Goal: Complete application form

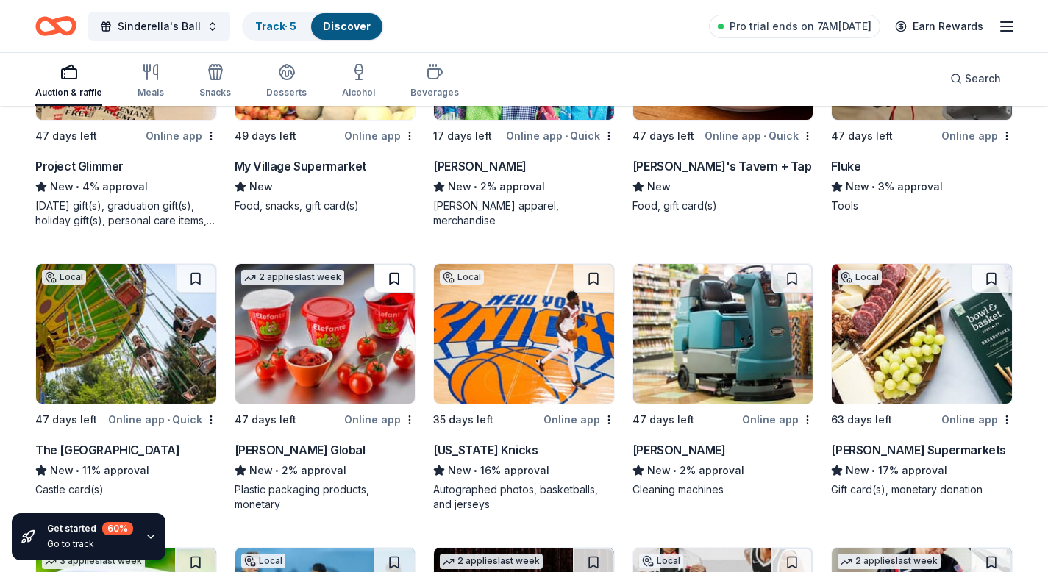
scroll to position [7130, 0]
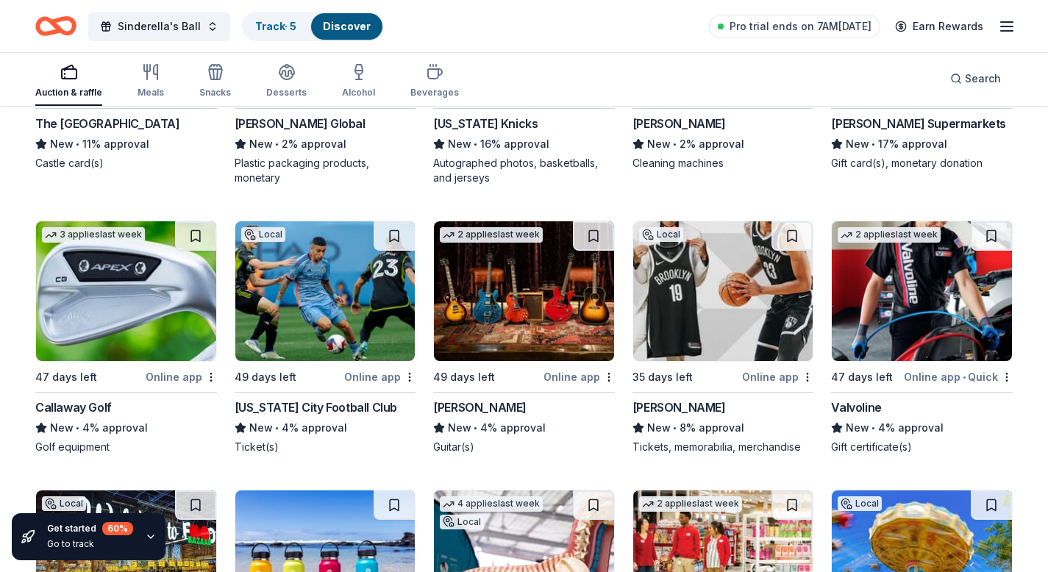
click at [335, 290] on img at bounding box center [325, 291] width 180 height 140
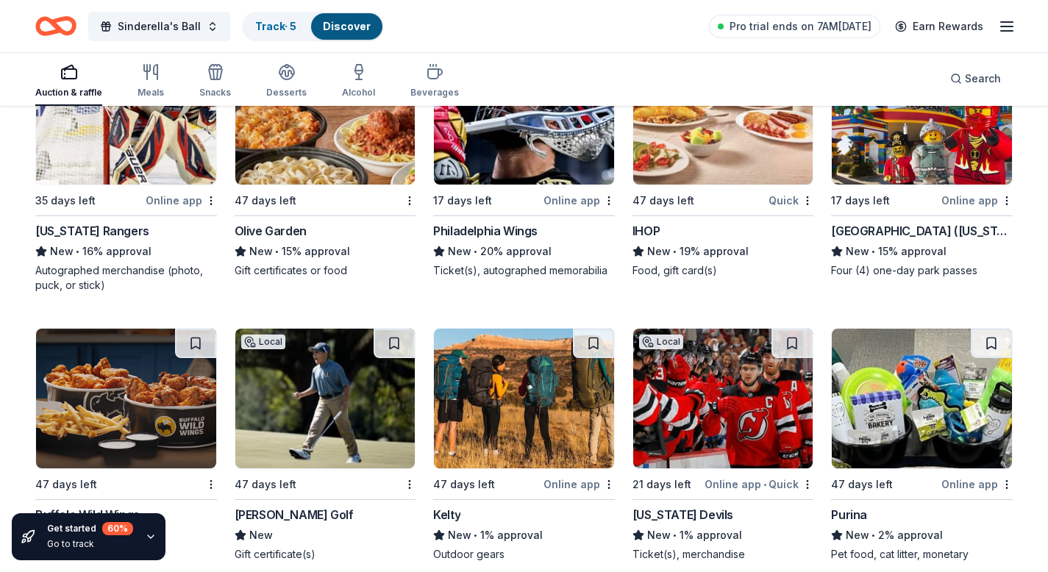
scroll to position [8131, 0]
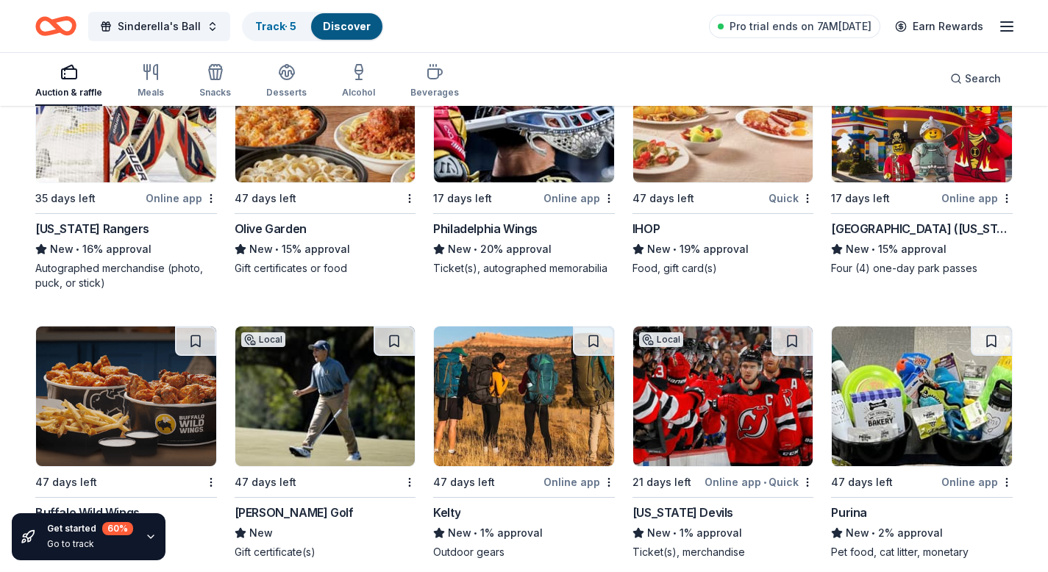
click at [690, 160] on img at bounding box center [723, 113] width 180 height 140
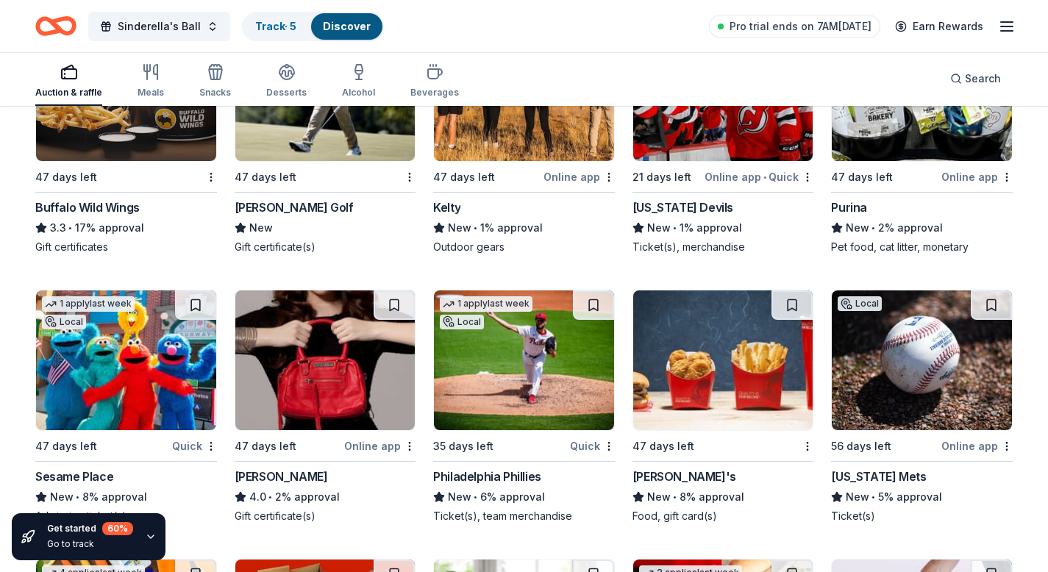
scroll to position [8458, 0]
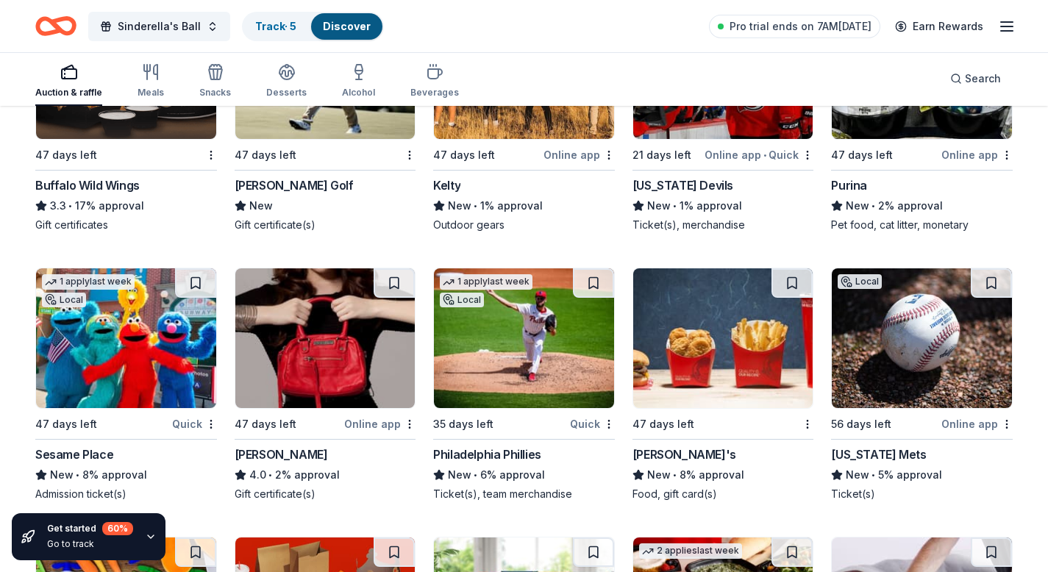
click at [680, 155] on div "Local 21 days left Online app • Quick New Jersey Devils New • 1% approval Ticke…" at bounding box center [723, 116] width 182 height 234
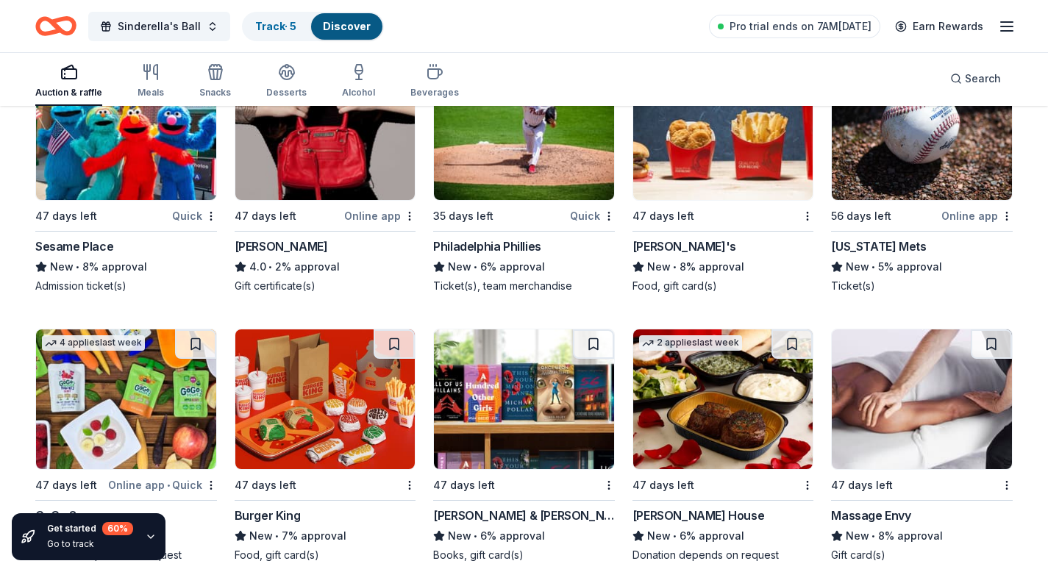
scroll to position [8727, 0]
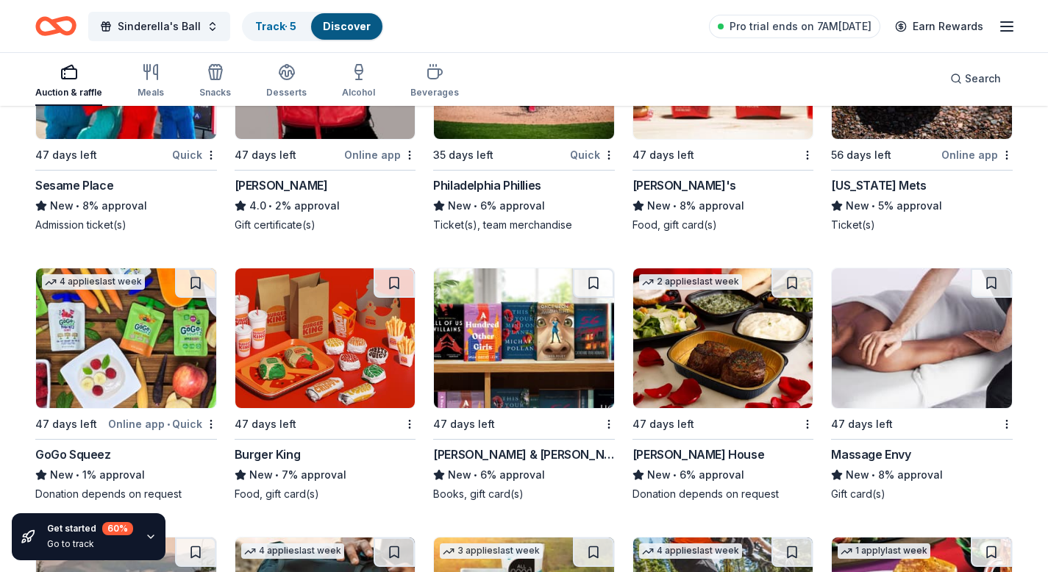
click at [719, 399] on img at bounding box center [723, 338] width 180 height 140
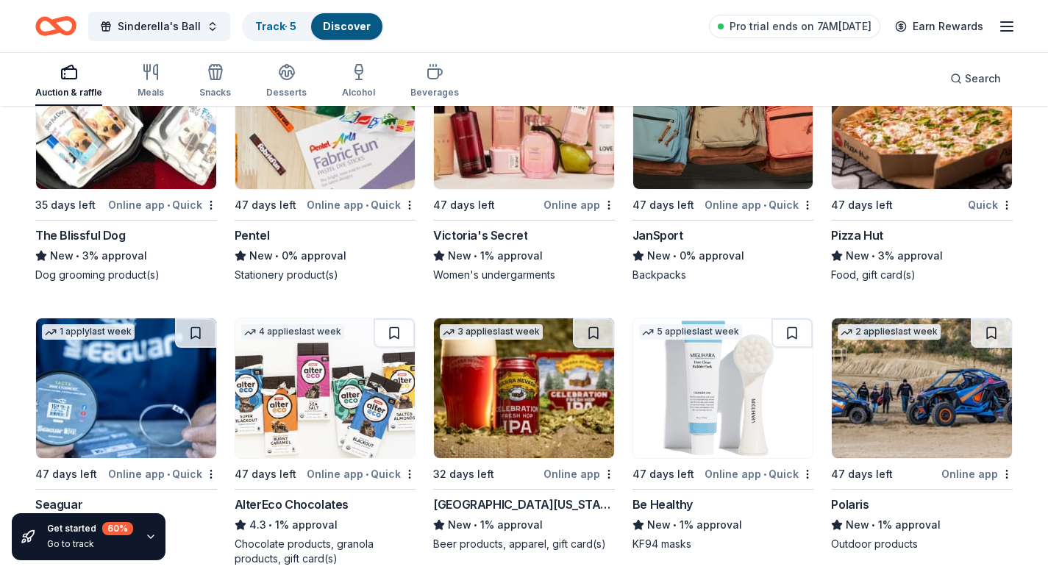
scroll to position [9510, 0]
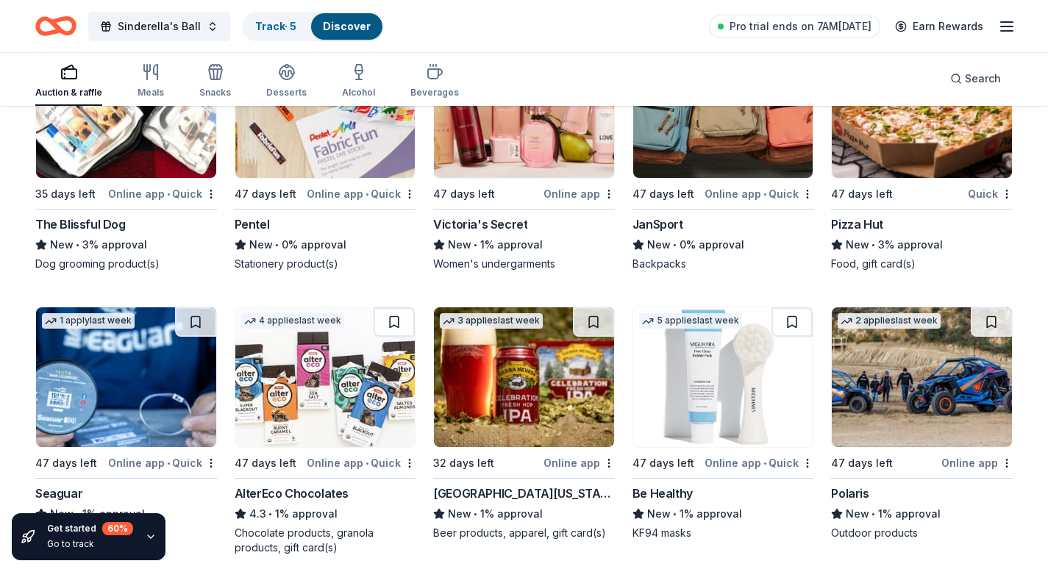
click at [940, 165] on img at bounding box center [922, 108] width 180 height 140
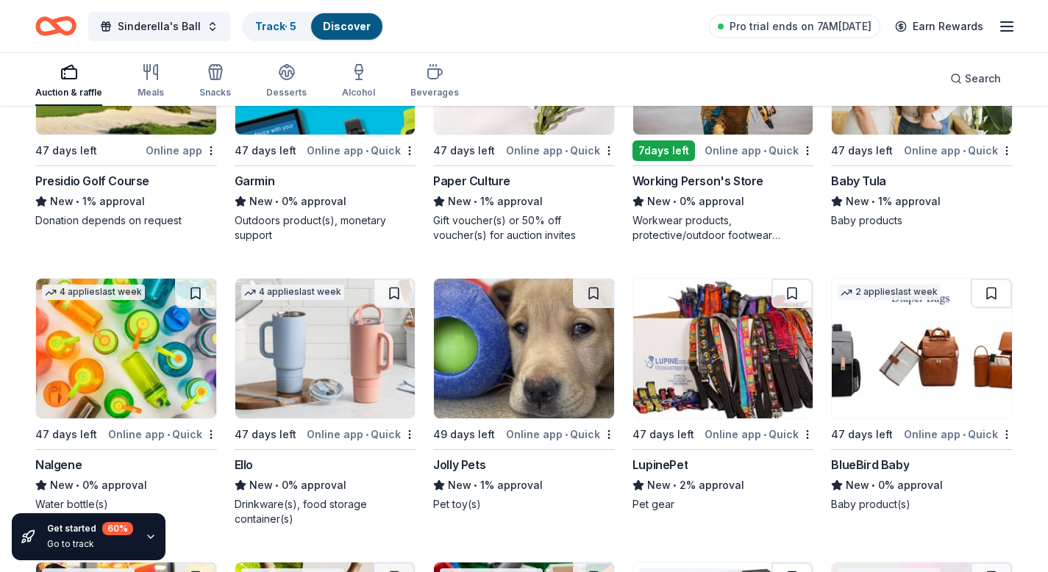
scroll to position [10949, 0]
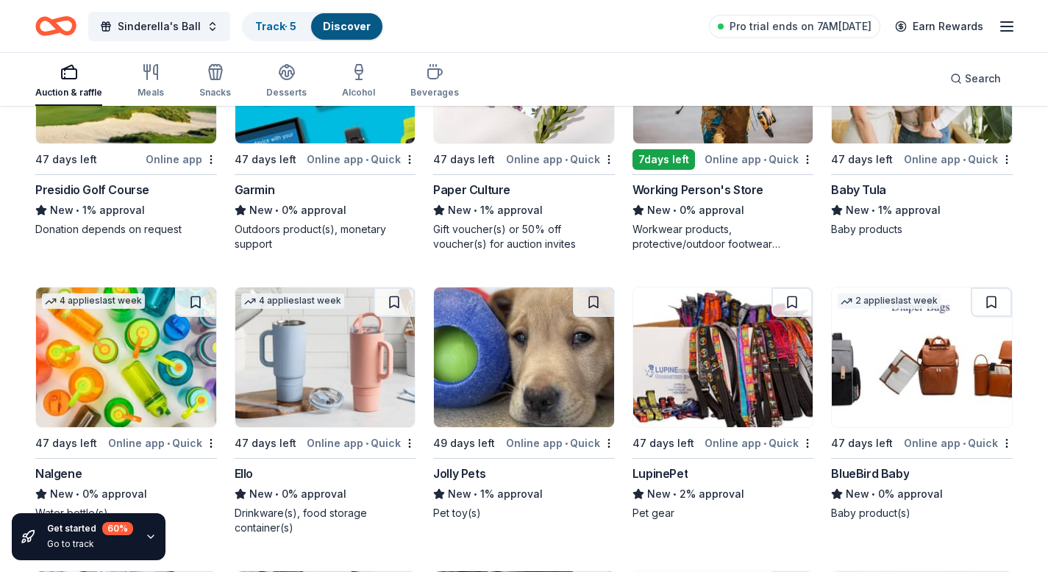
click at [909, 136] on img at bounding box center [922, 74] width 180 height 140
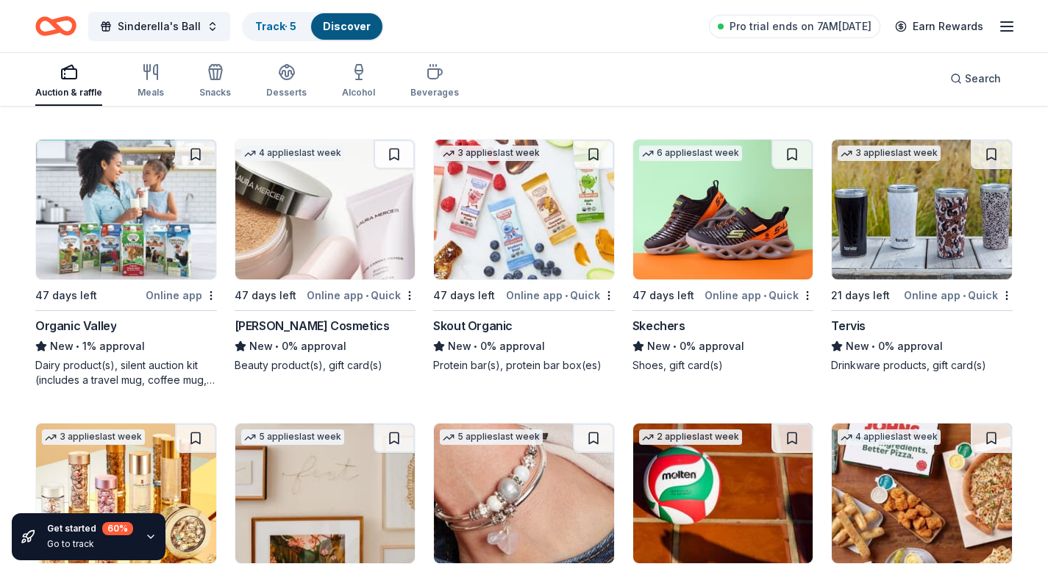
scroll to position [11921, 0]
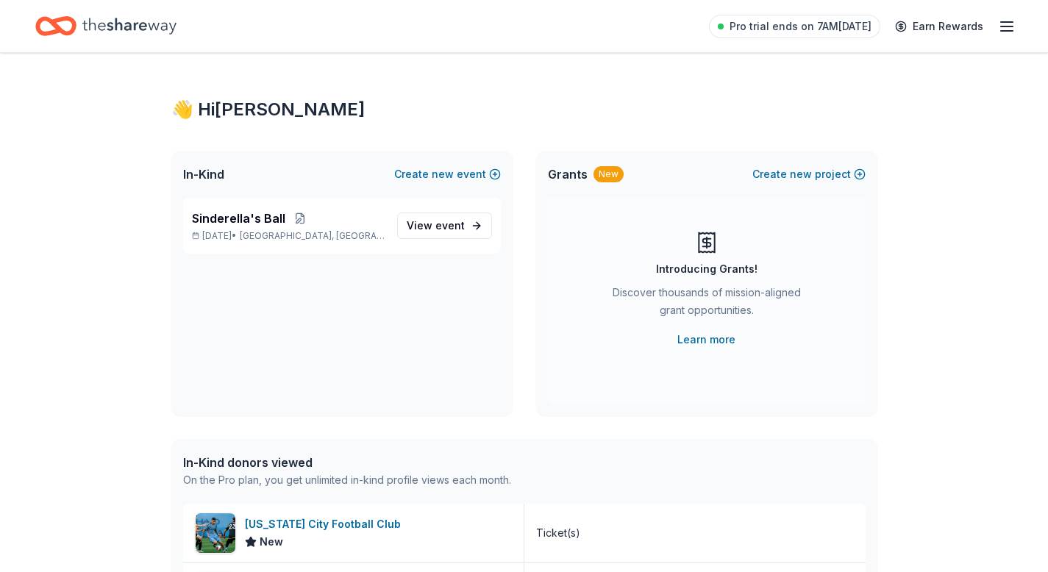
scroll to position [4, 0]
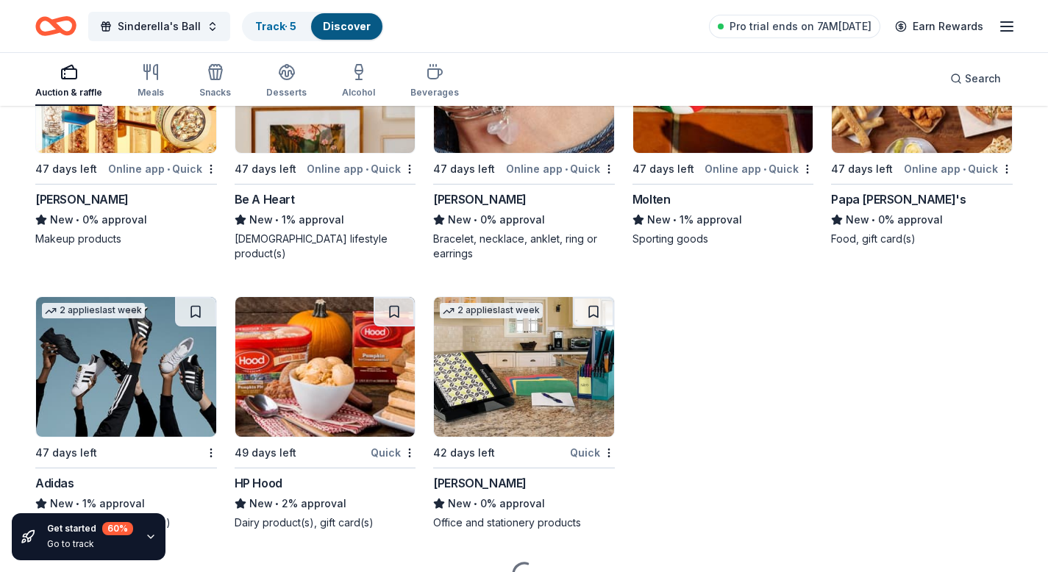
scroll to position [12036, 0]
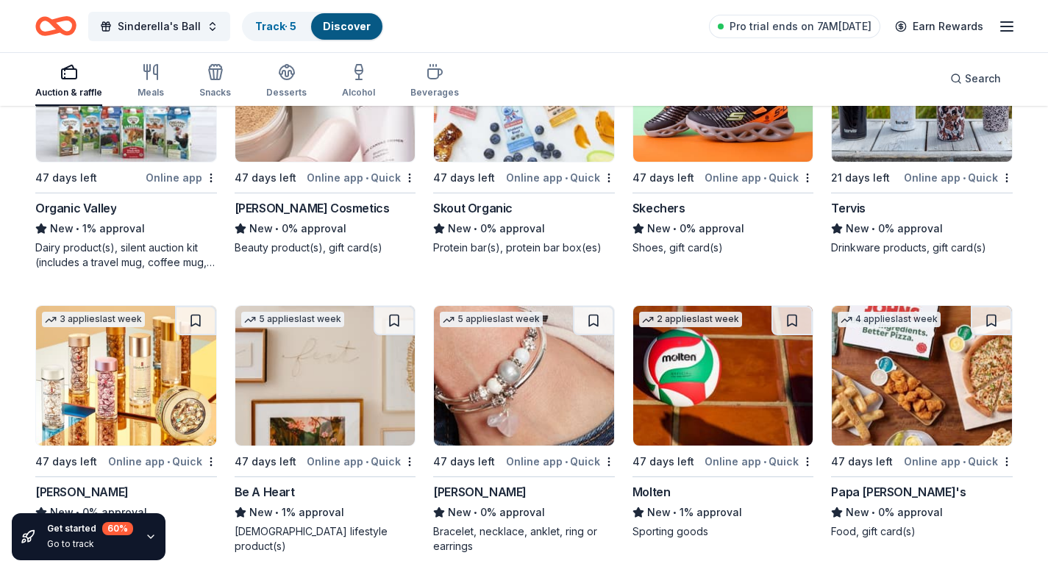
click at [754, 390] on img at bounding box center [723, 376] width 180 height 140
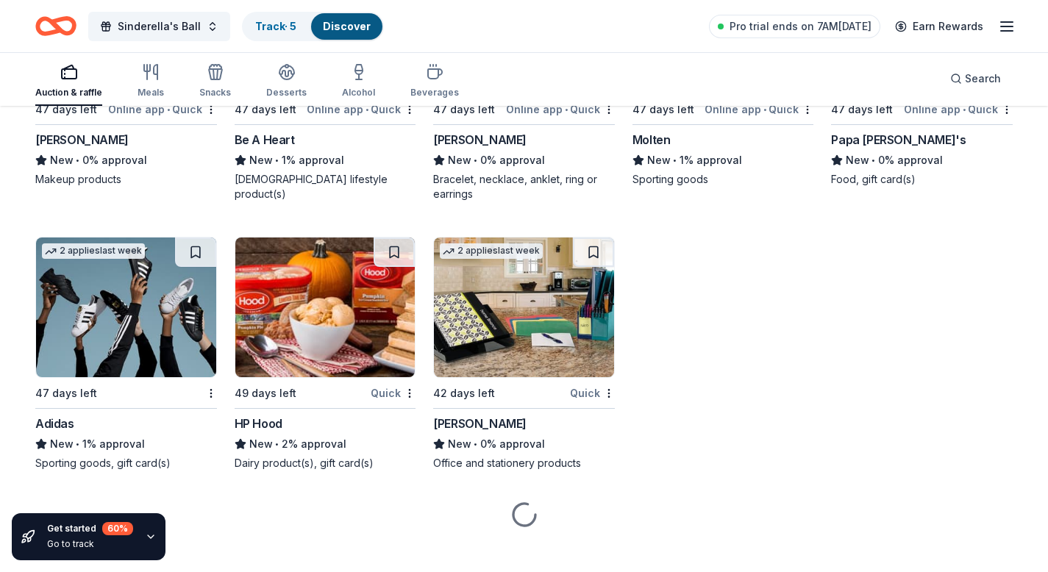
scroll to position [12381, 0]
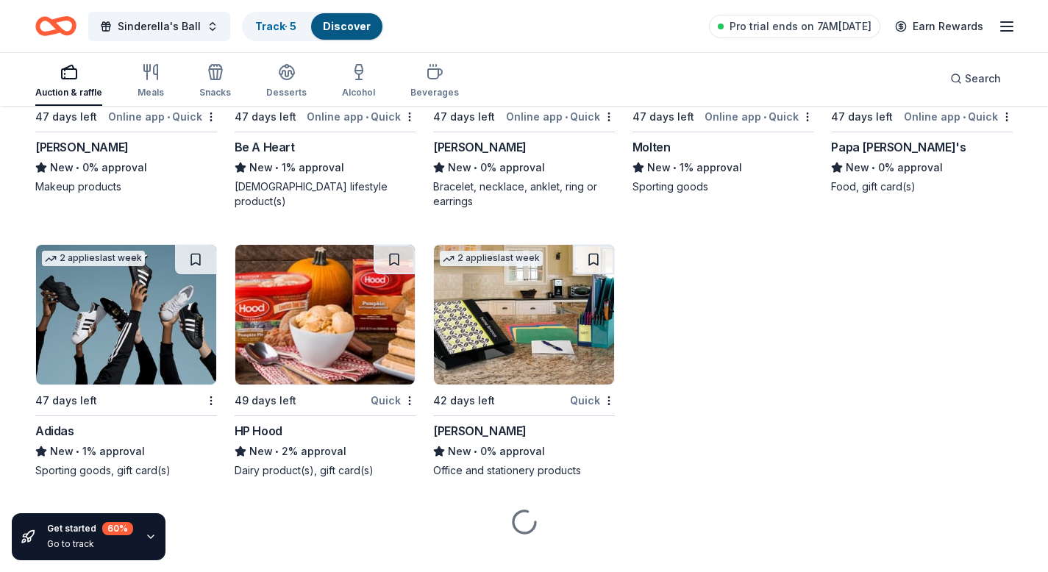
click at [176, 335] on img at bounding box center [126, 315] width 180 height 140
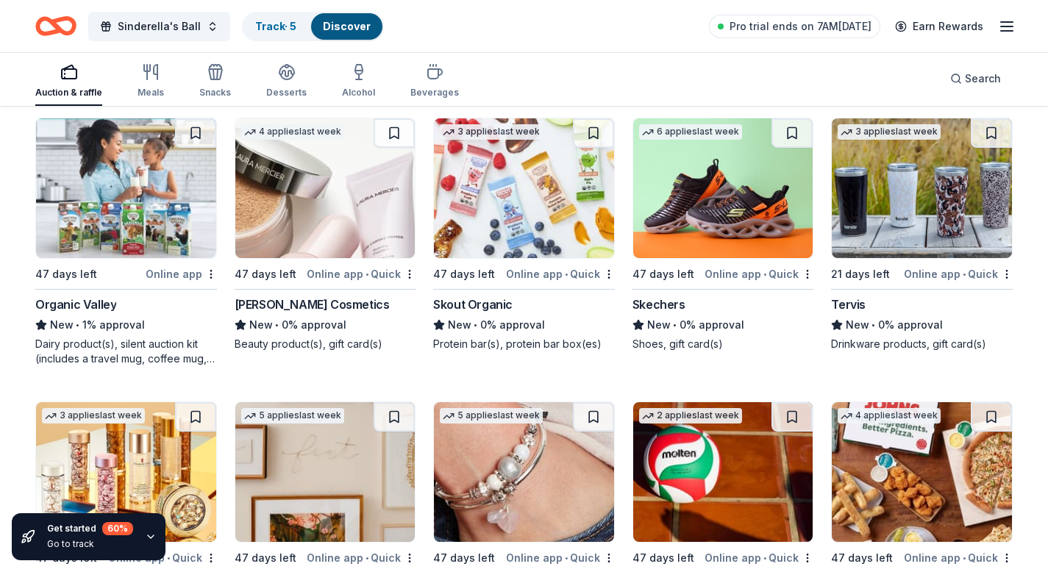
scroll to position [11931, 0]
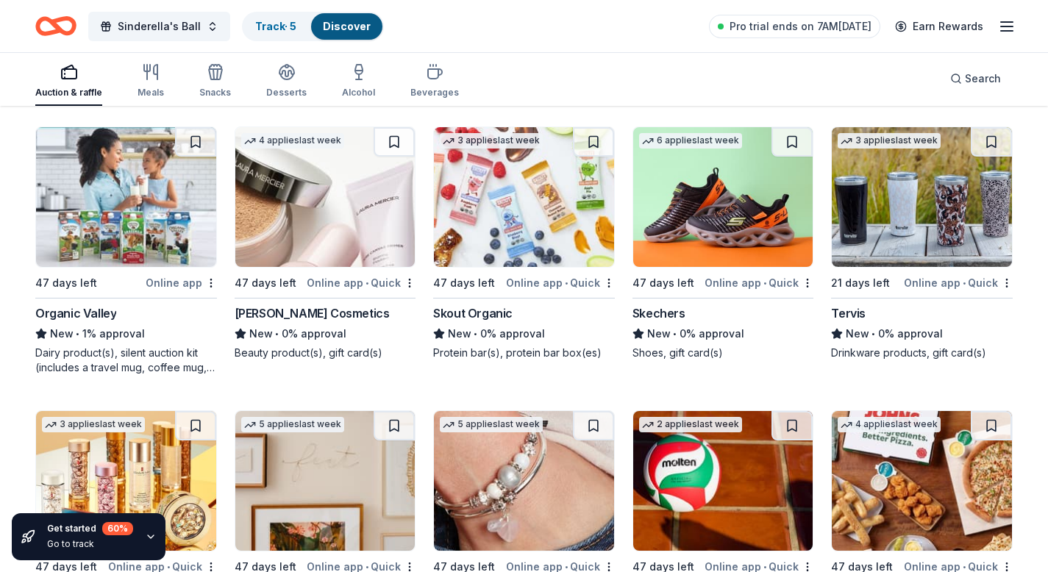
click at [895, 477] on img at bounding box center [922, 481] width 180 height 140
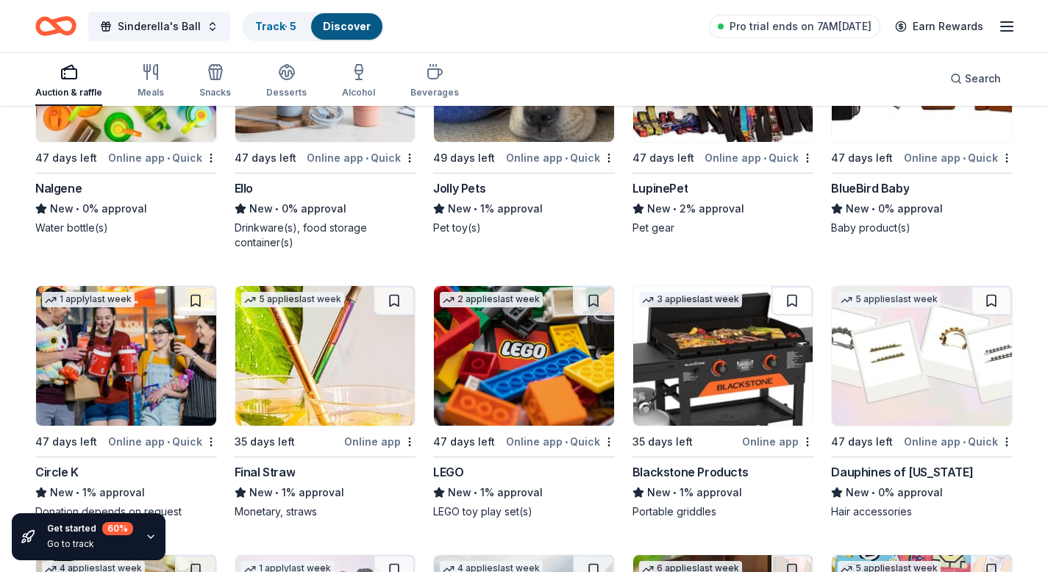
scroll to position [11229, 0]
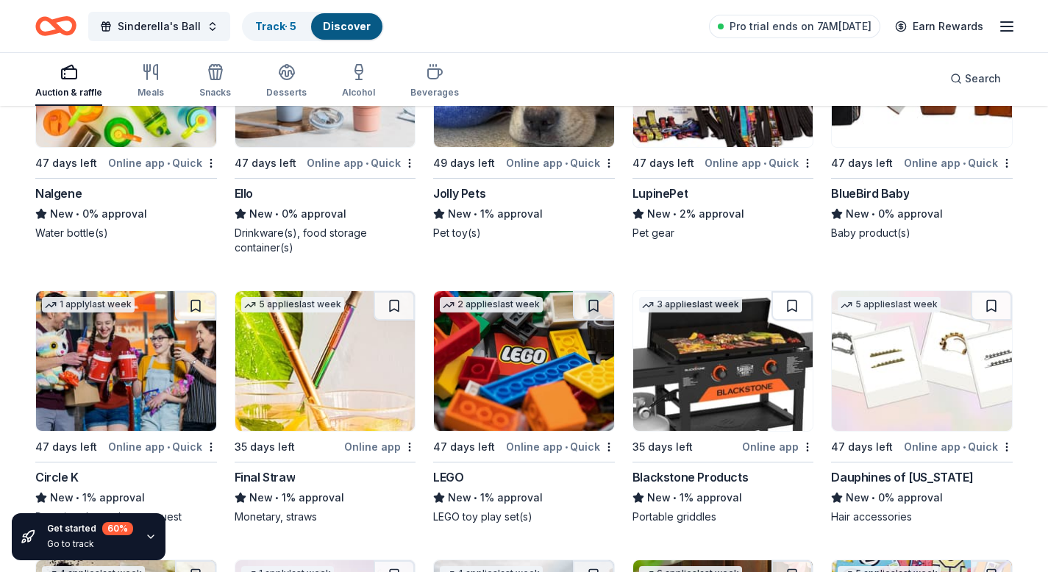
click at [143, 401] on img at bounding box center [126, 361] width 180 height 140
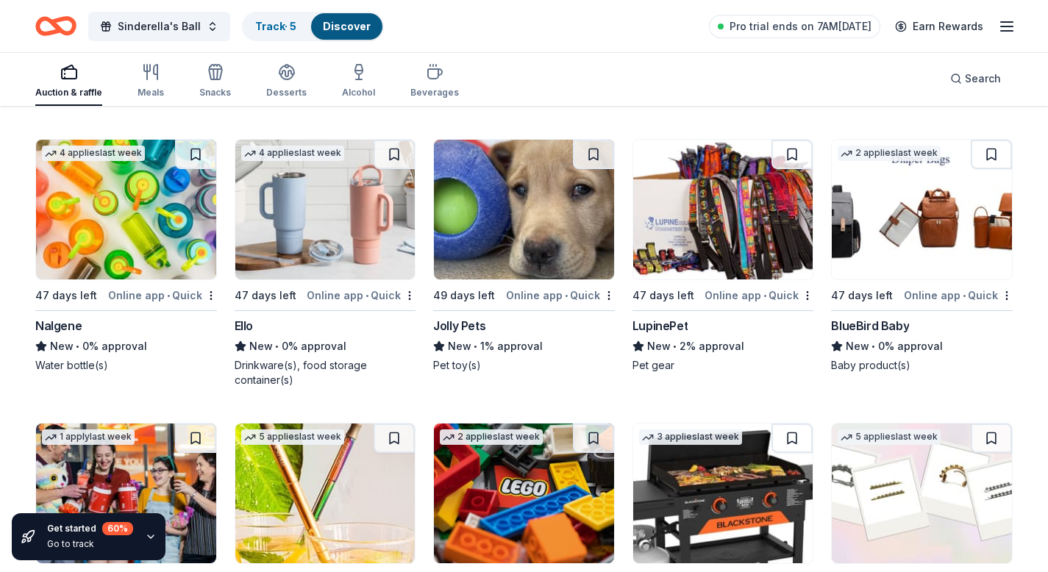
scroll to position [11080, 0]
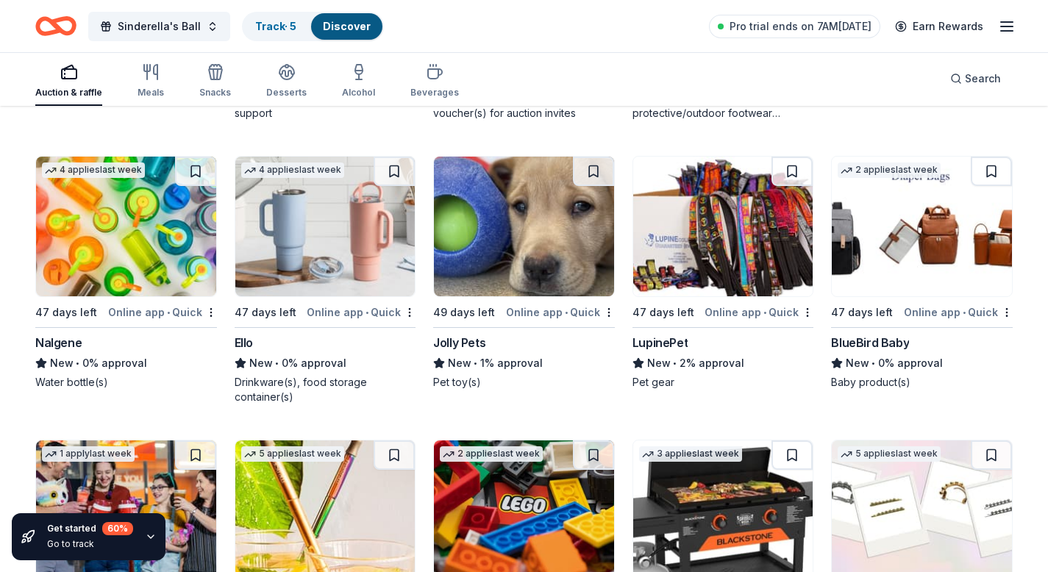
click at [481, 245] on img at bounding box center [524, 227] width 180 height 140
click at [310, 213] on img at bounding box center [325, 227] width 180 height 140
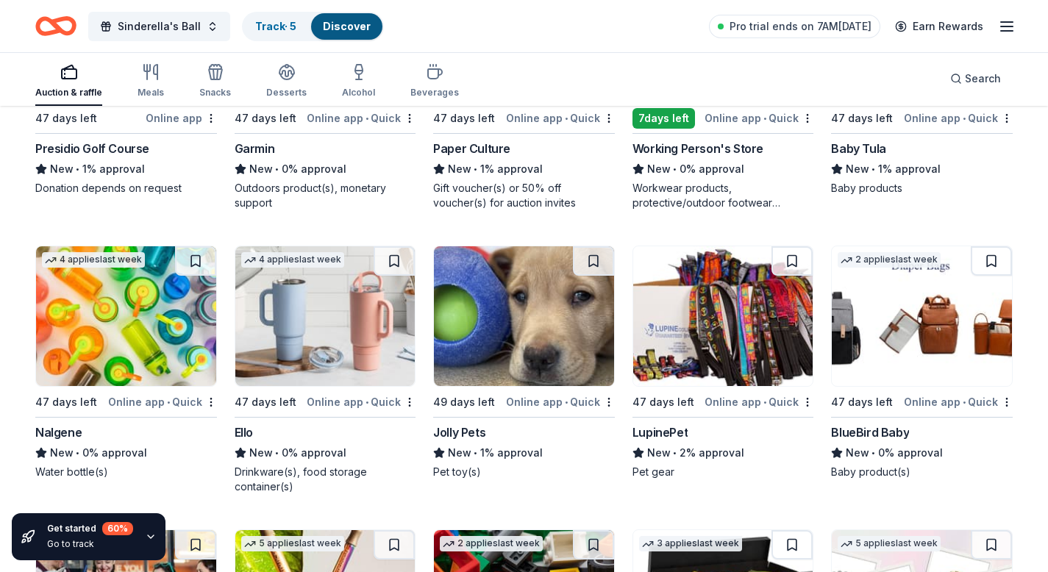
scroll to position [10991, 0]
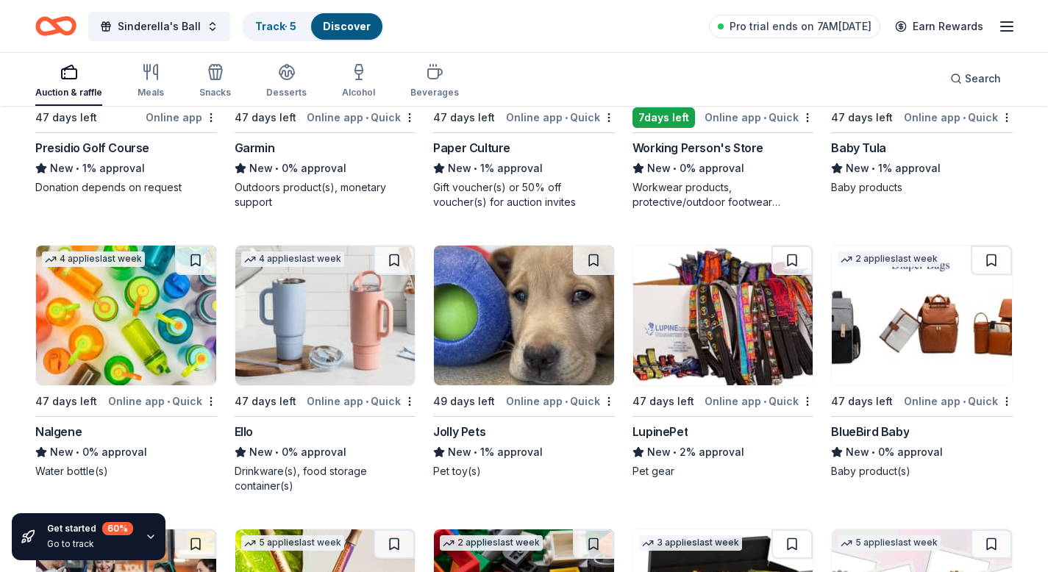
click at [111, 376] on img at bounding box center [126, 316] width 180 height 140
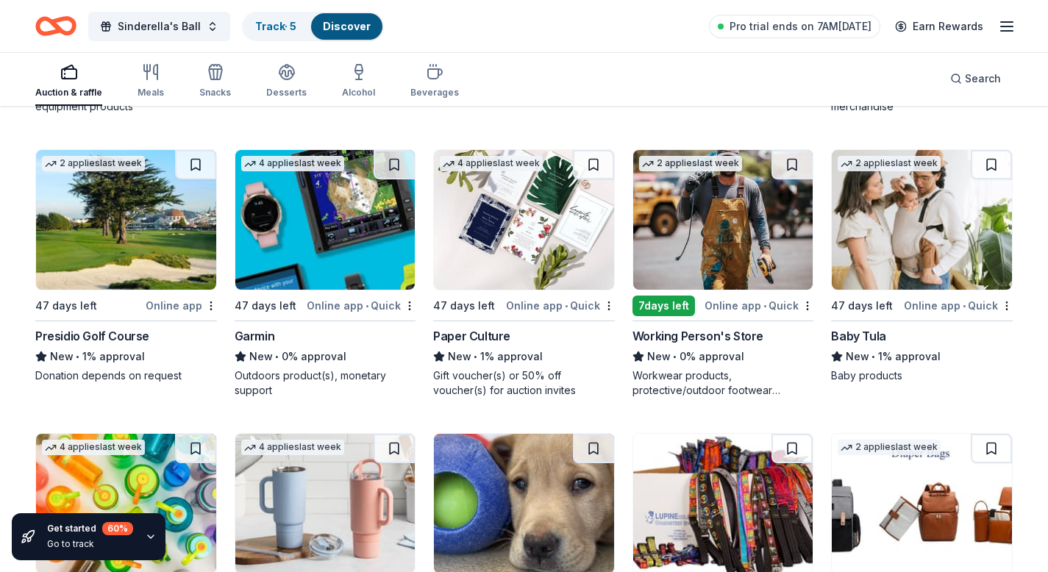
scroll to position [10797, 0]
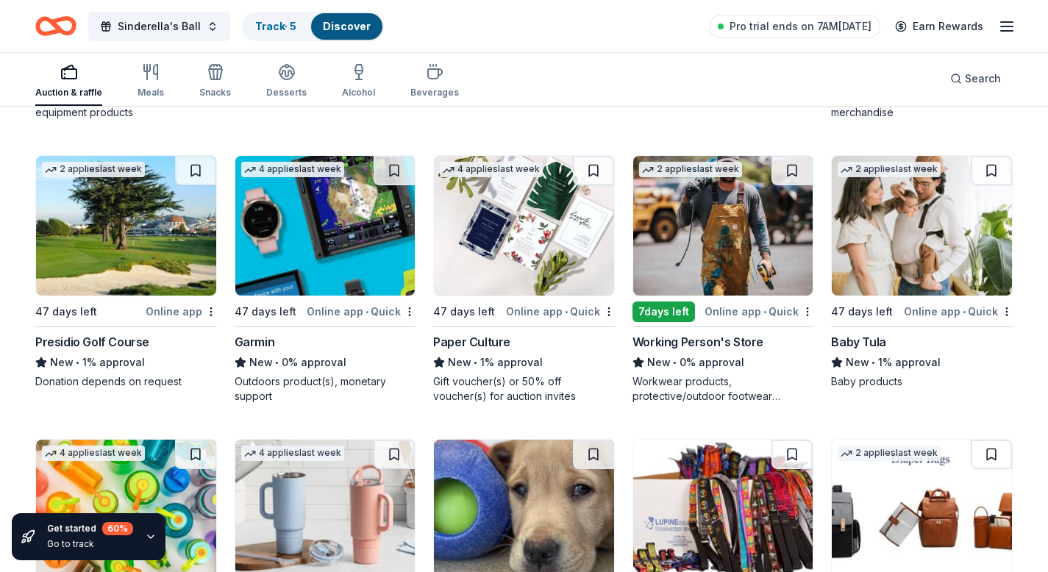
click at [150, 293] on img at bounding box center [126, 226] width 180 height 140
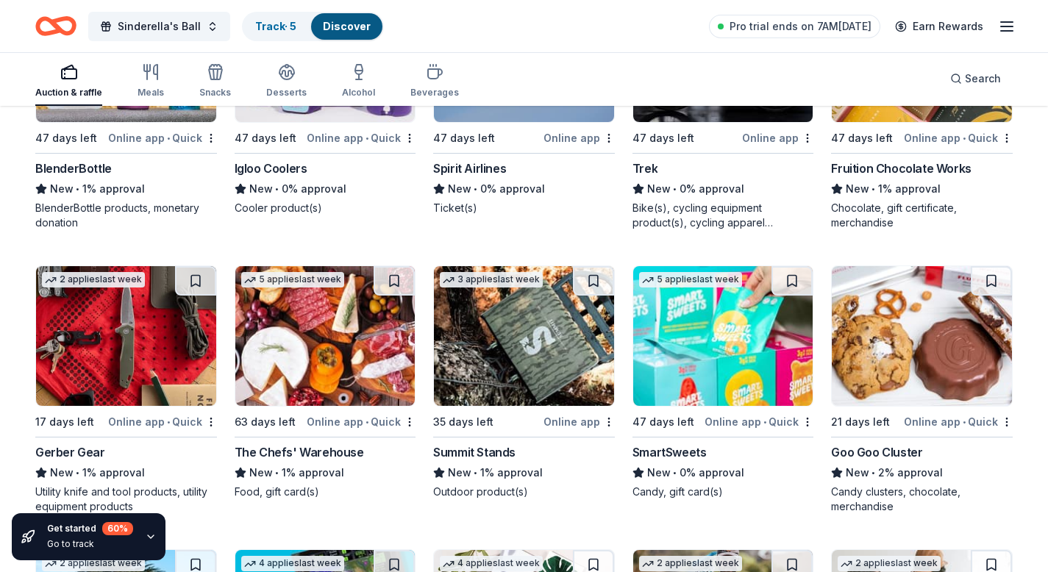
scroll to position [10251, 0]
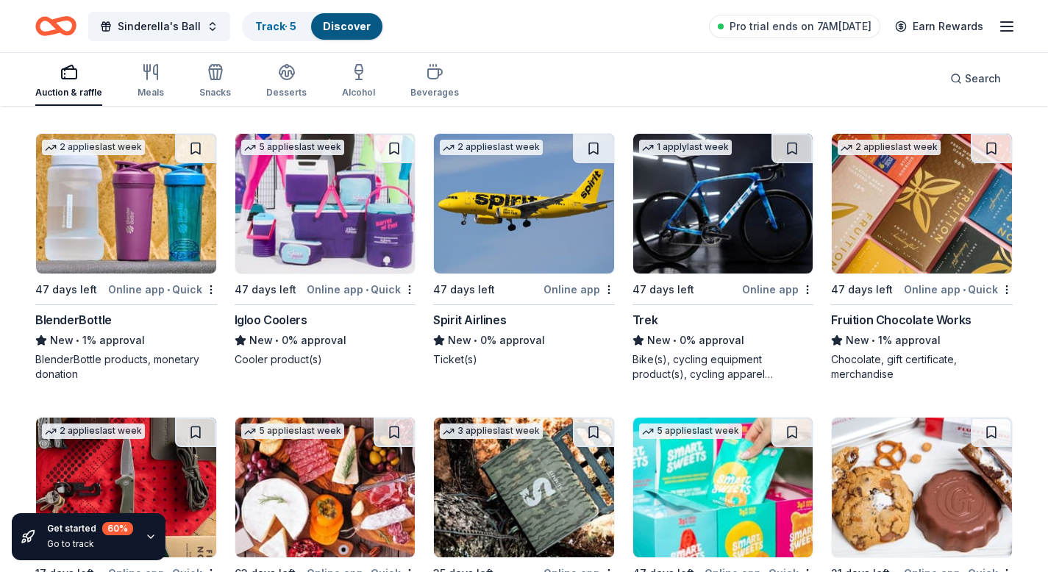
click at [308, 274] on img at bounding box center [325, 204] width 180 height 140
click at [174, 252] on img at bounding box center [126, 204] width 180 height 140
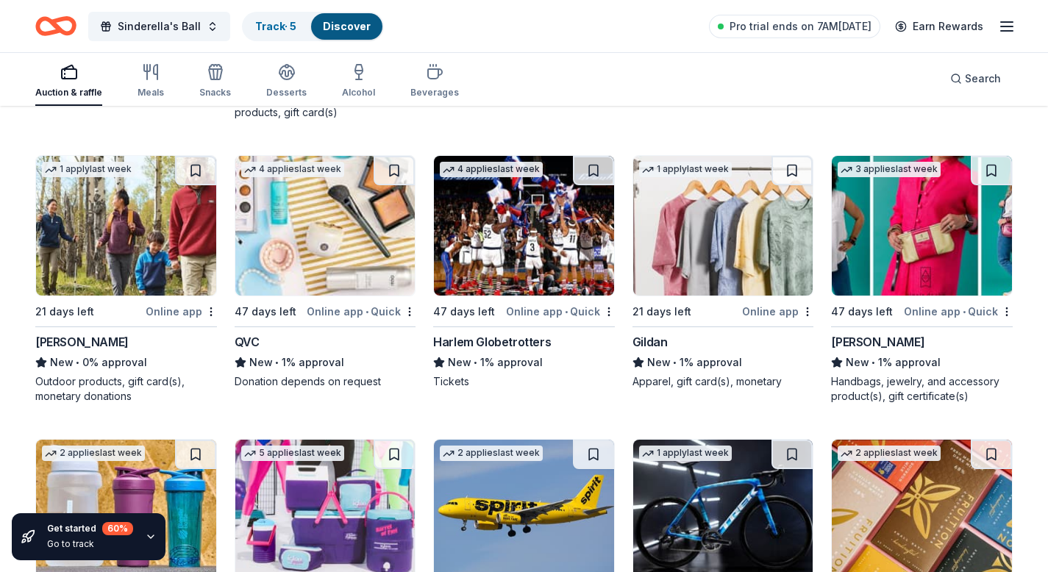
scroll to position [9925, 0]
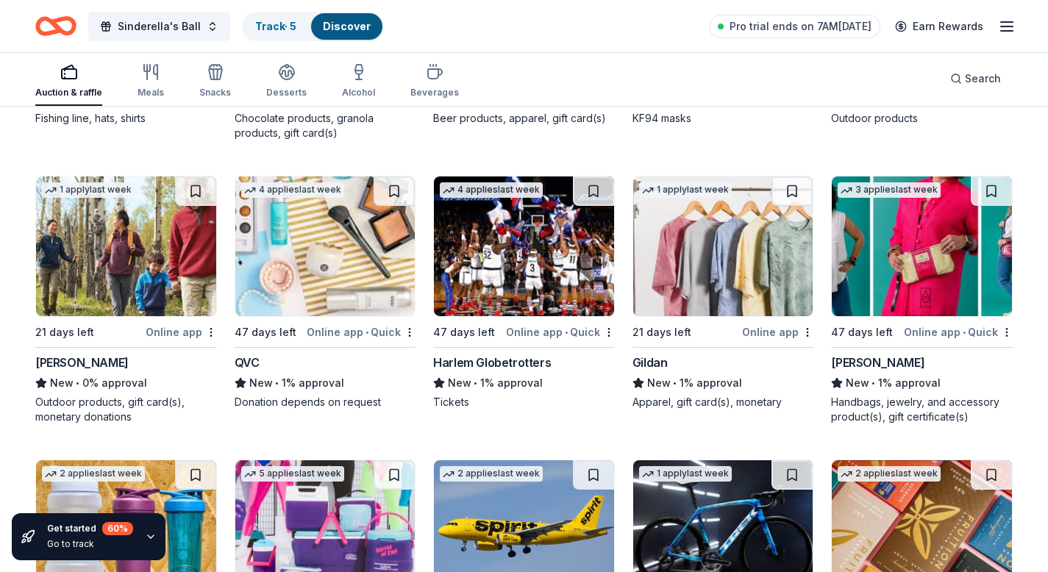
click at [537, 235] on img at bounding box center [524, 246] width 180 height 140
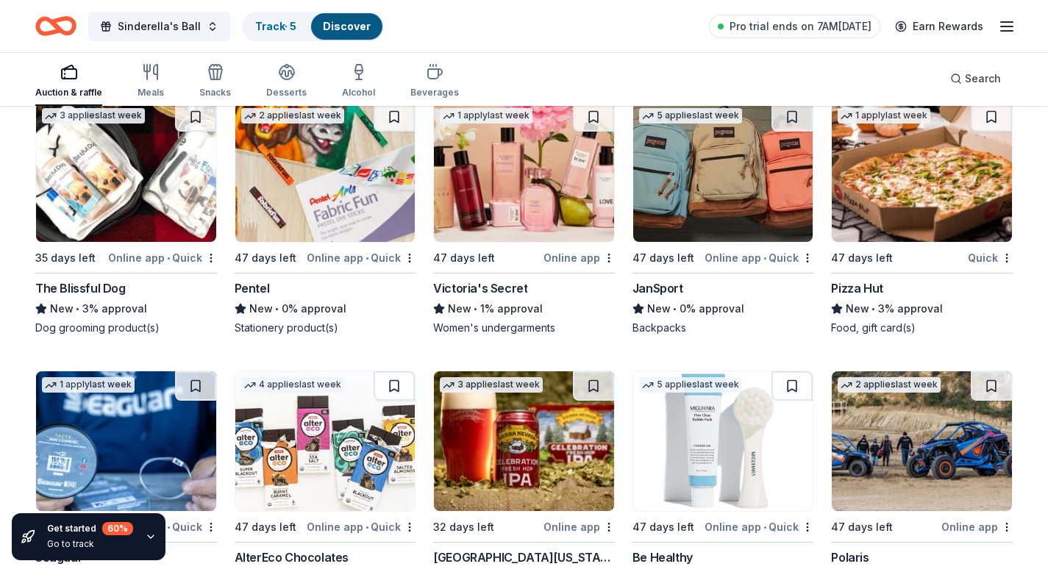
scroll to position [9431, 0]
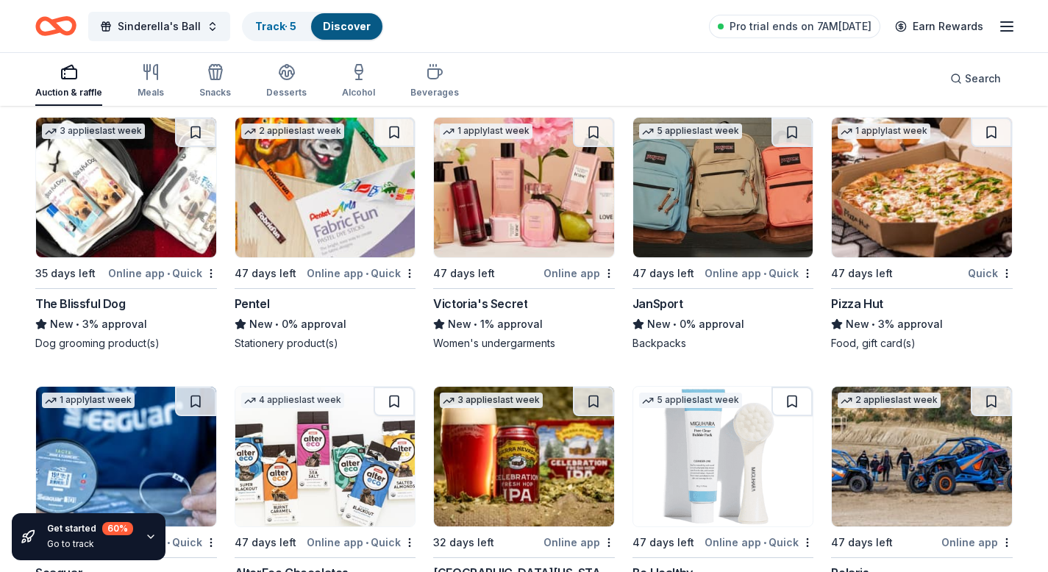
click at [676, 212] on img at bounding box center [723, 188] width 180 height 140
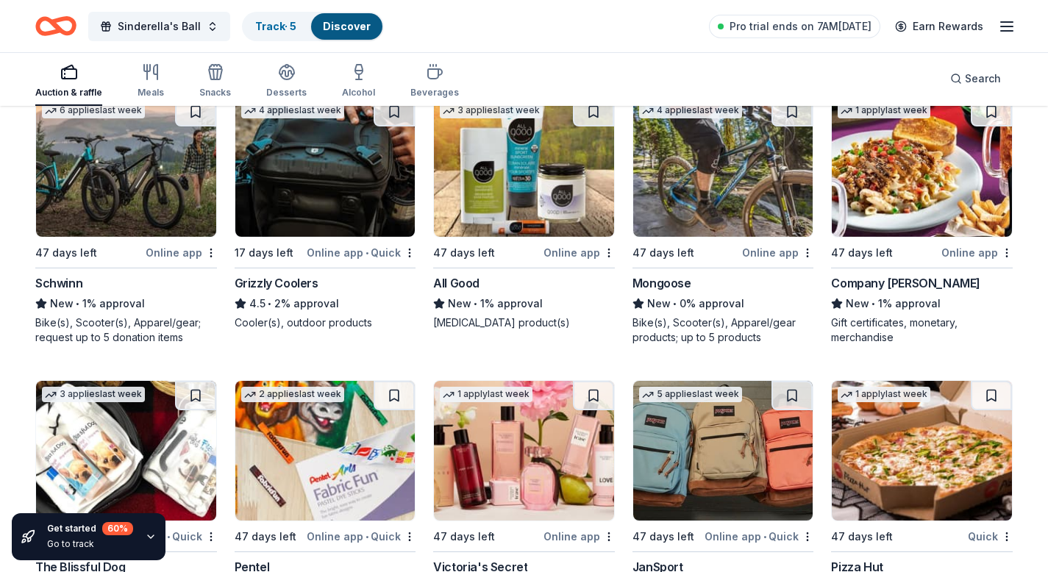
scroll to position [9155, 0]
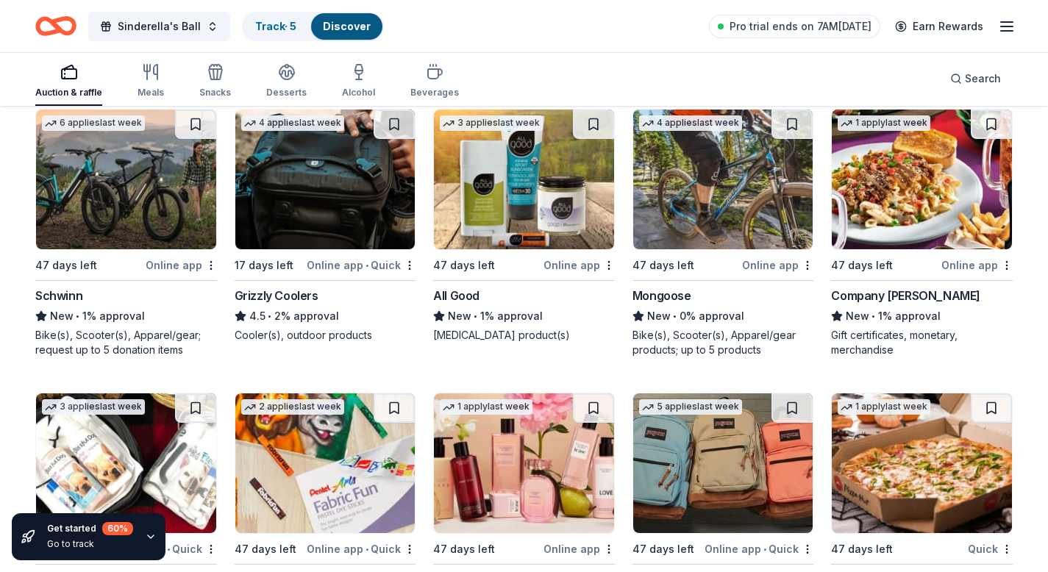
click at [324, 179] on img at bounding box center [325, 180] width 180 height 140
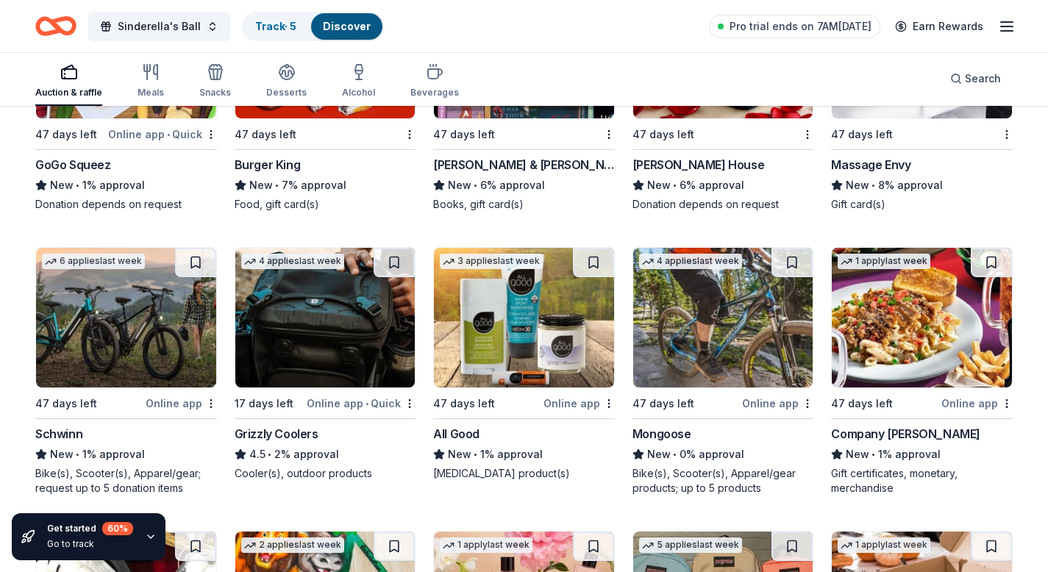
scroll to position [8954, 0]
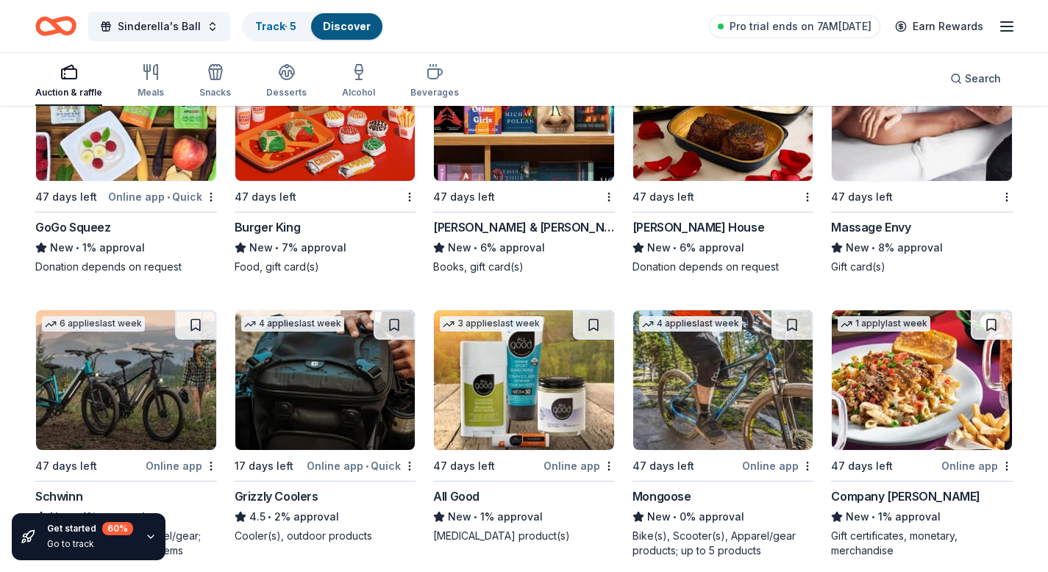
click at [293, 181] on img at bounding box center [325, 111] width 180 height 140
click at [952, 140] on img at bounding box center [922, 111] width 180 height 140
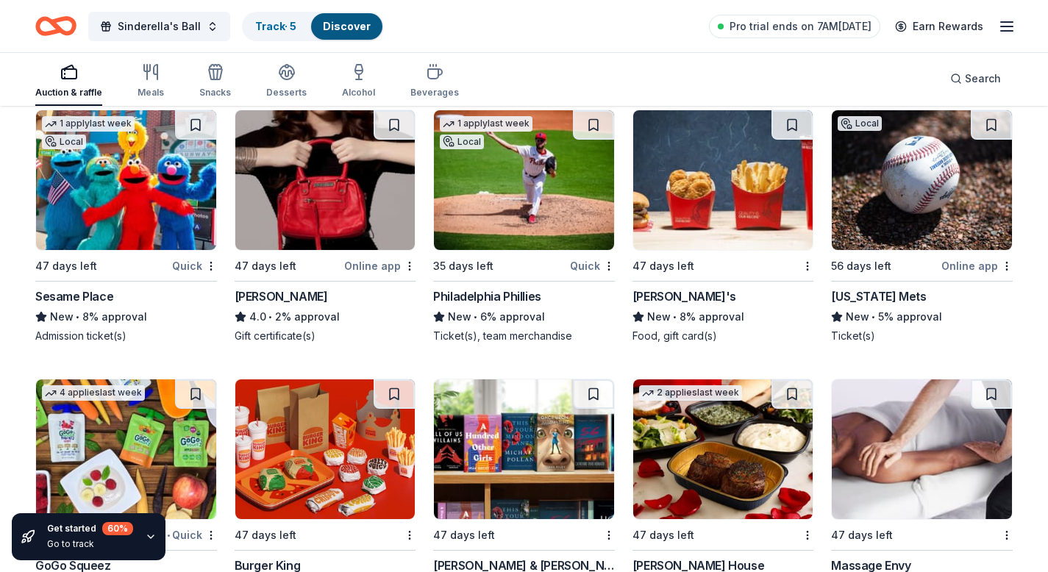
click at [179, 198] on img at bounding box center [126, 180] width 180 height 140
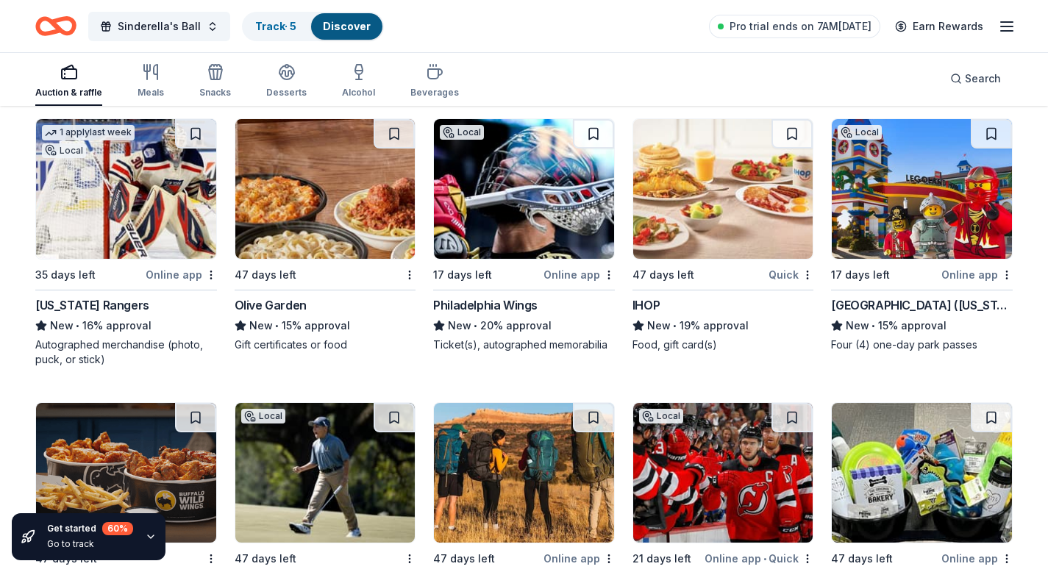
scroll to position [8050, 0]
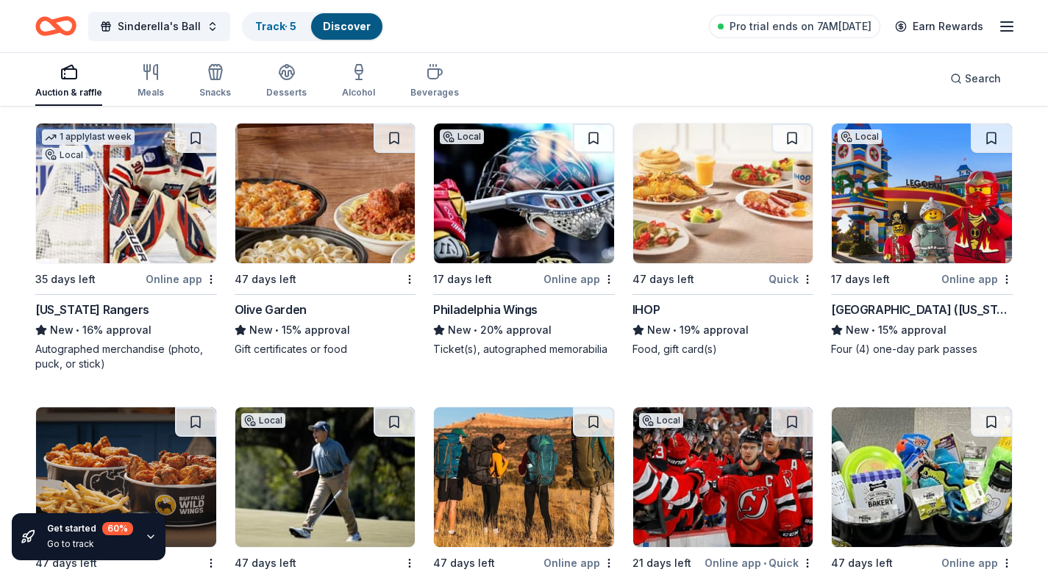
click at [167, 479] on img at bounding box center [126, 477] width 180 height 140
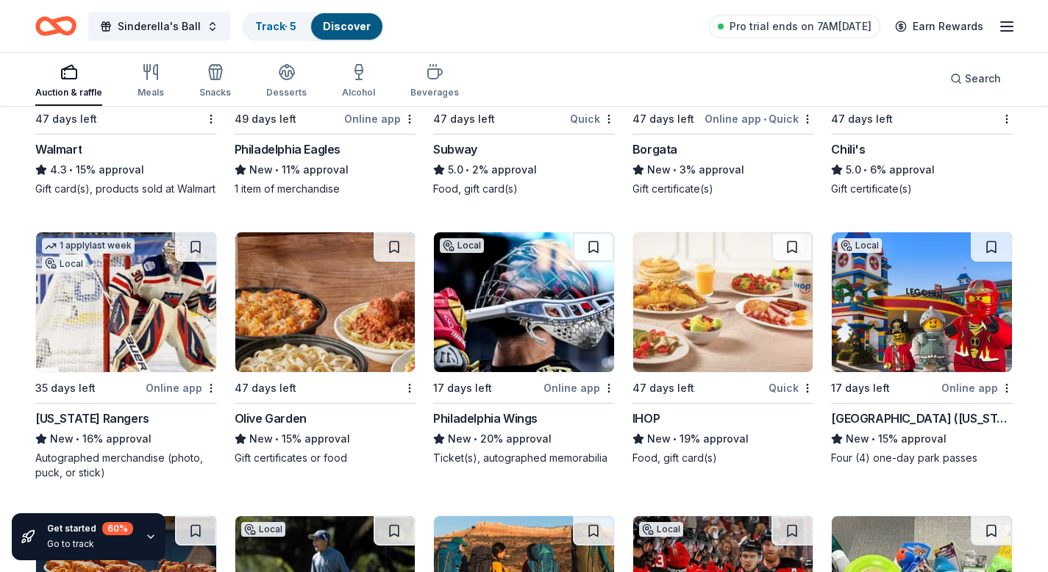
scroll to position [7938, 0]
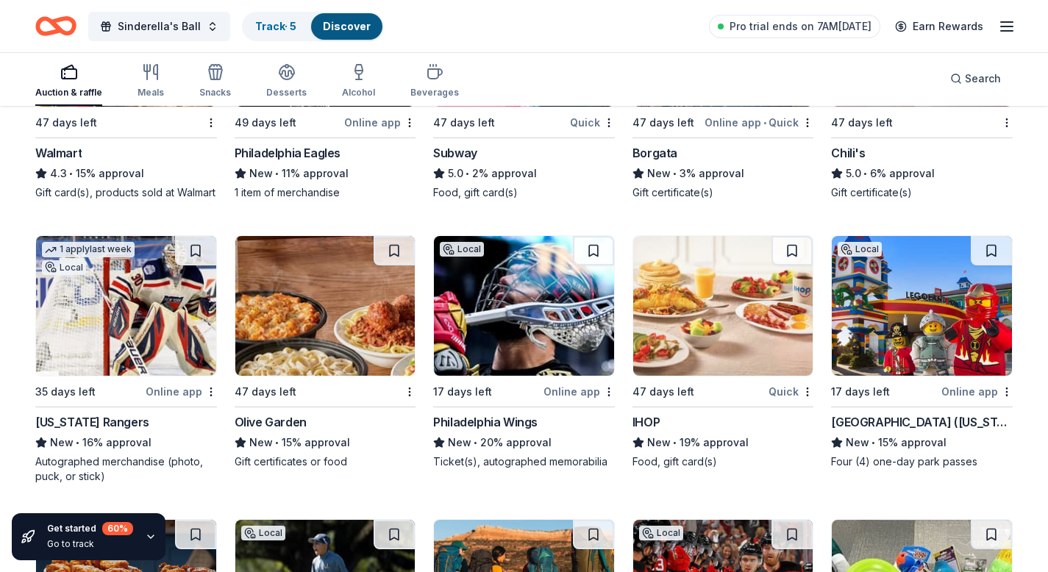
click at [521, 332] on img at bounding box center [524, 306] width 180 height 140
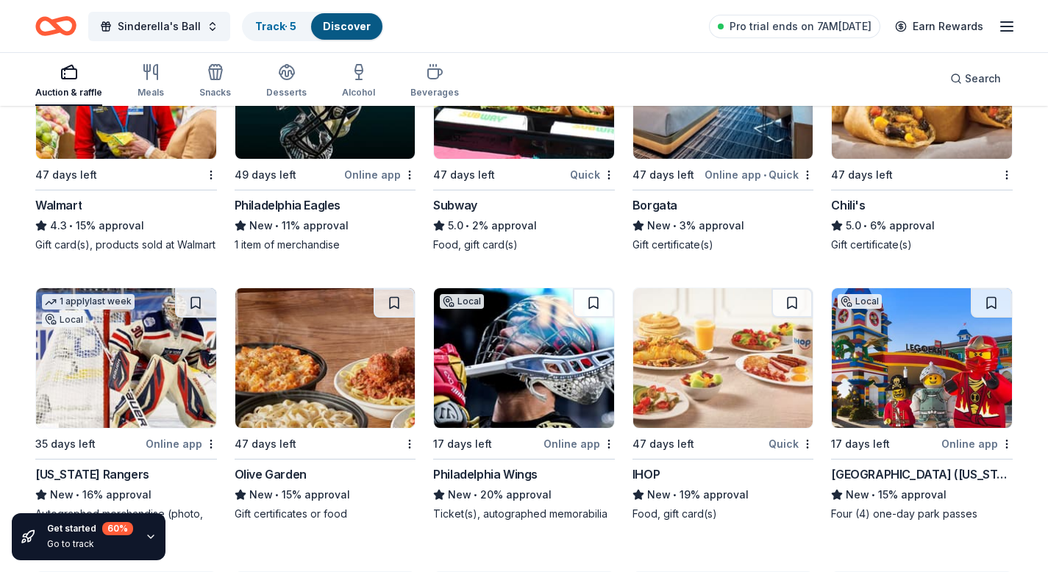
scroll to position [7877, 0]
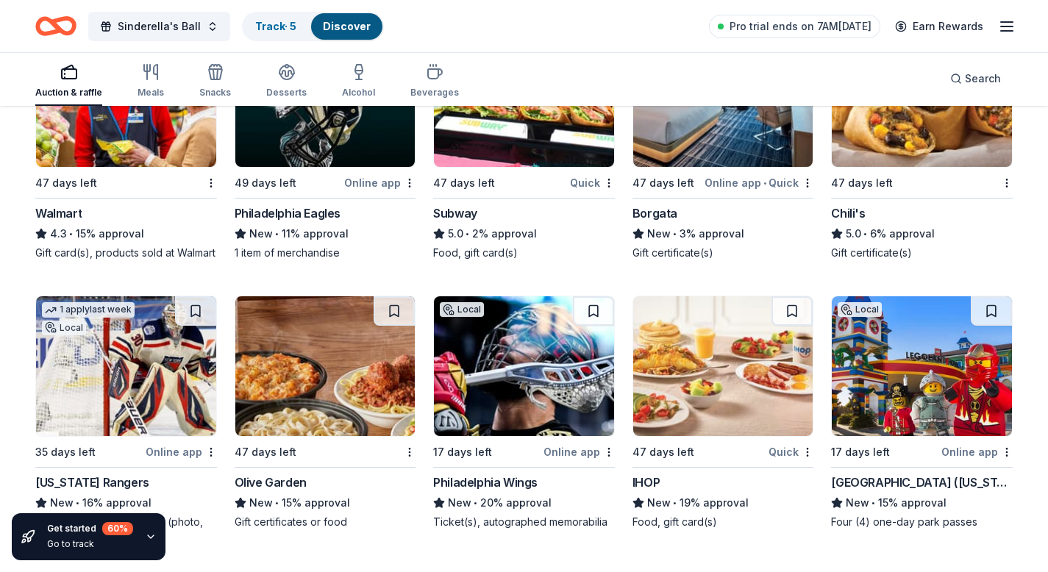
click at [319, 394] on img at bounding box center [325, 366] width 180 height 140
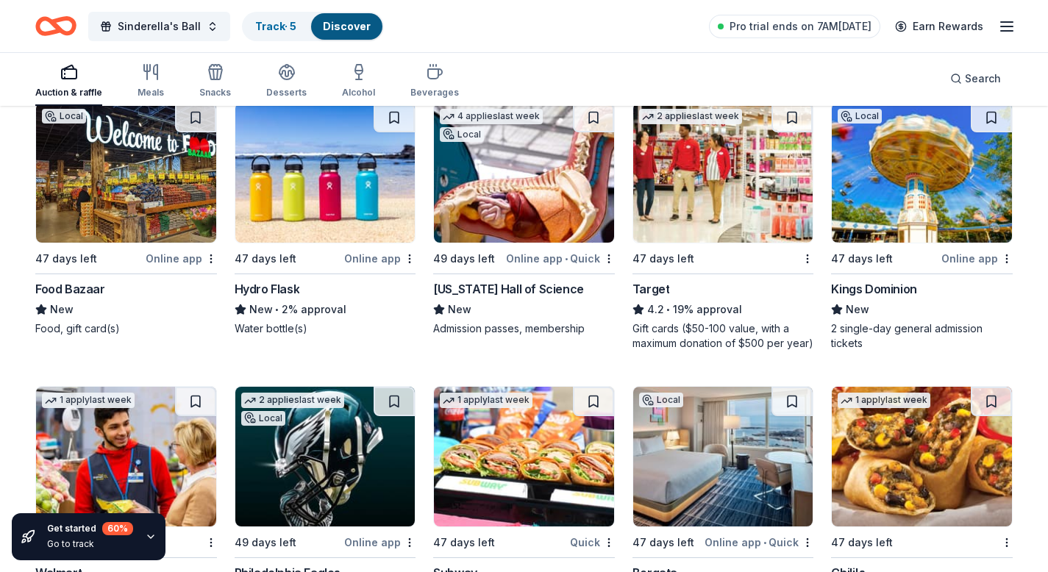
scroll to position [7510, 0]
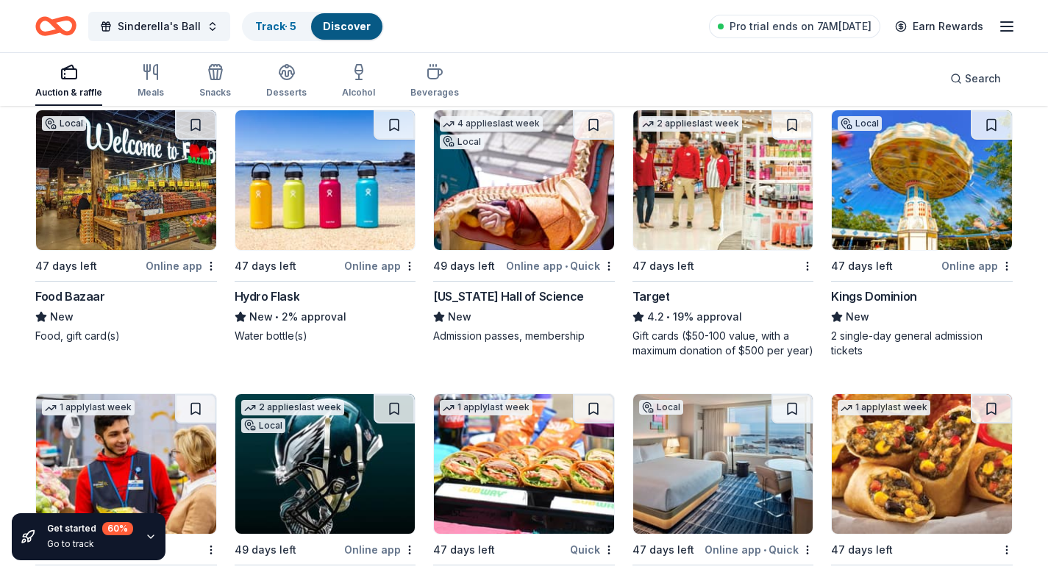
click at [375, 189] on img at bounding box center [325, 180] width 180 height 140
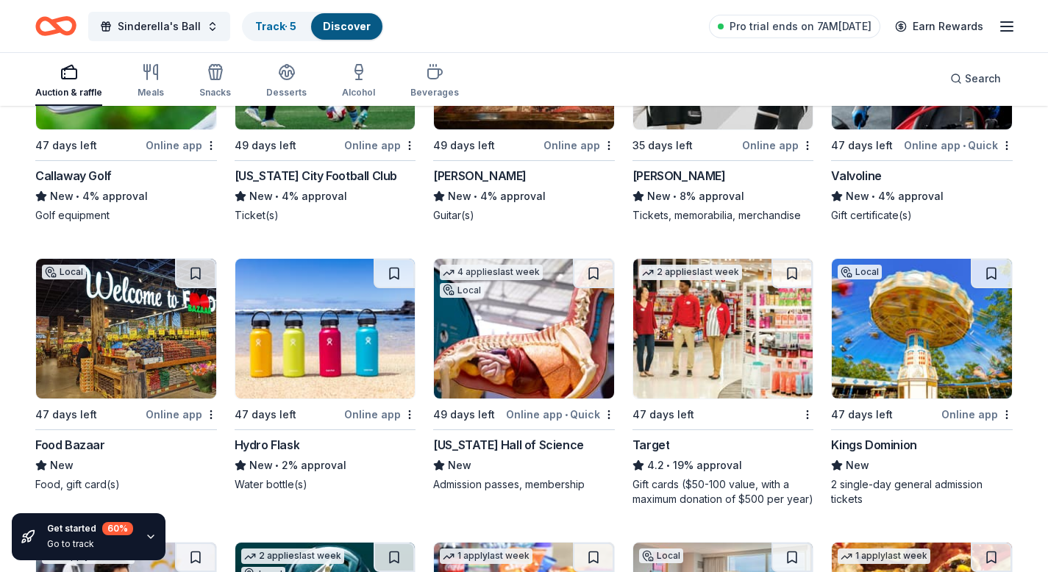
scroll to position [7349, 0]
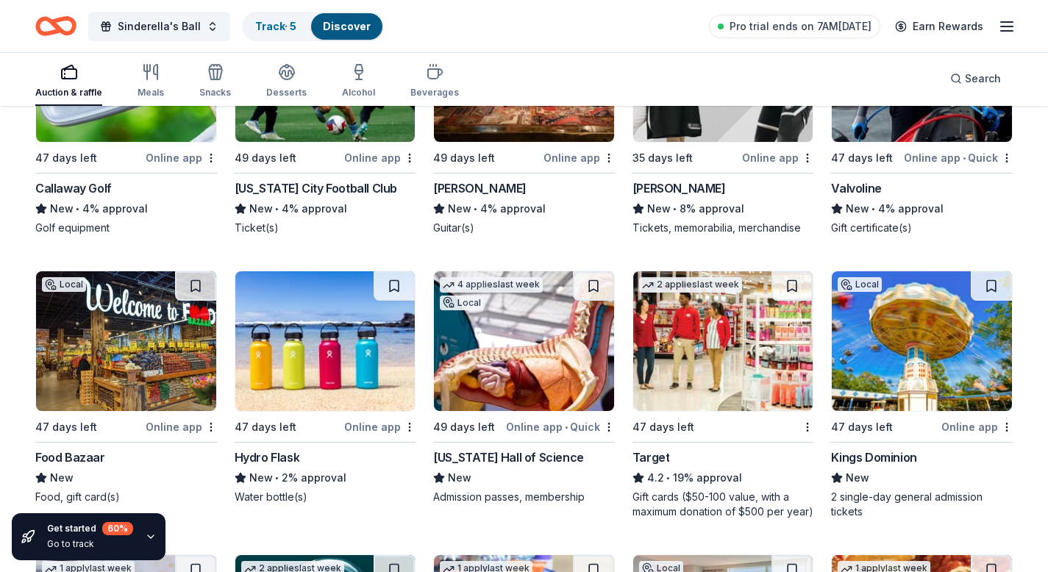
click at [158, 332] on img at bounding box center [126, 341] width 180 height 140
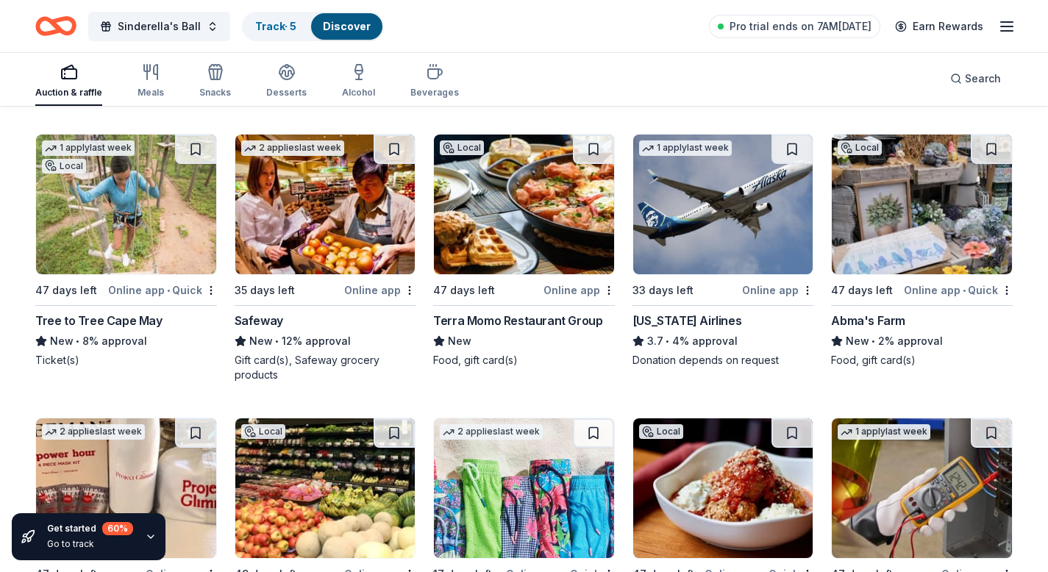
scroll to position [6364, 0]
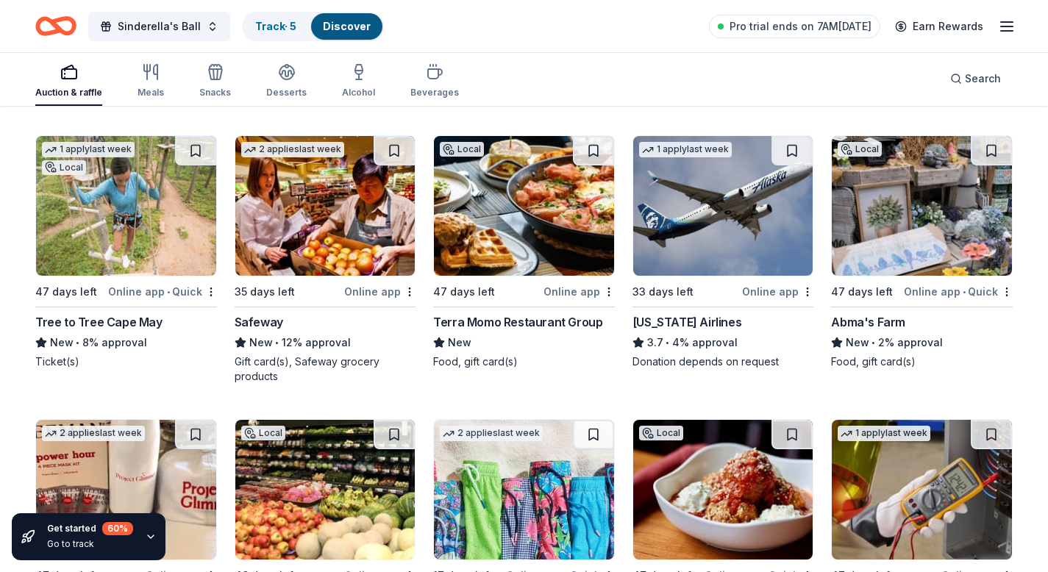
click at [488, 240] on img at bounding box center [524, 206] width 180 height 140
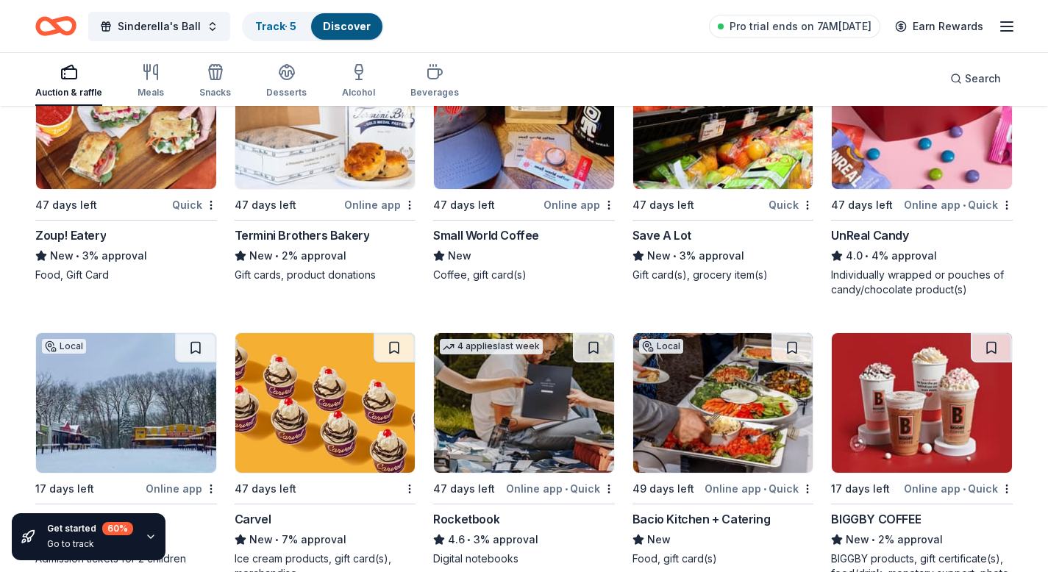
scroll to position [5040, 0]
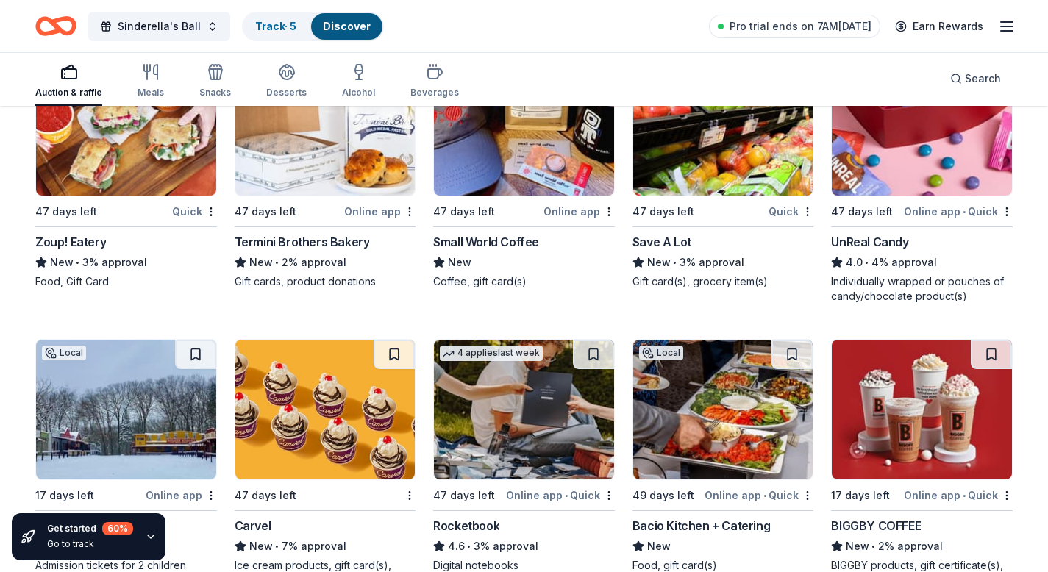
click at [454, 375] on img at bounding box center [524, 410] width 180 height 140
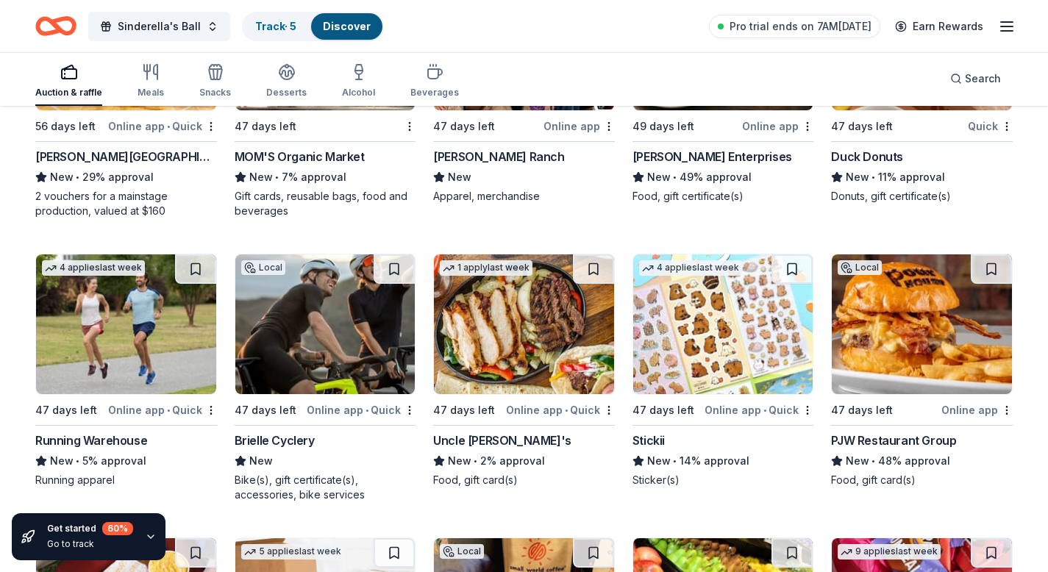
scroll to position [4556, 0]
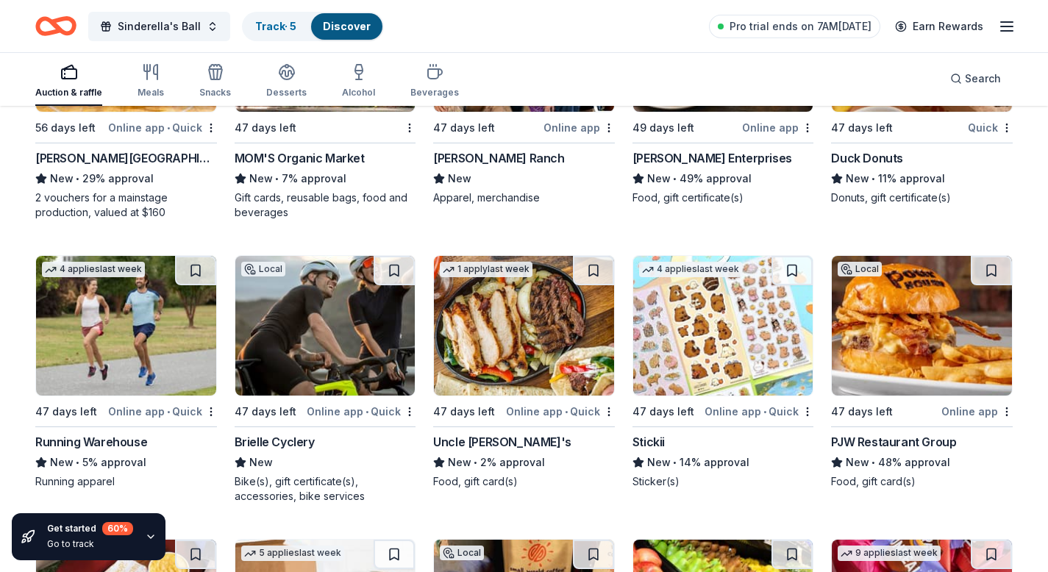
click at [191, 327] on img at bounding box center [126, 326] width 180 height 140
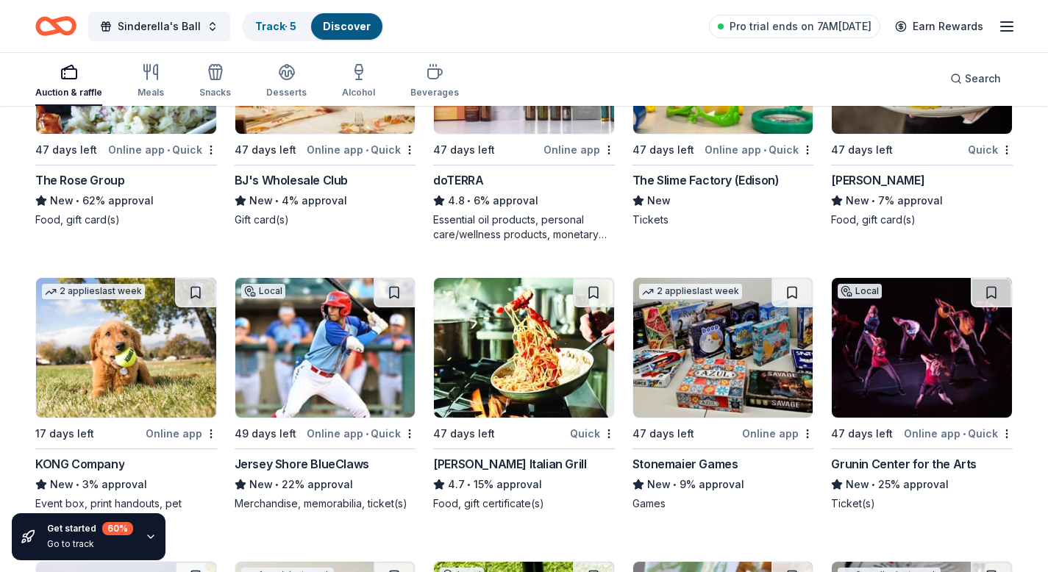
scroll to position [3684, 0]
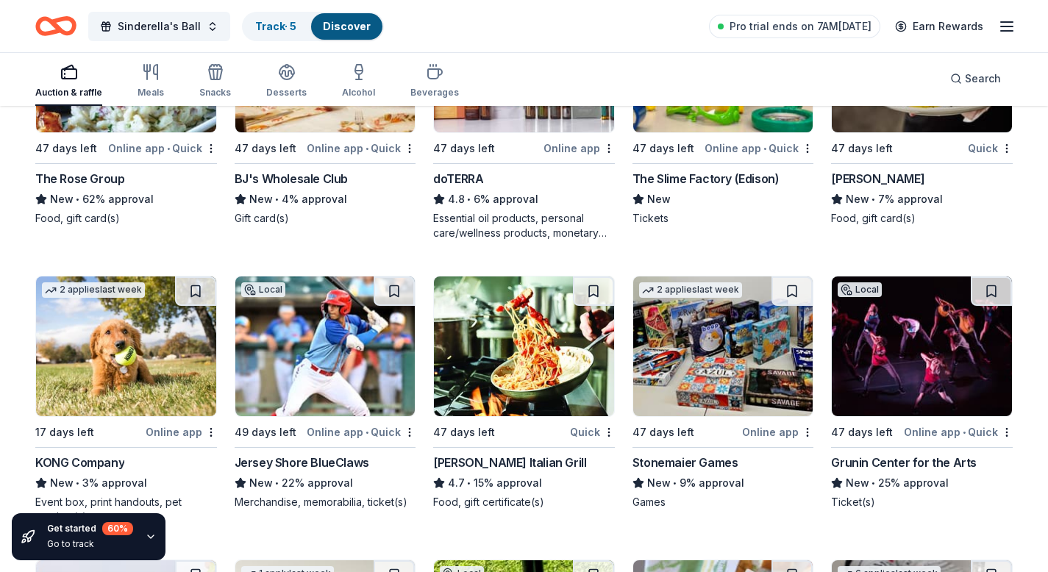
click at [546, 348] on img at bounding box center [524, 346] width 180 height 140
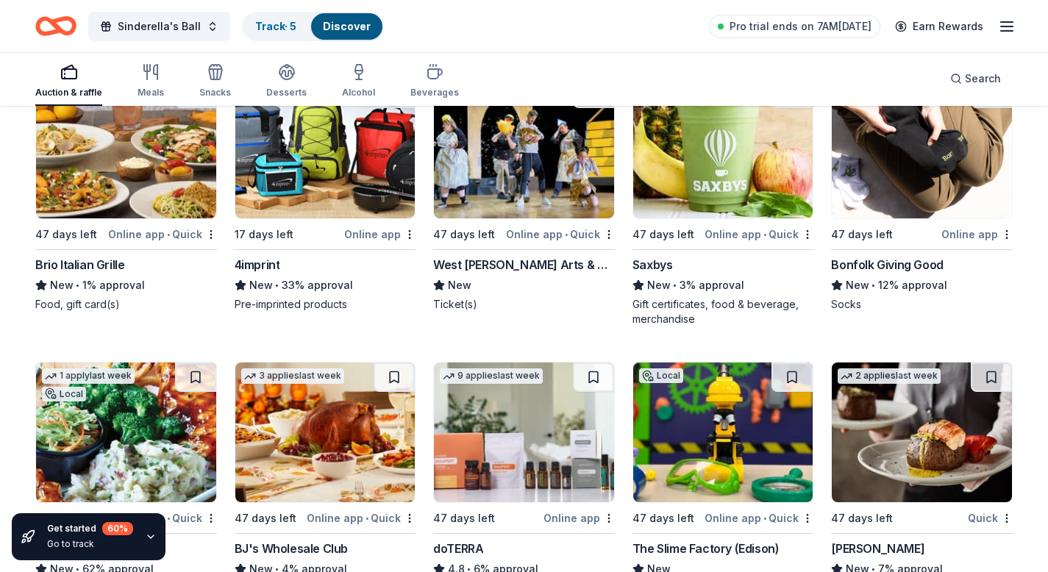
scroll to position [3302, 0]
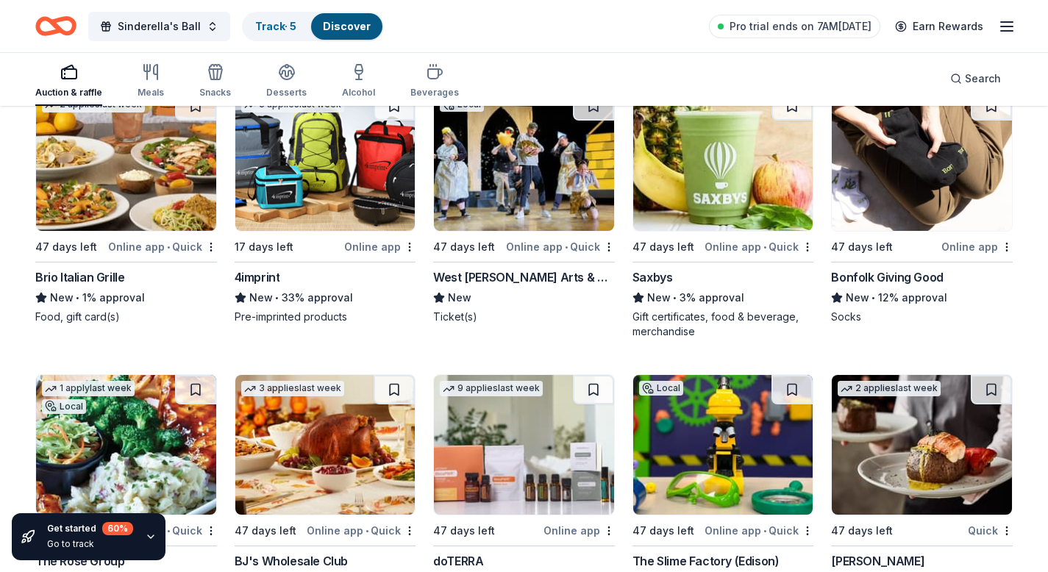
click at [690, 428] on img at bounding box center [723, 445] width 180 height 140
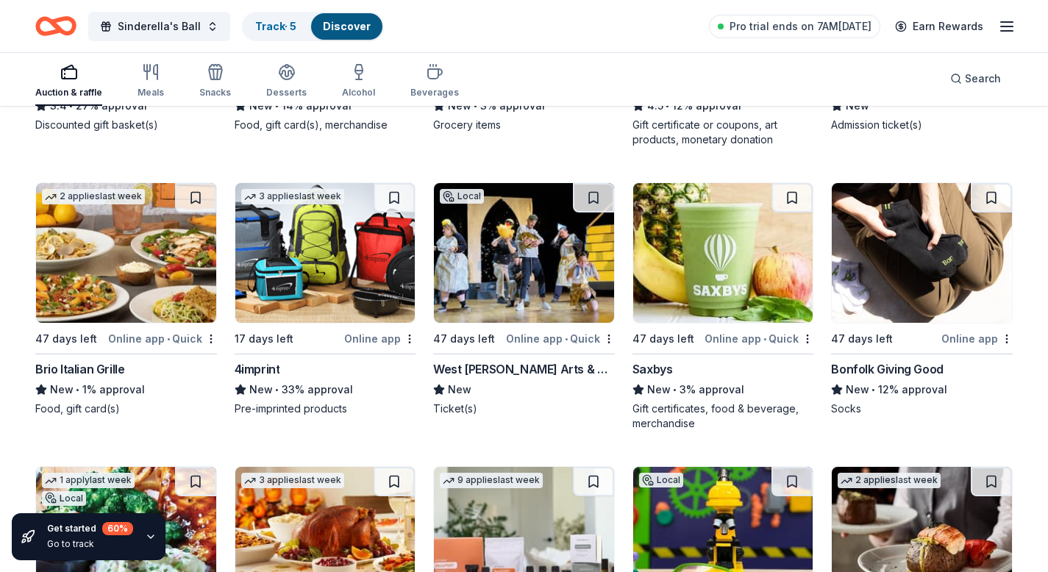
click at [677, 237] on img at bounding box center [723, 253] width 180 height 140
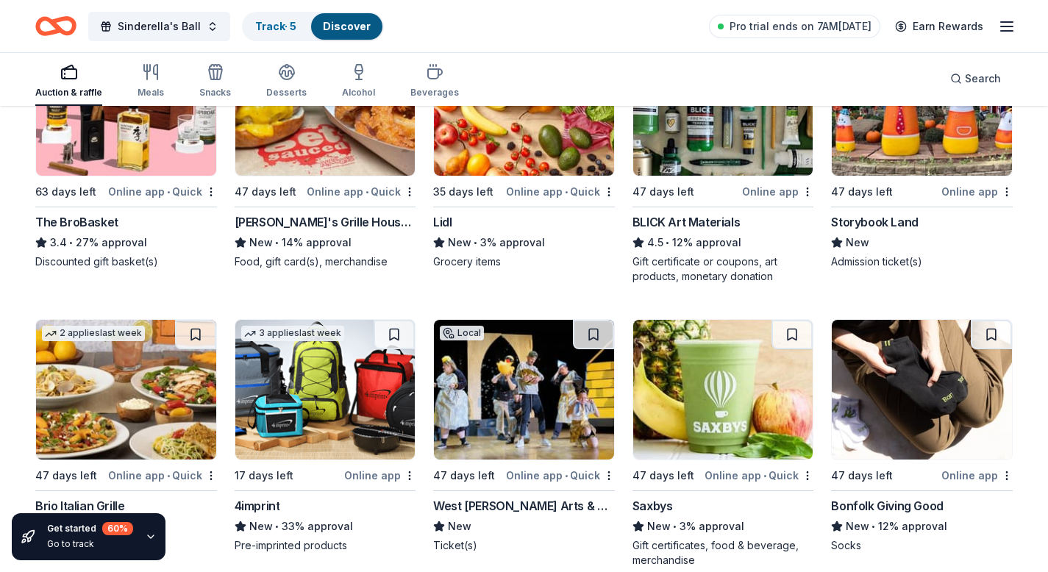
scroll to position [3070, 0]
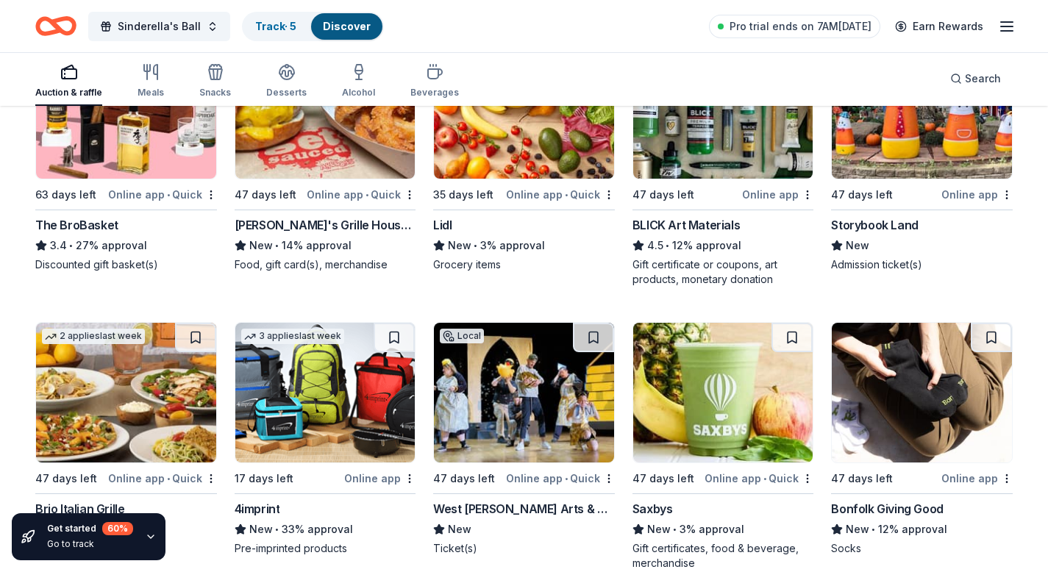
click at [170, 410] on img at bounding box center [126, 393] width 180 height 140
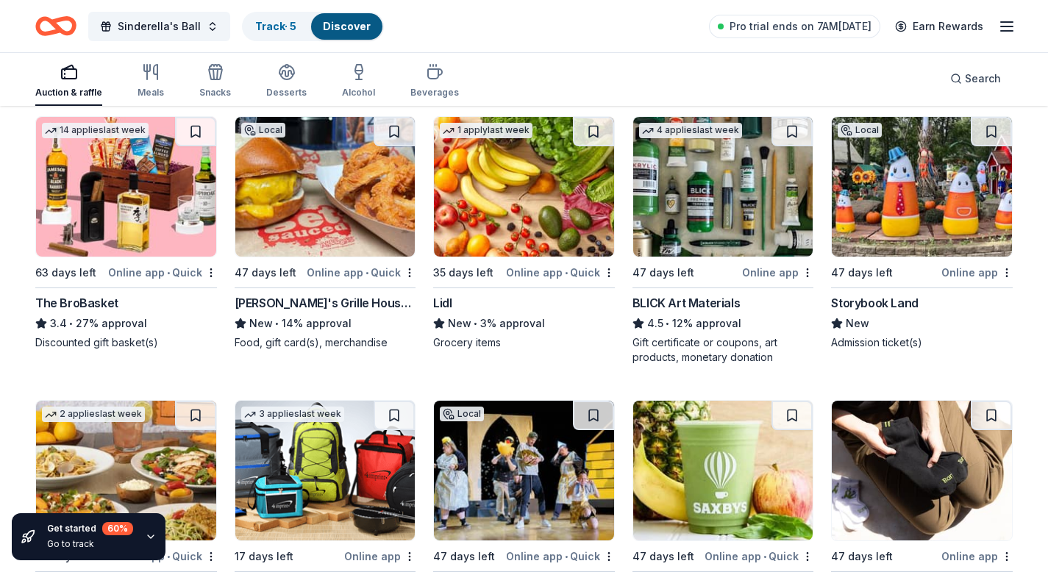
scroll to position [2989, 0]
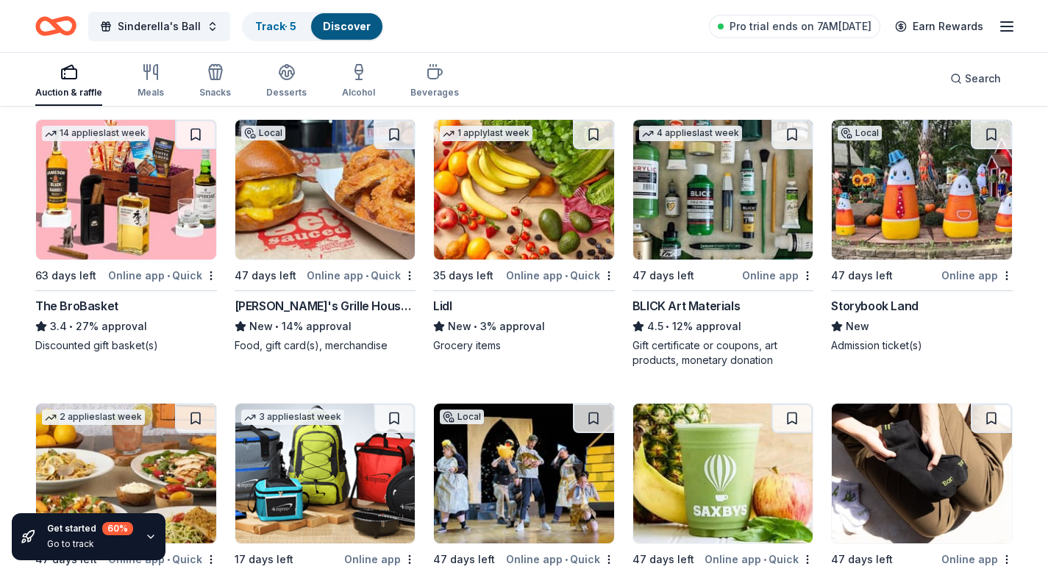
click at [180, 186] on img at bounding box center [126, 190] width 180 height 140
click at [271, 234] on img at bounding box center [325, 190] width 180 height 140
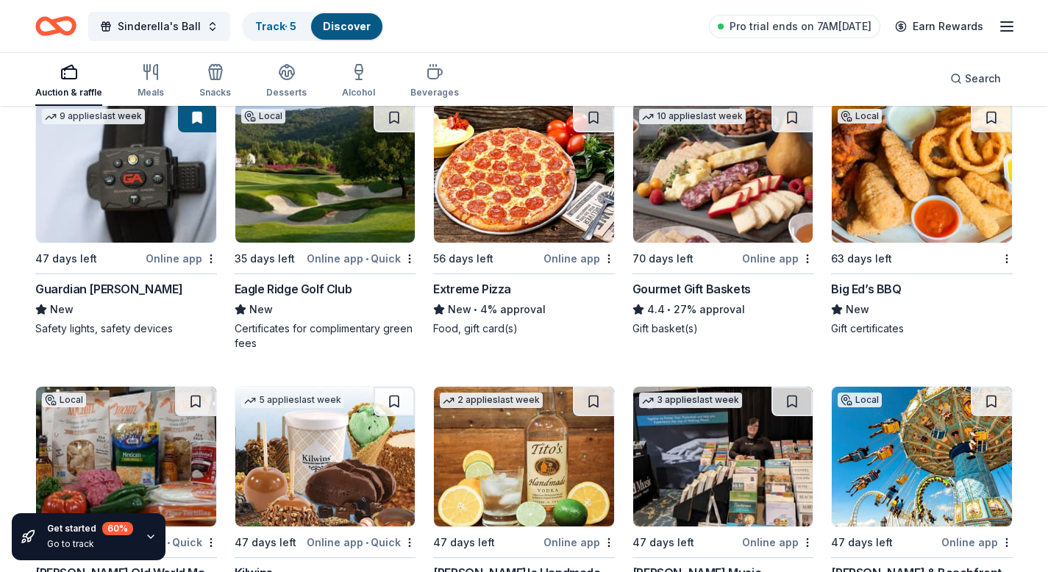
scroll to position [2112, 0]
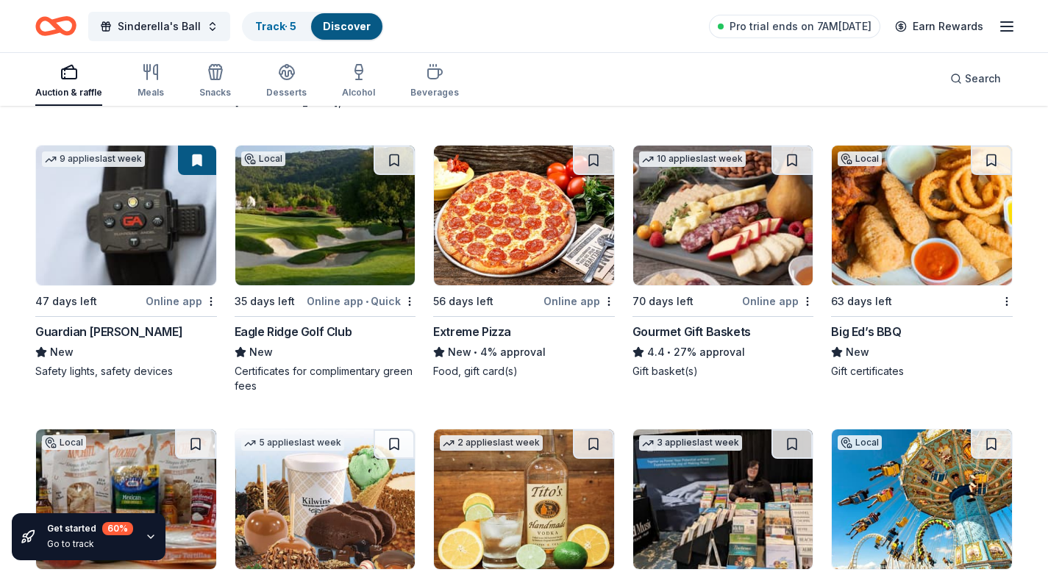
click at [546, 243] on img at bounding box center [524, 216] width 180 height 140
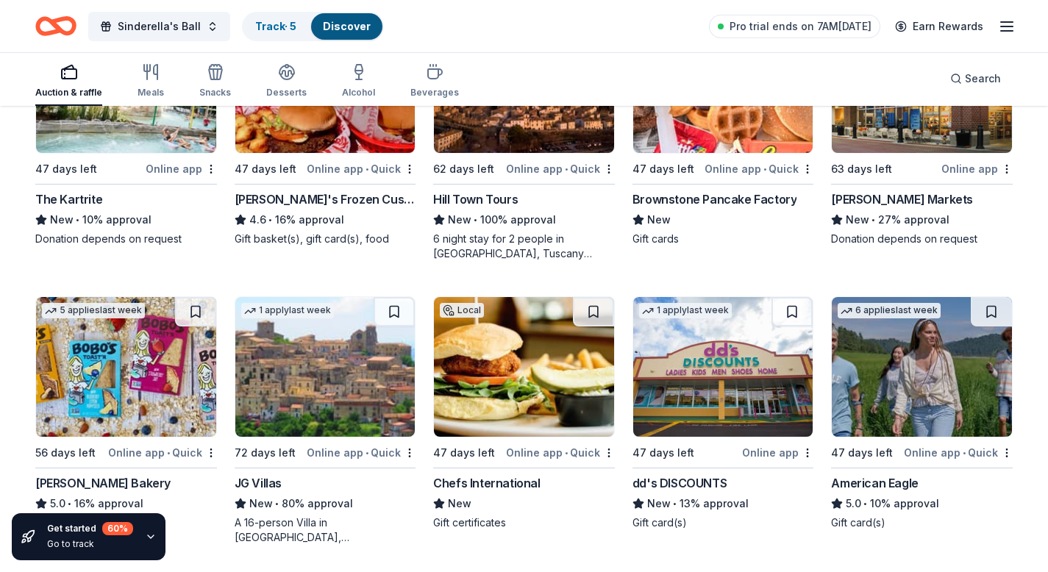
scroll to position [1513, 0]
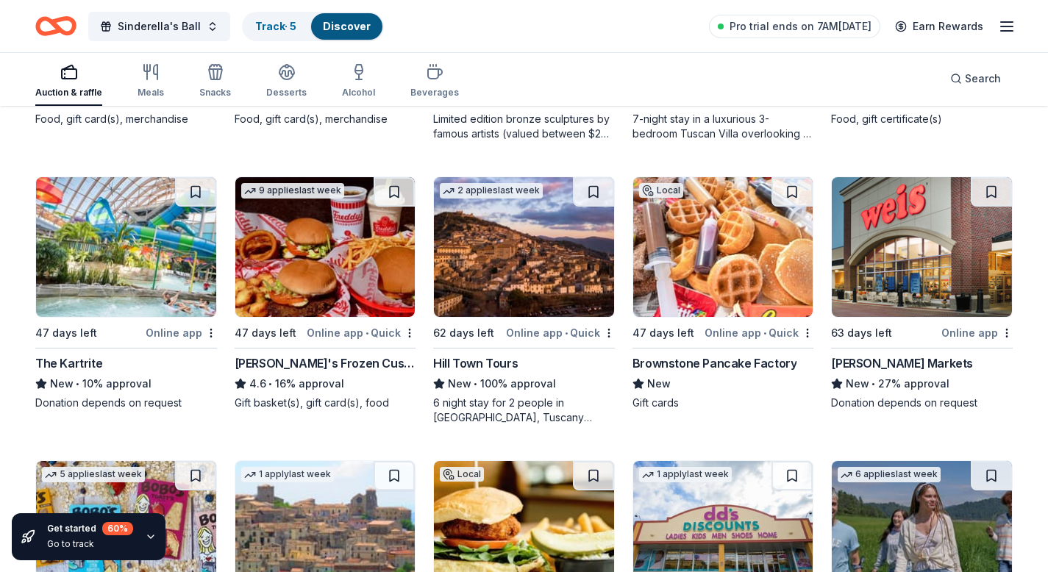
click at [348, 240] on img at bounding box center [325, 247] width 180 height 140
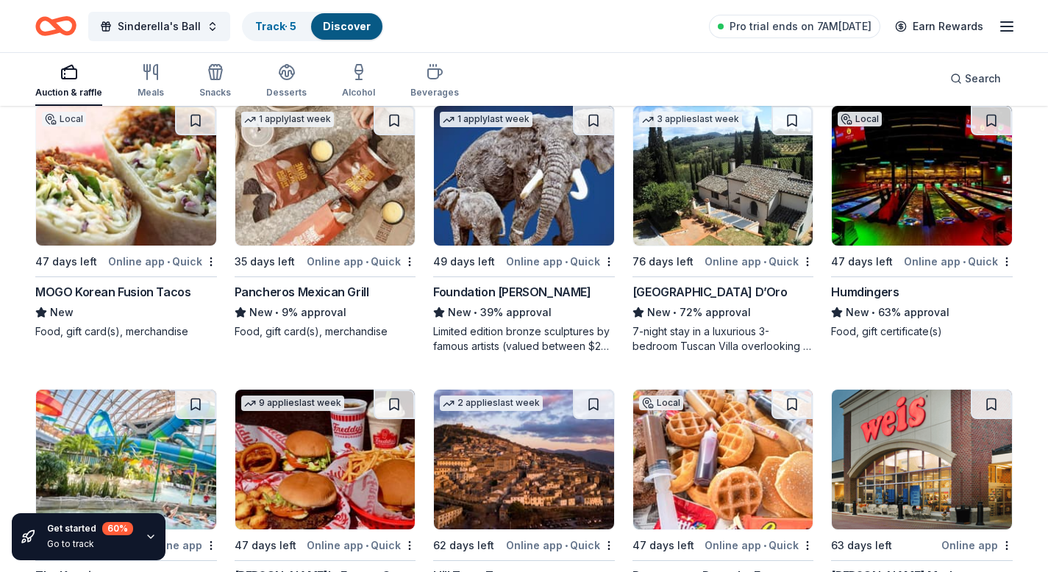
scroll to position [1289, 0]
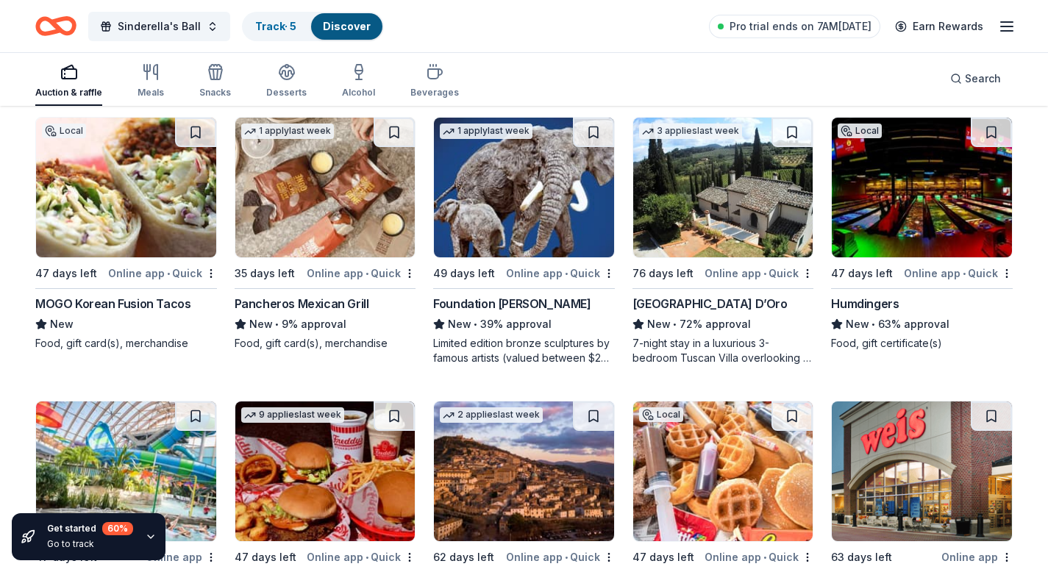
click at [361, 207] on img at bounding box center [325, 188] width 180 height 140
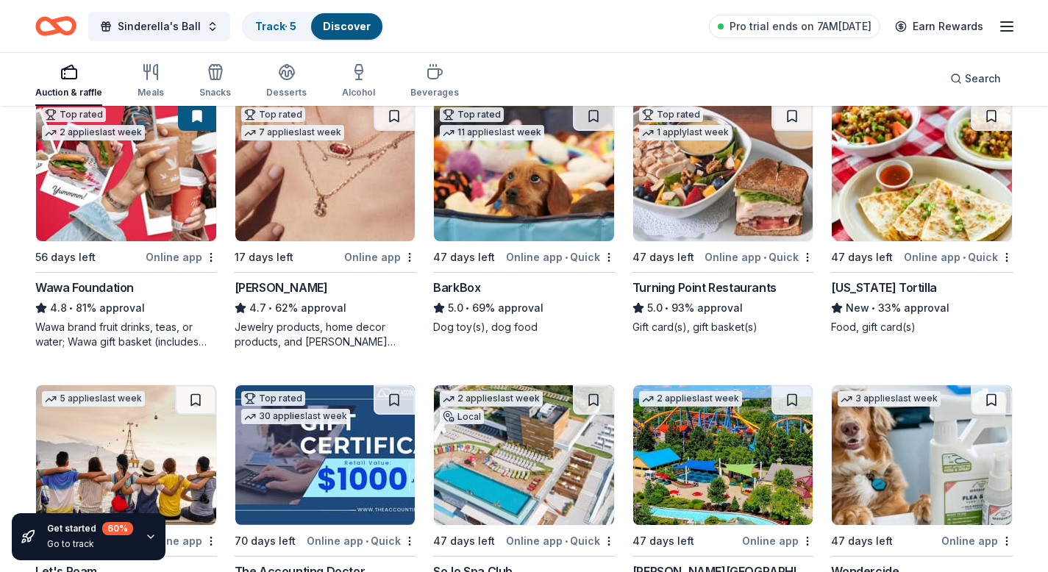
scroll to position [417, 0]
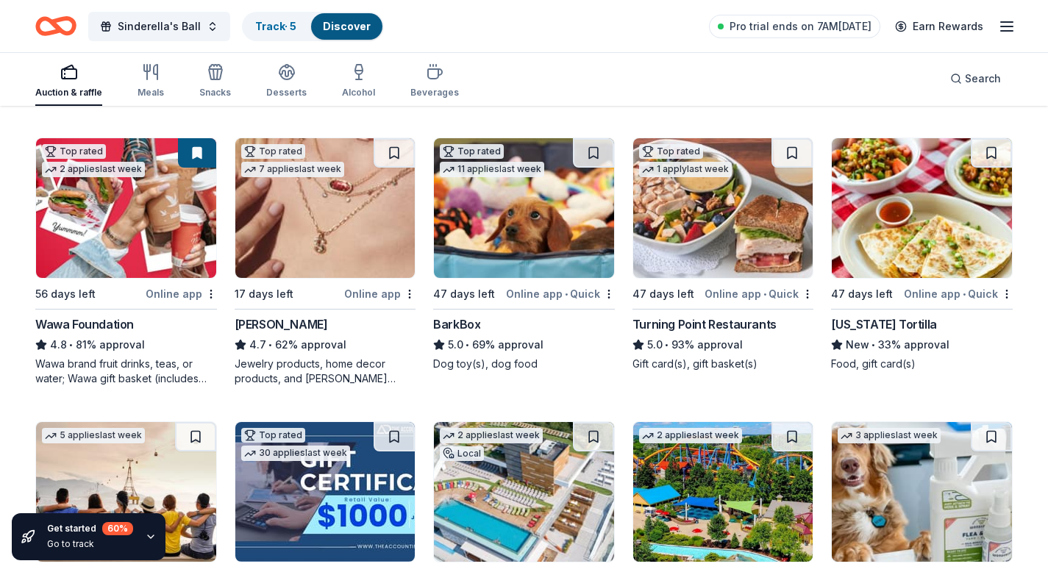
click at [895, 220] on img at bounding box center [922, 208] width 180 height 140
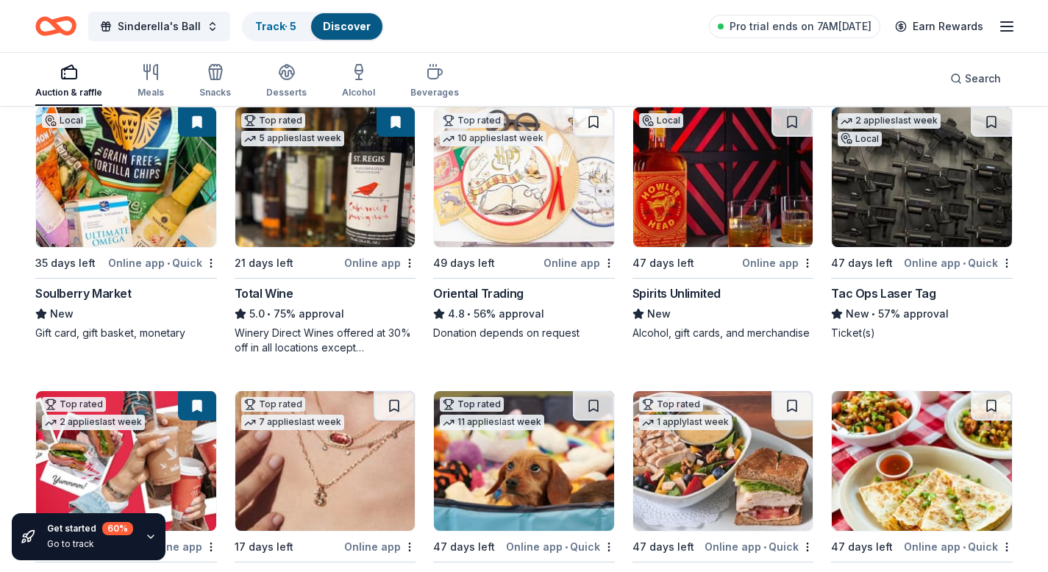
scroll to position [0, 0]
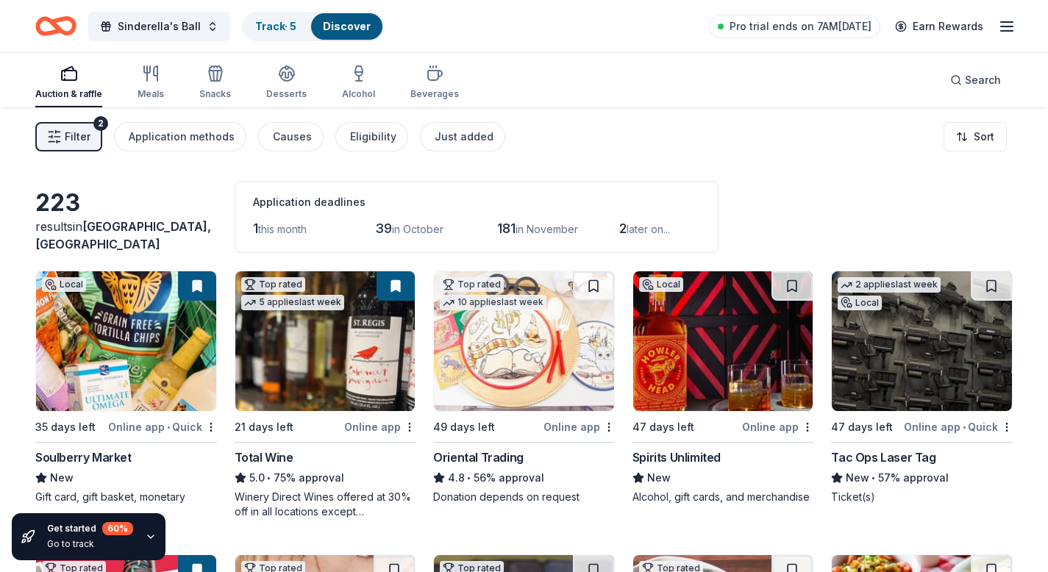
click at [168, 332] on img at bounding box center [126, 341] width 180 height 140
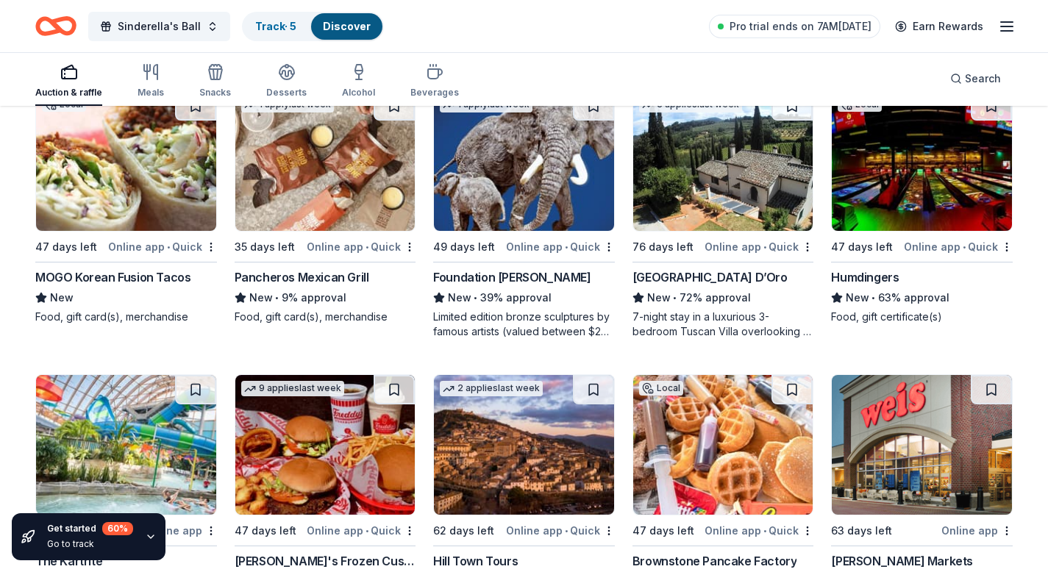
scroll to position [1320, 0]
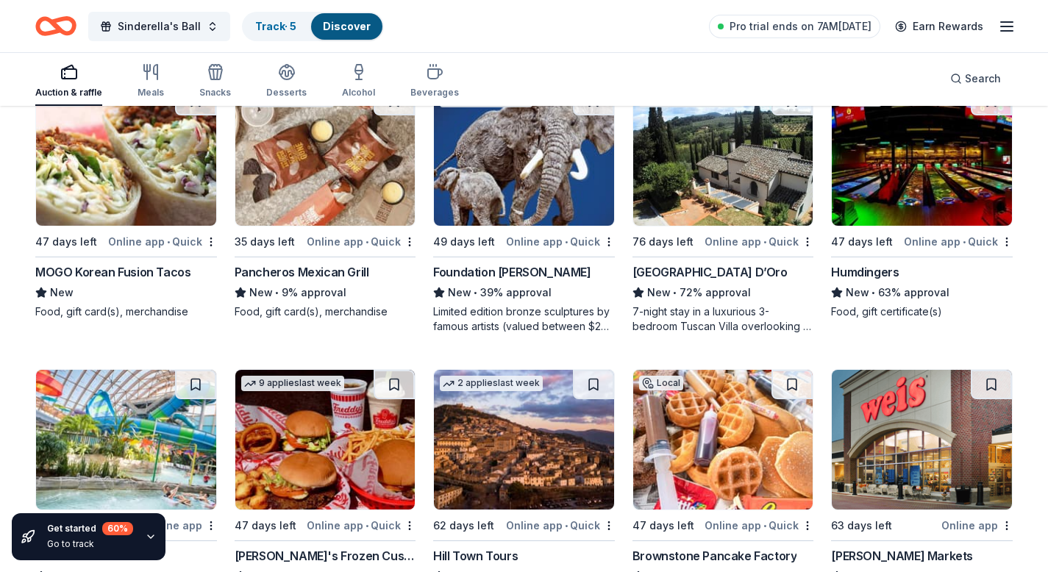
click at [951, 156] on img at bounding box center [922, 156] width 180 height 140
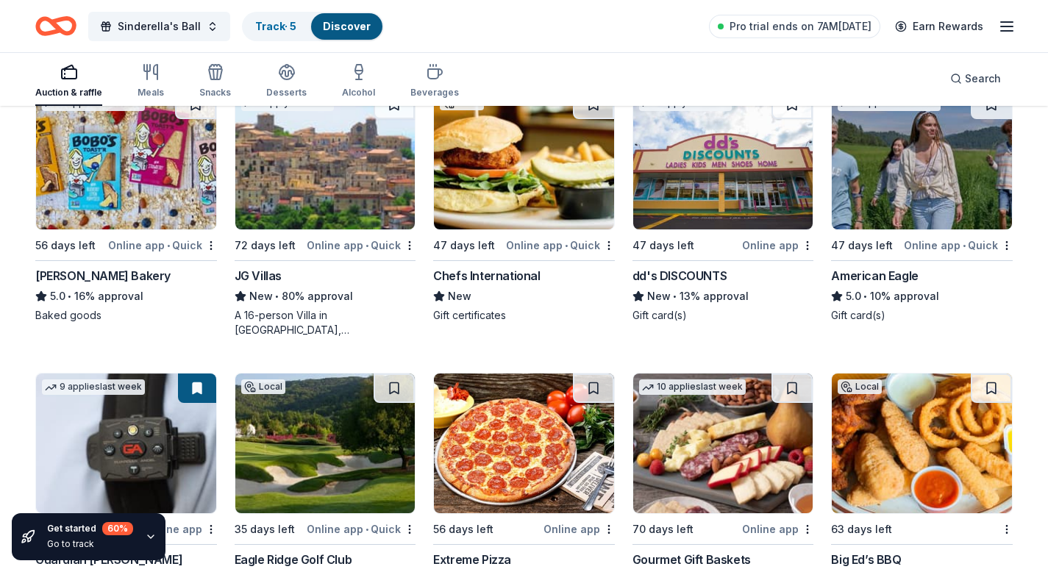
scroll to position [1882, 0]
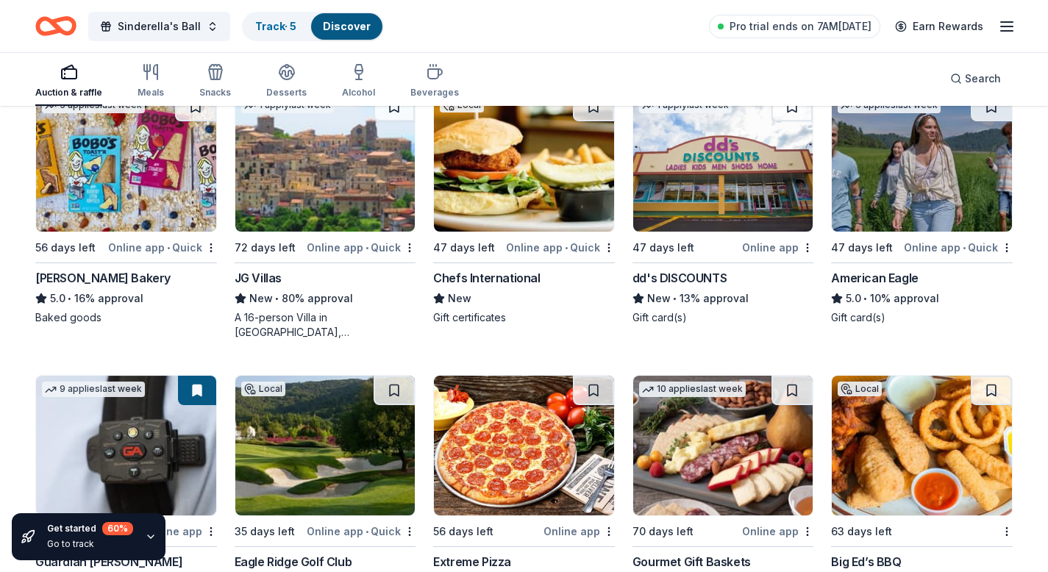
click at [465, 145] on img at bounding box center [524, 162] width 180 height 140
click at [379, 180] on img at bounding box center [325, 162] width 180 height 140
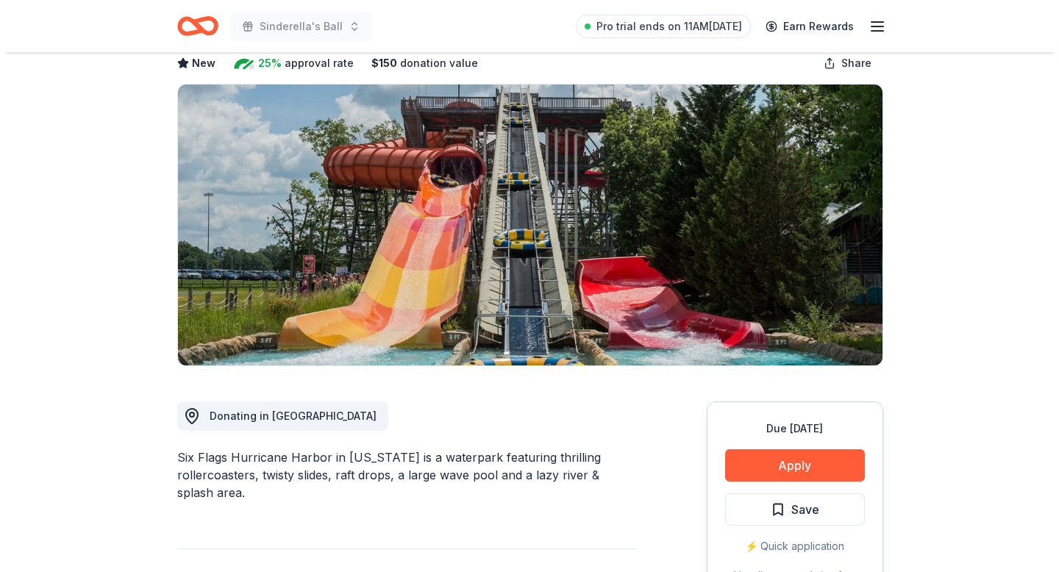
scroll to position [143, 0]
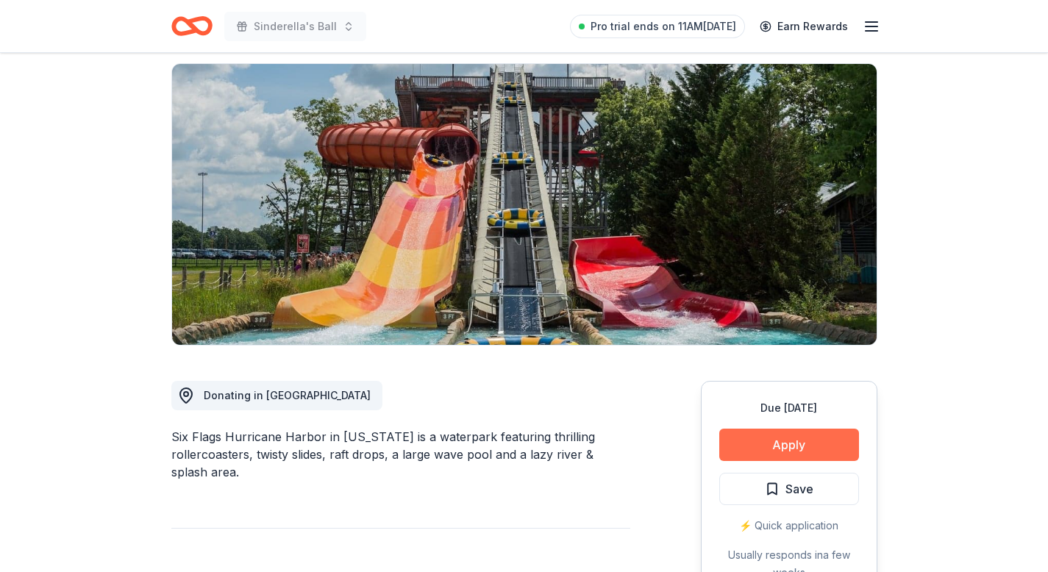
click at [762, 429] on button "Apply" at bounding box center [789, 445] width 140 height 32
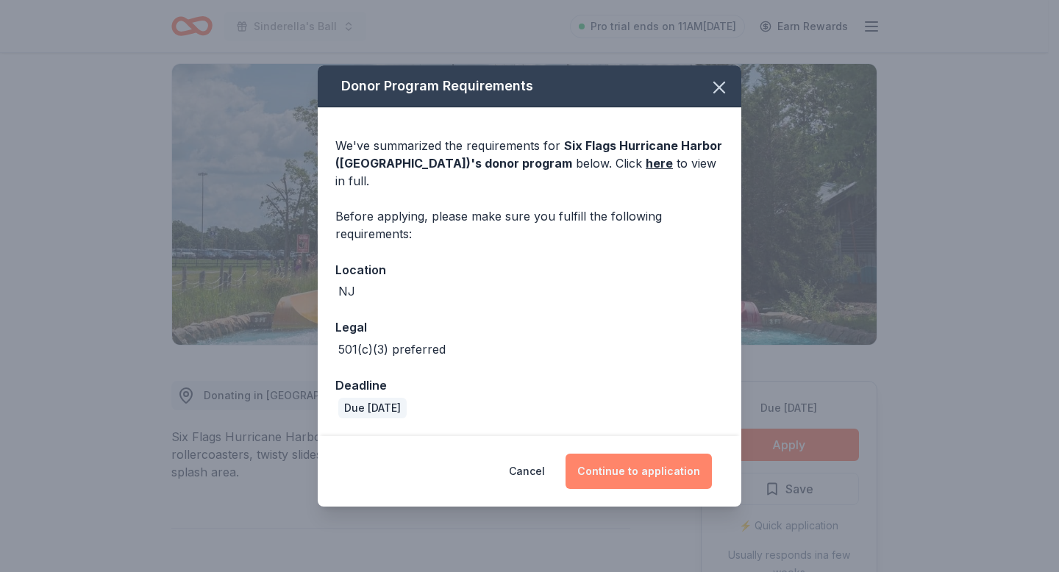
click at [664, 475] on button "Continue to application" at bounding box center [638, 471] width 146 height 35
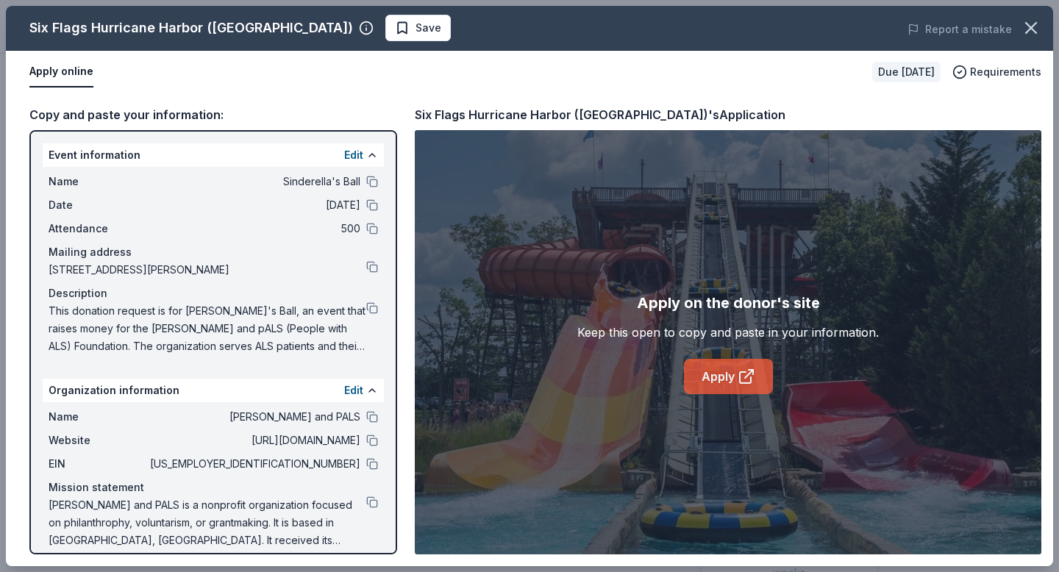
click at [733, 382] on link "Apply" at bounding box center [728, 376] width 89 height 35
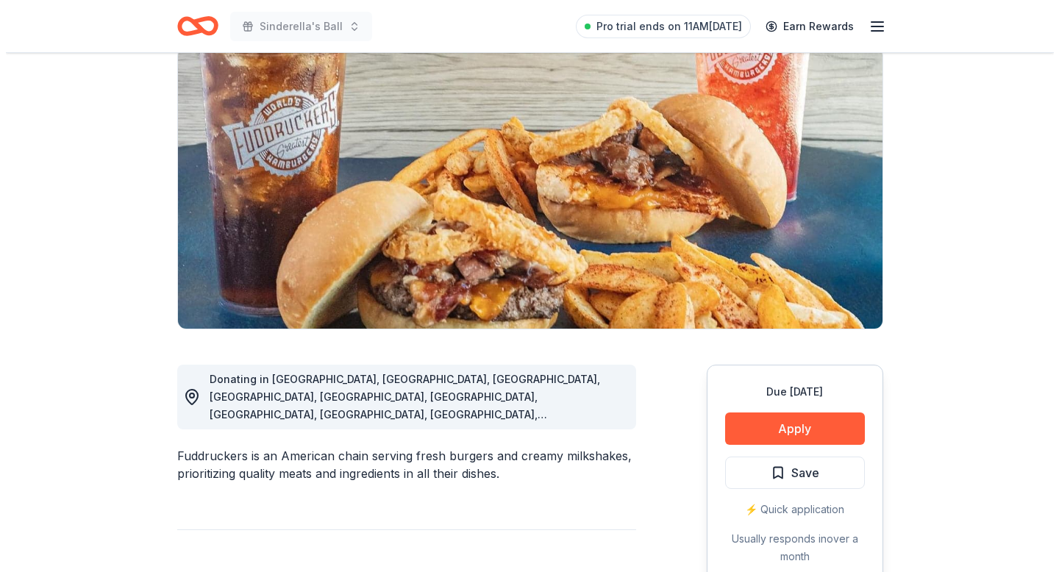
scroll to position [118, 0]
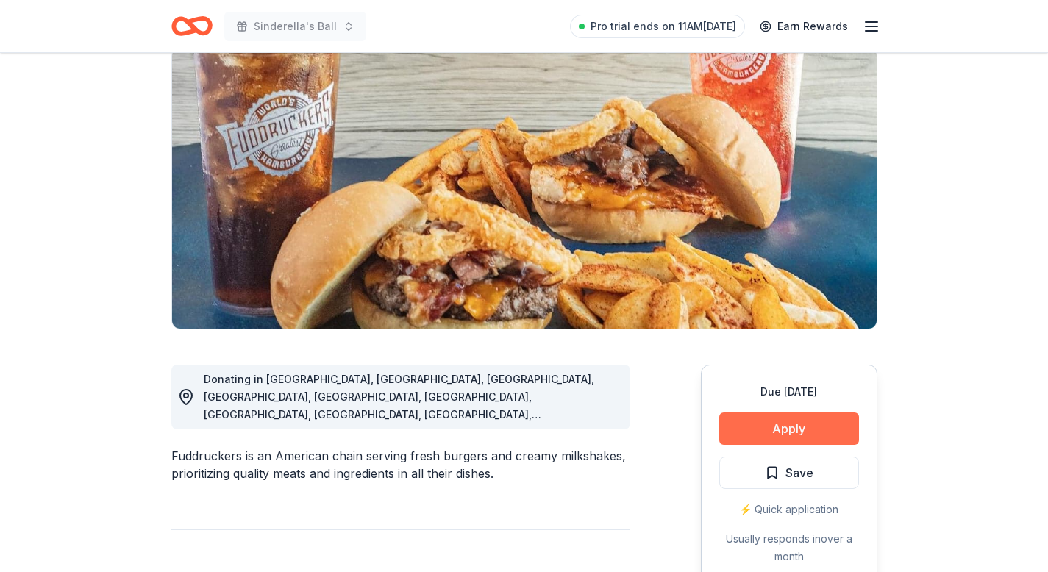
click at [784, 420] on button "Apply" at bounding box center [789, 428] width 140 height 32
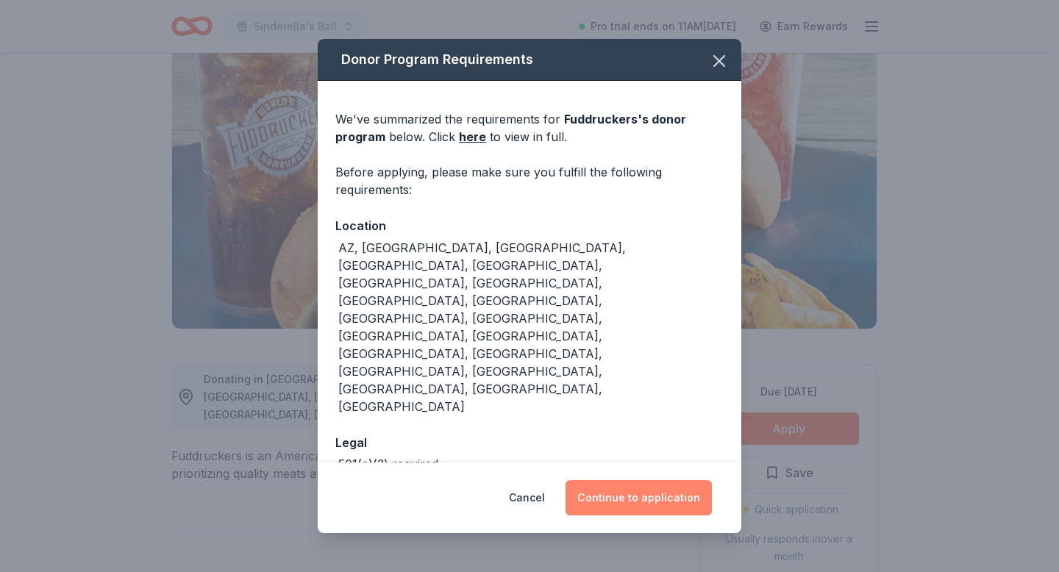
click at [697, 480] on button "Continue to application" at bounding box center [638, 497] width 146 height 35
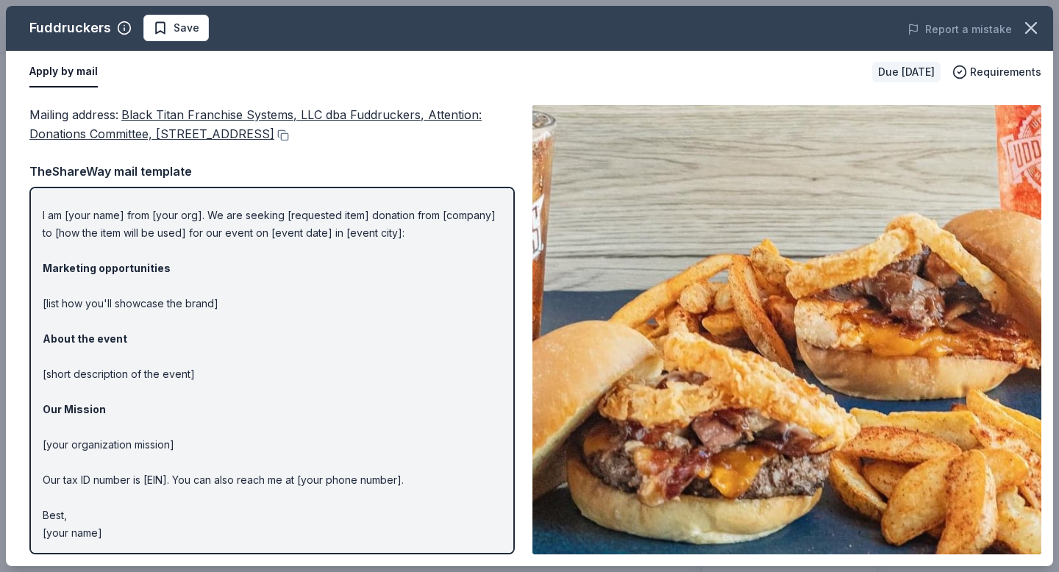
scroll to position [29, 0]
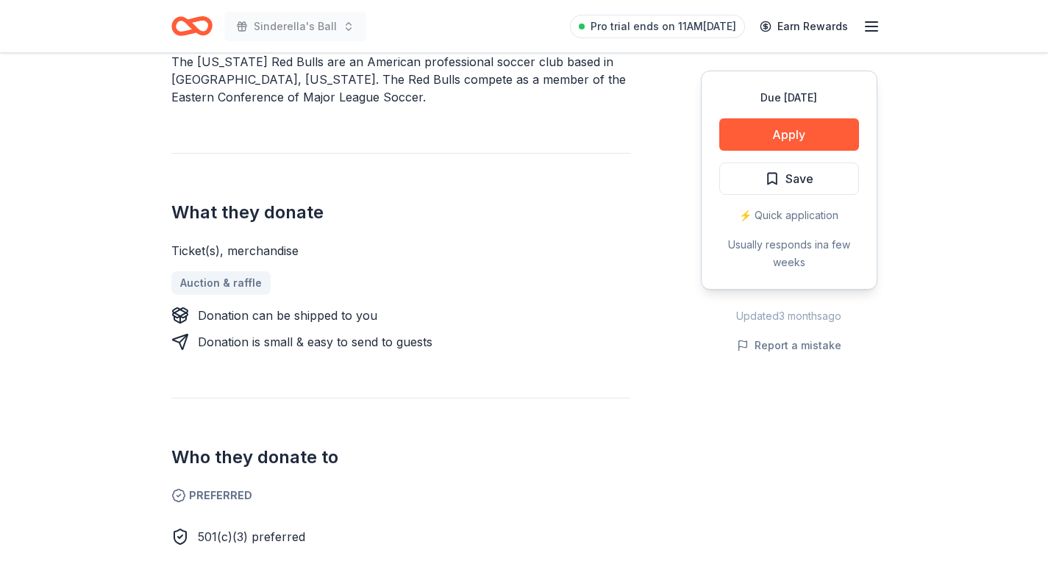
scroll to position [476, 0]
click at [806, 135] on button "Apply" at bounding box center [789, 134] width 140 height 32
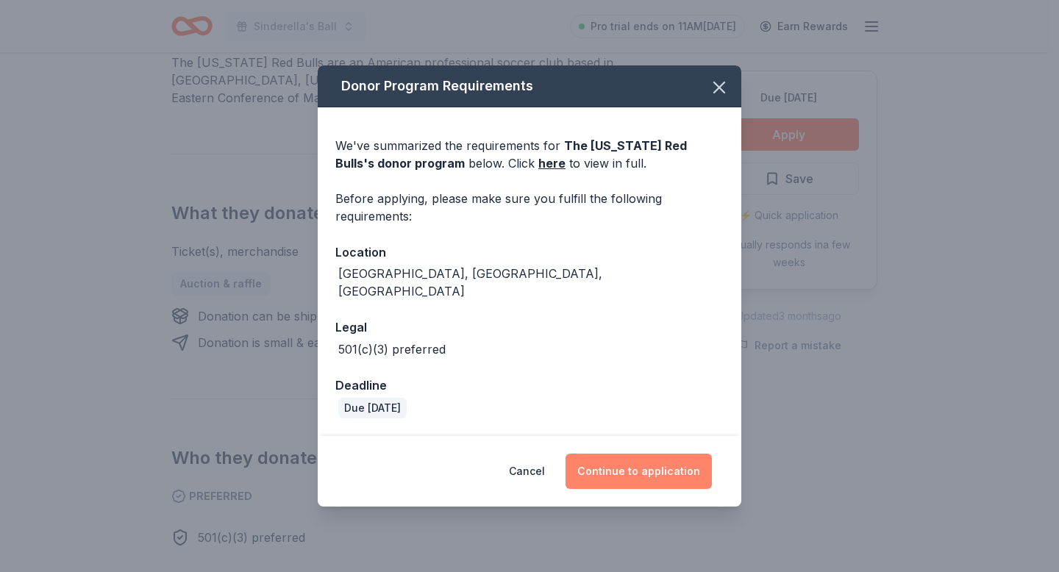
click at [651, 454] on button "Continue to application" at bounding box center [638, 471] width 146 height 35
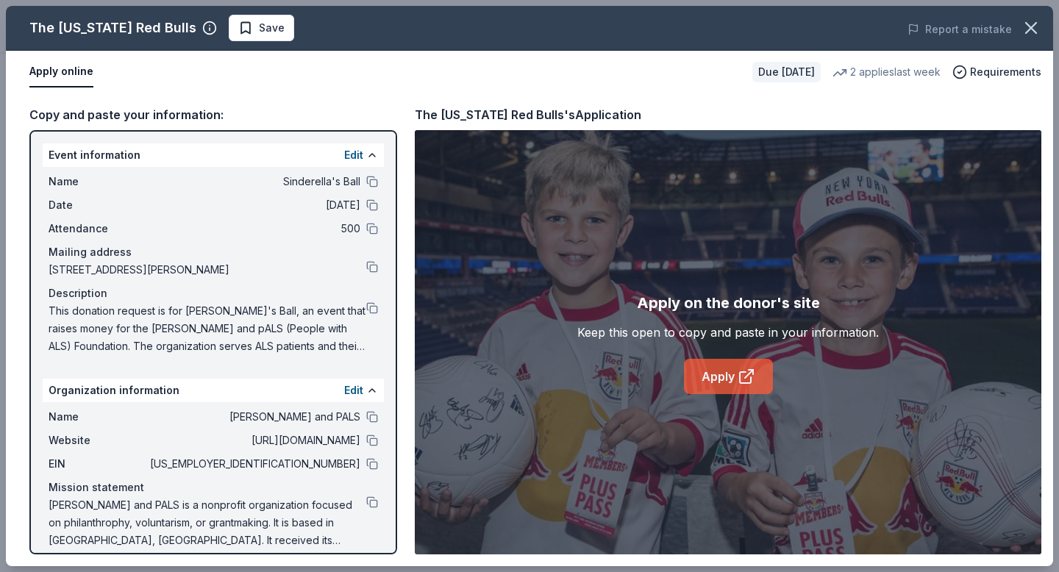
click at [693, 383] on link "Apply" at bounding box center [728, 376] width 89 height 35
click at [1032, 25] on icon "button" at bounding box center [1031, 28] width 10 height 10
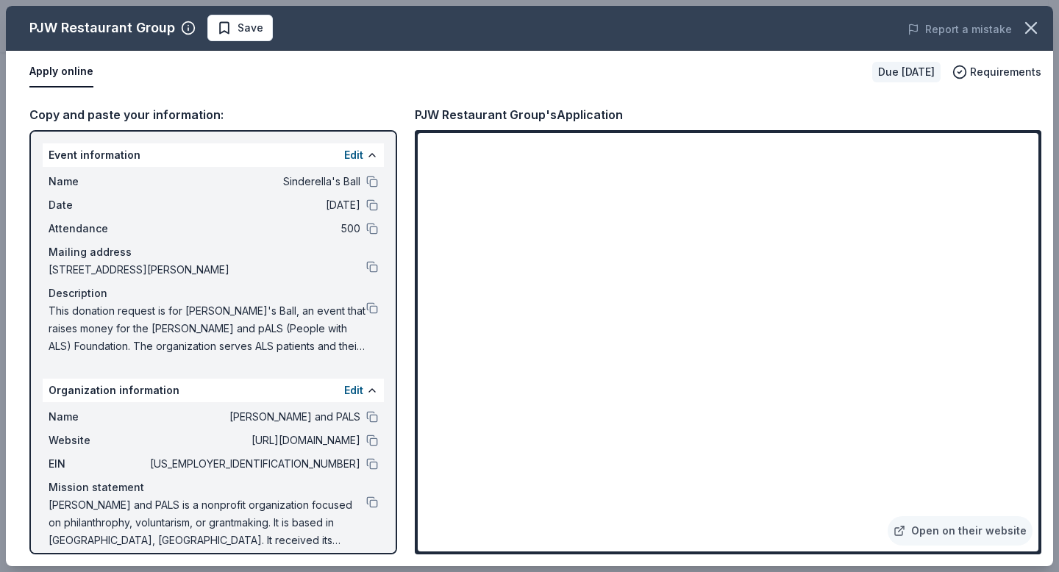
scroll to position [345, 0]
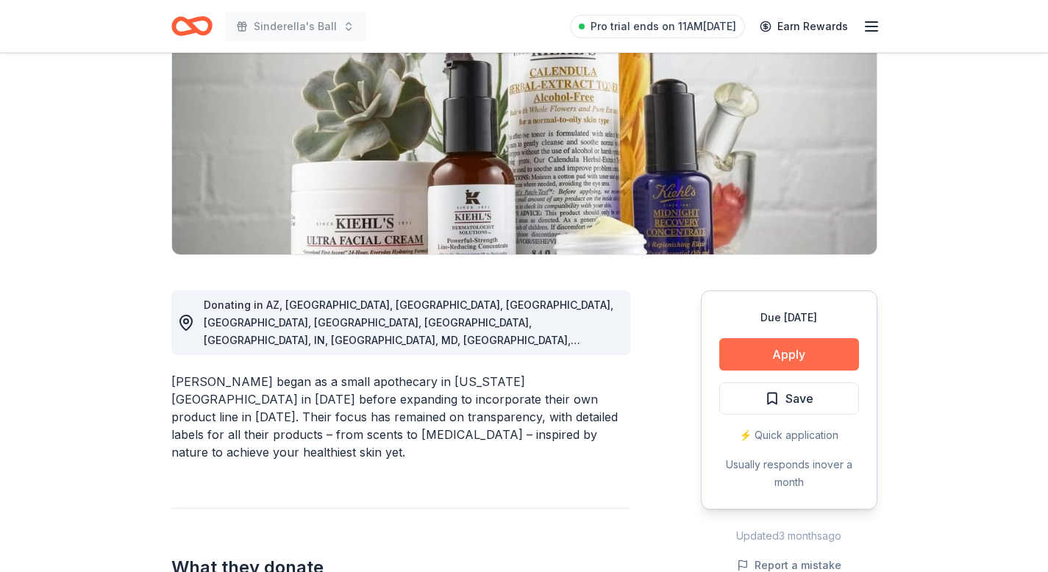
scroll to position [192, 0]
click at [770, 351] on button "Apply" at bounding box center [789, 354] width 140 height 32
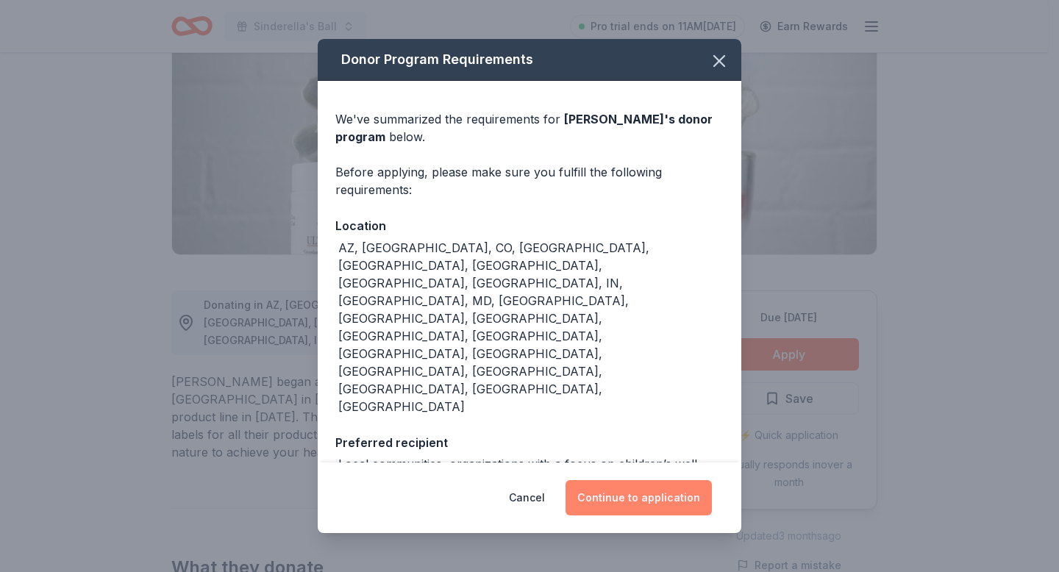
click at [684, 487] on button "Continue to application" at bounding box center [638, 497] width 146 height 35
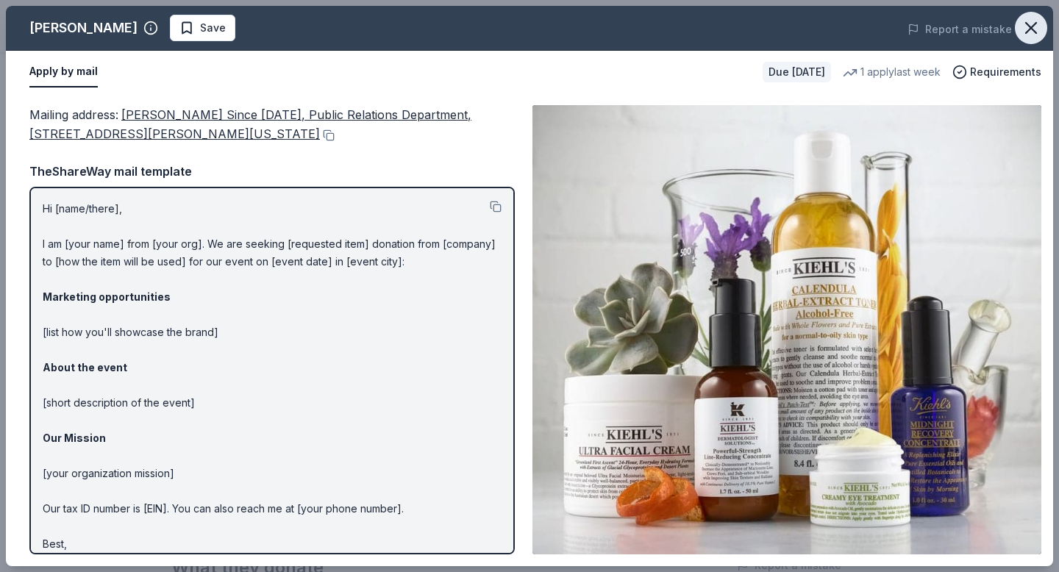
click at [1032, 32] on icon "button" at bounding box center [1030, 28] width 21 height 21
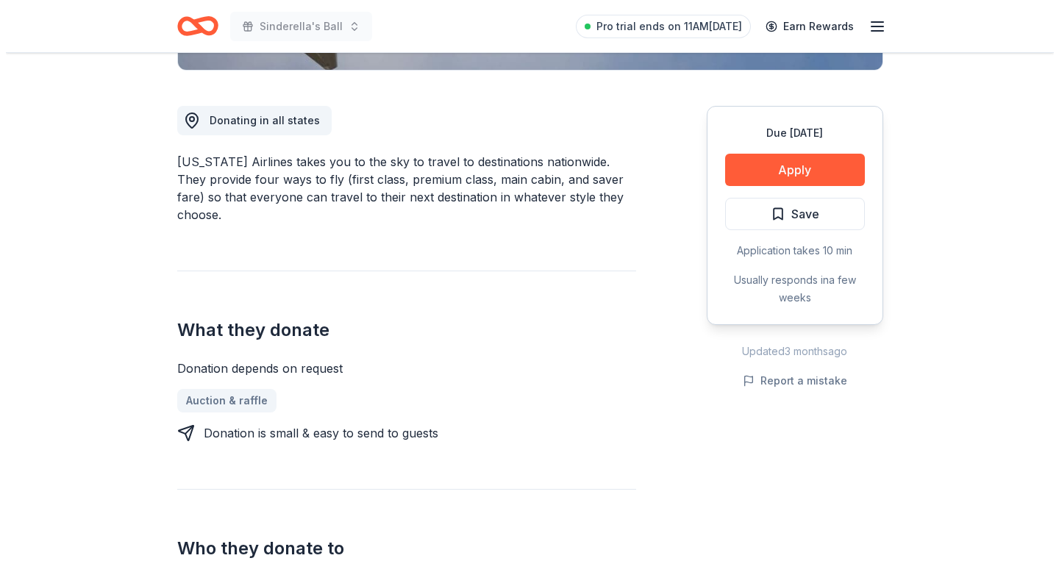
scroll to position [376, 0]
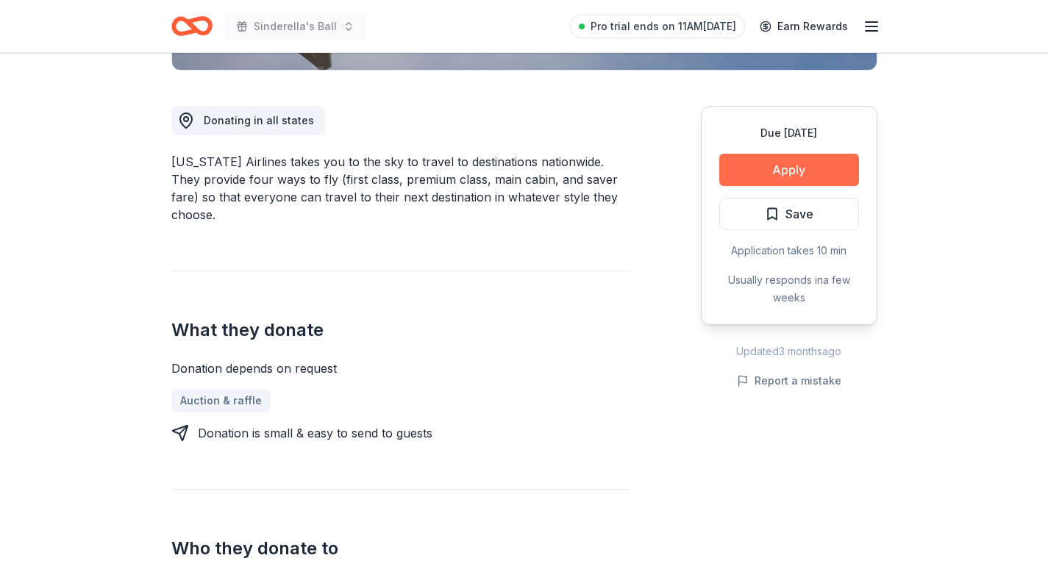
click at [798, 162] on button "Apply" at bounding box center [789, 170] width 140 height 32
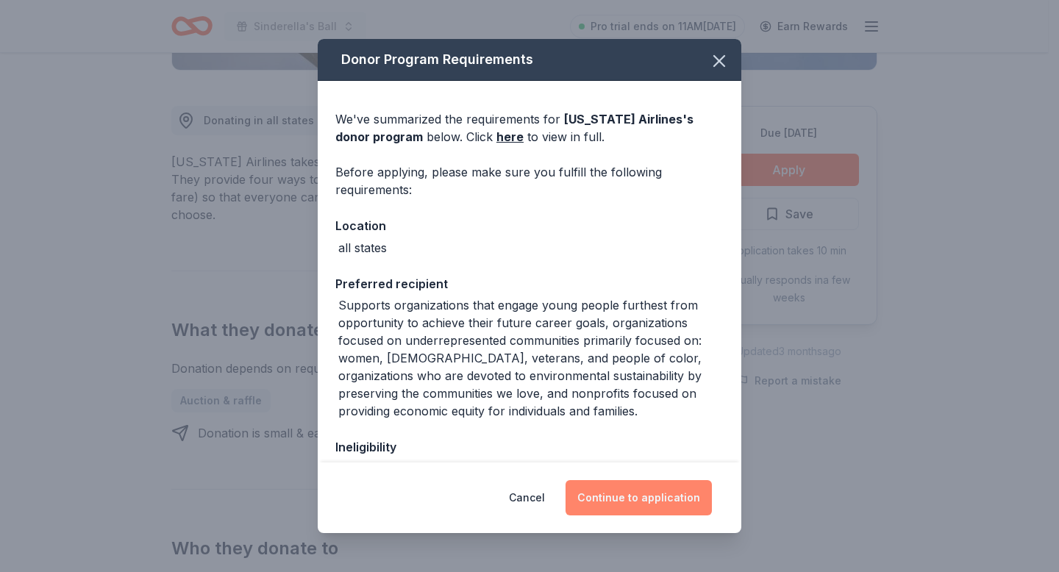
click at [626, 498] on button "Continue to application" at bounding box center [638, 497] width 146 height 35
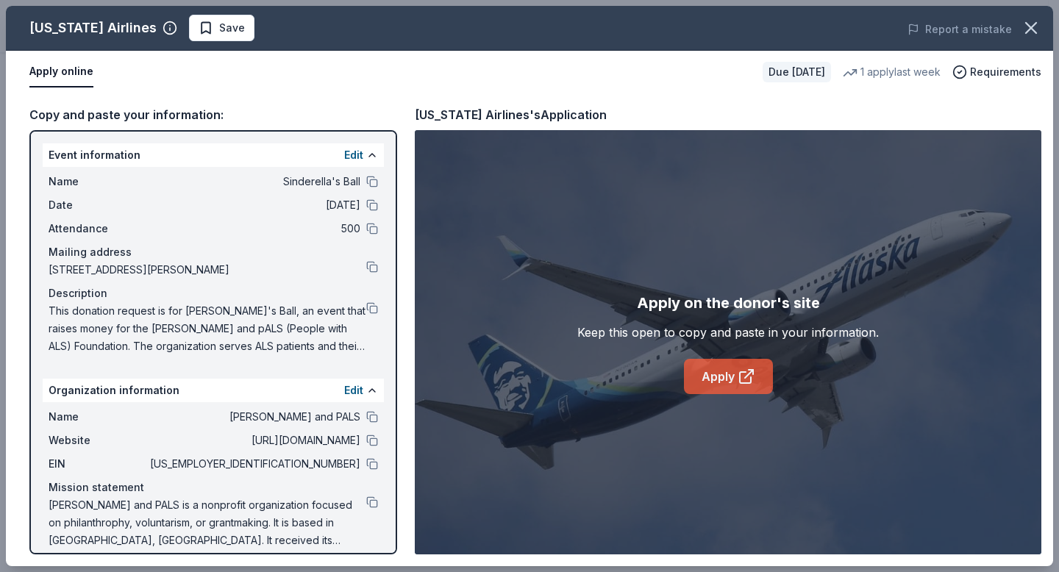
click at [729, 368] on link "Apply" at bounding box center [728, 376] width 89 height 35
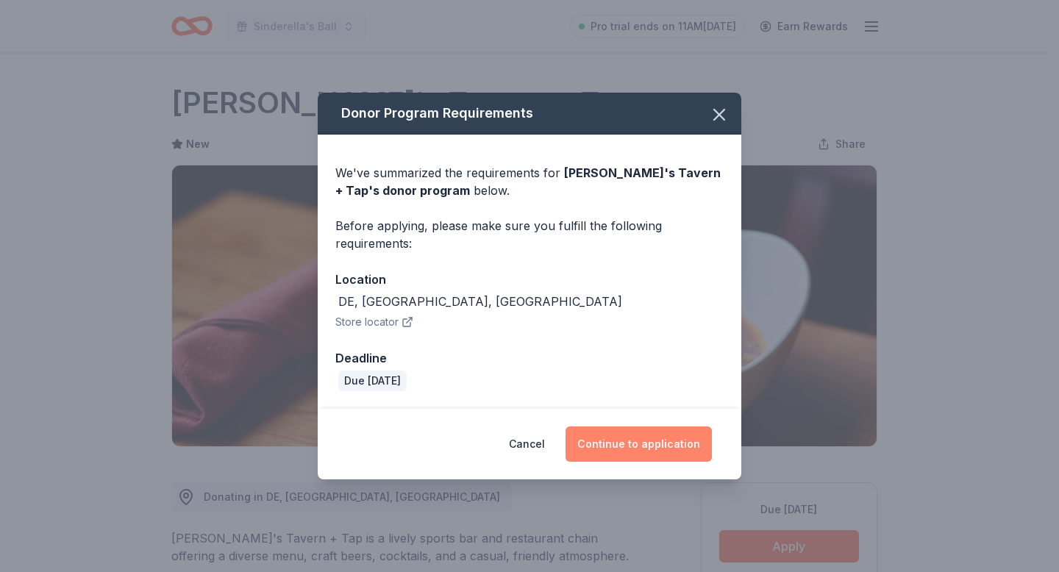
click at [655, 429] on button "Continue to application" at bounding box center [638, 443] width 146 height 35
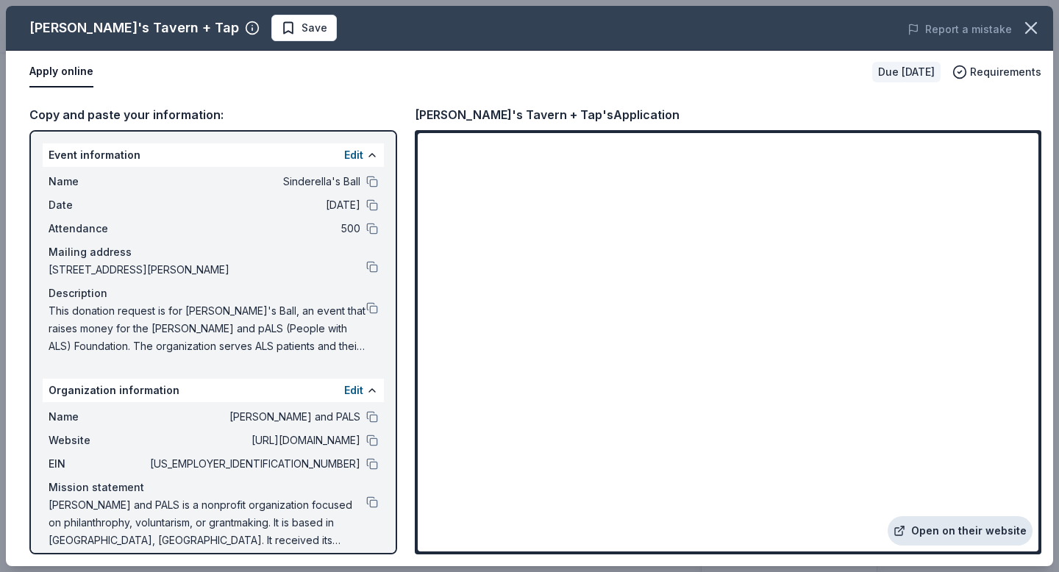
click at [931, 530] on link "Open on their website" at bounding box center [959, 530] width 145 height 29
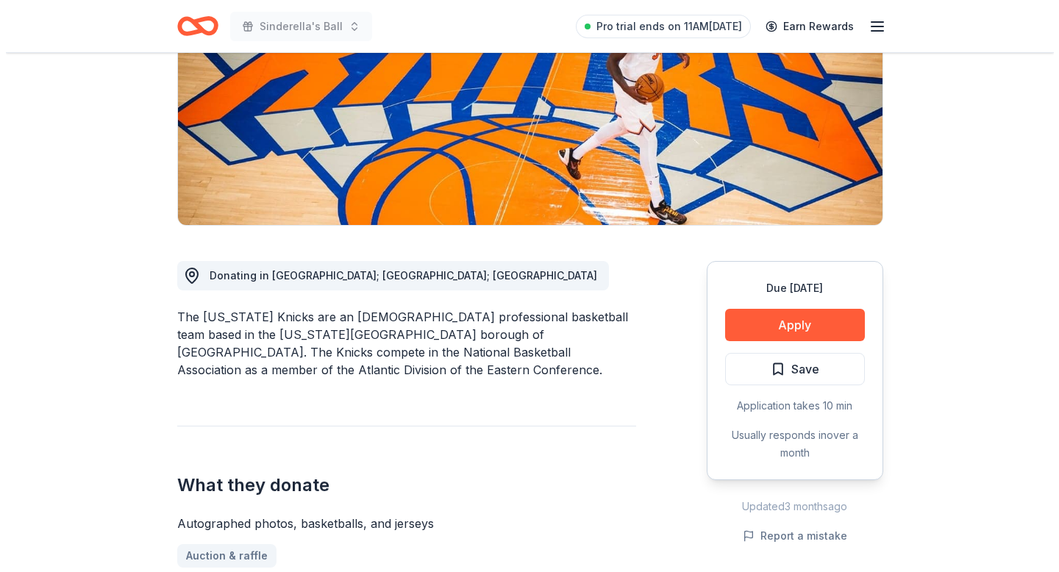
scroll to position [235, 0]
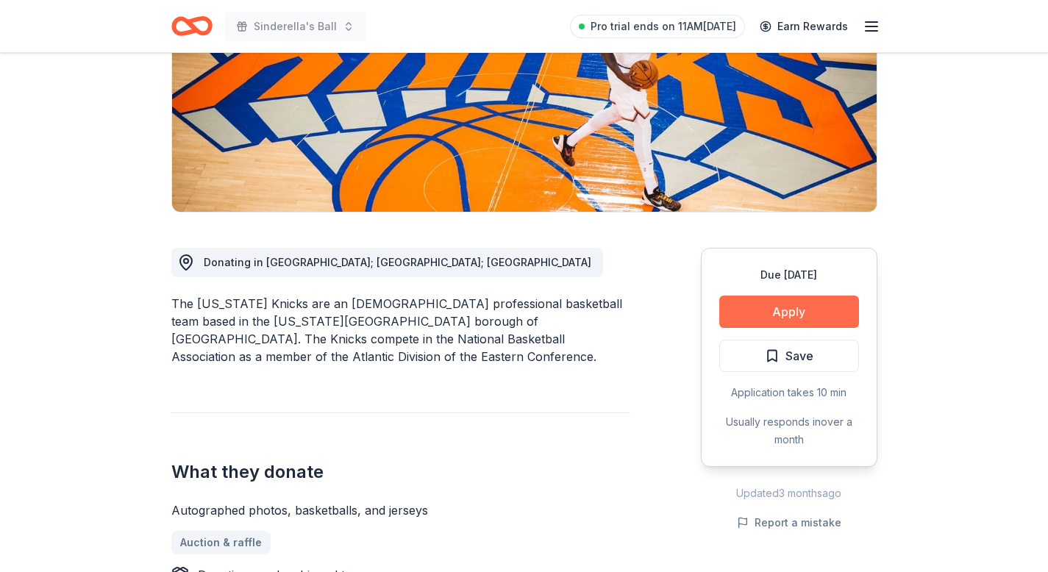
click at [791, 304] on button "Apply" at bounding box center [789, 312] width 140 height 32
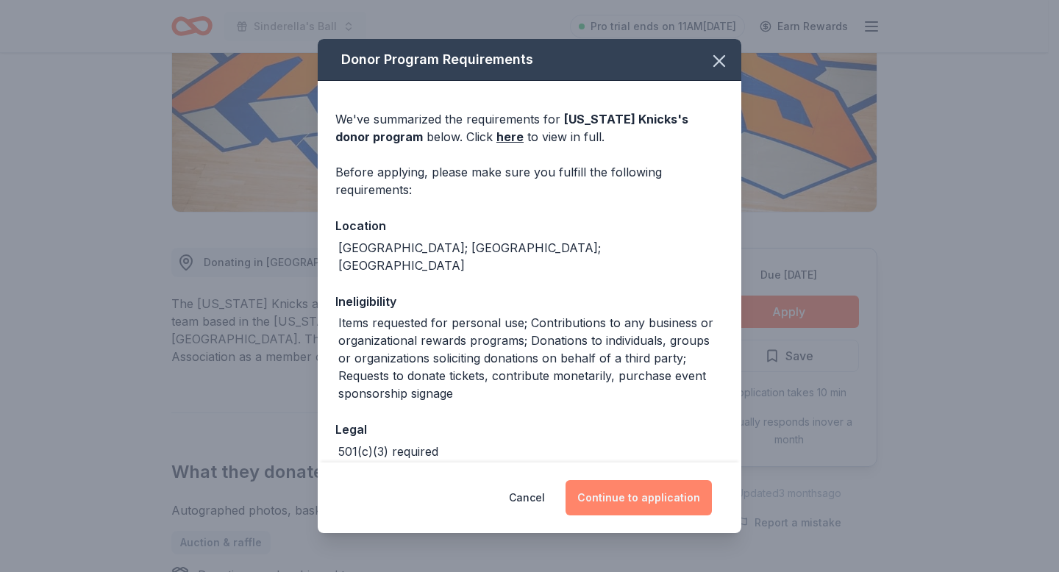
click at [663, 497] on button "Continue to application" at bounding box center [638, 497] width 146 height 35
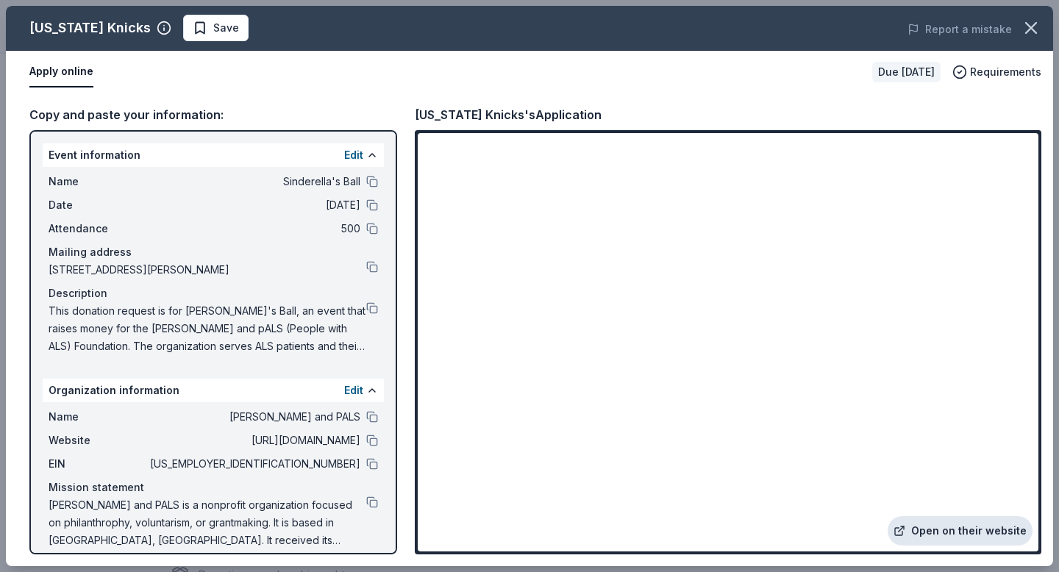
click at [927, 526] on link "Open on their website" at bounding box center [959, 530] width 145 height 29
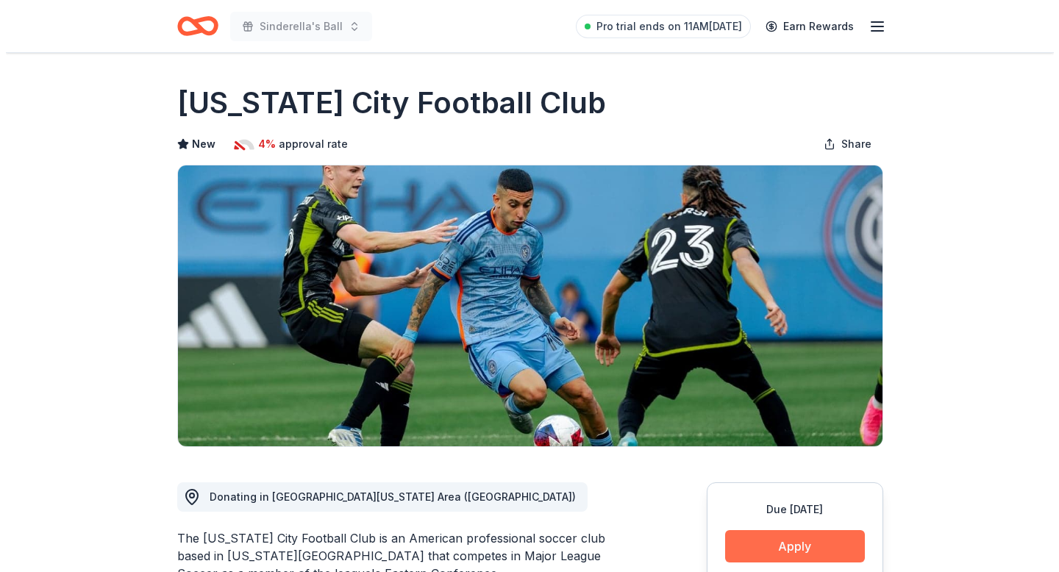
scroll to position [134, 0]
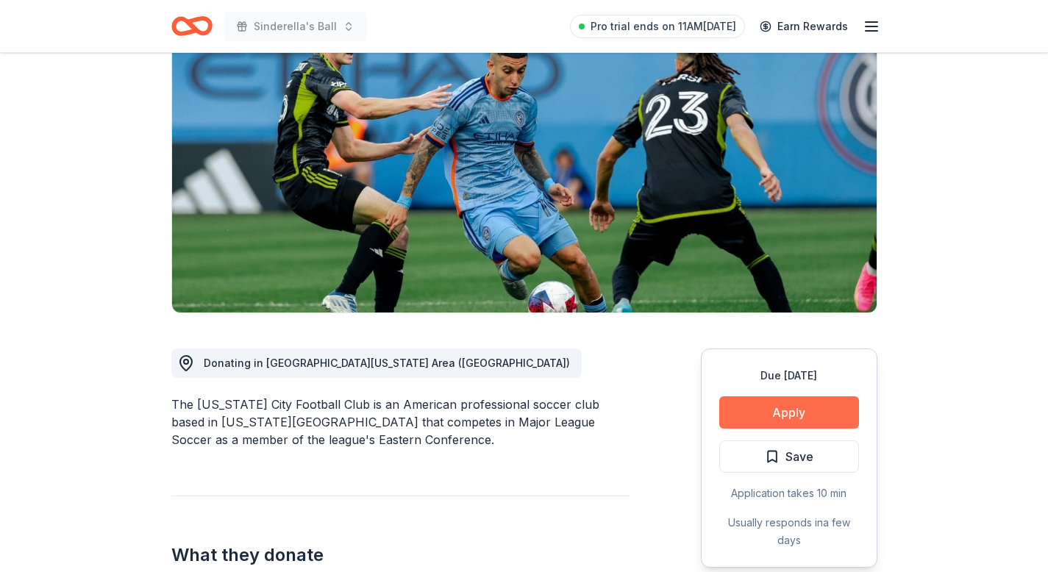
click at [790, 408] on button "Apply" at bounding box center [789, 412] width 140 height 32
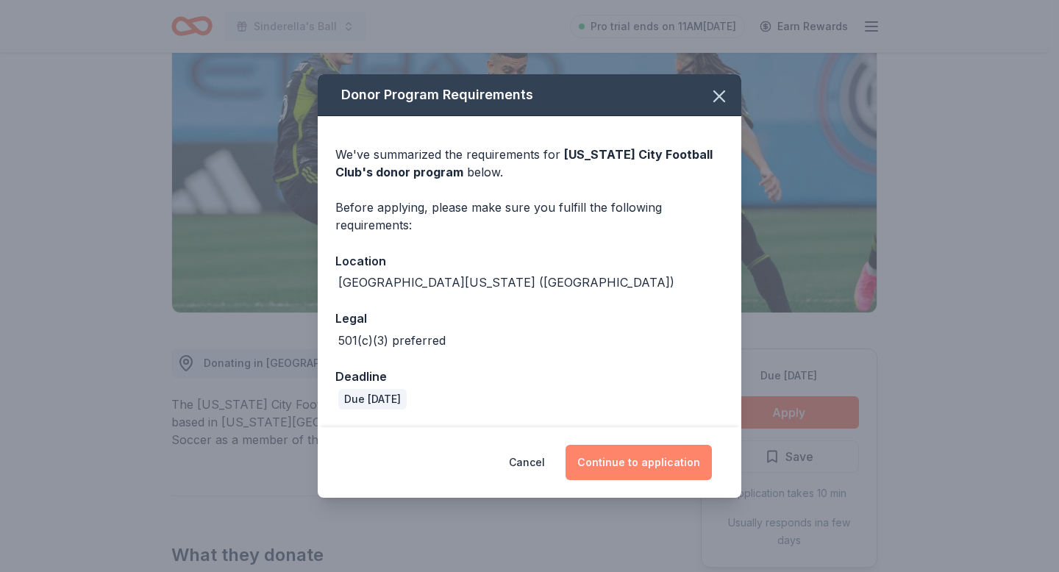
click at [669, 459] on button "Continue to application" at bounding box center [638, 462] width 146 height 35
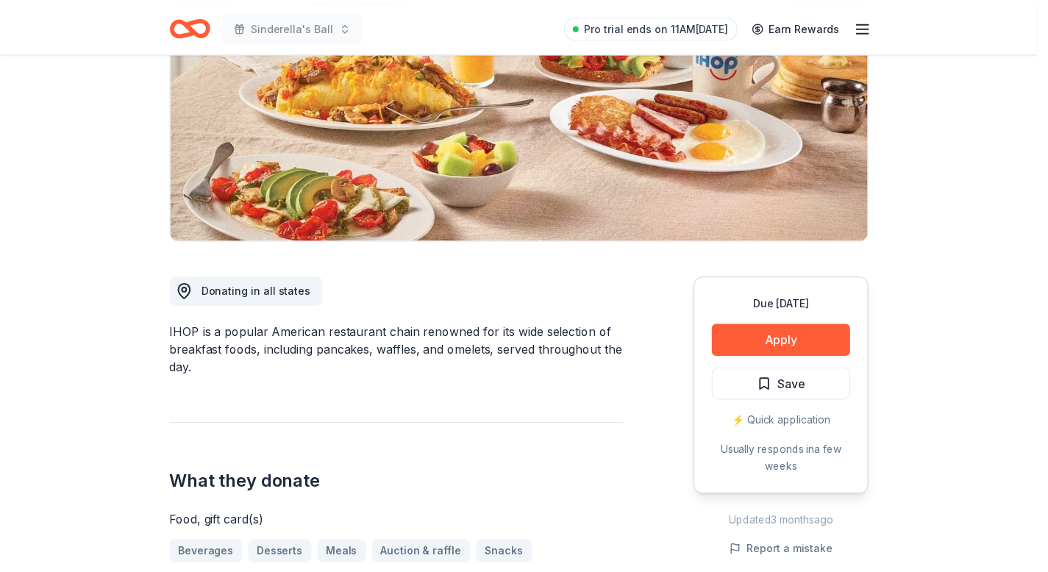
scroll to position [206, 0]
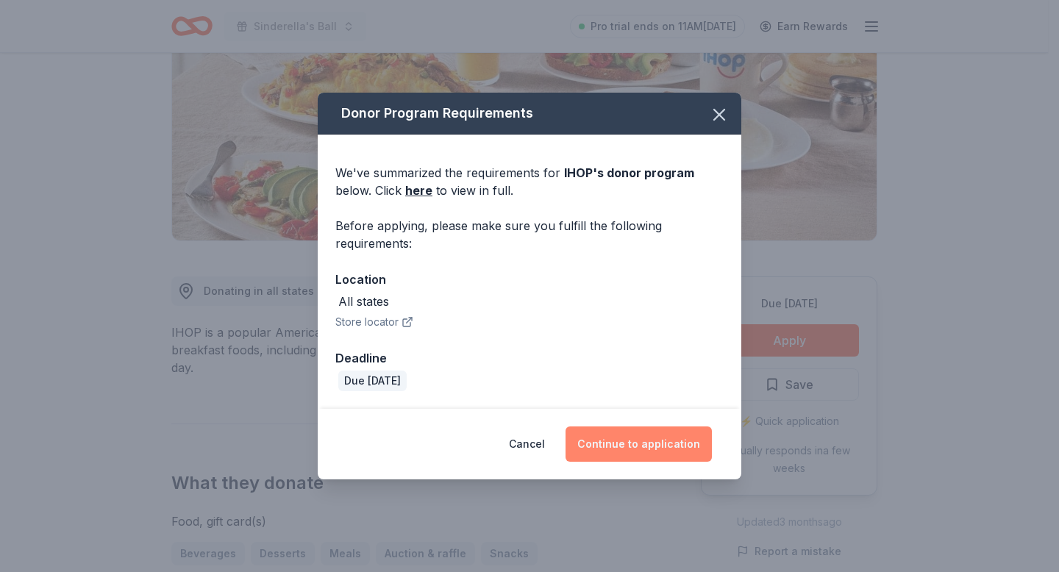
click at [653, 458] on button "Continue to application" at bounding box center [638, 443] width 146 height 35
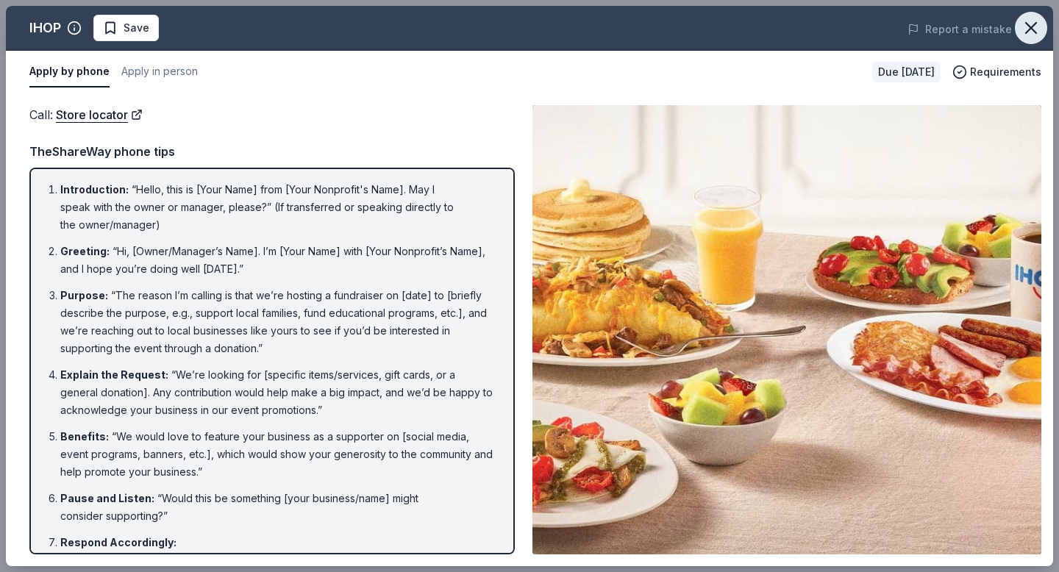
click at [1025, 26] on icon "button" at bounding box center [1030, 28] width 21 height 21
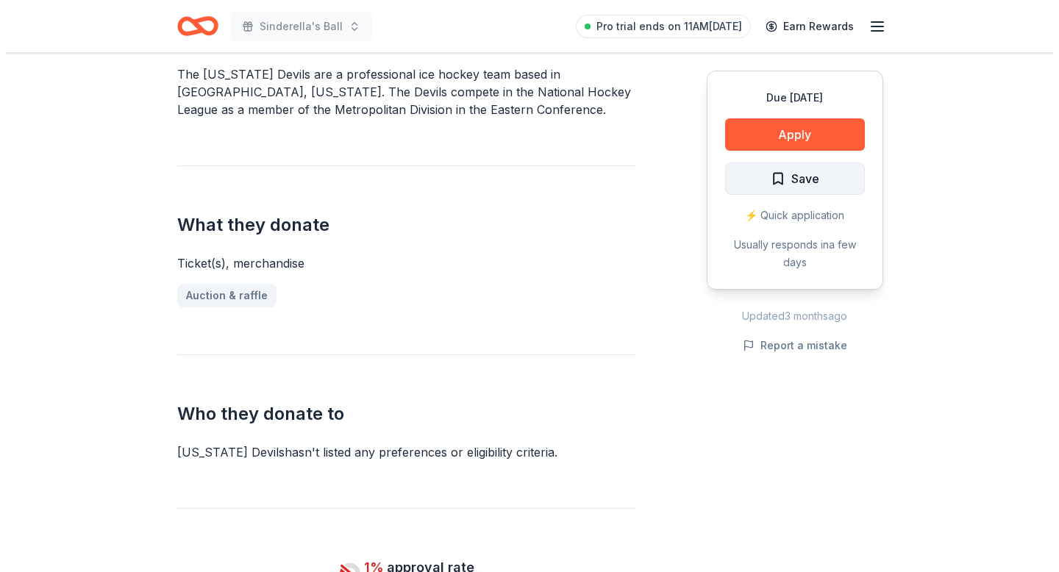
scroll to position [463, 0]
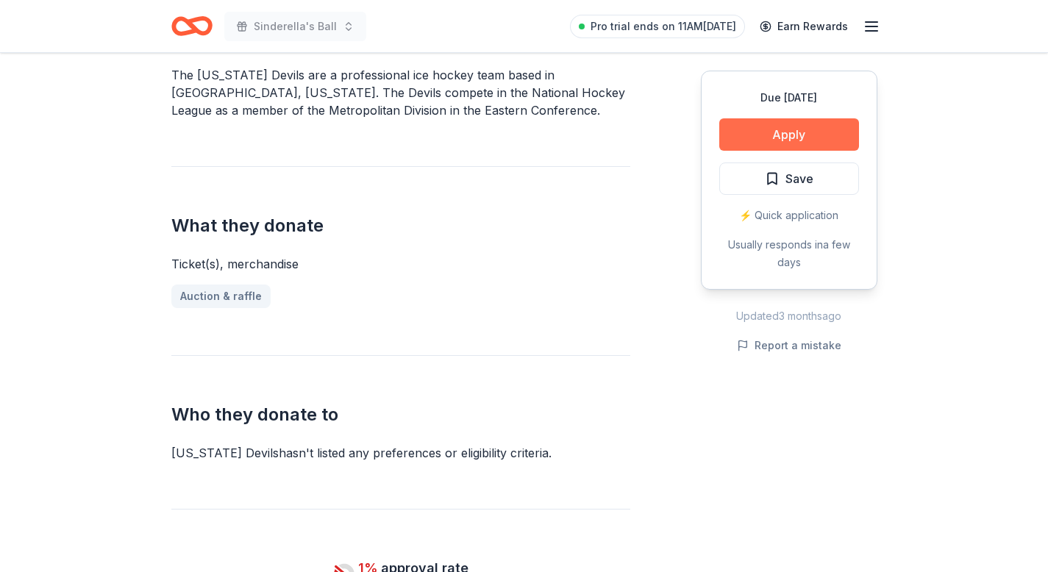
click at [772, 135] on button "Apply" at bounding box center [789, 134] width 140 height 32
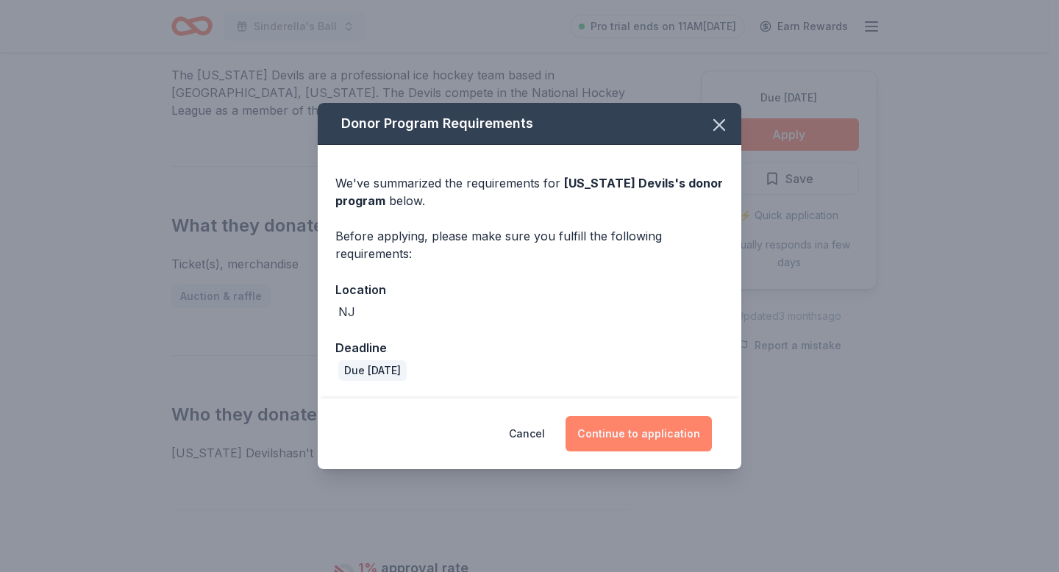
click at [648, 419] on button "Continue to application" at bounding box center [638, 433] width 146 height 35
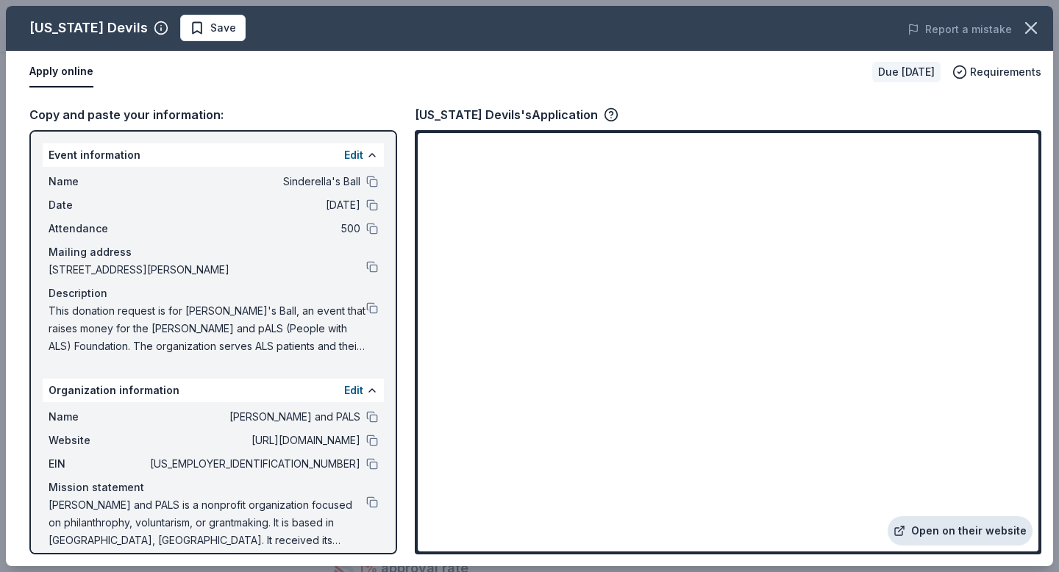
click at [977, 519] on link "Open on their website" at bounding box center [959, 530] width 145 height 29
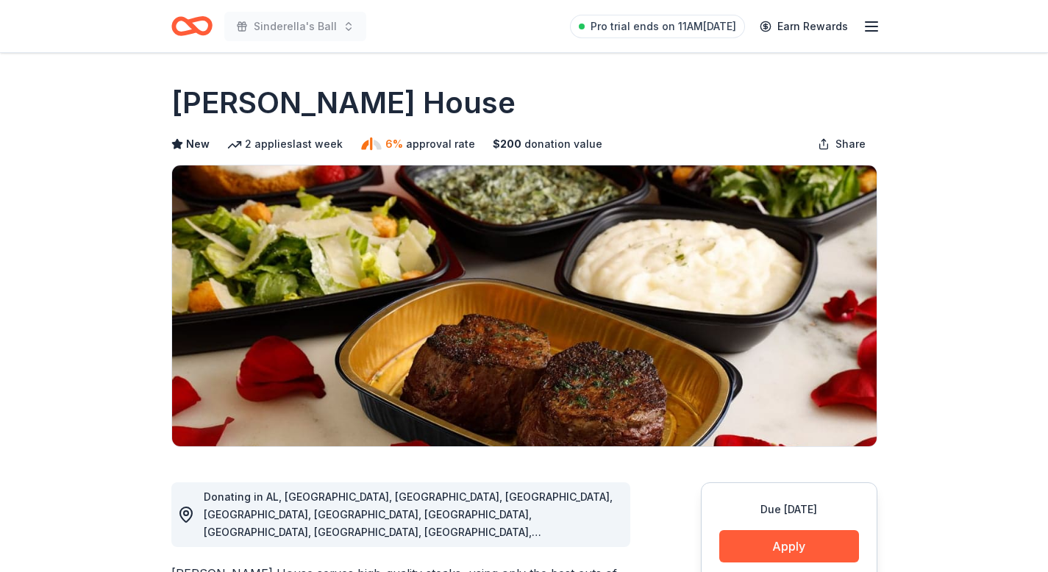
click at [815, 530] on button "Apply" at bounding box center [789, 546] width 140 height 32
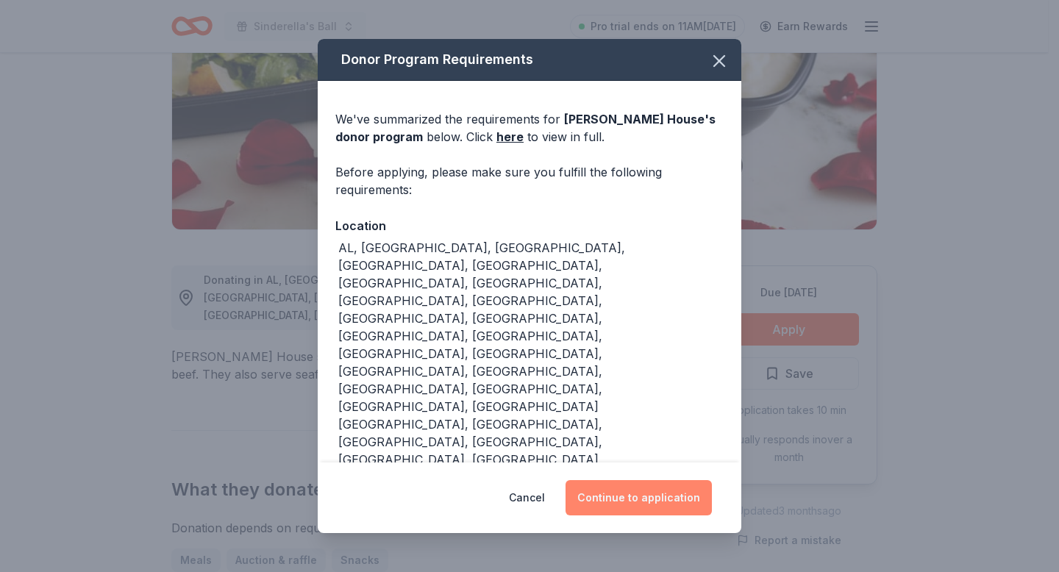
click at [660, 480] on button "Continue to application" at bounding box center [638, 497] width 146 height 35
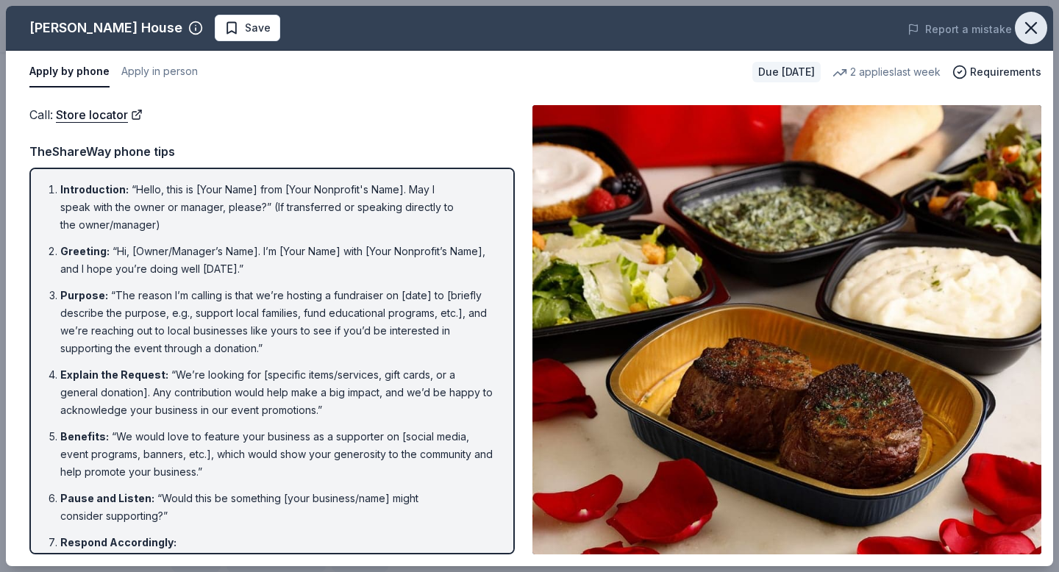
click at [1037, 31] on icon "button" at bounding box center [1030, 28] width 21 height 21
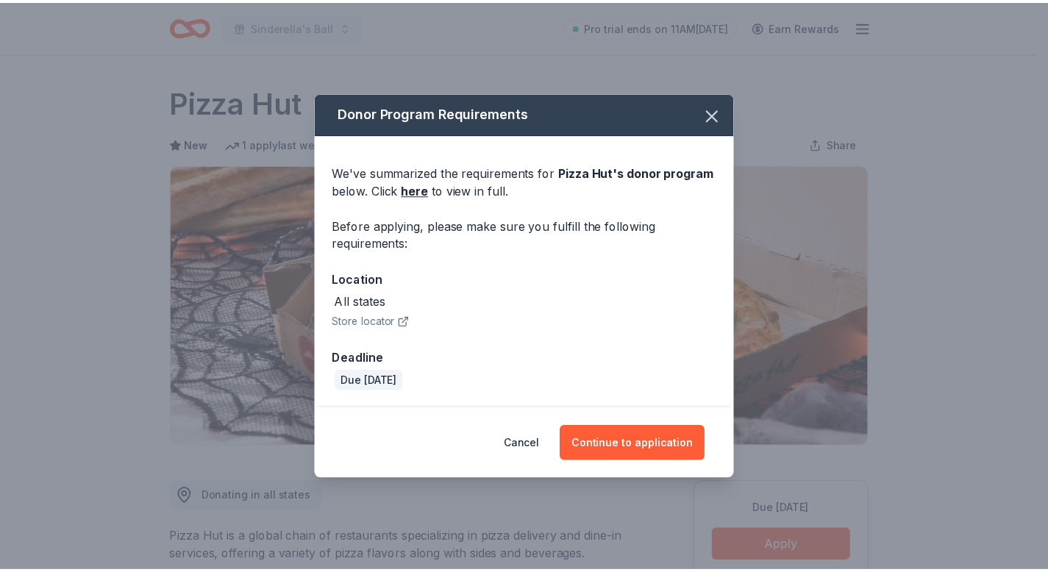
scroll to position [209, 0]
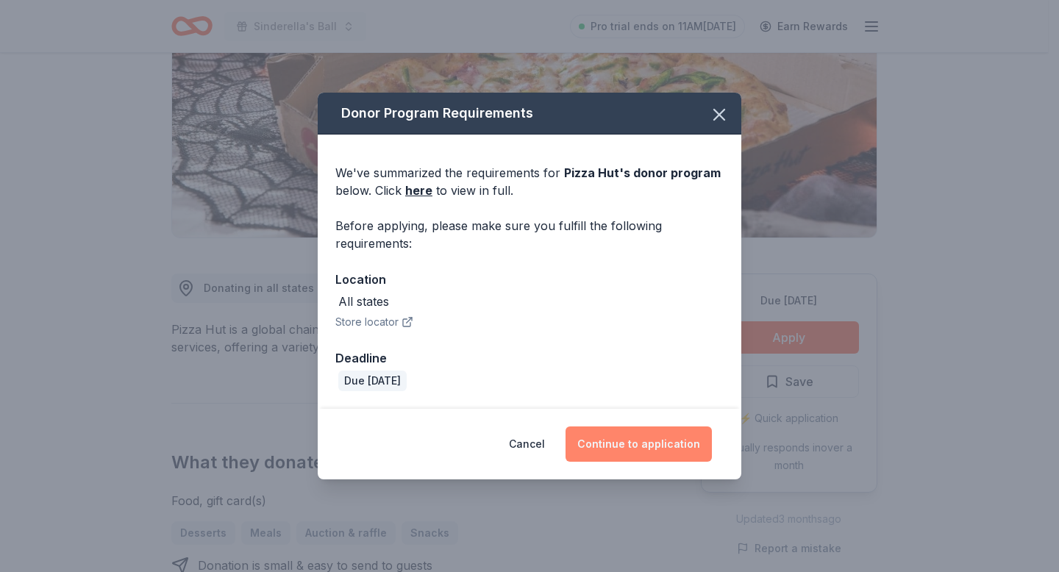
click at [687, 455] on button "Continue to application" at bounding box center [638, 443] width 146 height 35
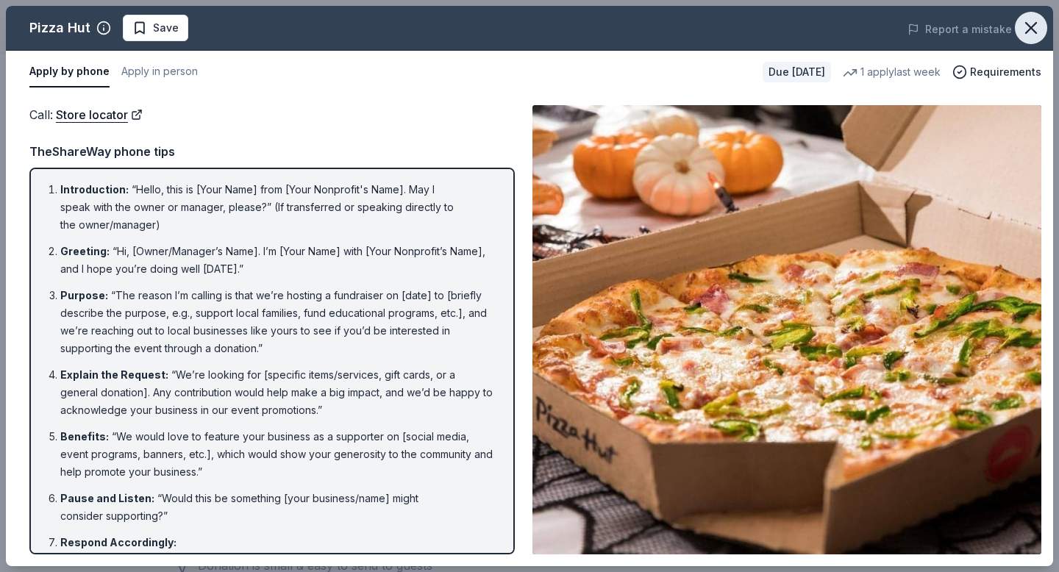
click at [1032, 28] on icon "button" at bounding box center [1031, 28] width 10 height 10
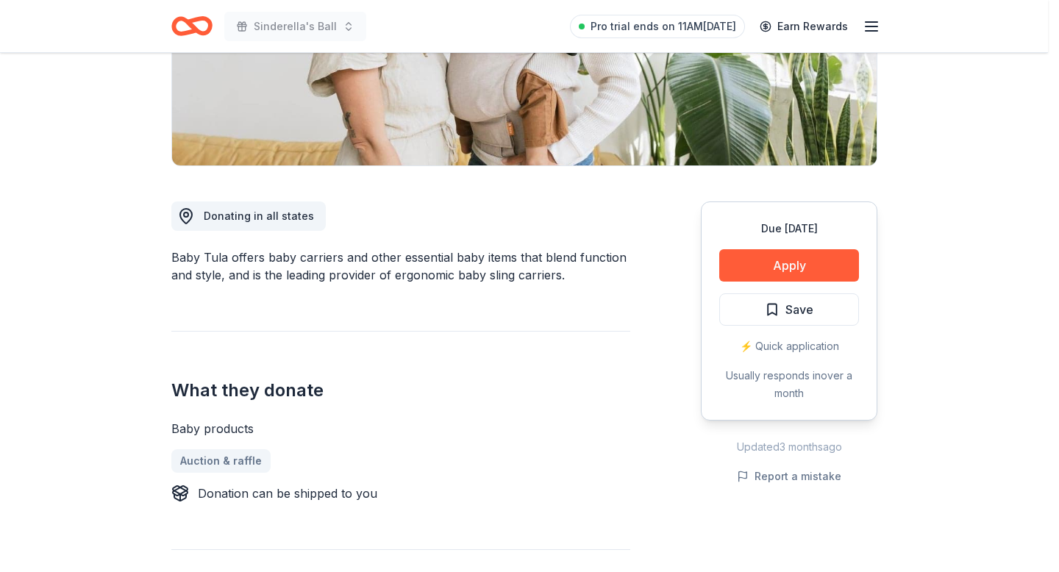
scroll to position [281, 0]
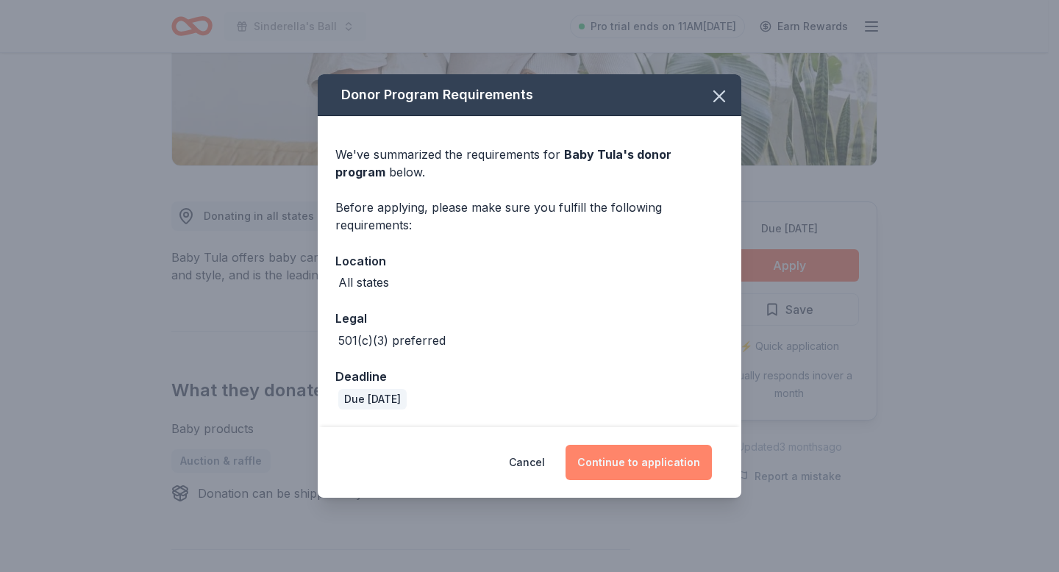
click at [665, 465] on button "Continue to application" at bounding box center [638, 462] width 146 height 35
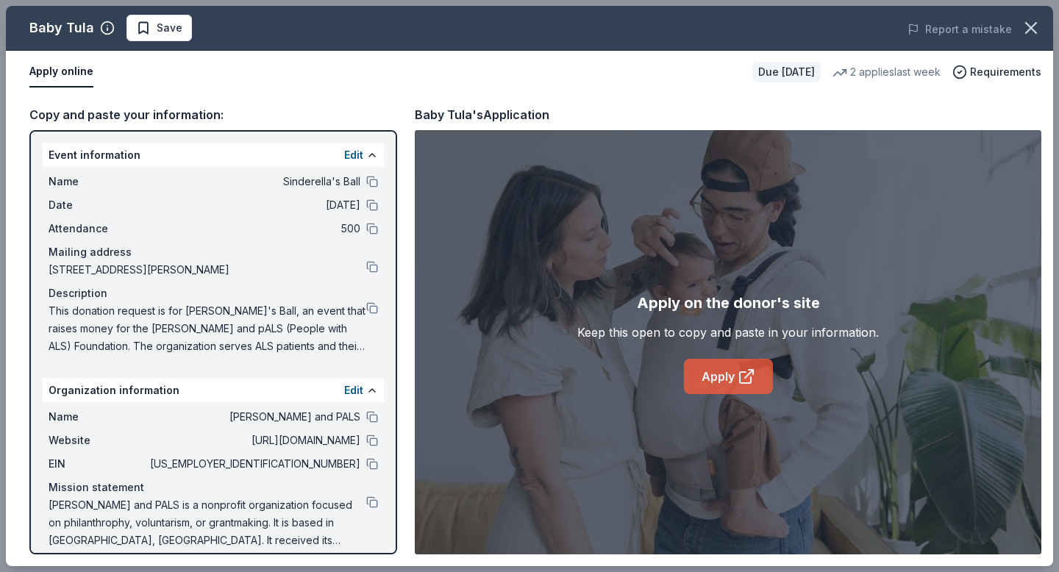
click at [750, 371] on icon at bounding box center [749, 374] width 8 height 8
click at [737, 368] on icon at bounding box center [746, 377] width 18 height 18
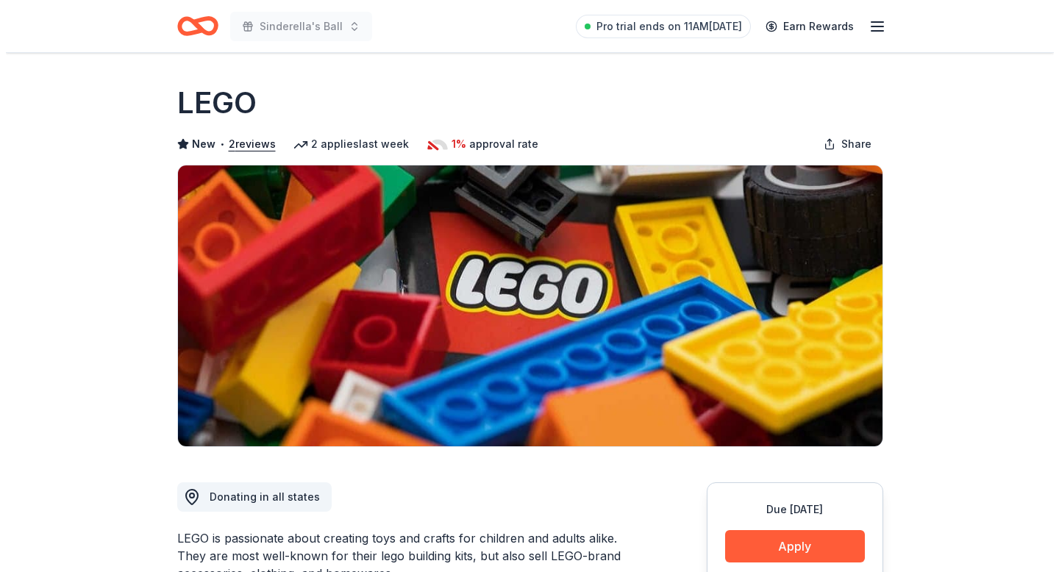
scroll to position [103, 0]
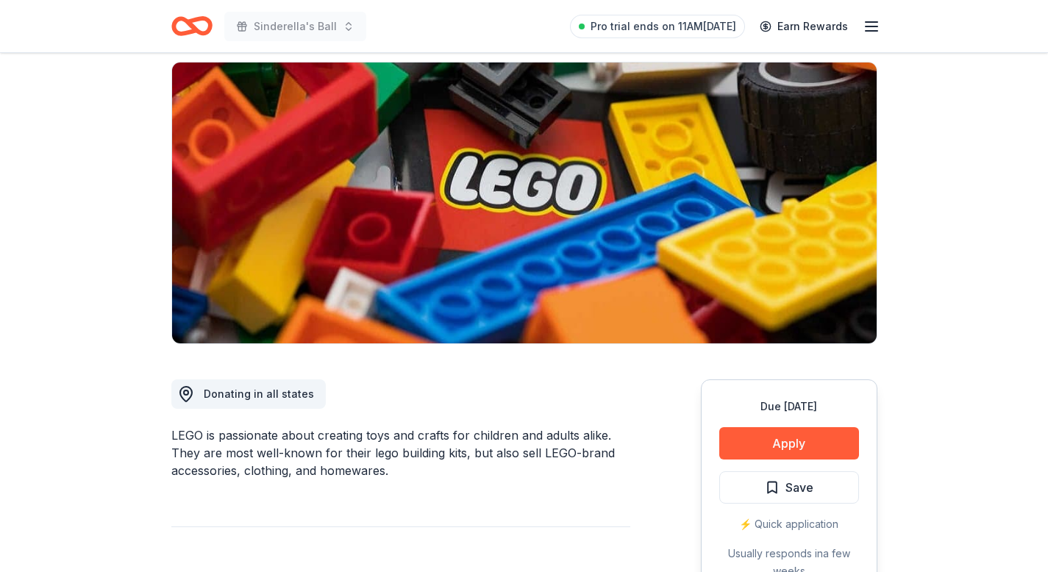
click at [750, 445] on button "Apply" at bounding box center [789, 443] width 140 height 32
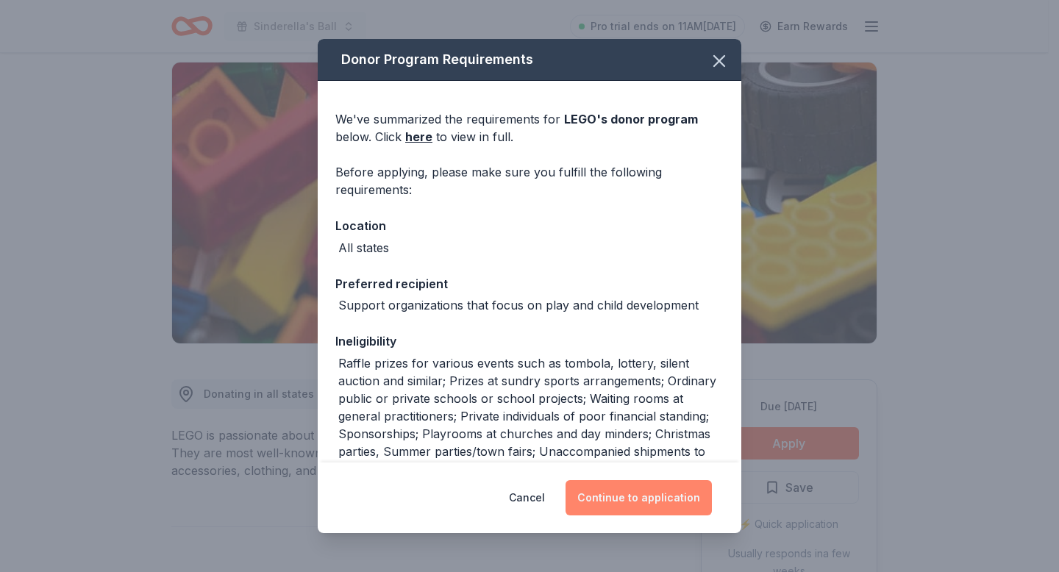
click at [686, 492] on button "Continue to application" at bounding box center [638, 497] width 146 height 35
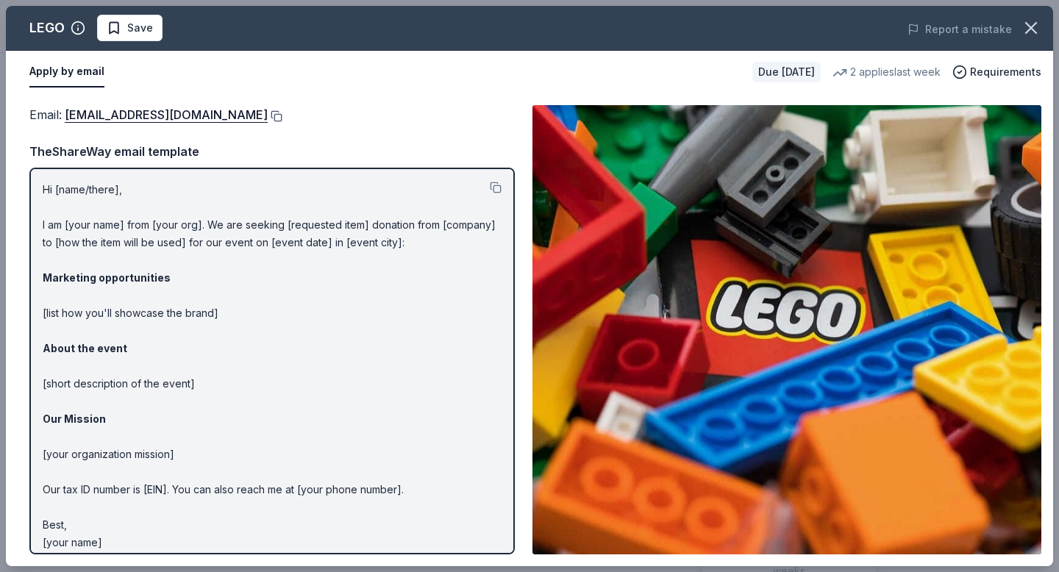
click at [268, 112] on button at bounding box center [275, 116] width 15 height 12
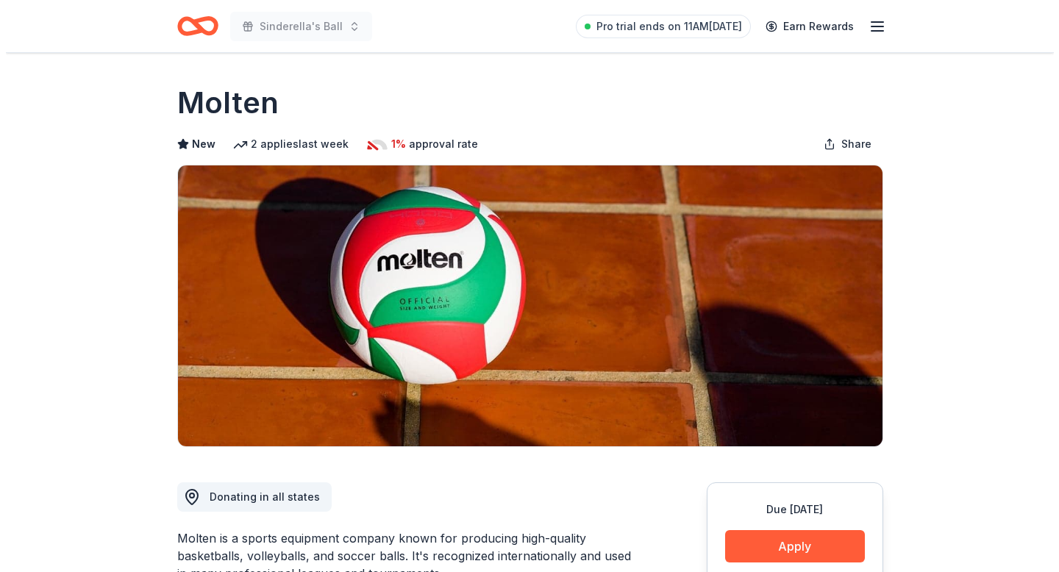
scroll to position [337, 0]
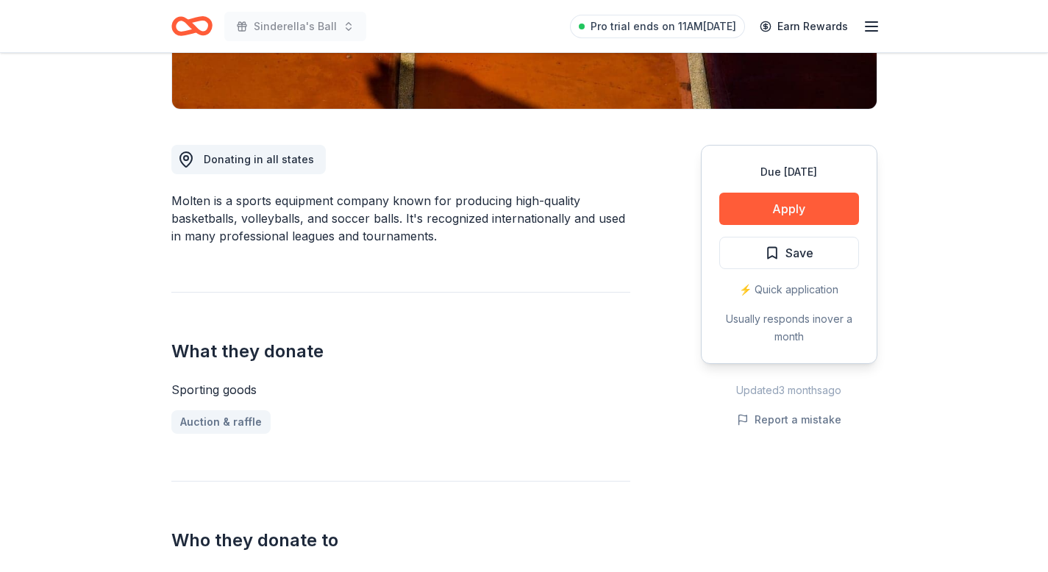
click at [759, 227] on div "Due [DATE] Apply Save ⚡️ Quick application Usually responds in over a month" at bounding box center [789, 254] width 176 height 219
click at [764, 215] on button "Apply" at bounding box center [789, 209] width 140 height 32
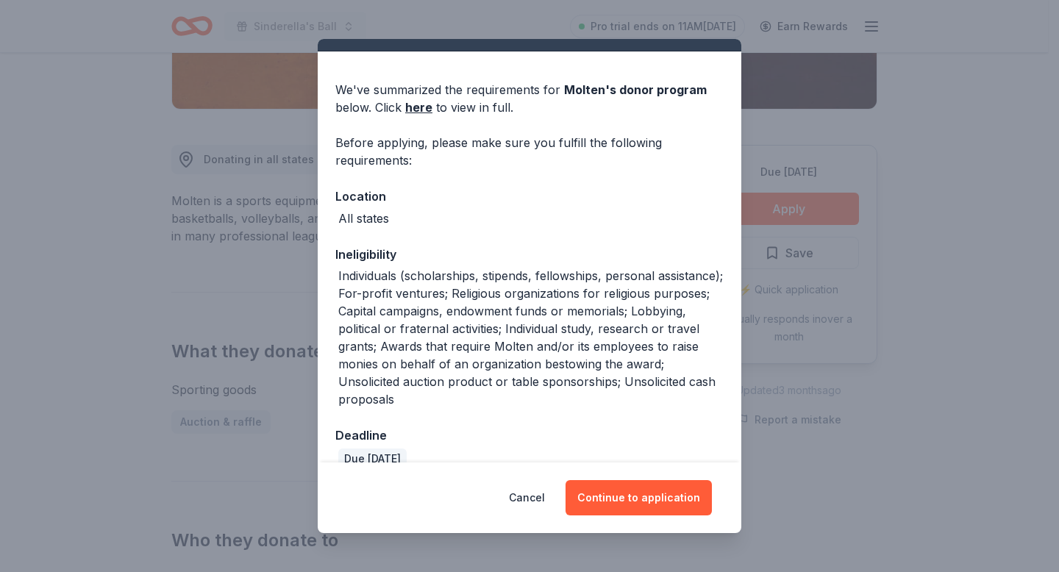
scroll to position [54, 0]
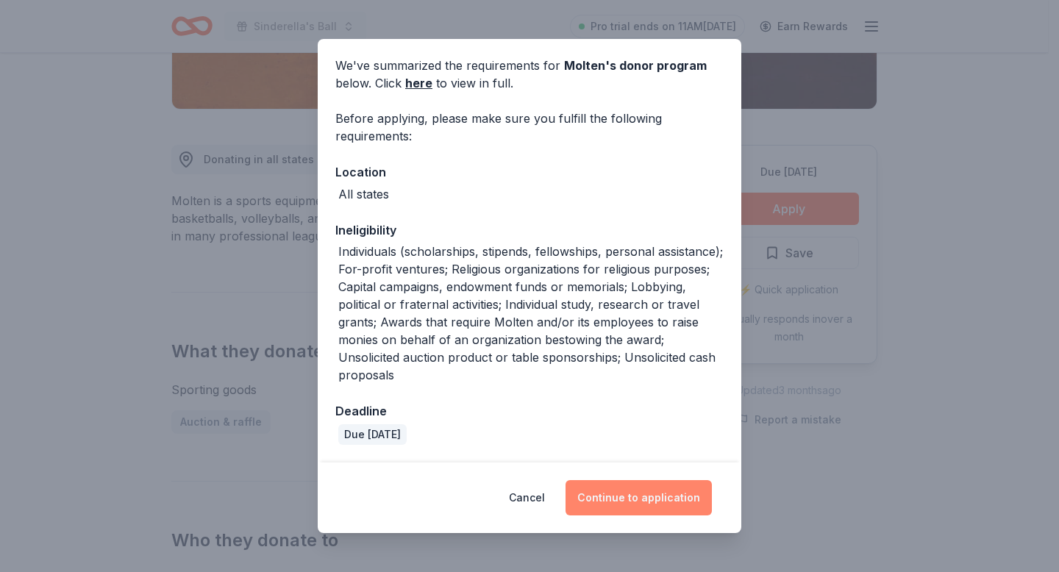
click at [634, 490] on button "Continue to application" at bounding box center [638, 497] width 146 height 35
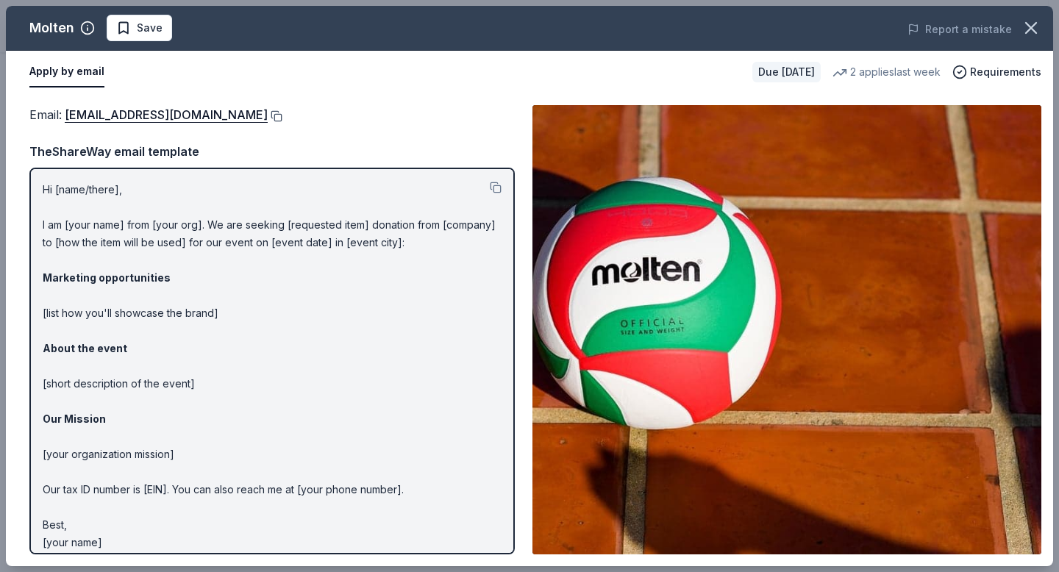
click at [268, 113] on button at bounding box center [275, 116] width 15 height 12
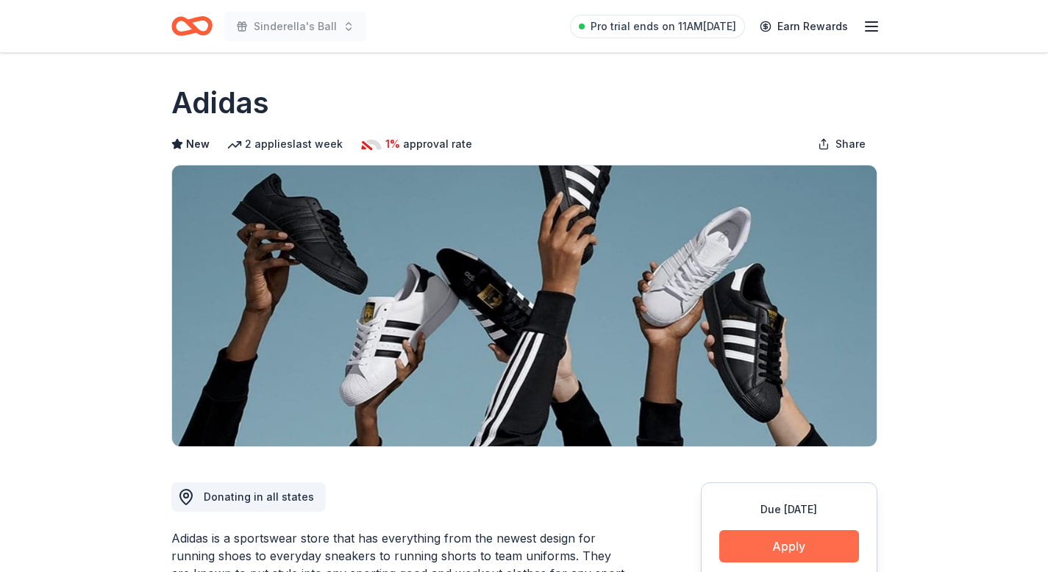
click at [761, 560] on button "Apply" at bounding box center [789, 546] width 140 height 32
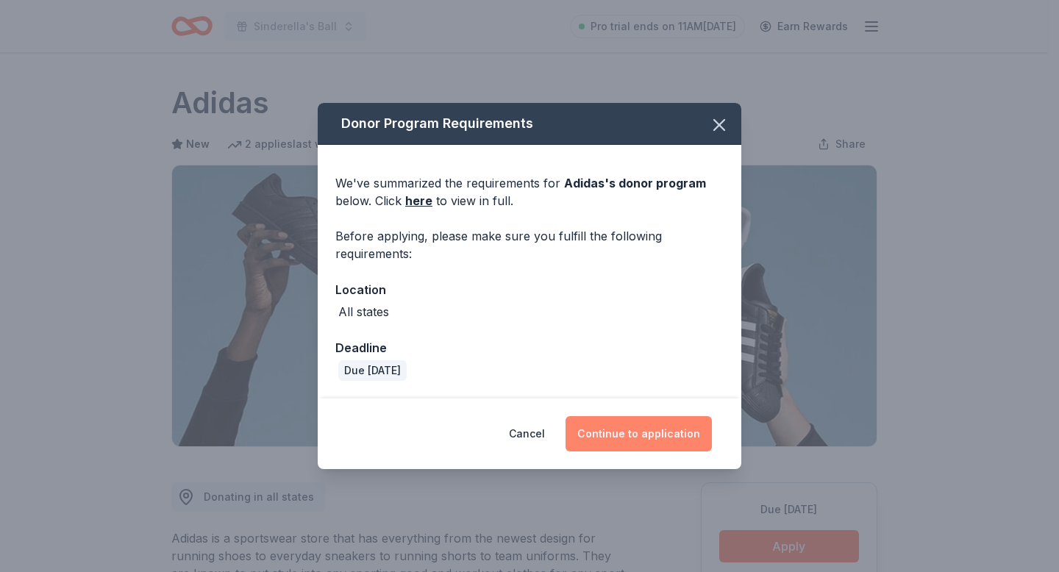
click at [666, 428] on button "Continue to application" at bounding box center [638, 433] width 146 height 35
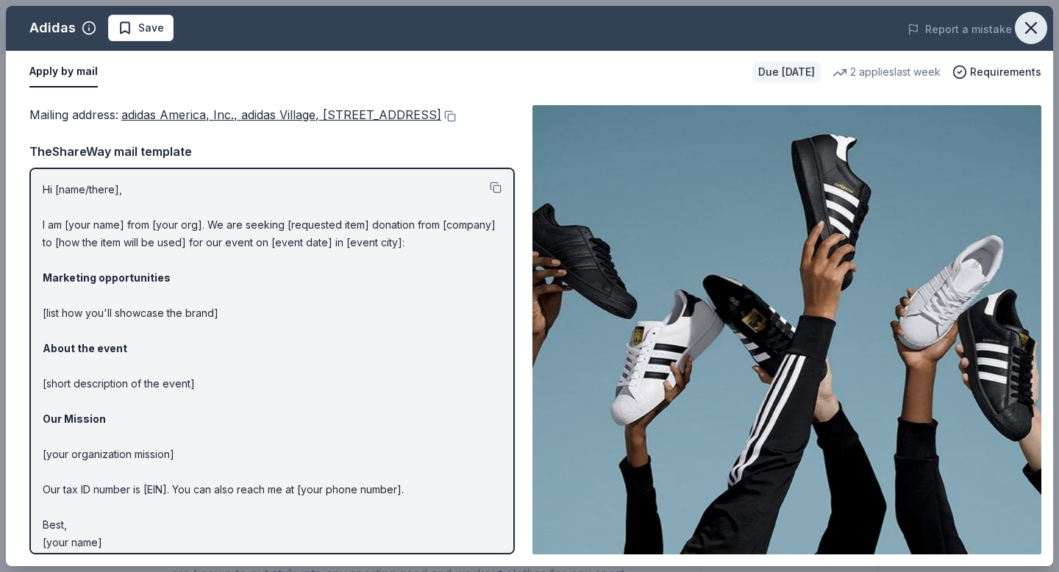
click at [1038, 22] on icon "button" at bounding box center [1030, 28] width 21 height 21
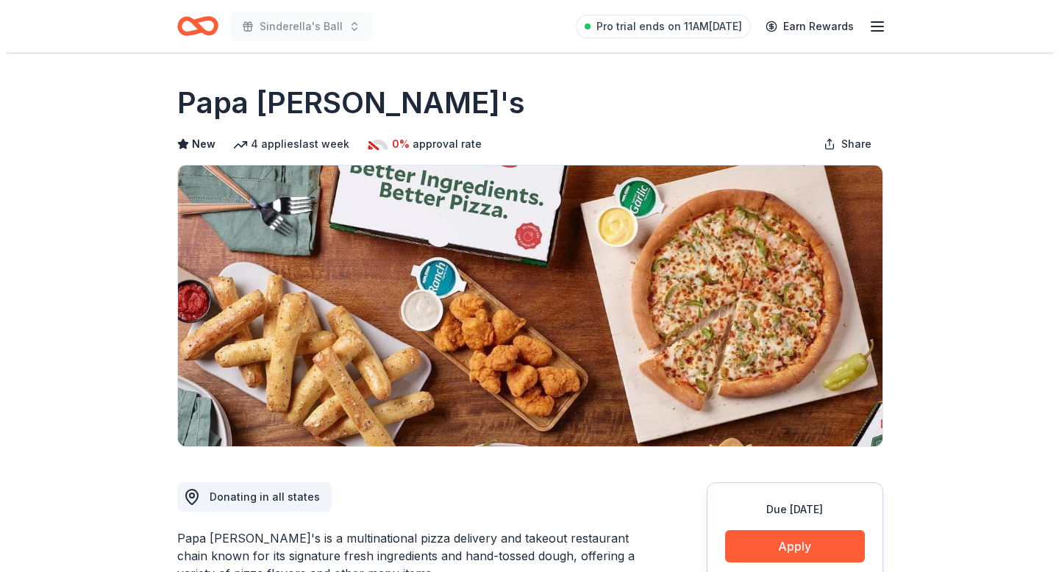
scroll to position [243, 0]
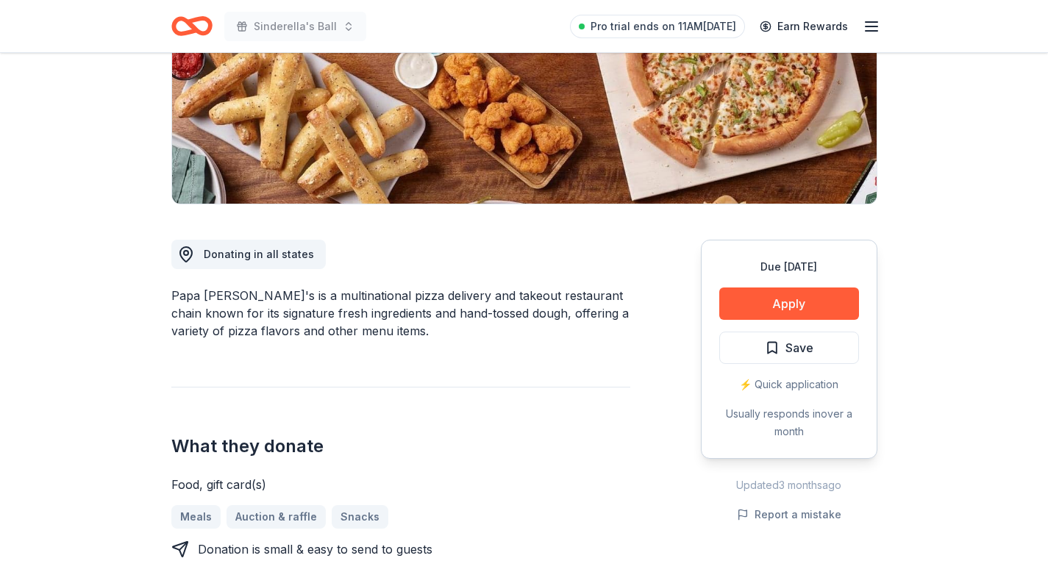
click at [743, 299] on button "Apply" at bounding box center [789, 303] width 140 height 32
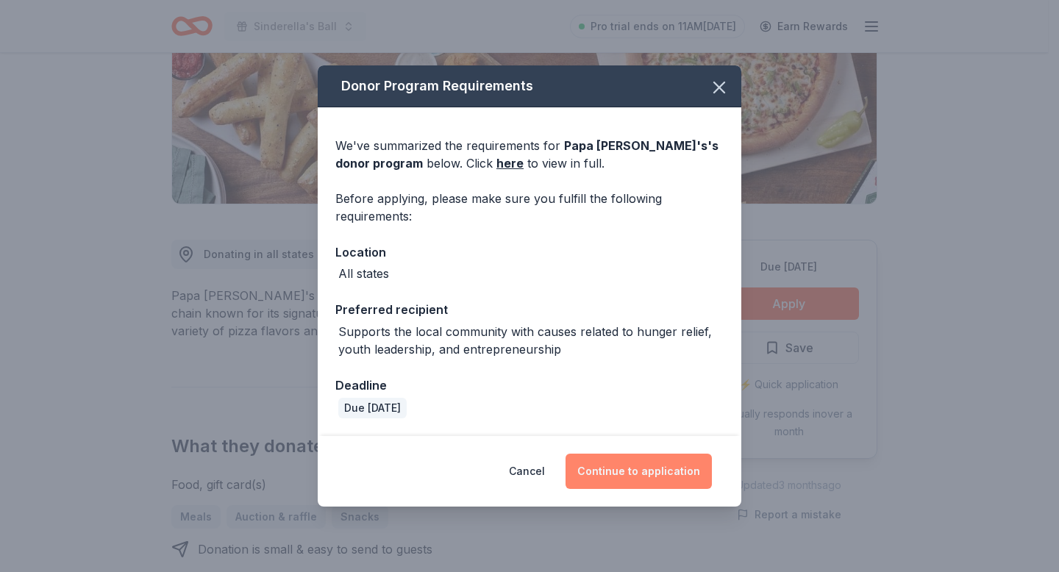
click at [625, 461] on button "Continue to application" at bounding box center [638, 471] width 146 height 35
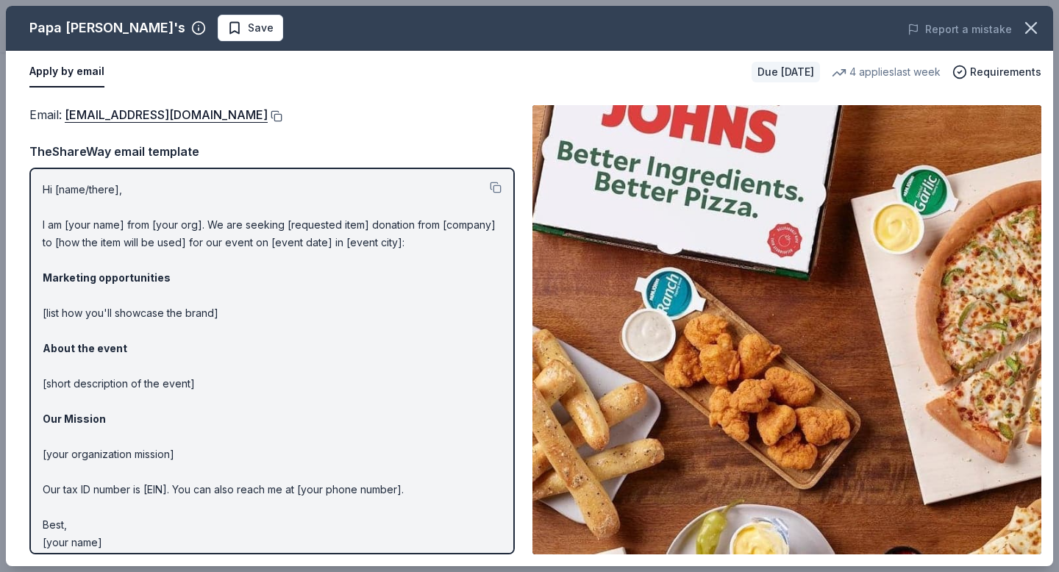
click at [268, 114] on button at bounding box center [275, 116] width 15 height 12
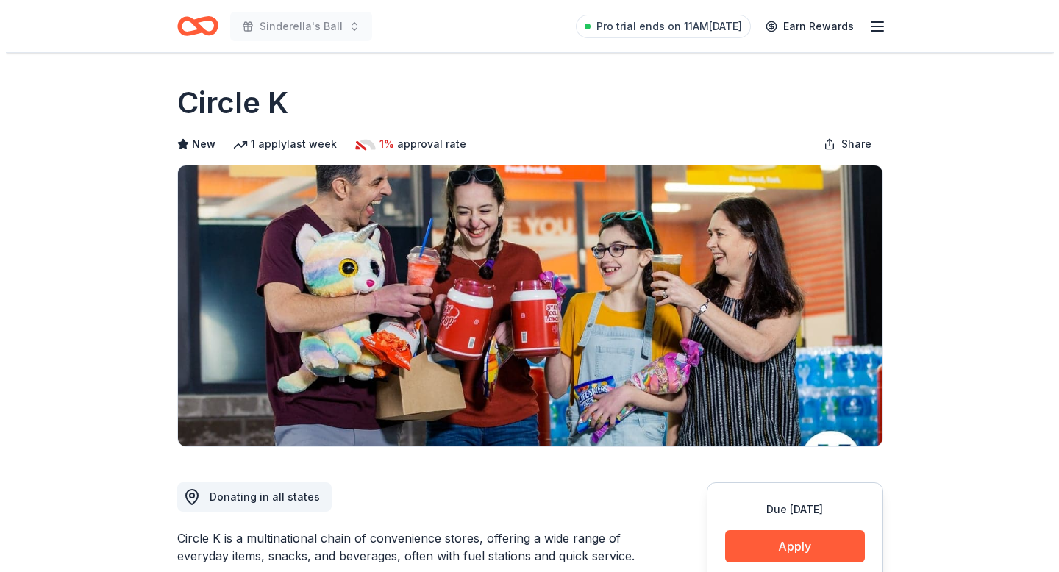
scroll to position [178, 0]
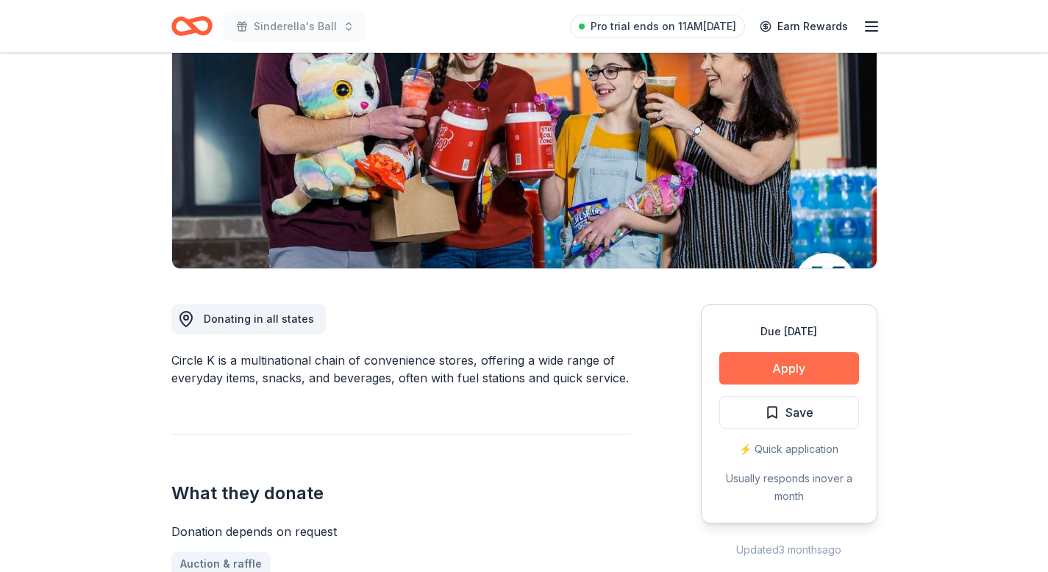
click at [776, 381] on button "Apply" at bounding box center [789, 368] width 140 height 32
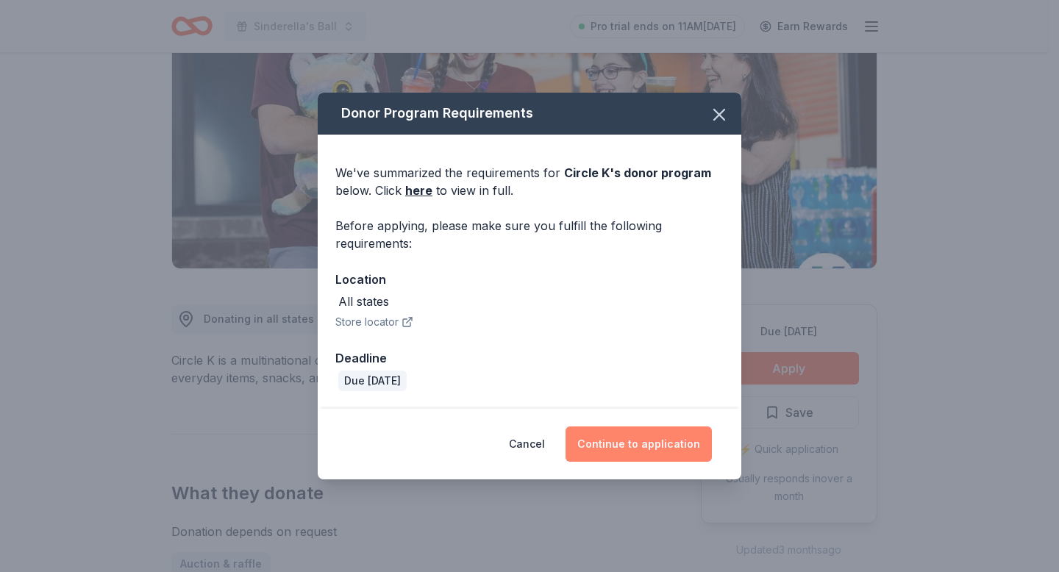
click at [646, 456] on button "Continue to application" at bounding box center [638, 443] width 146 height 35
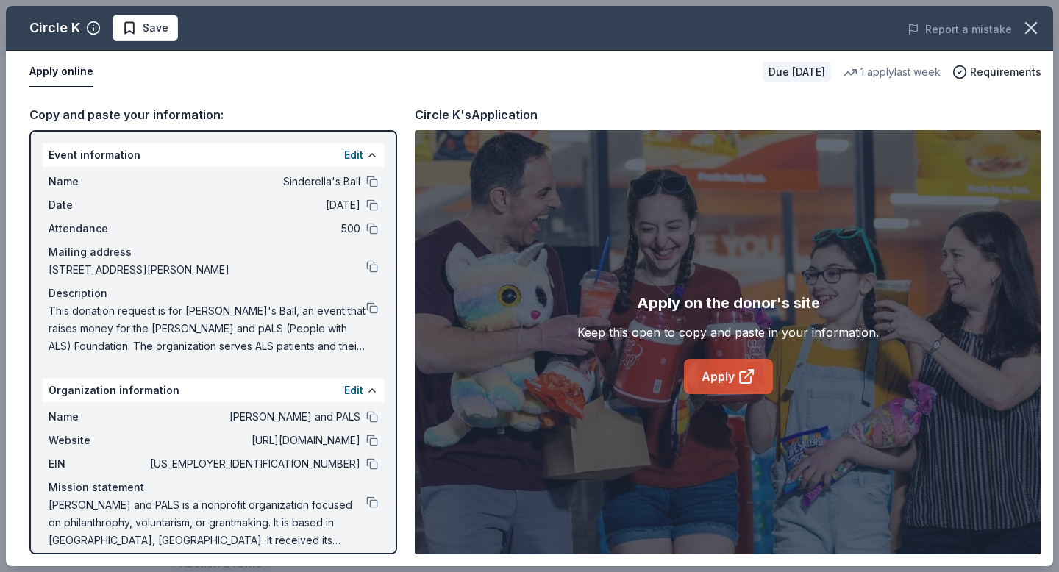
click at [732, 384] on link "Apply" at bounding box center [728, 376] width 89 height 35
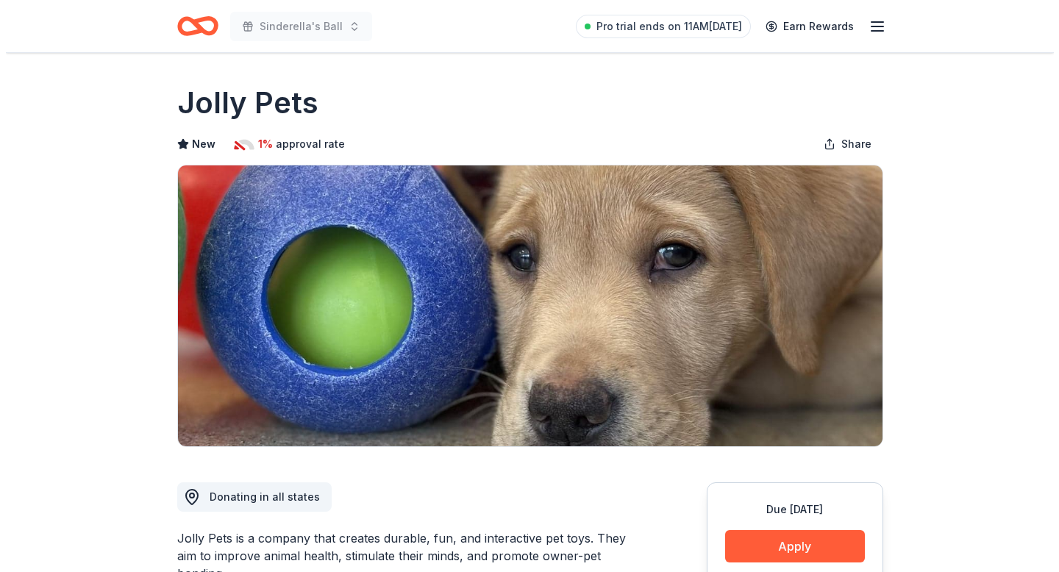
scroll to position [174, 0]
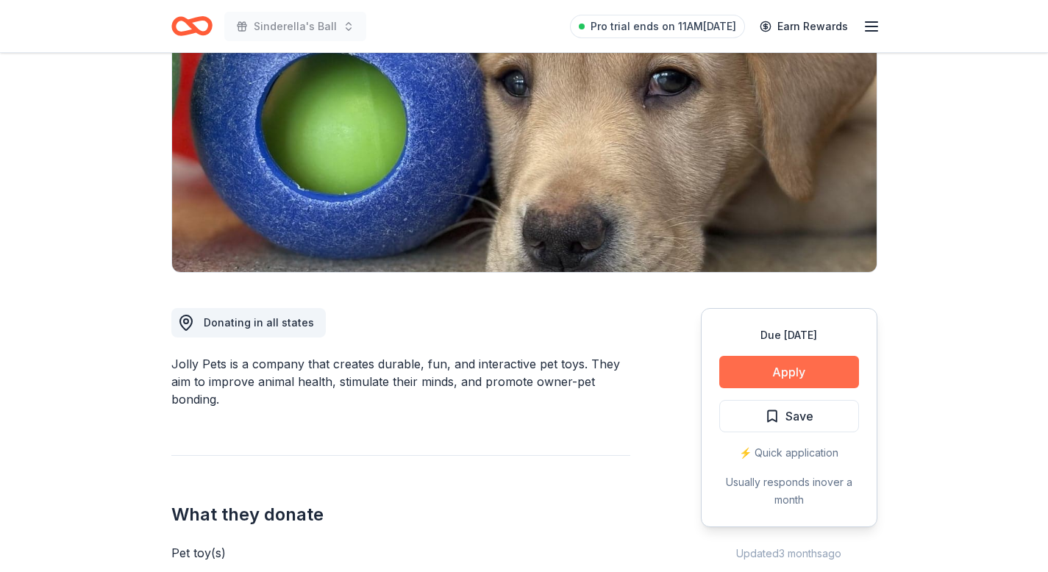
click at [754, 376] on button "Apply" at bounding box center [789, 372] width 140 height 32
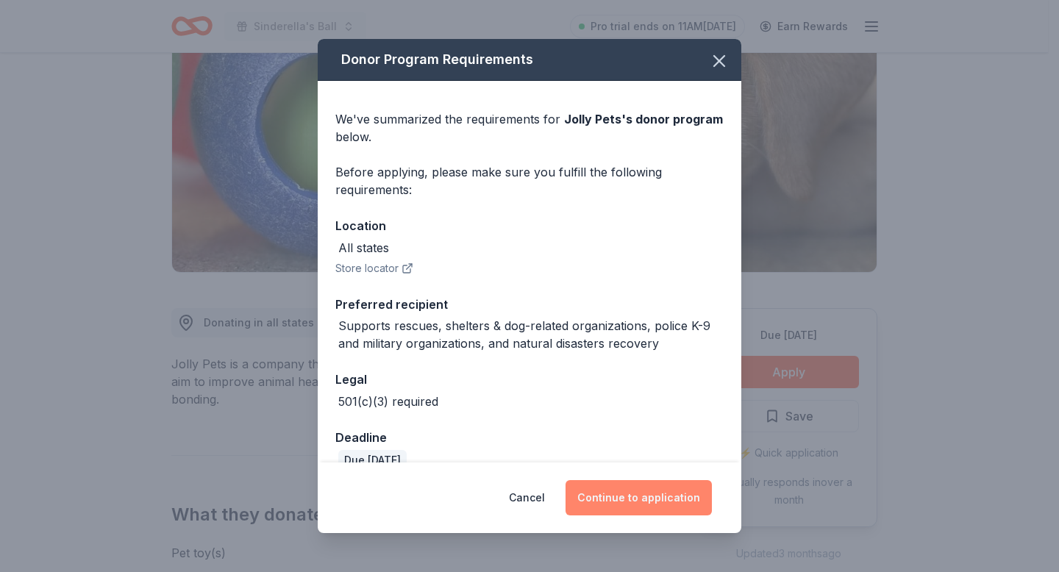
click at [629, 507] on button "Continue to application" at bounding box center [638, 497] width 146 height 35
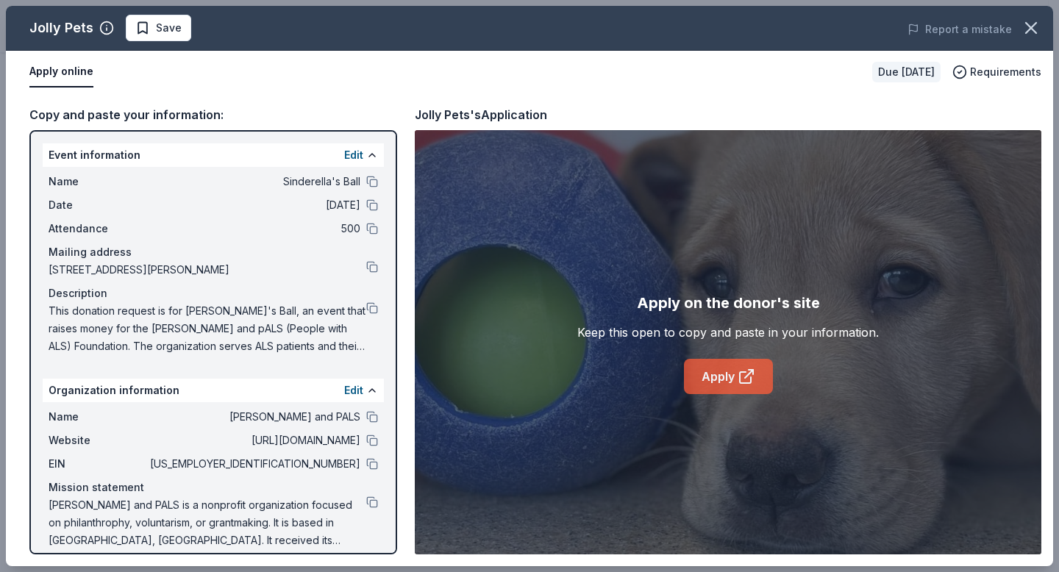
click at [712, 374] on link "Apply" at bounding box center [728, 376] width 89 height 35
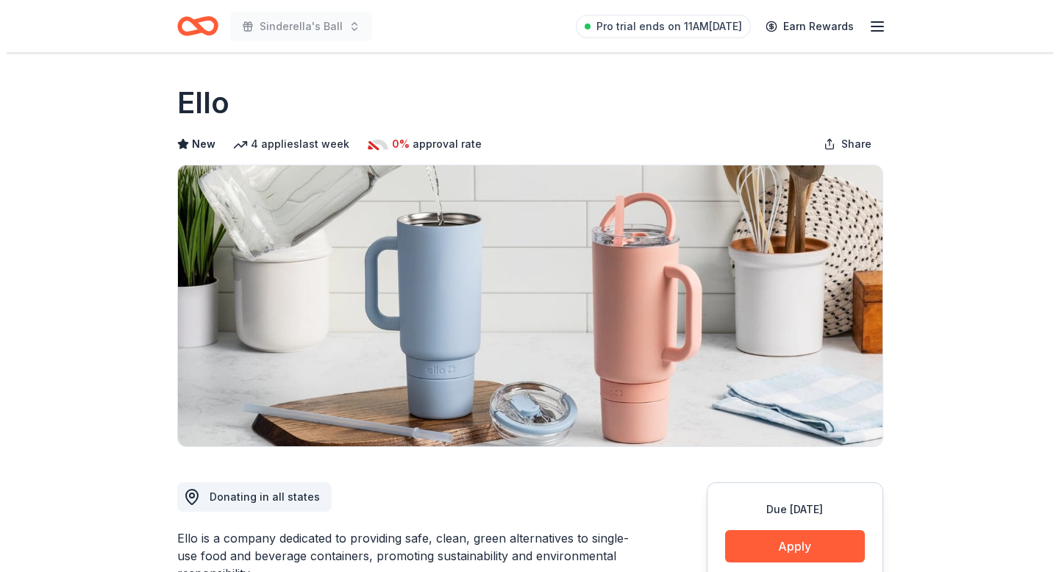
scroll to position [218, 0]
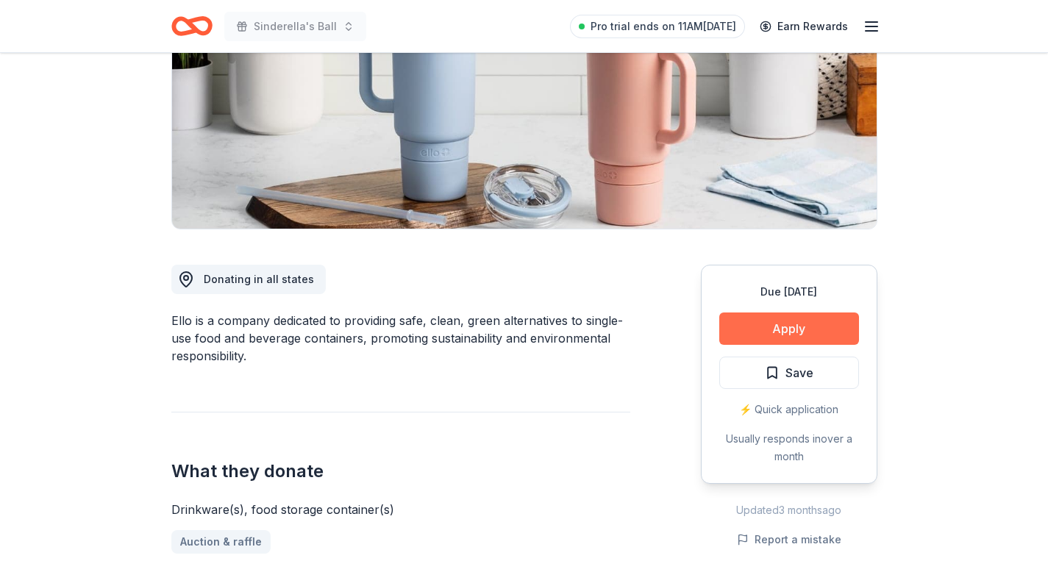
click at [757, 317] on button "Apply" at bounding box center [789, 328] width 140 height 32
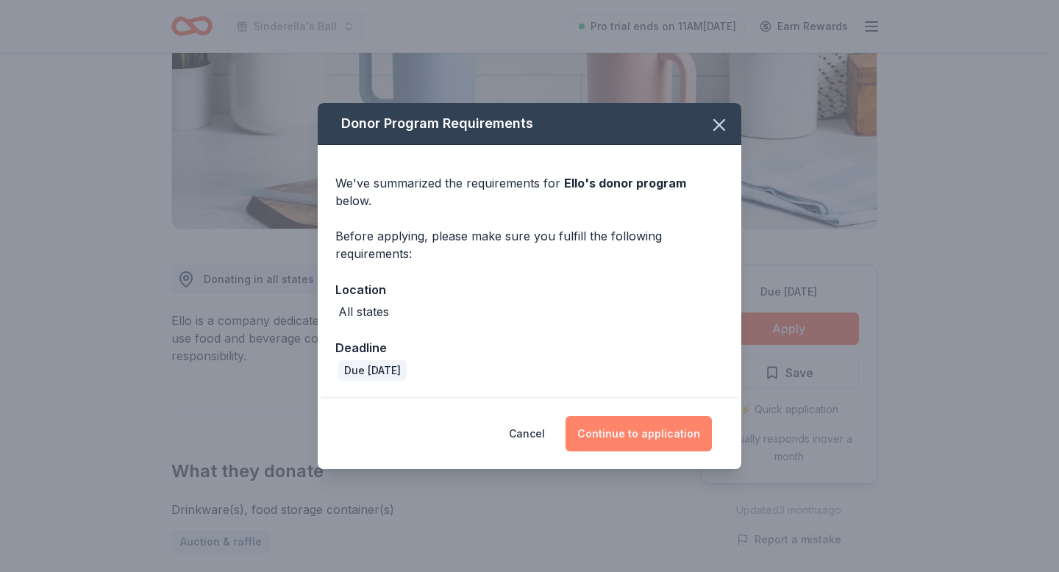
click at [678, 416] on button "Continue to application" at bounding box center [638, 433] width 146 height 35
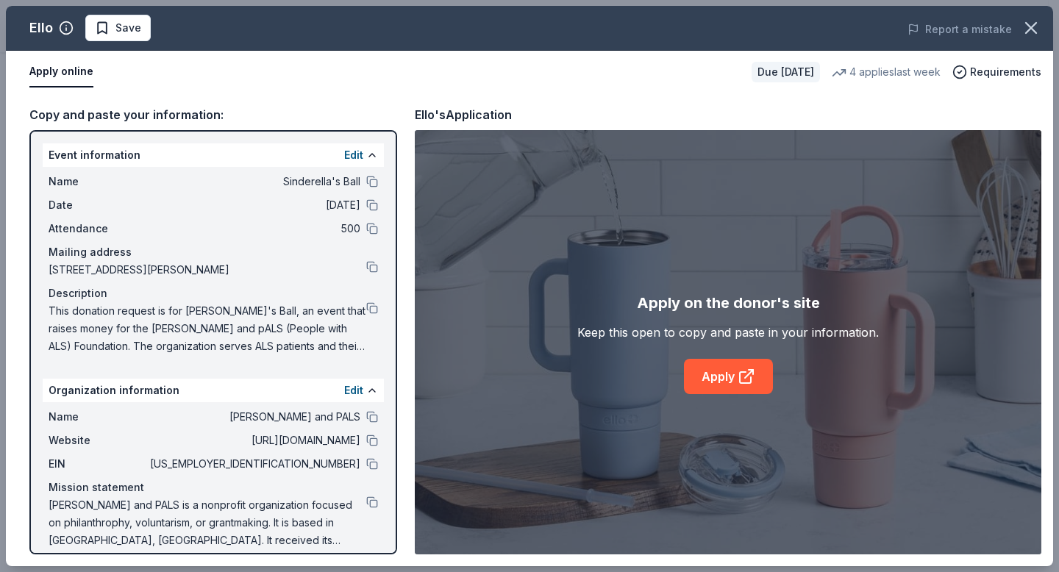
click at [751, 400] on div "Apply on the donor's site Keep this open to copy and paste in your information.…" at bounding box center [728, 342] width 626 height 424
click at [744, 376] on icon at bounding box center [746, 377] width 18 height 18
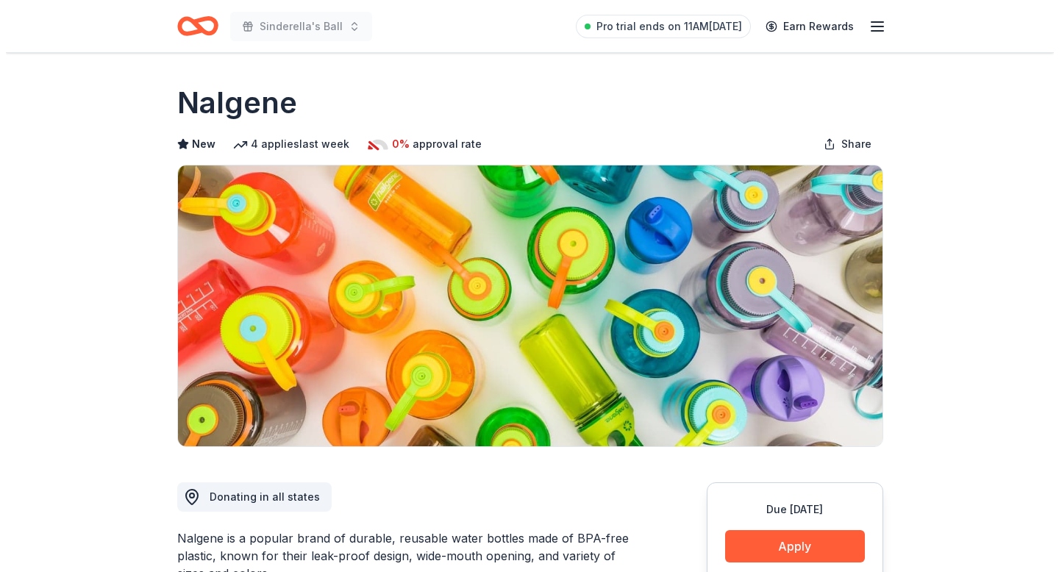
scroll to position [249, 0]
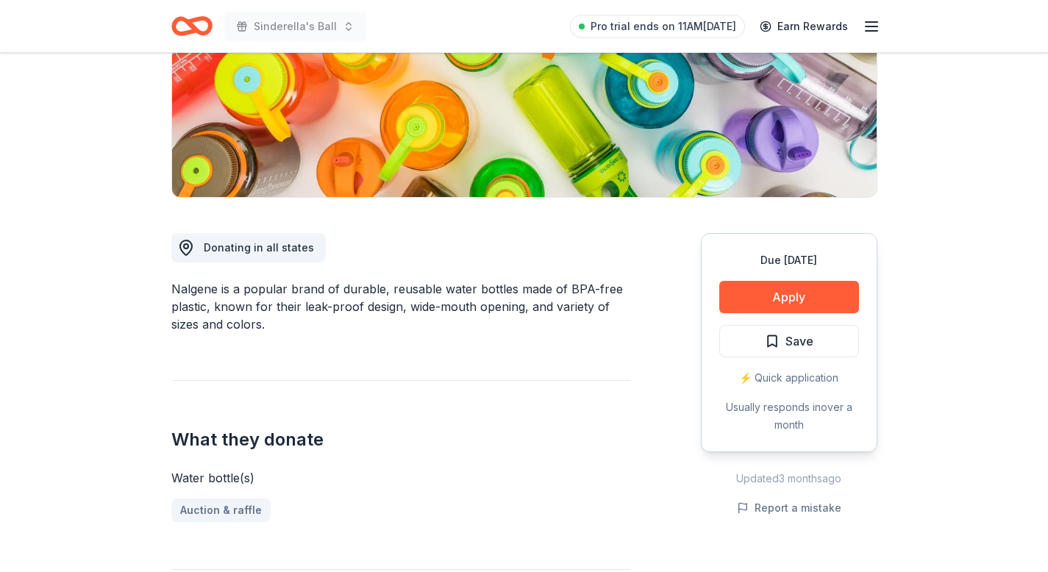
click at [762, 292] on button "Apply" at bounding box center [789, 297] width 140 height 32
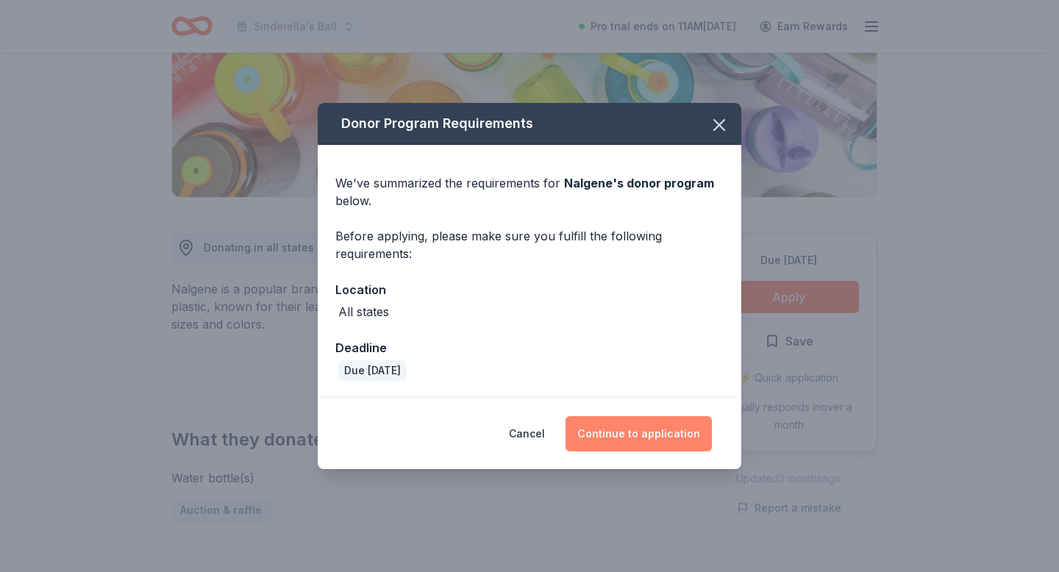
click at [663, 426] on button "Continue to application" at bounding box center [638, 433] width 146 height 35
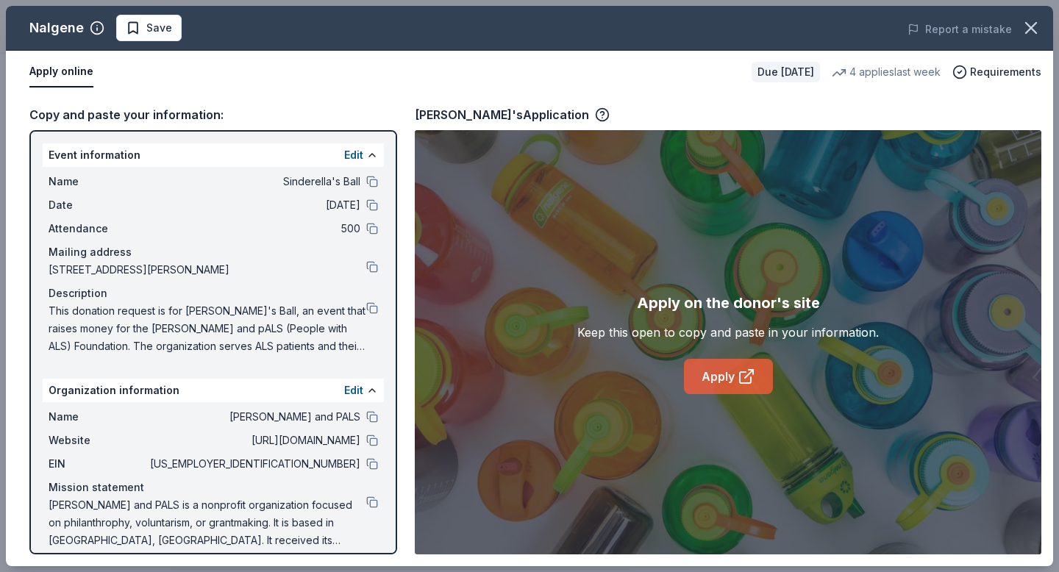
click at [741, 376] on icon at bounding box center [746, 377] width 18 height 18
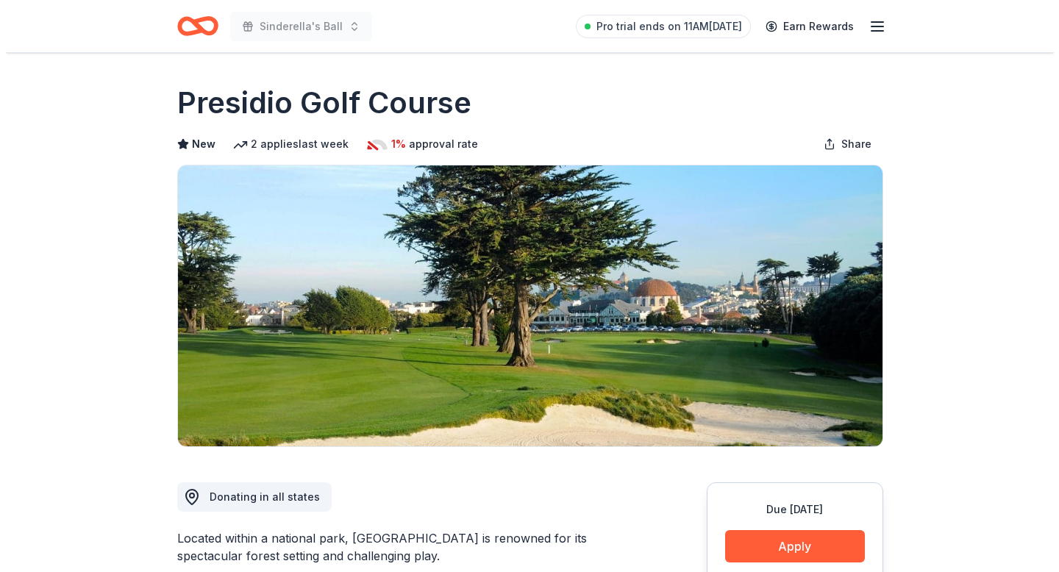
scroll to position [136, 0]
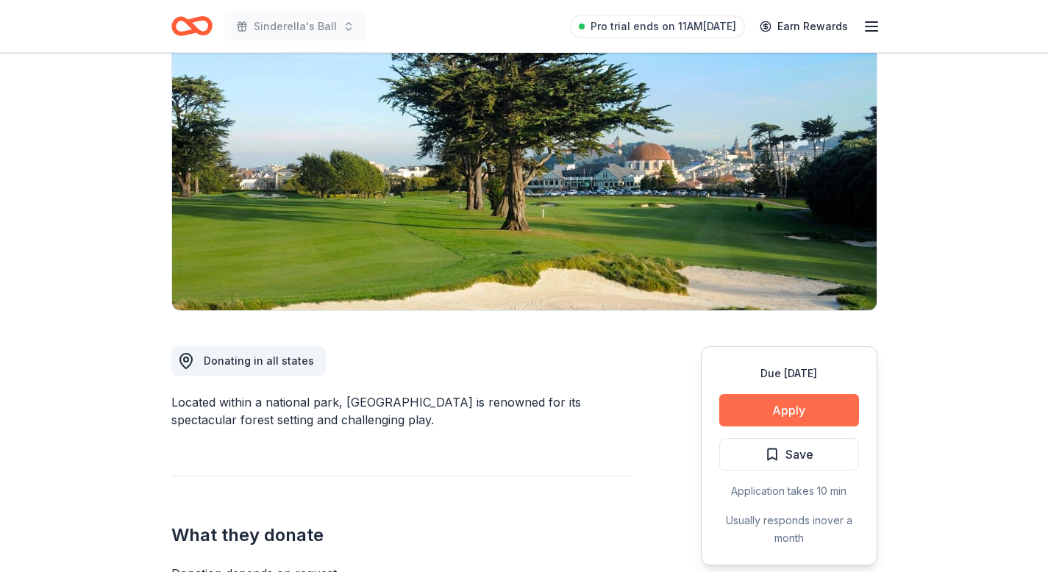
click at [769, 399] on button "Apply" at bounding box center [789, 410] width 140 height 32
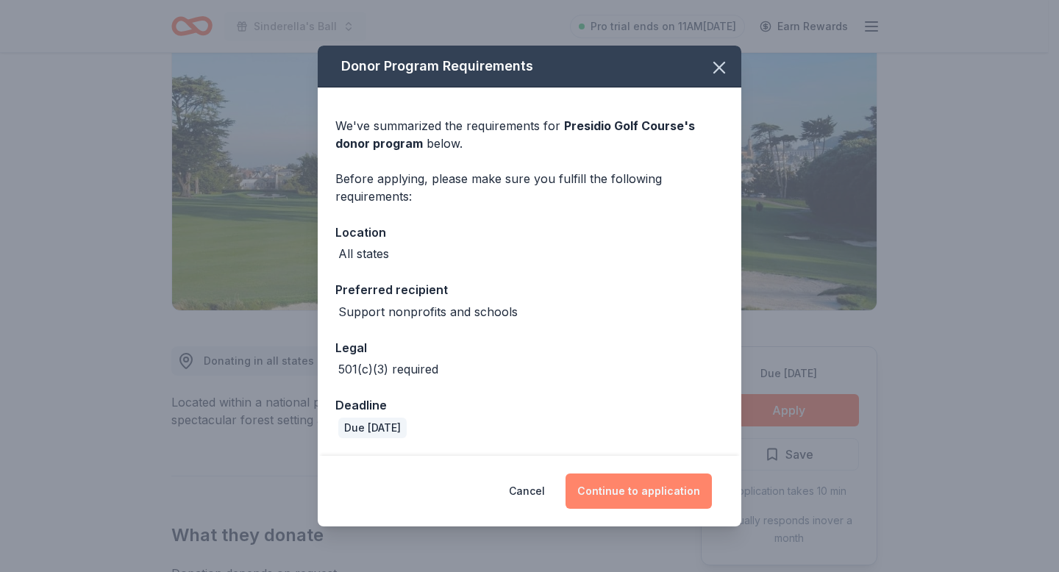
click at [657, 485] on button "Continue to application" at bounding box center [638, 490] width 146 height 35
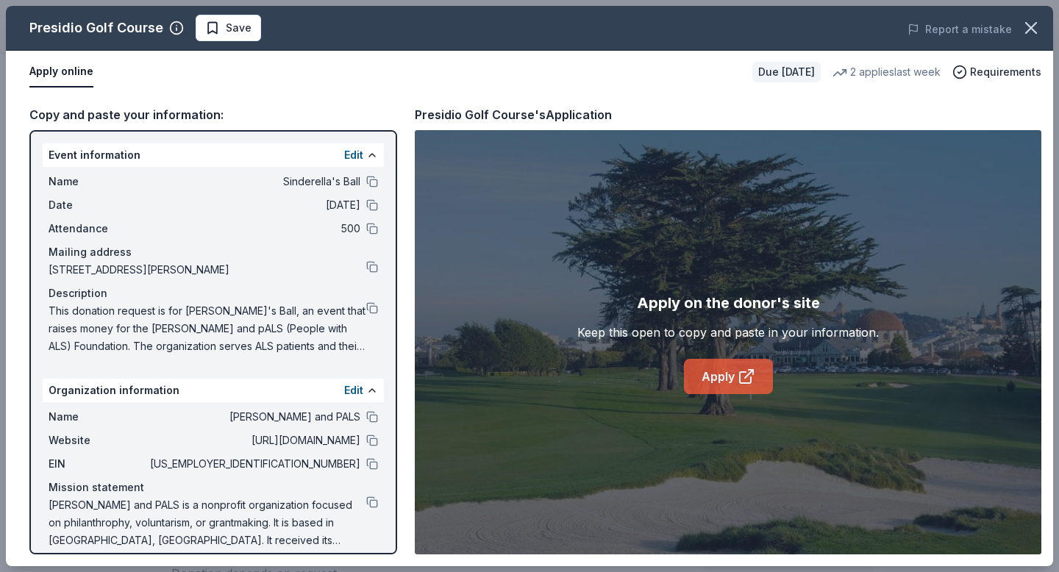
click at [739, 385] on icon at bounding box center [746, 377] width 18 height 18
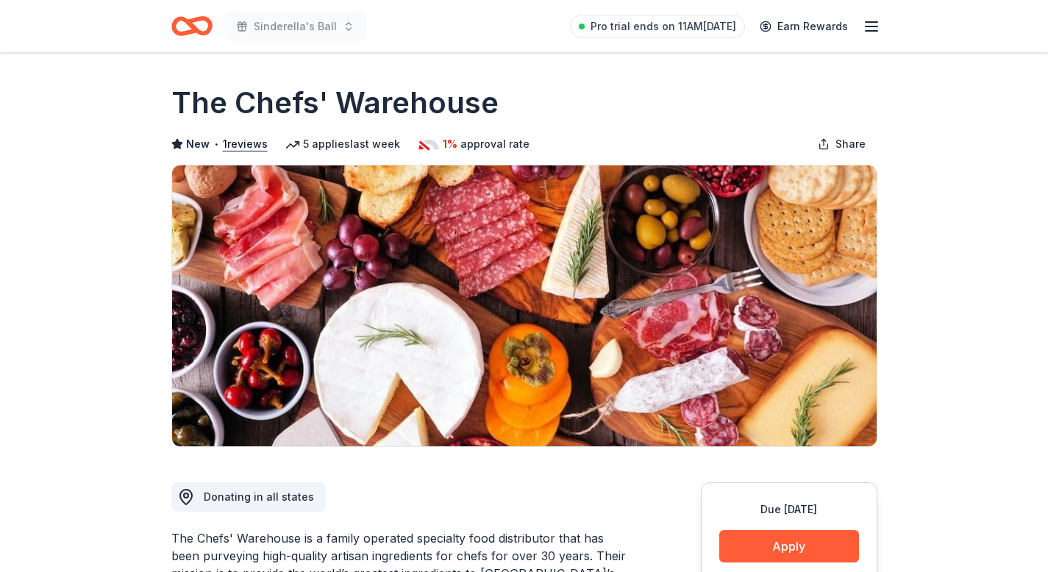
click at [791, 550] on button "Apply" at bounding box center [789, 546] width 140 height 32
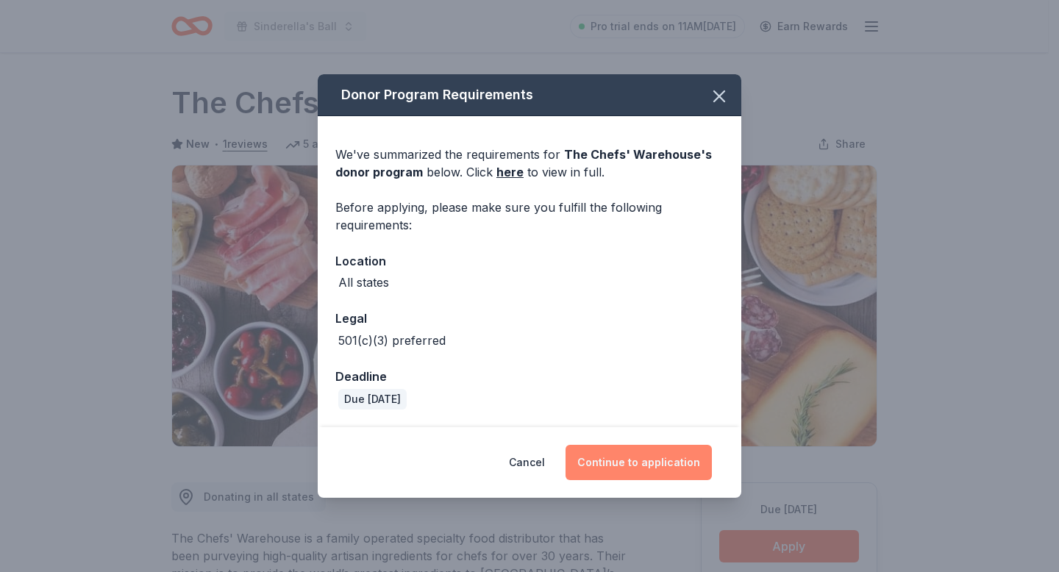
click at [691, 465] on button "Continue to application" at bounding box center [638, 462] width 146 height 35
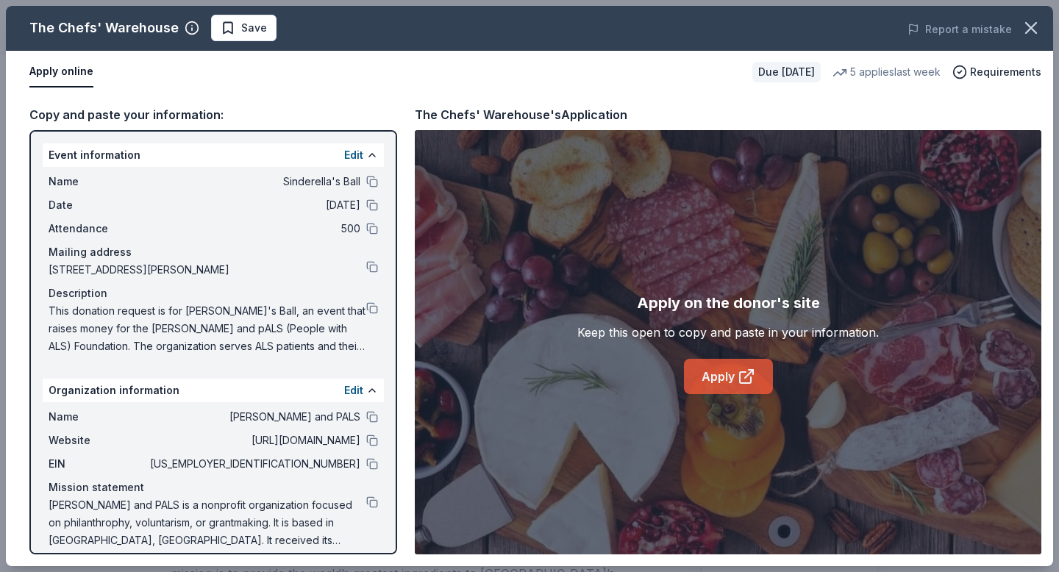
click at [728, 373] on link "Apply" at bounding box center [728, 376] width 89 height 35
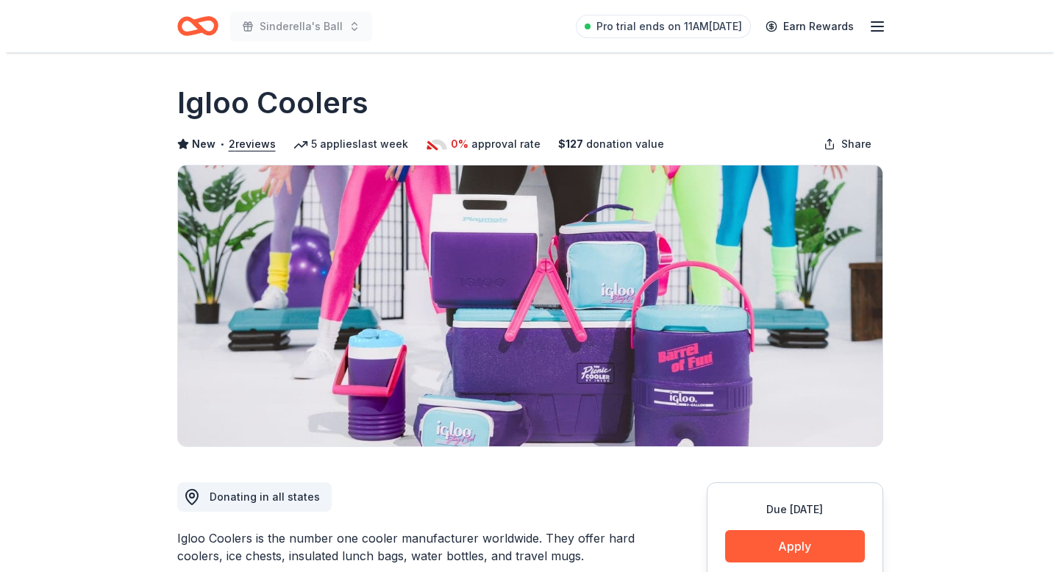
scroll to position [208, 0]
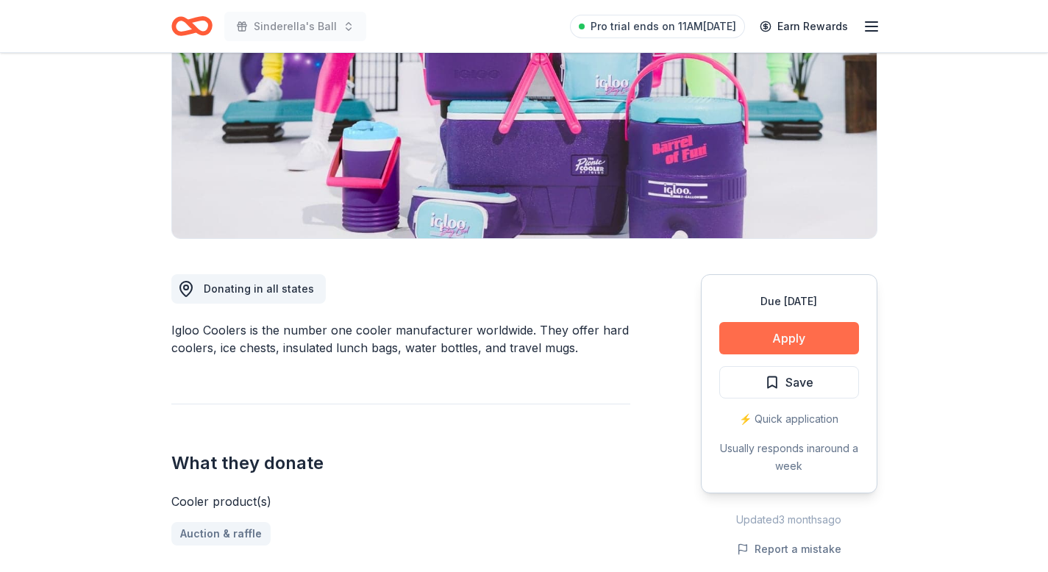
click at [766, 337] on button "Apply" at bounding box center [789, 338] width 140 height 32
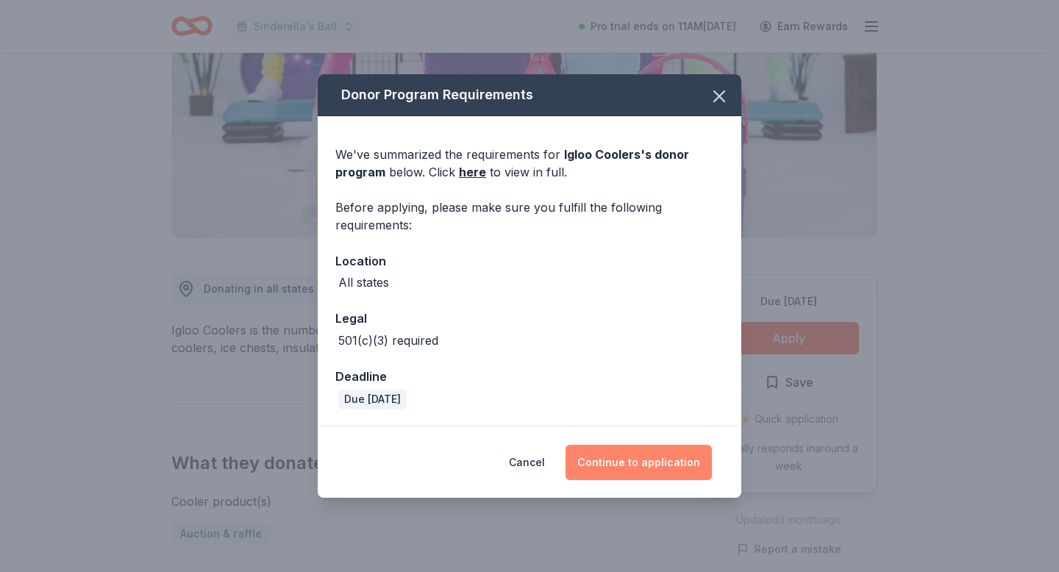
click at [682, 465] on button "Continue to application" at bounding box center [638, 462] width 146 height 35
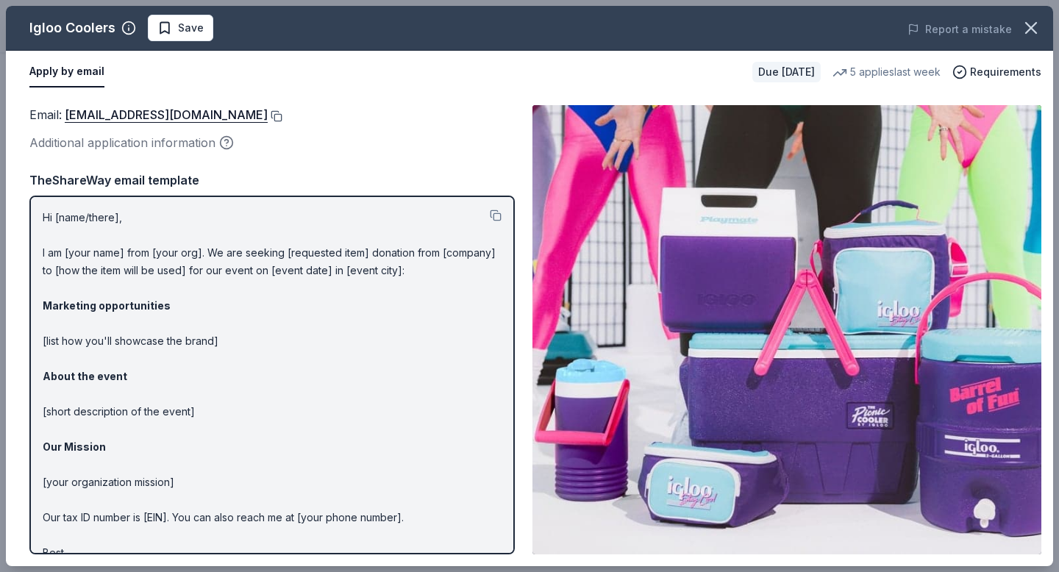
click at [268, 113] on button at bounding box center [275, 116] width 15 height 12
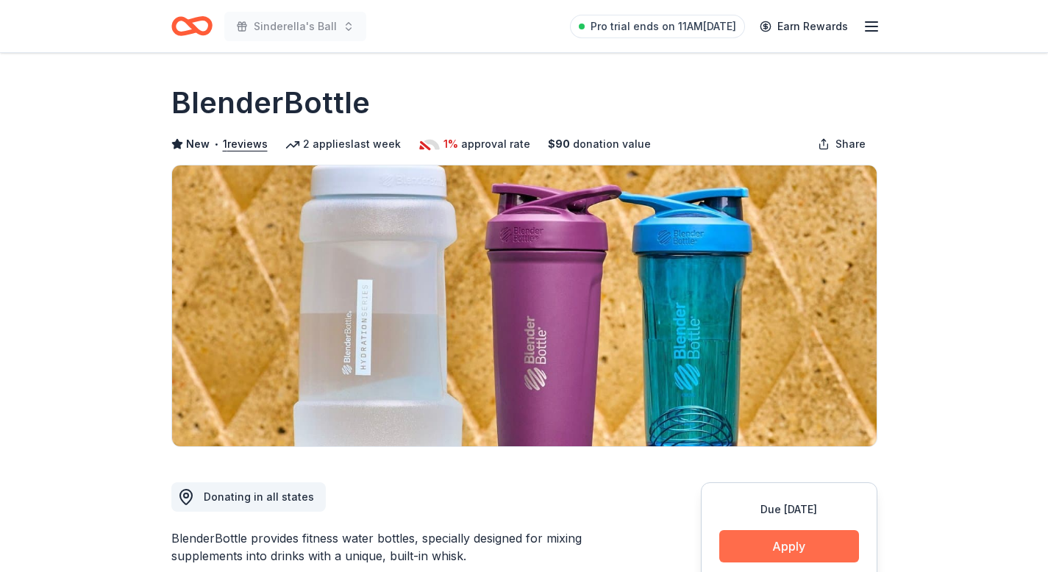
click at [763, 547] on button "Apply" at bounding box center [789, 546] width 140 height 32
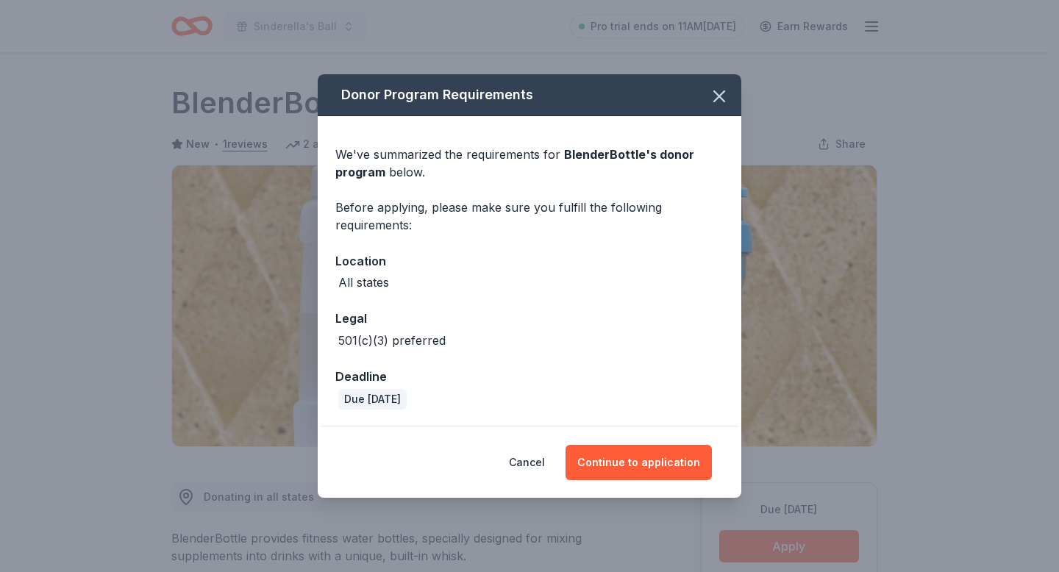
click at [662, 440] on div "Cancel Continue to application" at bounding box center [529, 462] width 423 height 71
click at [659, 459] on button "Continue to application" at bounding box center [638, 462] width 146 height 35
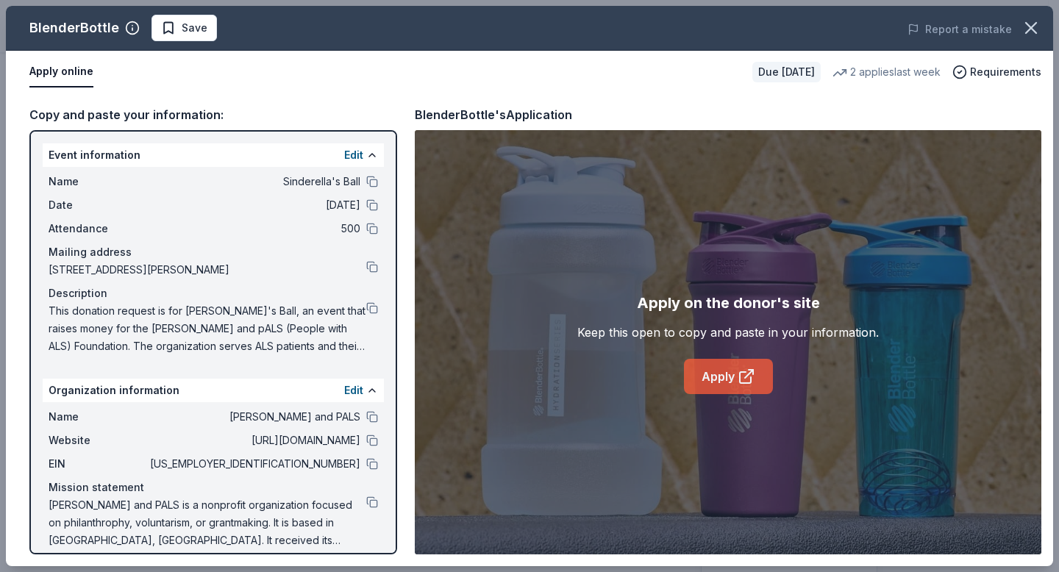
click at [727, 376] on link "Apply" at bounding box center [728, 376] width 89 height 35
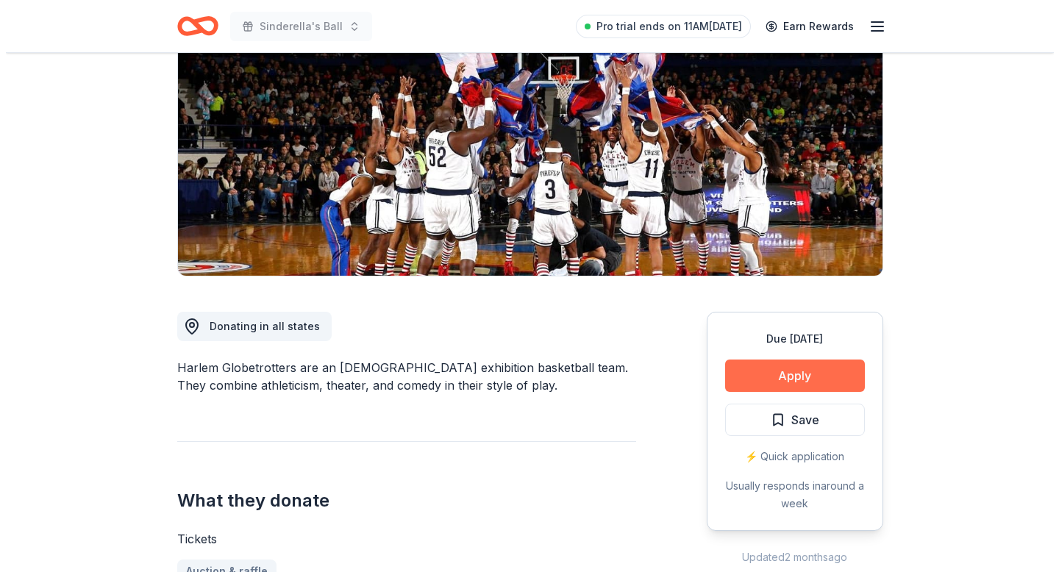
scroll to position [171, 0]
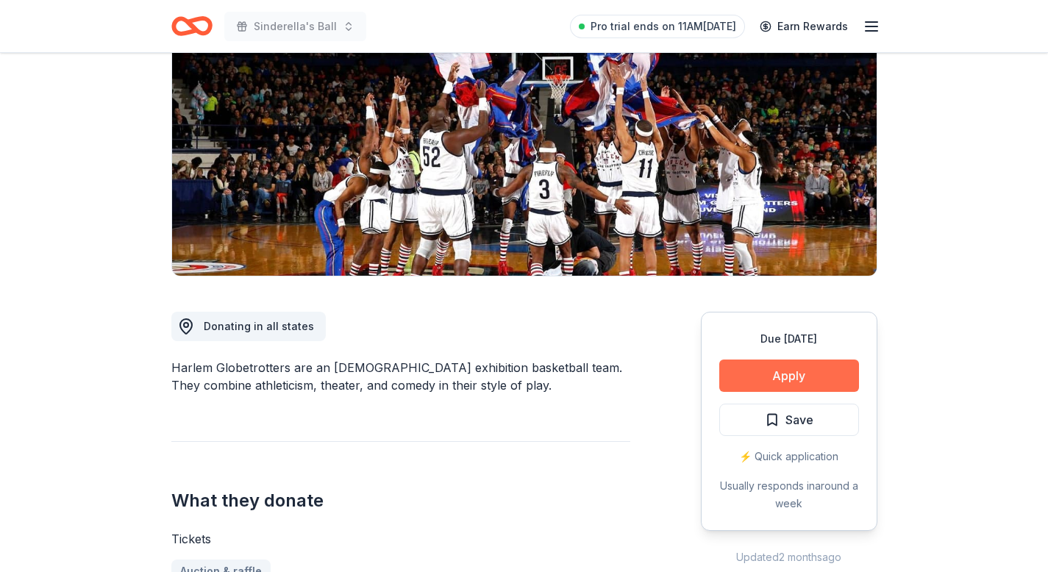
click at [824, 378] on button "Apply" at bounding box center [789, 376] width 140 height 32
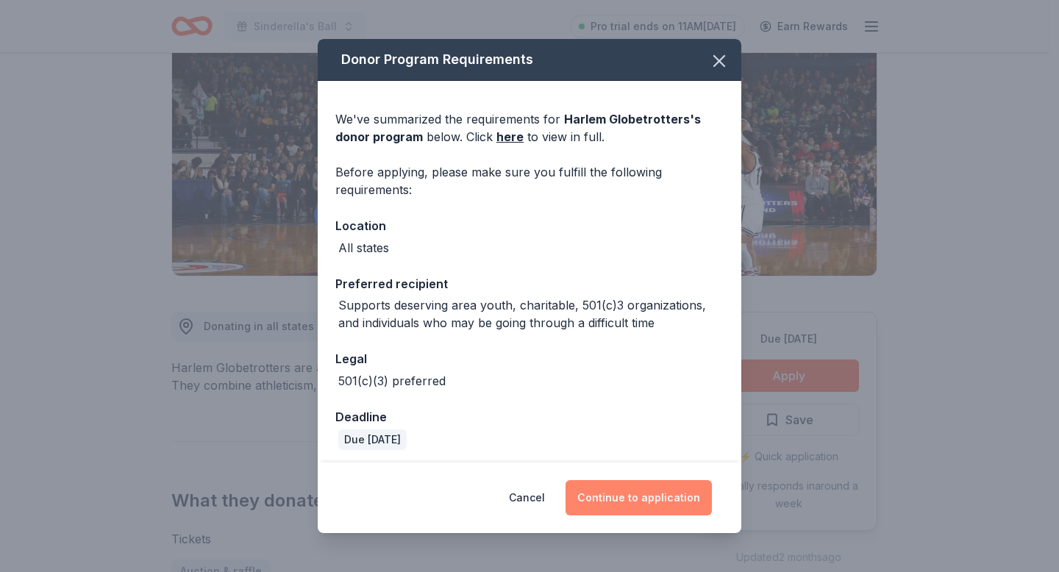
click at [654, 498] on button "Continue to application" at bounding box center [638, 497] width 146 height 35
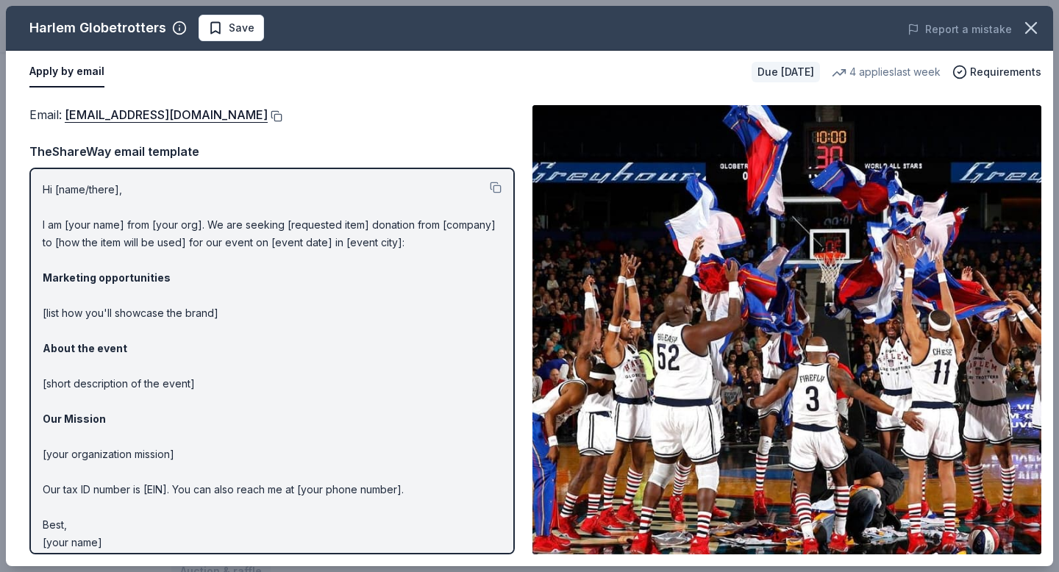
click at [268, 120] on button at bounding box center [275, 116] width 15 height 12
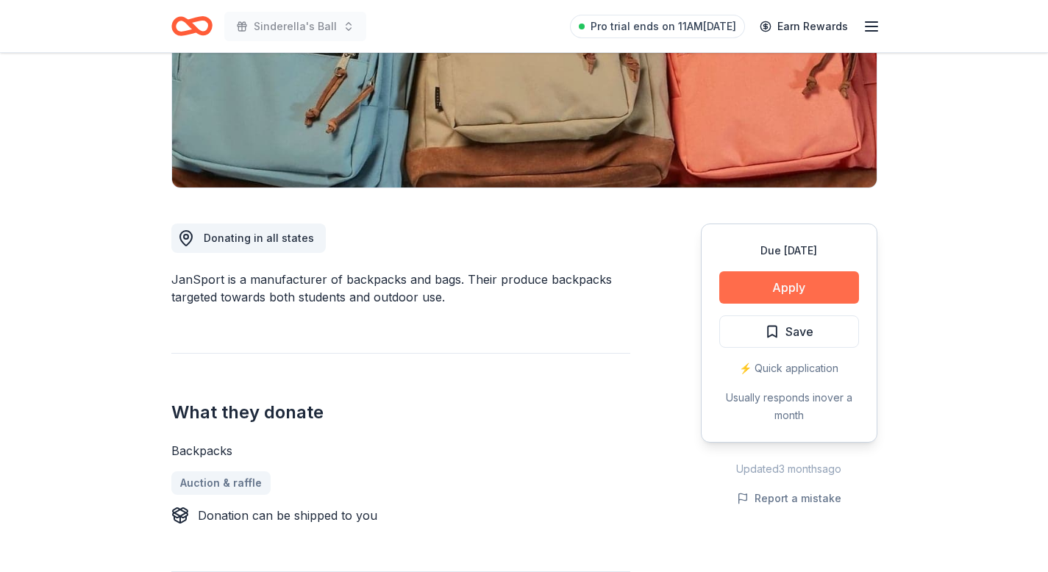
click at [785, 290] on button "Apply" at bounding box center [789, 287] width 140 height 32
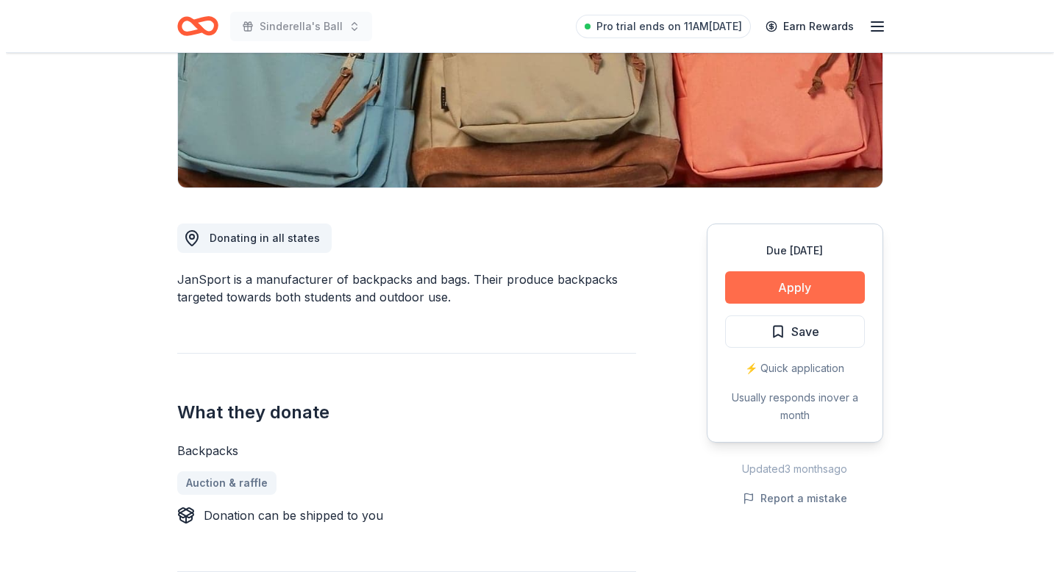
scroll to position [259, 0]
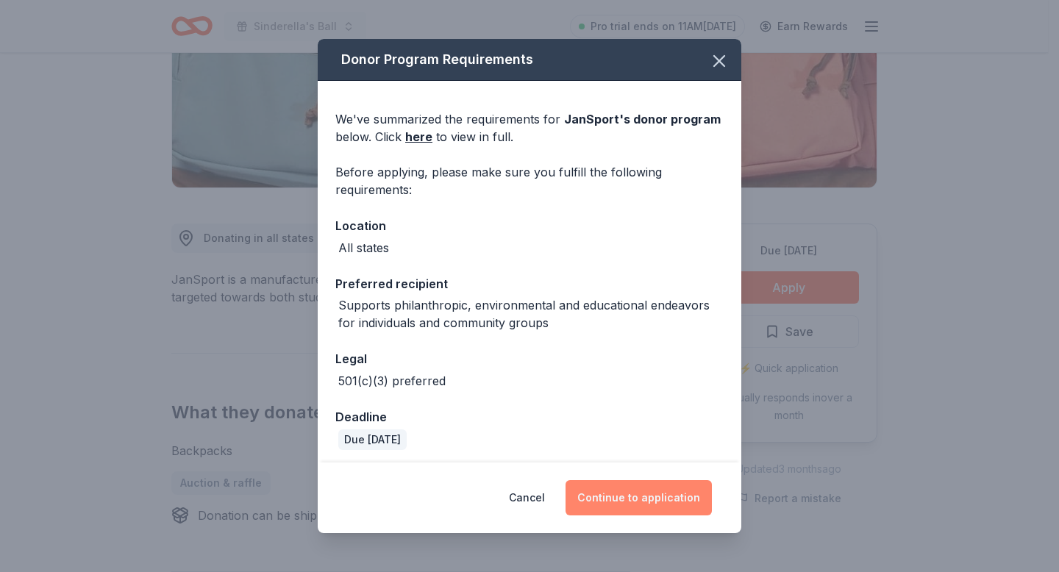
click at [660, 491] on button "Continue to application" at bounding box center [638, 497] width 146 height 35
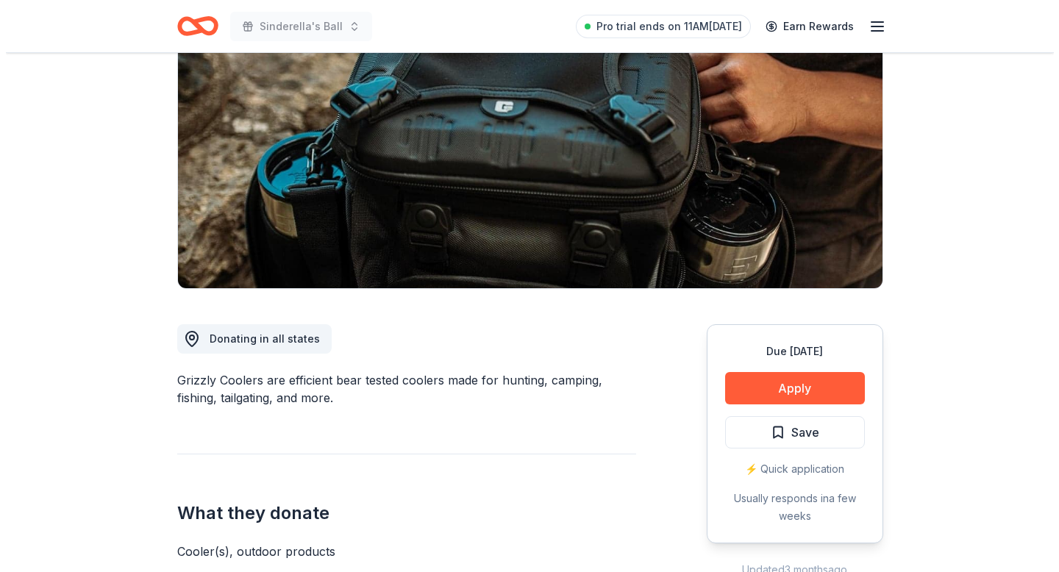
scroll to position [158, 0]
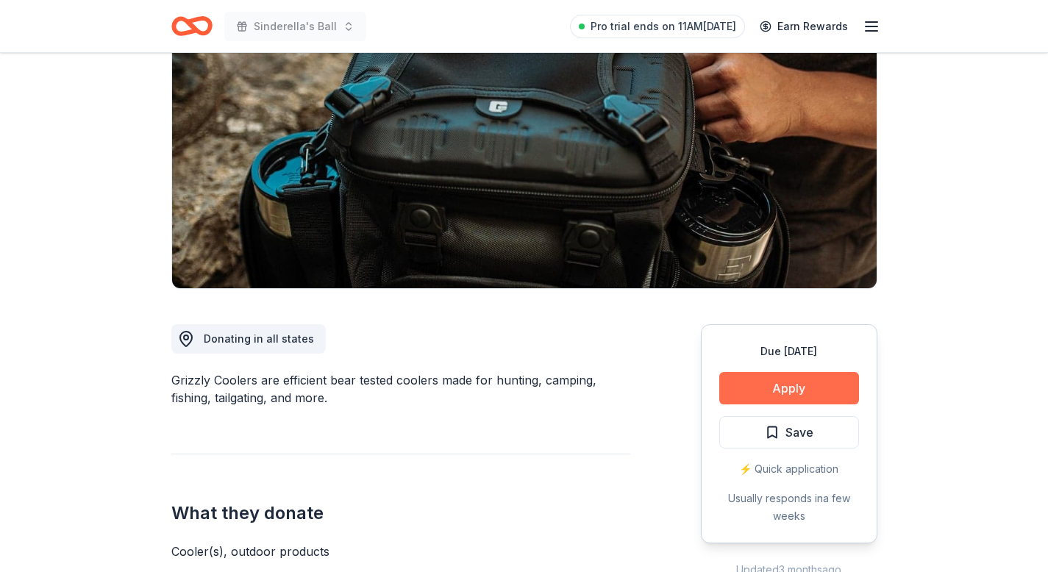
click at [776, 388] on button "Apply" at bounding box center [789, 388] width 140 height 32
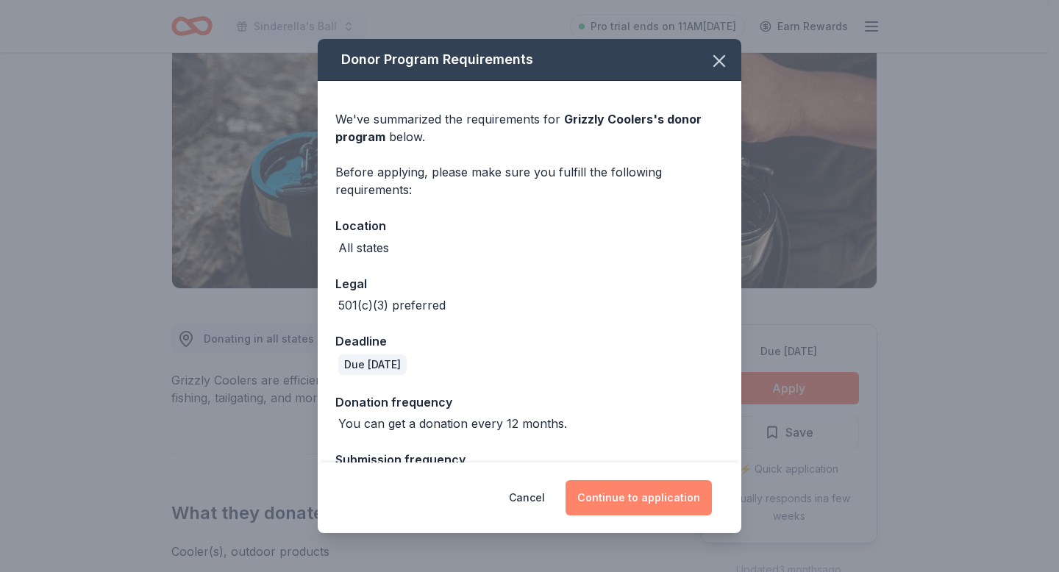
click at [665, 501] on button "Continue to application" at bounding box center [638, 497] width 146 height 35
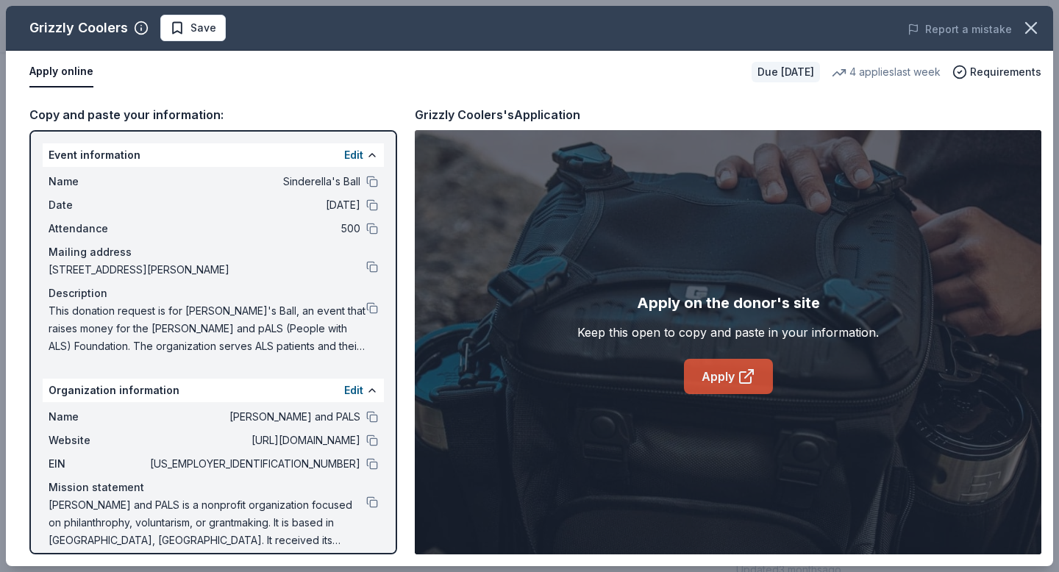
click at [747, 373] on icon at bounding box center [746, 377] width 18 height 18
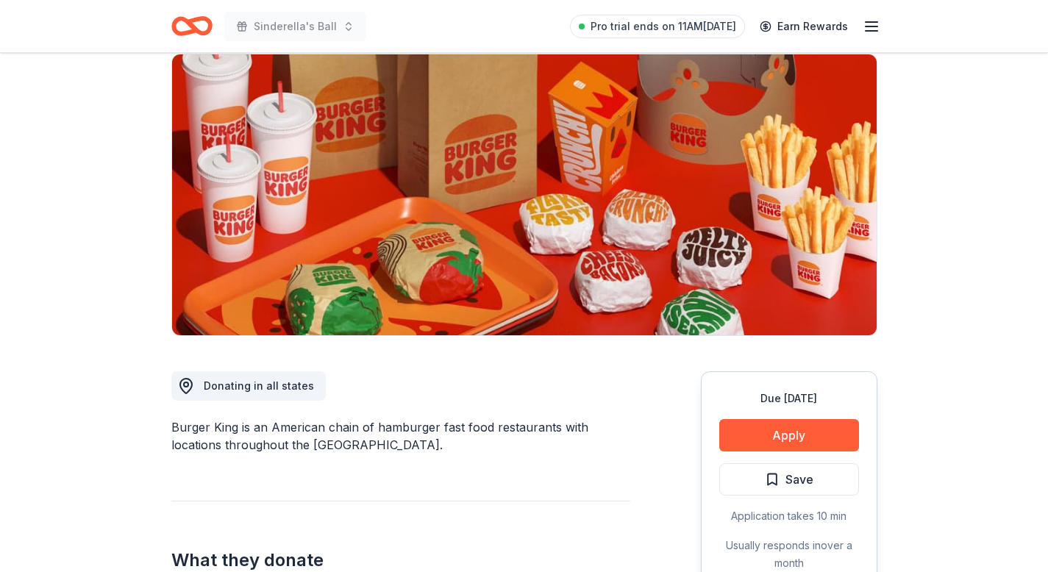
scroll to position [137, 0]
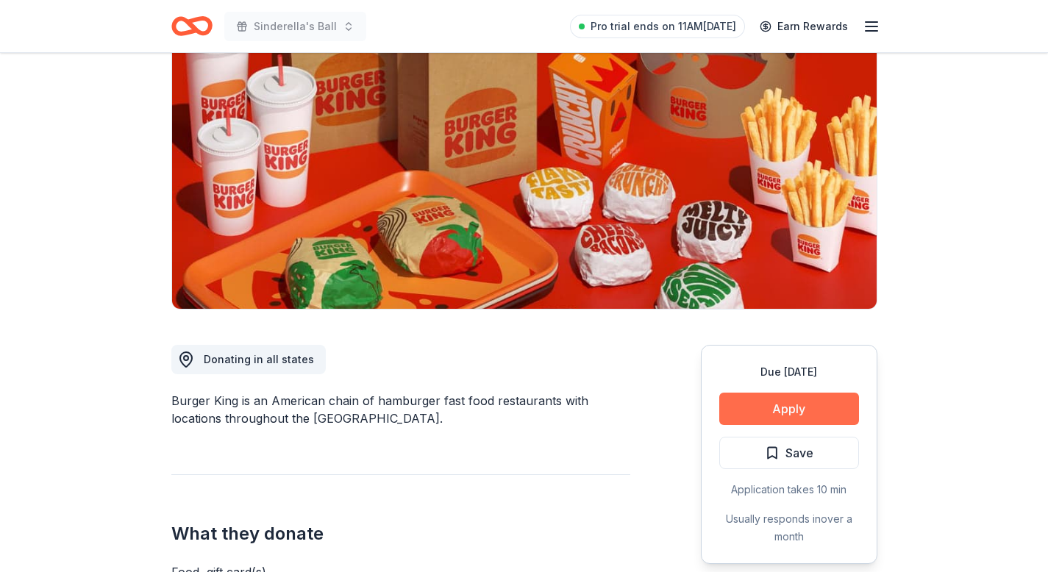
click at [811, 412] on button "Apply" at bounding box center [789, 409] width 140 height 32
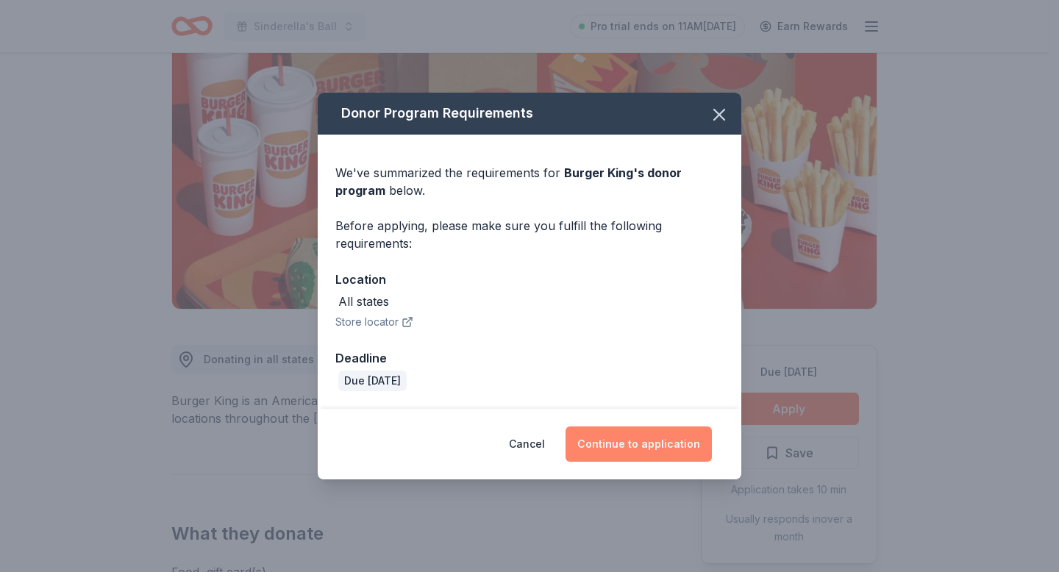
click at [671, 436] on button "Continue to application" at bounding box center [638, 443] width 146 height 35
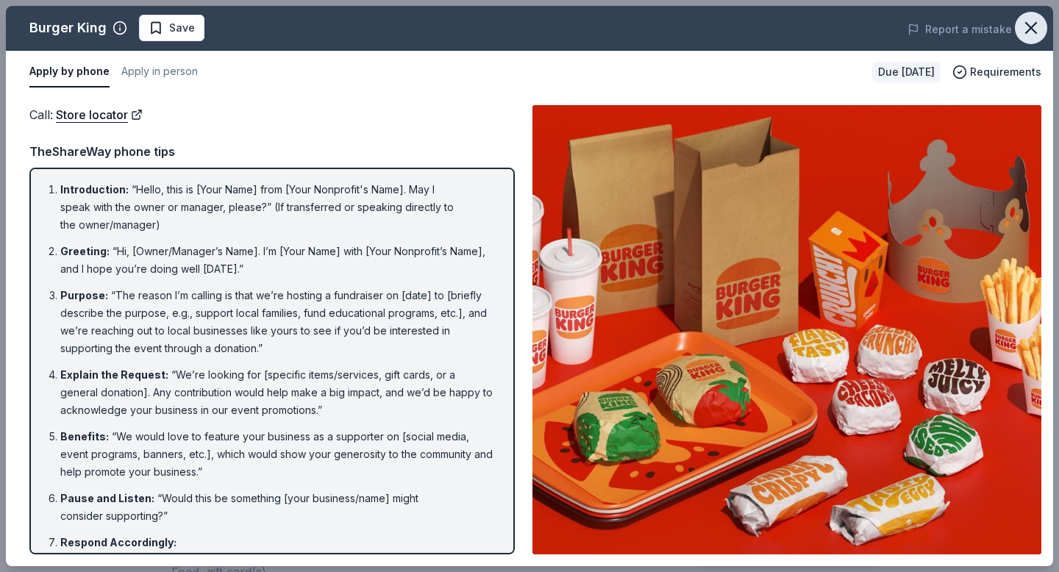
click at [1031, 26] on icon "button" at bounding box center [1031, 28] width 10 height 10
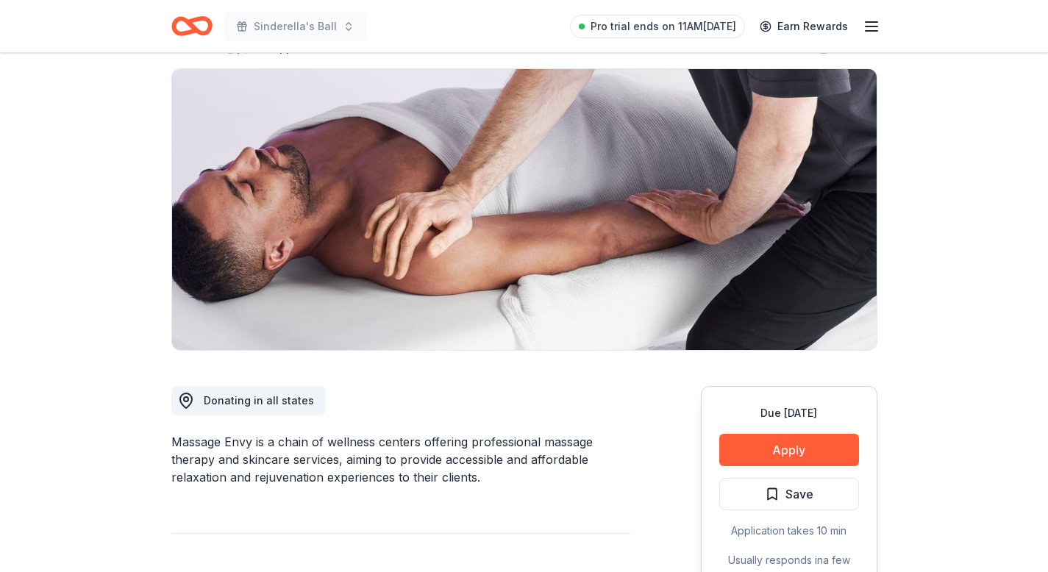
scroll to position [101, 0]
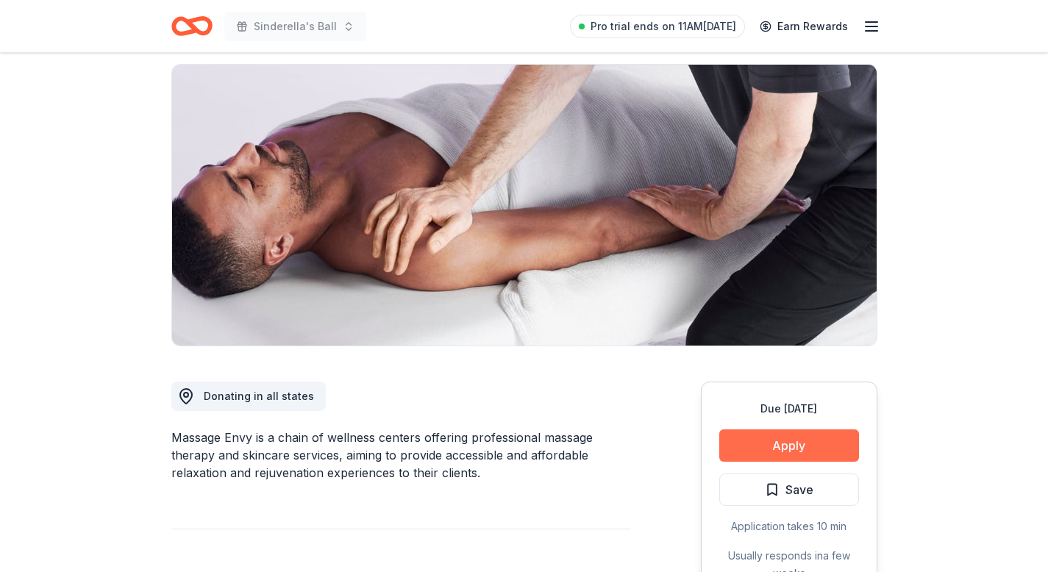
click at [759, 440] on button "Apply" at bounding box center [789, 445] width 140 height 32
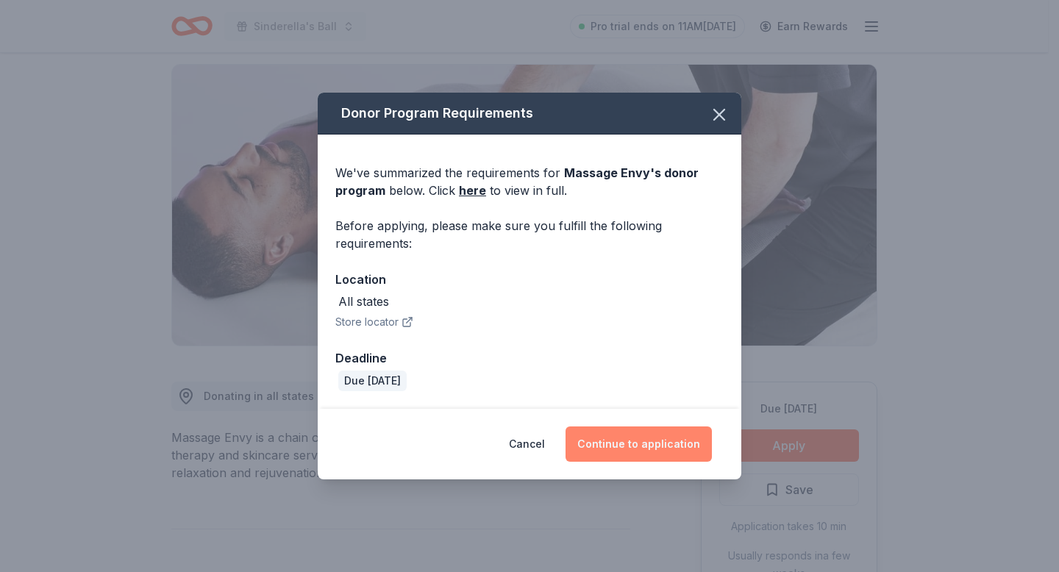
click at [659, 443] on button "Continue to application" at bounding box center [638, 443] width 146 height 35
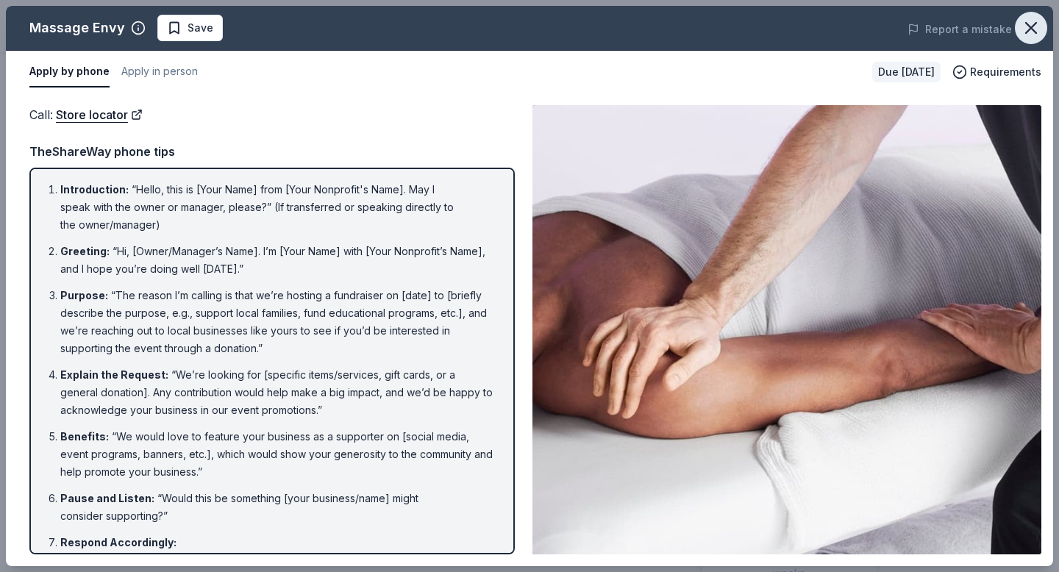
click at [1032, 34] on icon "button" at bounding box center [1030, 28] width 21 height 21
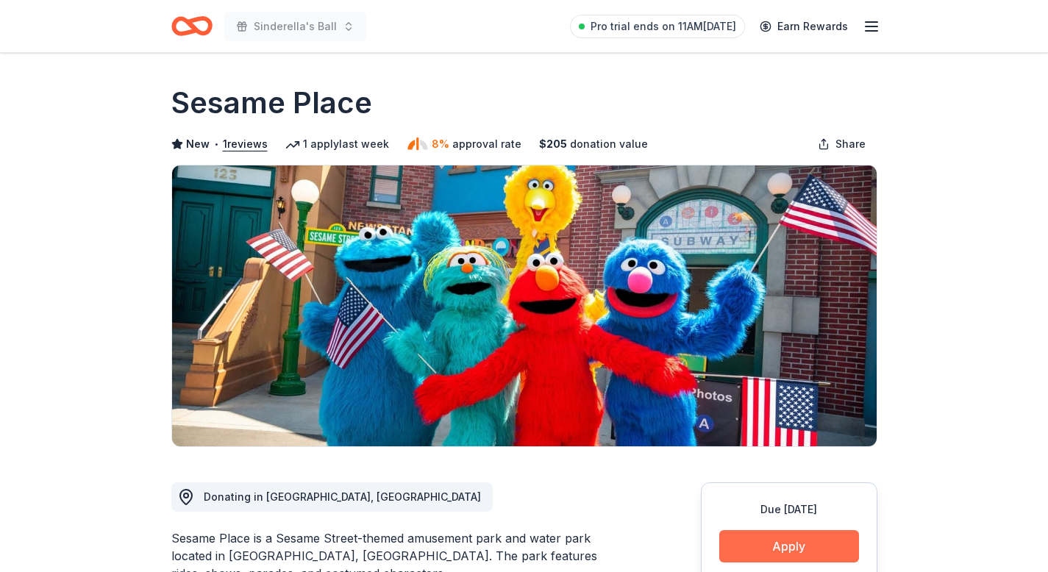
click at [784, 540] on button "Apply" at bounding box center [789, 546] width 140 height 32
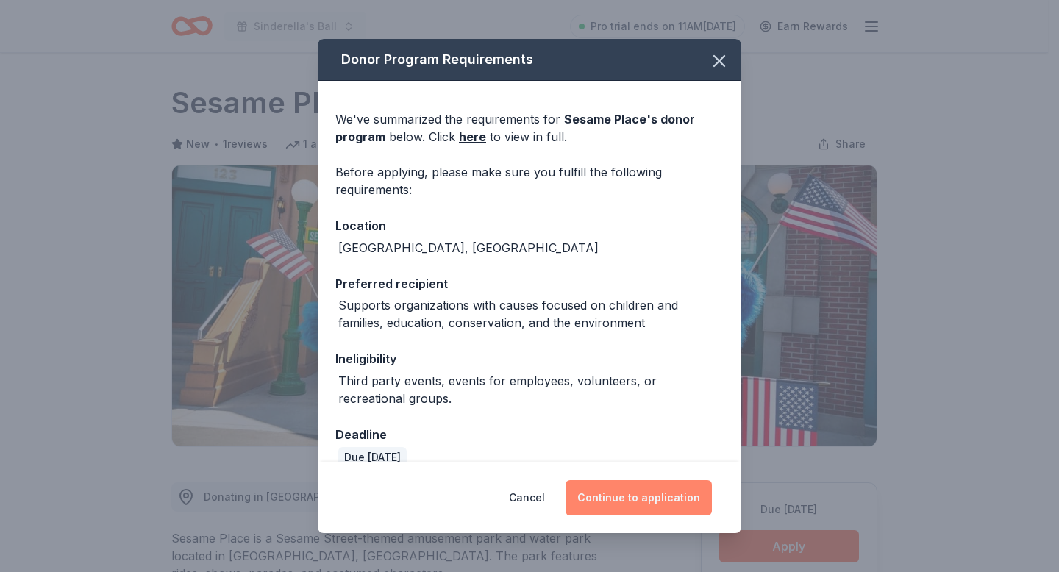
click at [633, 493] on button "Continue to application" at bounding box center [638, 497] width 146 height 35
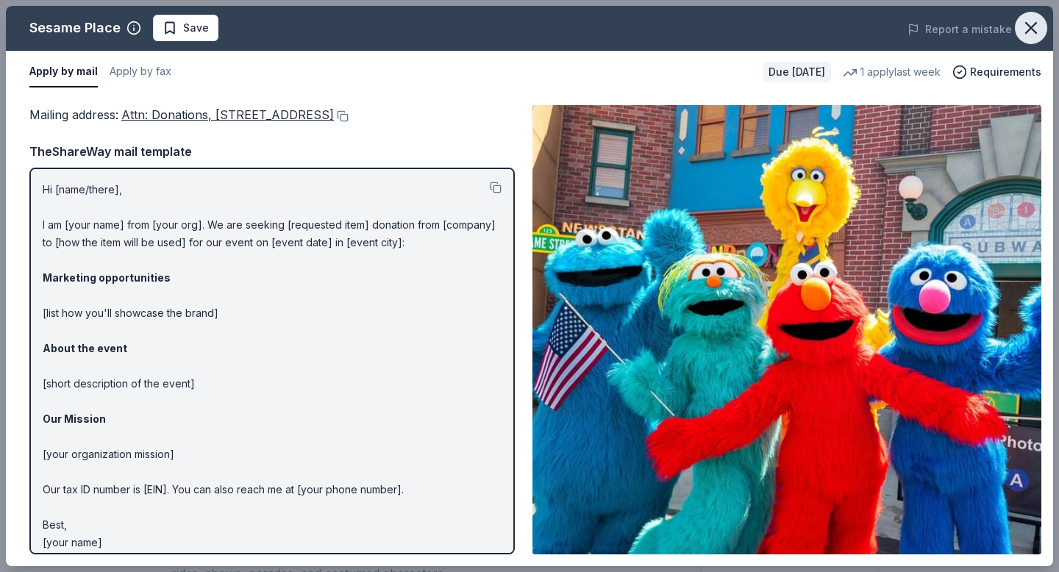
click at [1034, 38] on button "button" at bounding box center [1031, 28] width 32 height 32
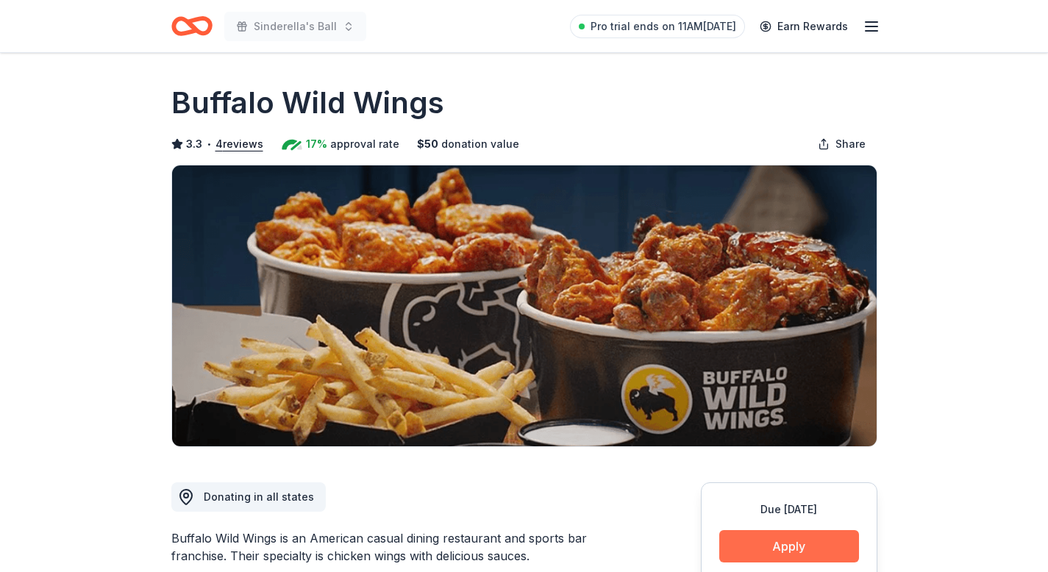
click at [743, 536] on button "Apply" at bounding box center [789, 546] width 140 height 32
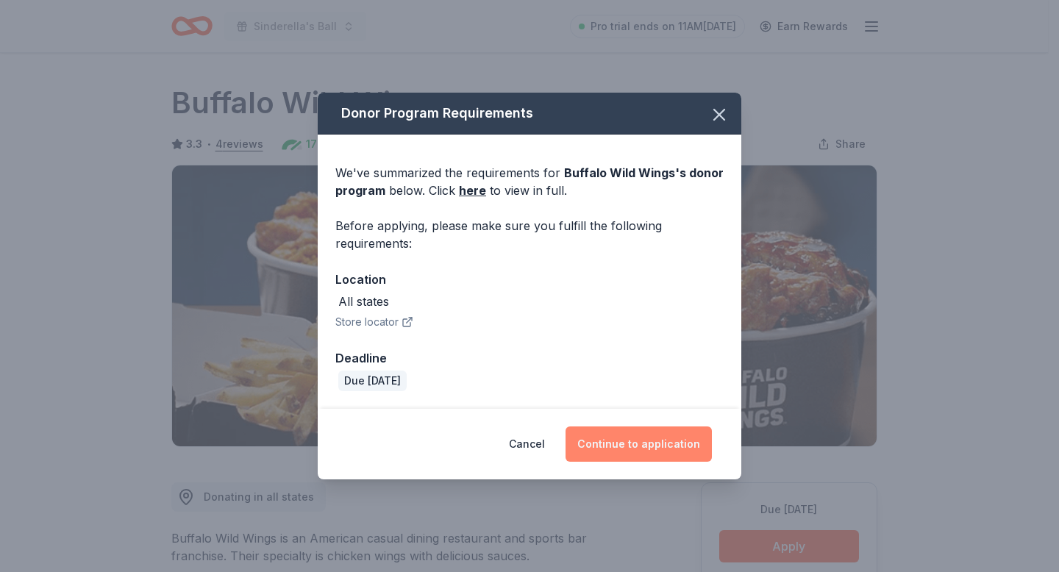
click at [650, 432] on button "Continue to application" at bounding box center [638, 443] width 146 height 35
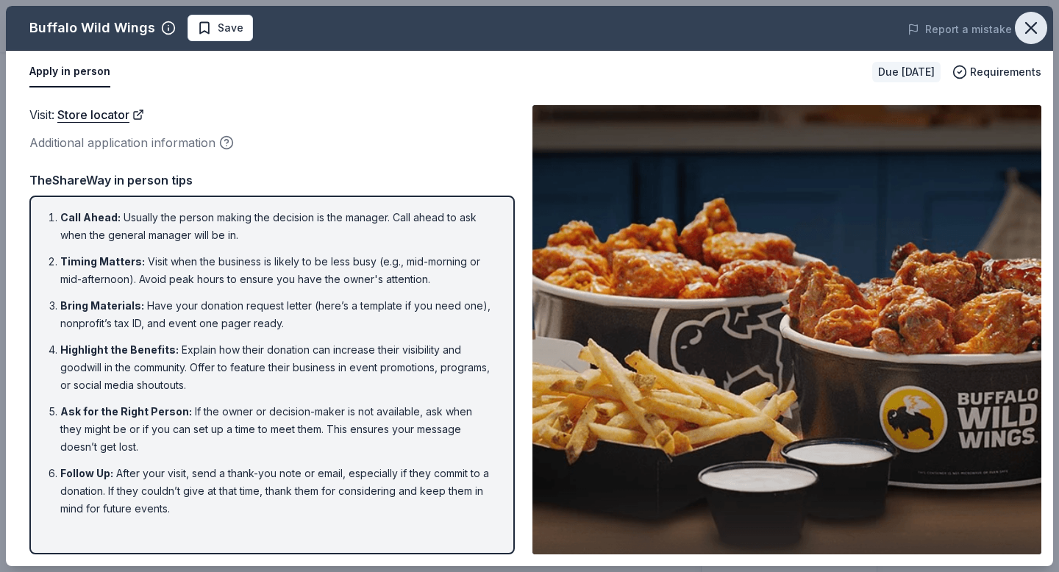
click at [1025, 25] on icon "button" at bounding box center [1030, 28] width 21 height 21
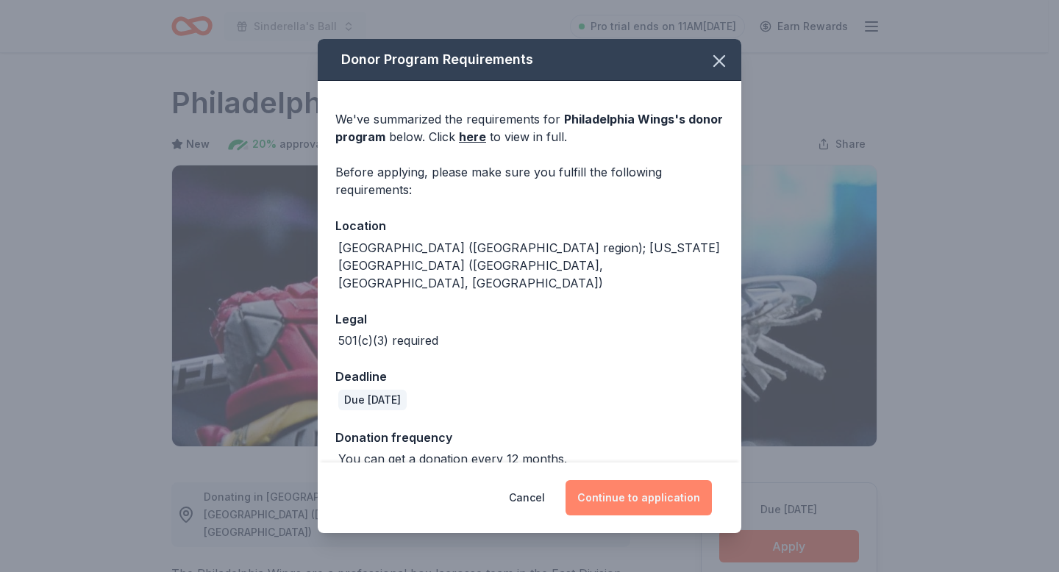
click at [678, 480] on button "Continue to application" at bounding box center [638, 497] width 146 height 35
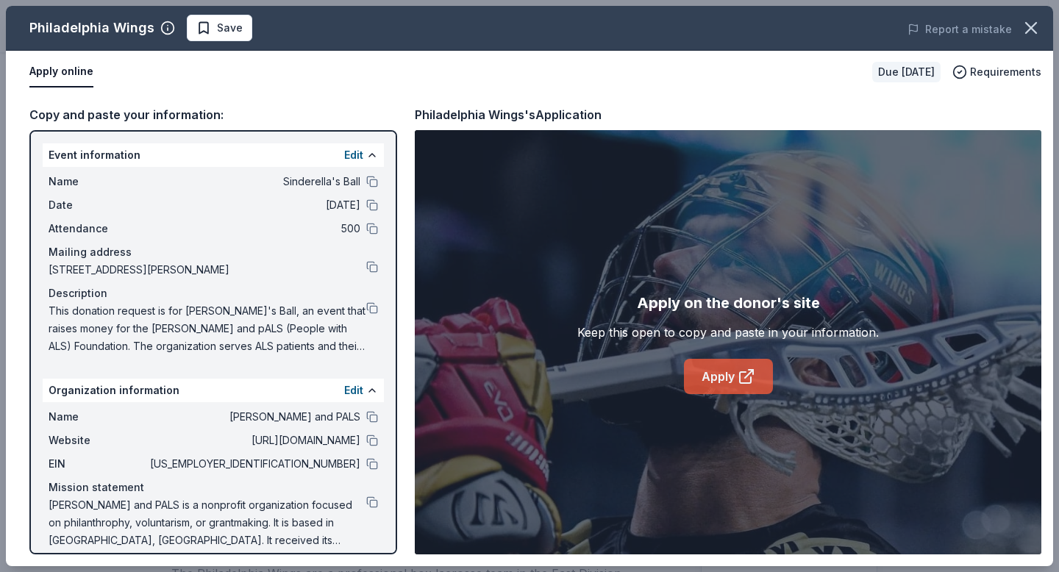
click at [749, 376] on icon at bounding box center [746, 377] width 18 height 18
click at [1037, 37] on icon "button" at bounding box center [1030, 28] width 21 height 21
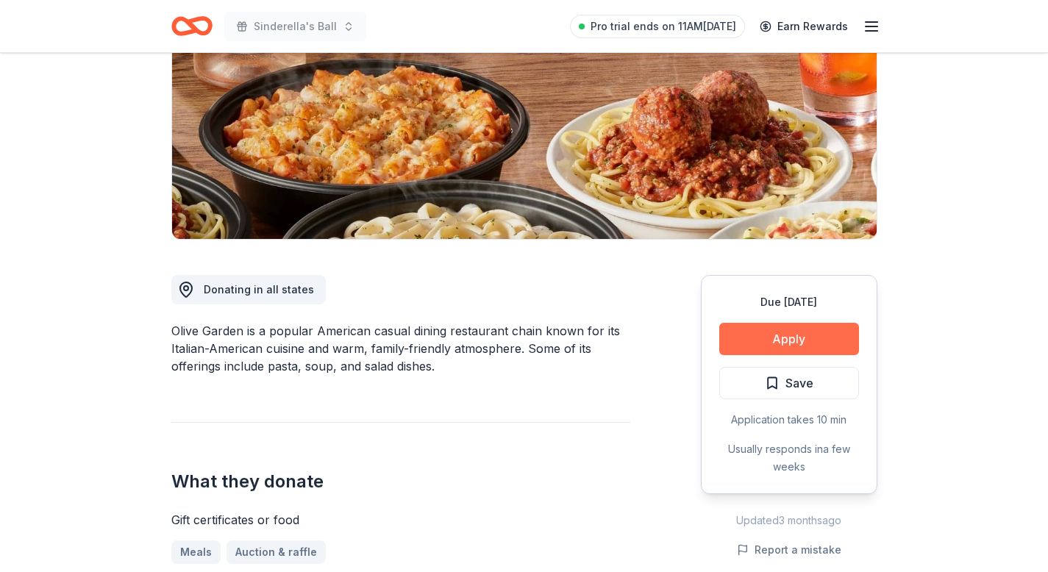
scroll to position [207, 0]
click at [771, 338] on button "Apply" at bounding box center [789, 339] width 140 height 32
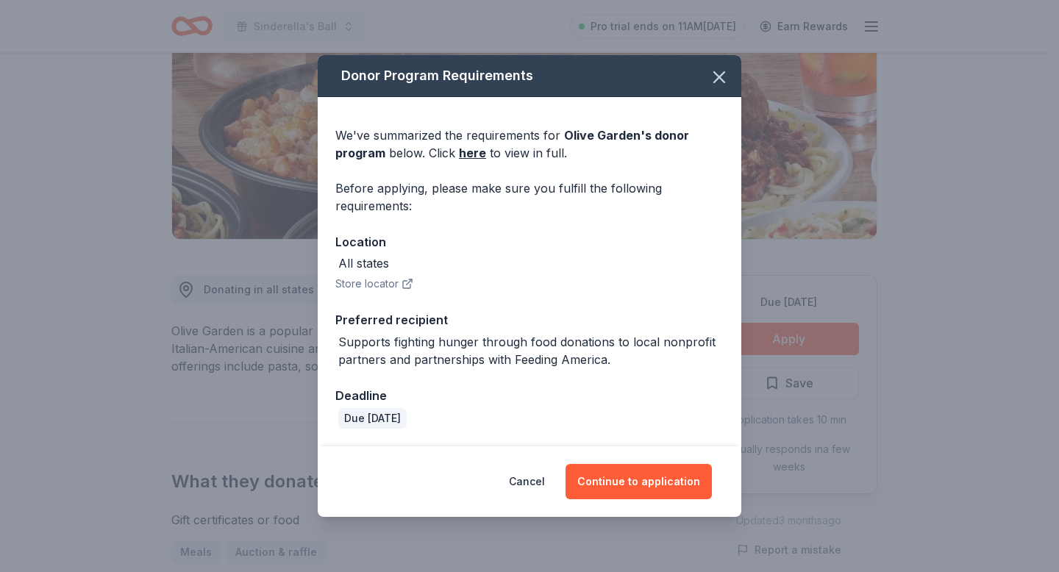
click at [648, 462] on div "Cancel Continue to application" at bounding box center [529, 481] width 423 height 71
click at [636, 481] on button "Continue to application" at bounding box center [638, 481] width 146 height 35
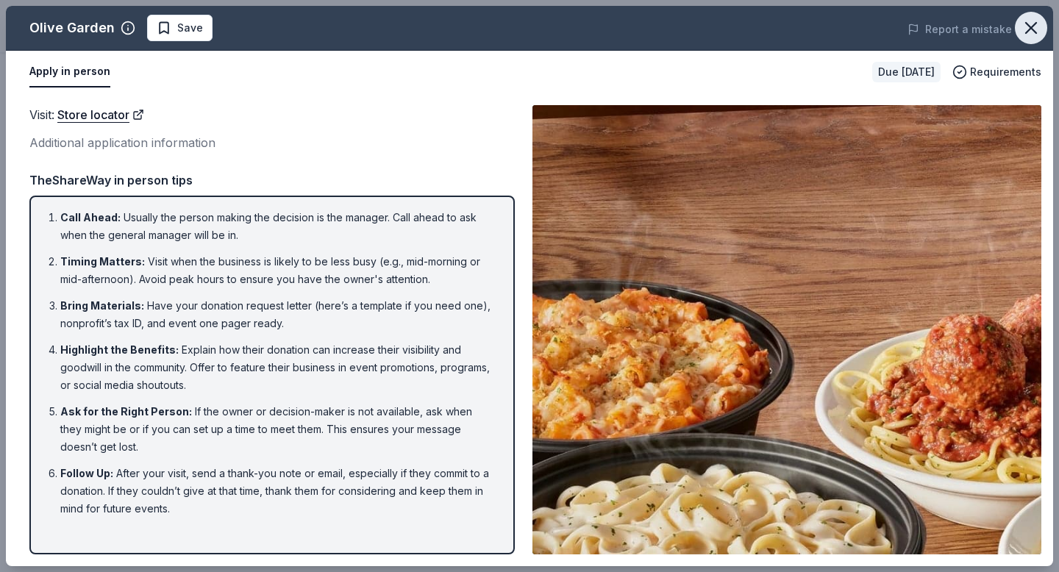
click at [1030, 31] on icon "button" at bounding box center [1030, 28] width 21 height 21
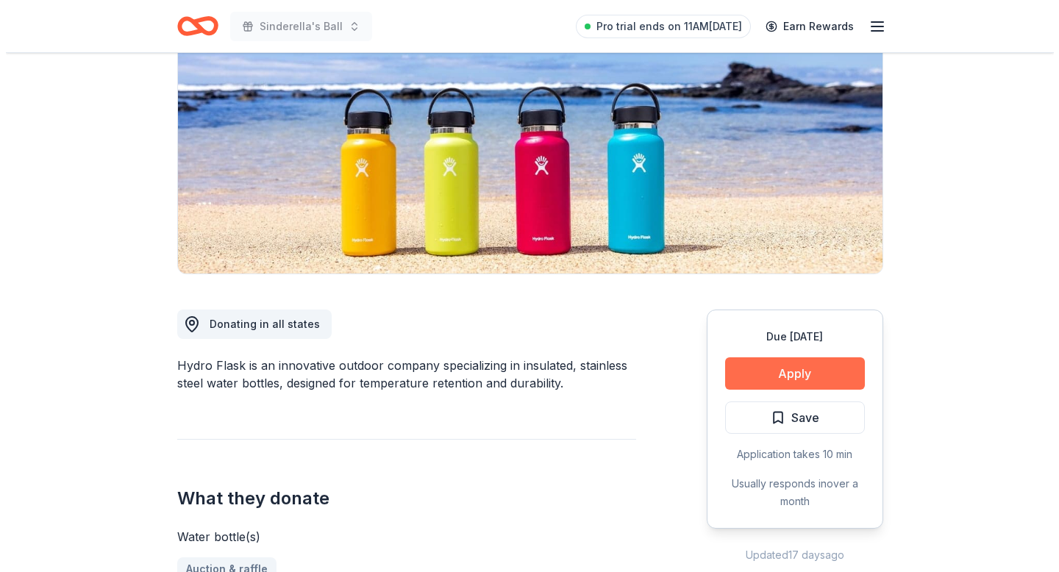
scroll to position [173, 0]
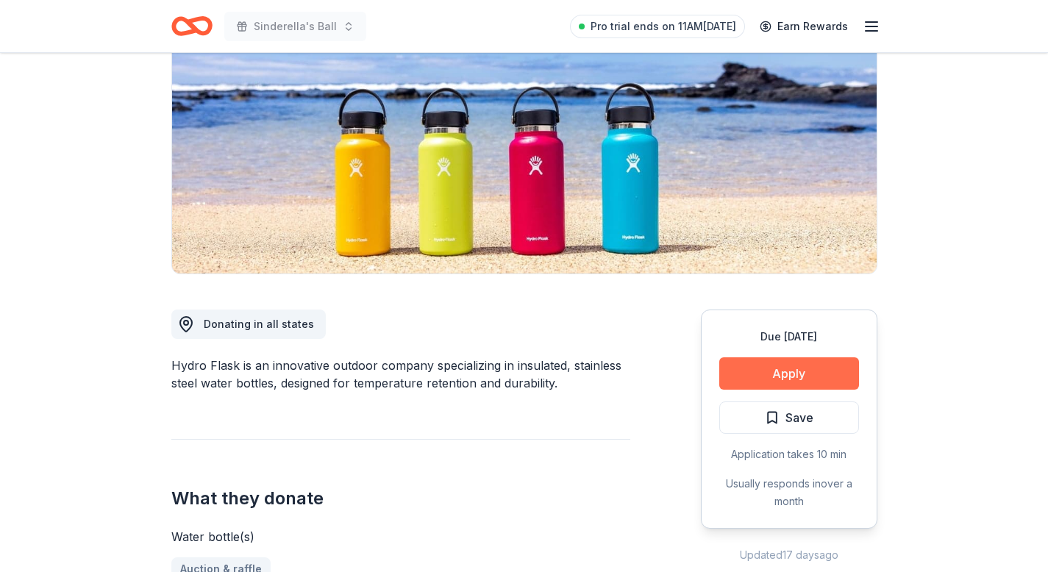
click at [793, 381] on button "Apply" at bounding box center [789, 373] width 140 height 32
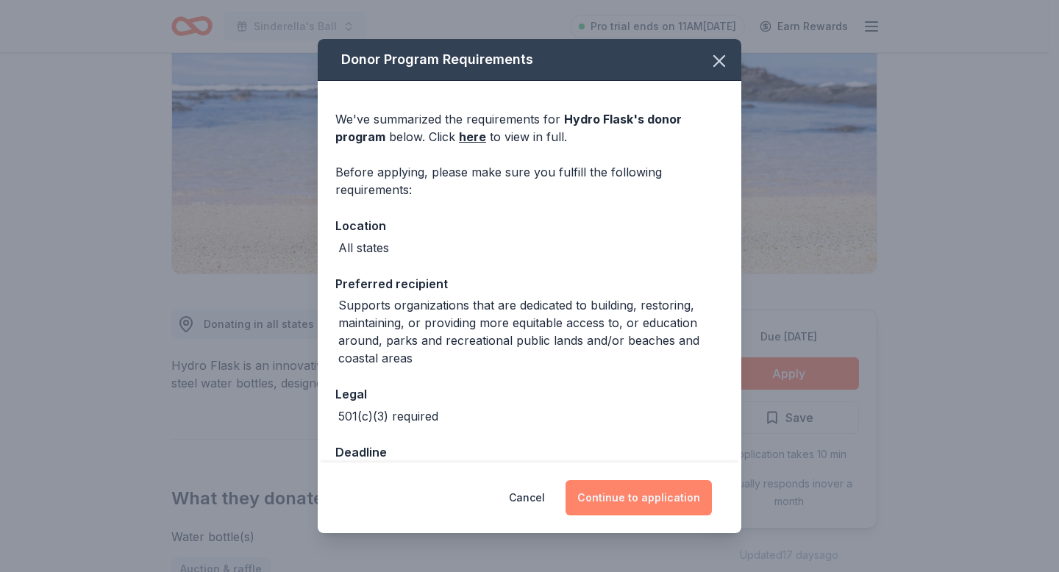
click at [643, 498] on button "Continue to application" at bounding box center [638, 497] width 146 height 35
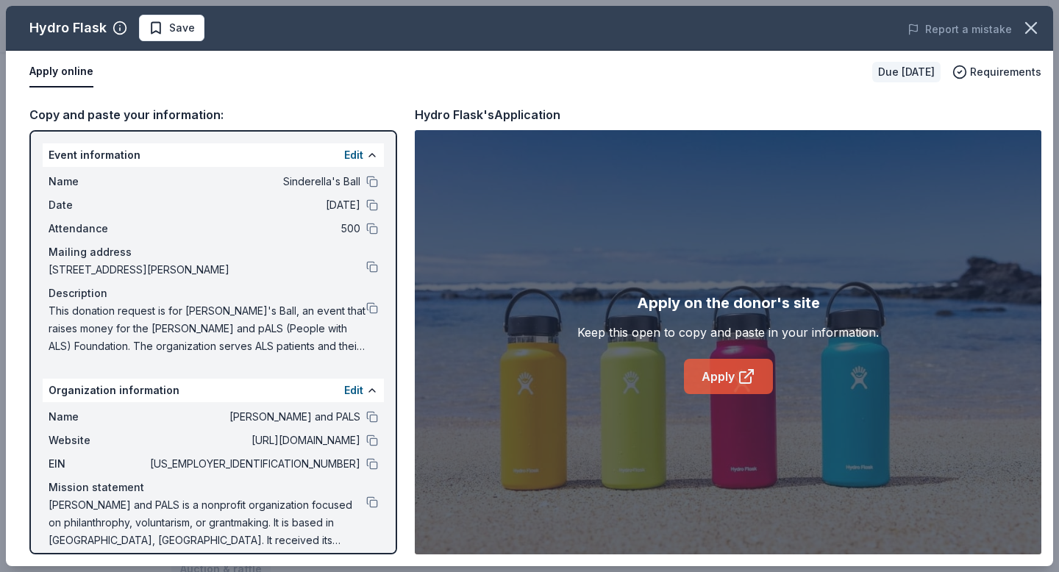
click at [732, 373] on link "Apply" at bounding box center [728, 376] width 89 height 35
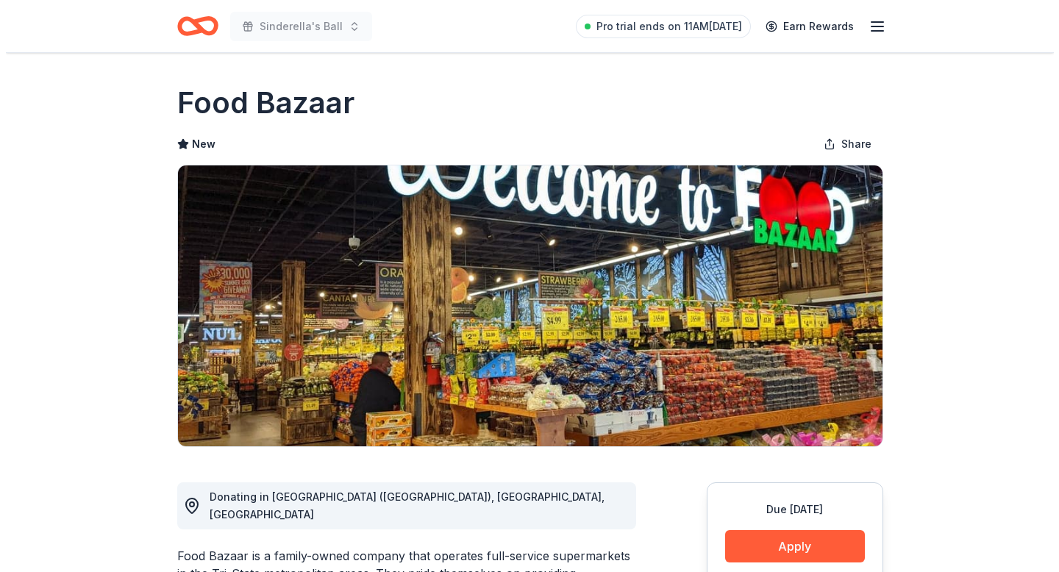
scroll to position [132, 0]
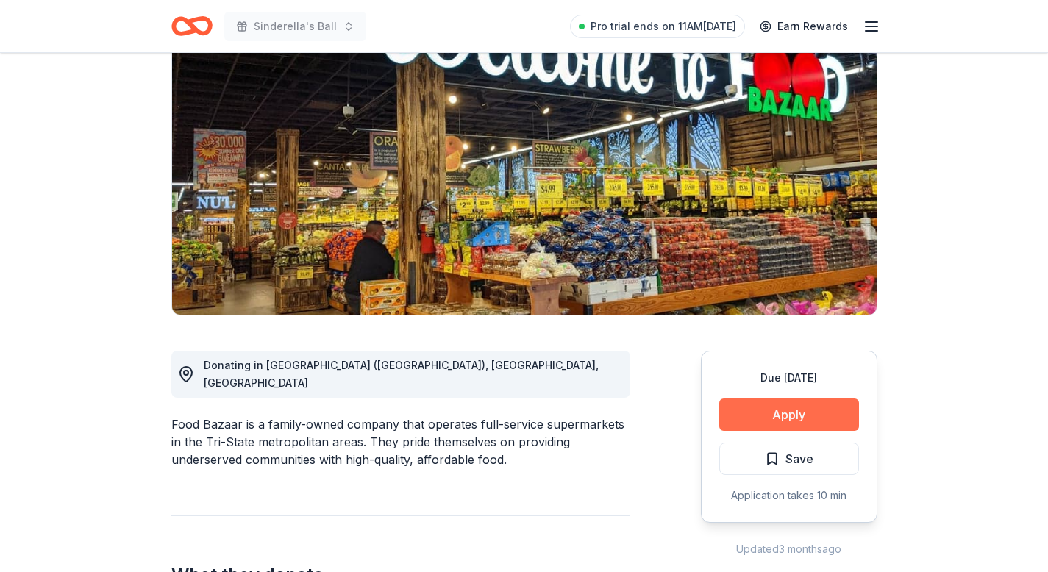
click at [775, 416] on button "Apply" at bounding box center [789, 414] width 140 height 32
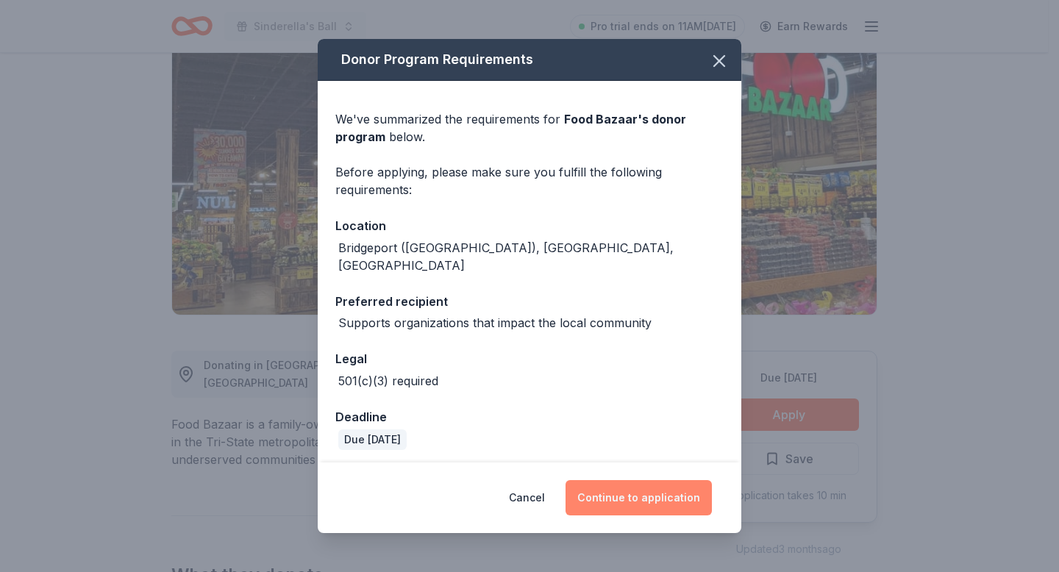
click at [648, 487] on button "Continue to application" at bounding box center [638, 497] width 146 height 35
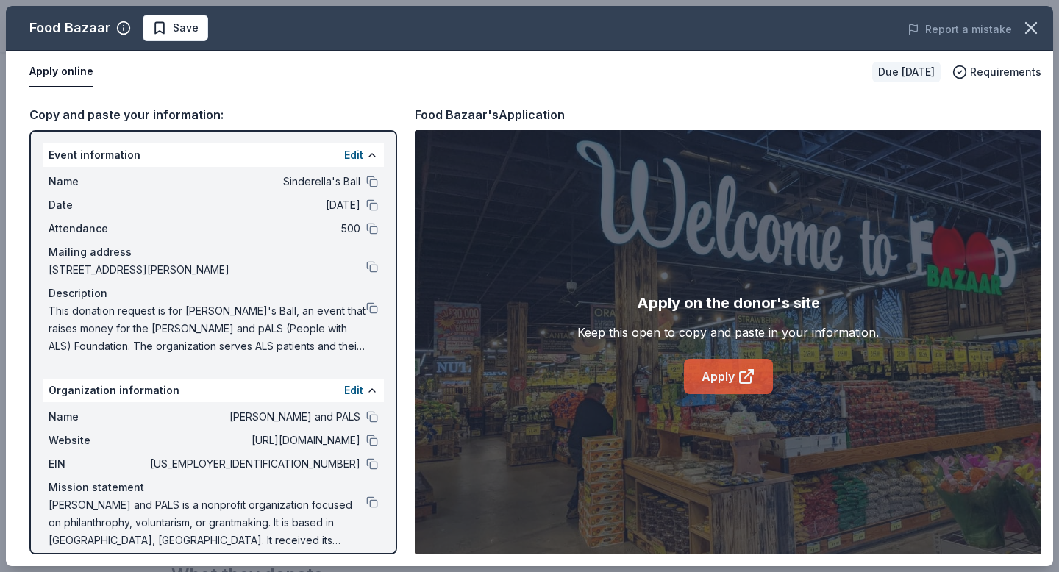
click at [737, 373] on icon at bounding box center [746, 377] width 18 height 18
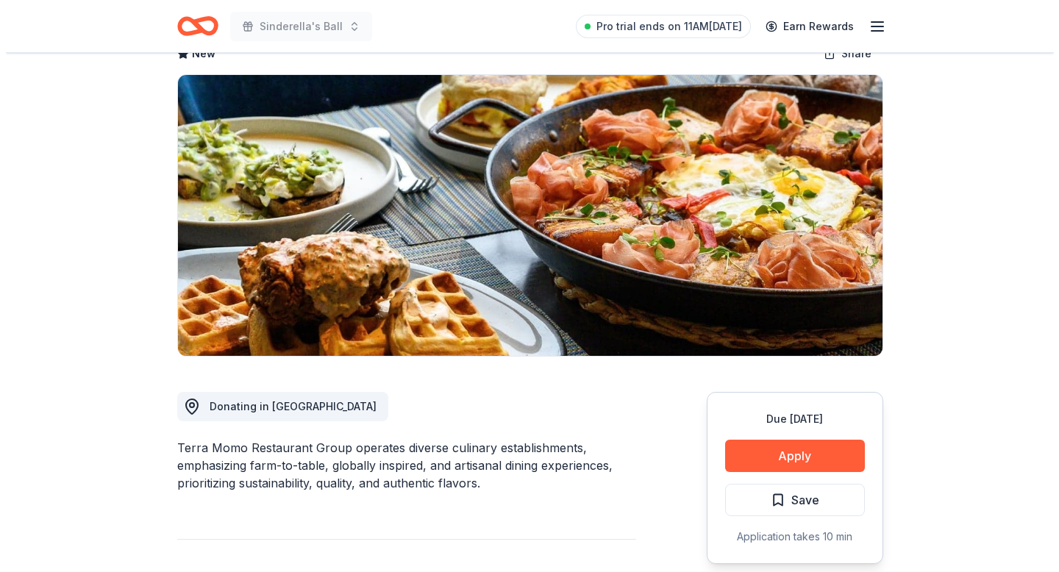
scroll to position [97, 0]
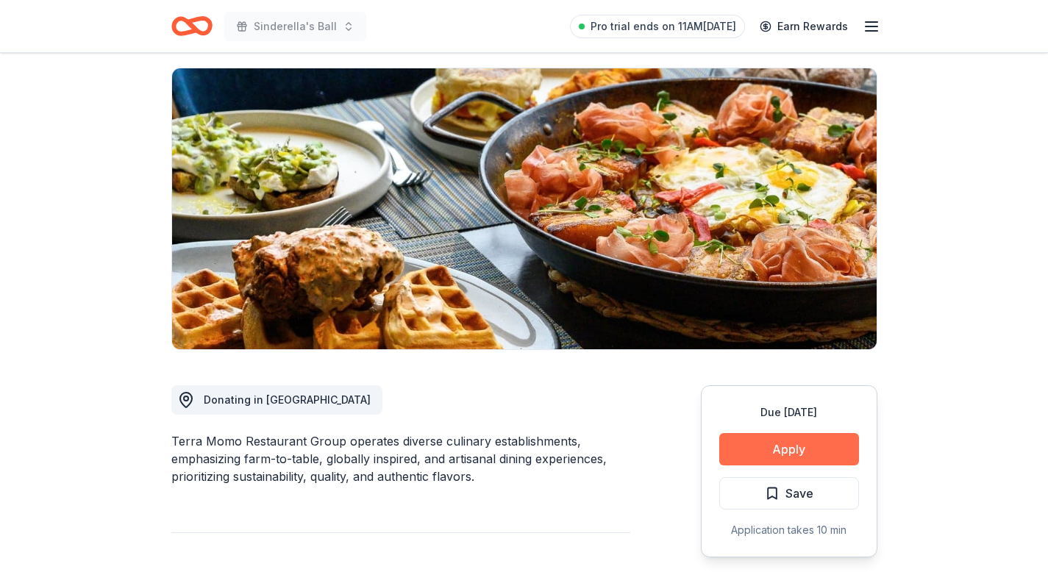
click at [762, 452] on button "Apply" at bounding box center [789, 449] width 140 height 32
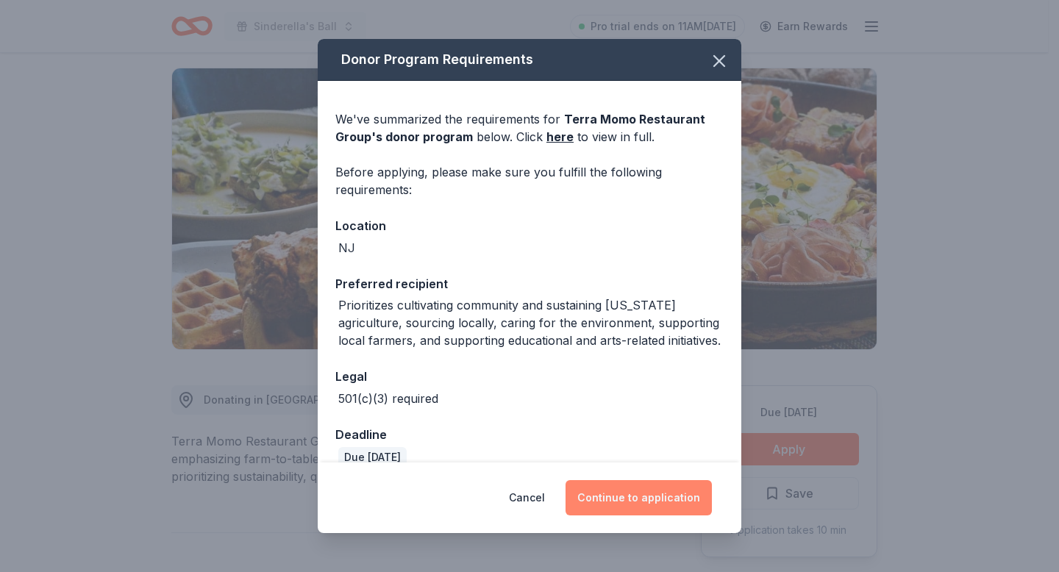
click at [661, 510] on button "Continue to application" at bounding box center [638, 497] width 146 height 35
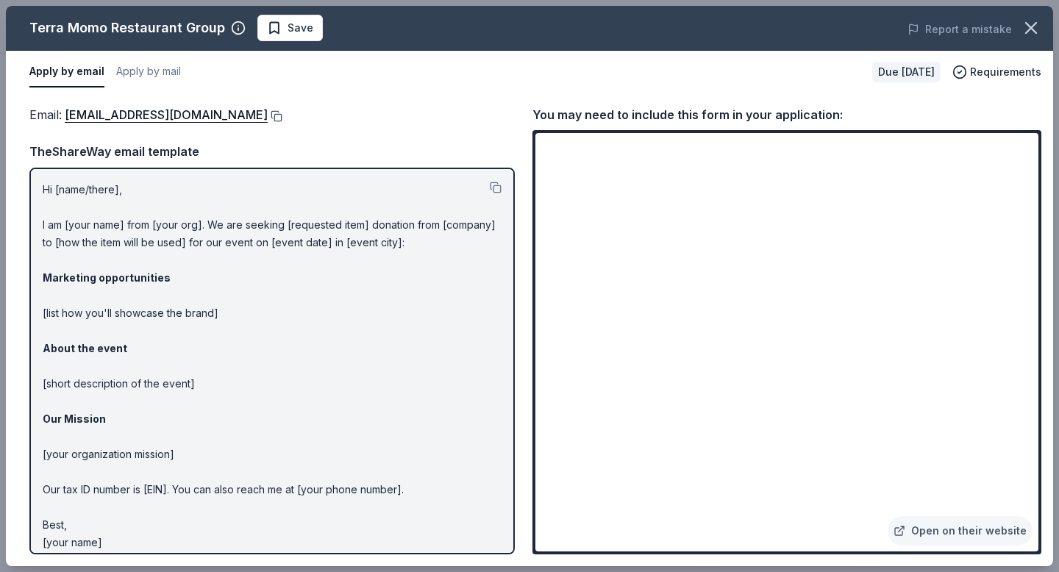
click at [268, 113] on button at bounding box center [275, 116] width 15 height 12
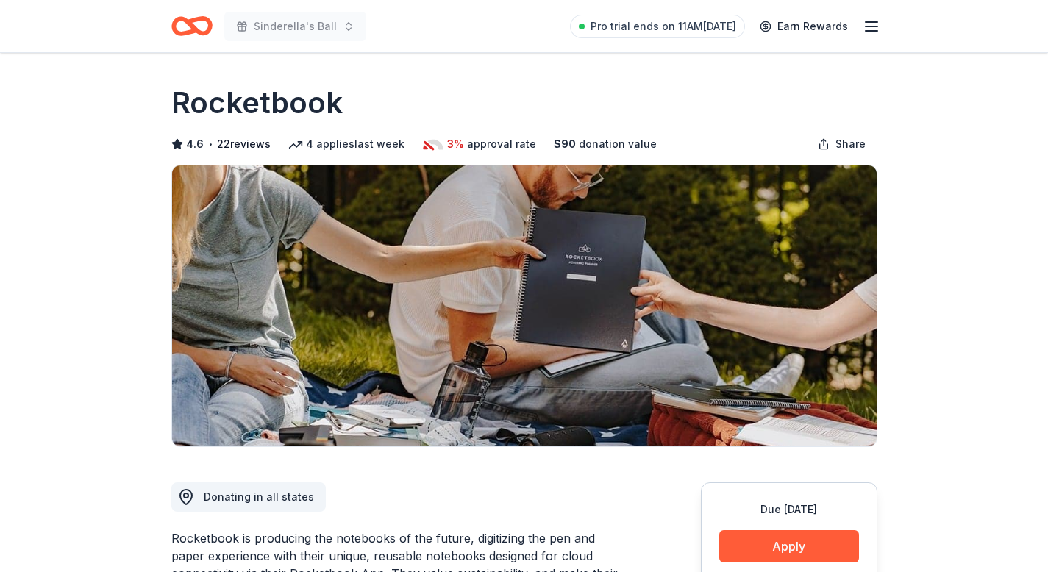
click at [779, 538] on button "Apply" at bounding box center [789, 546] width 140 height 32
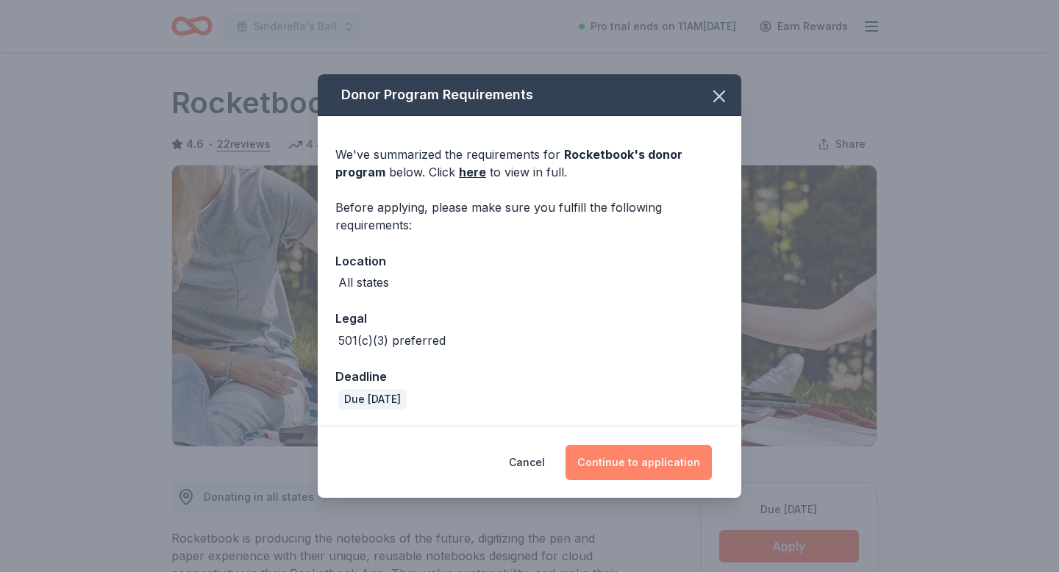
click at [685, 451] on button "Continue to application" at bounding box center [638, 462] width 146 height 35
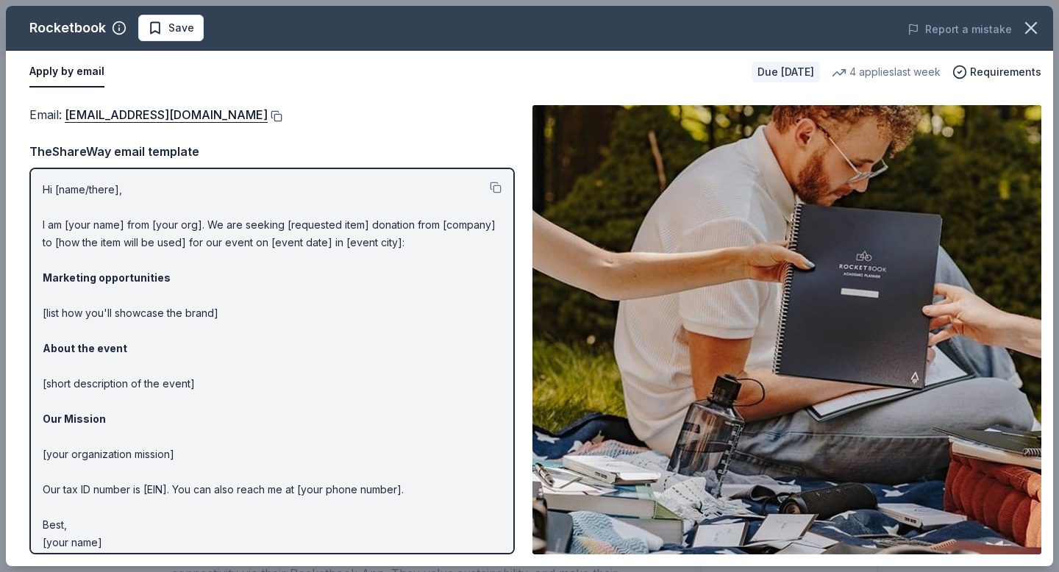
click at [282, 117] on button at bounding box center [275, 116] width 15 height 12
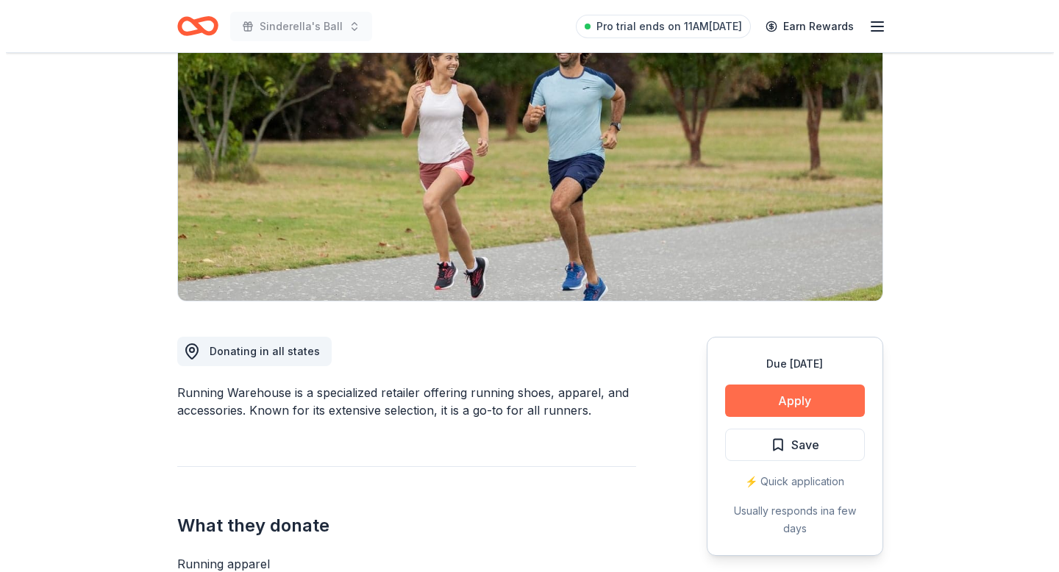
scroll to position [146, 0]
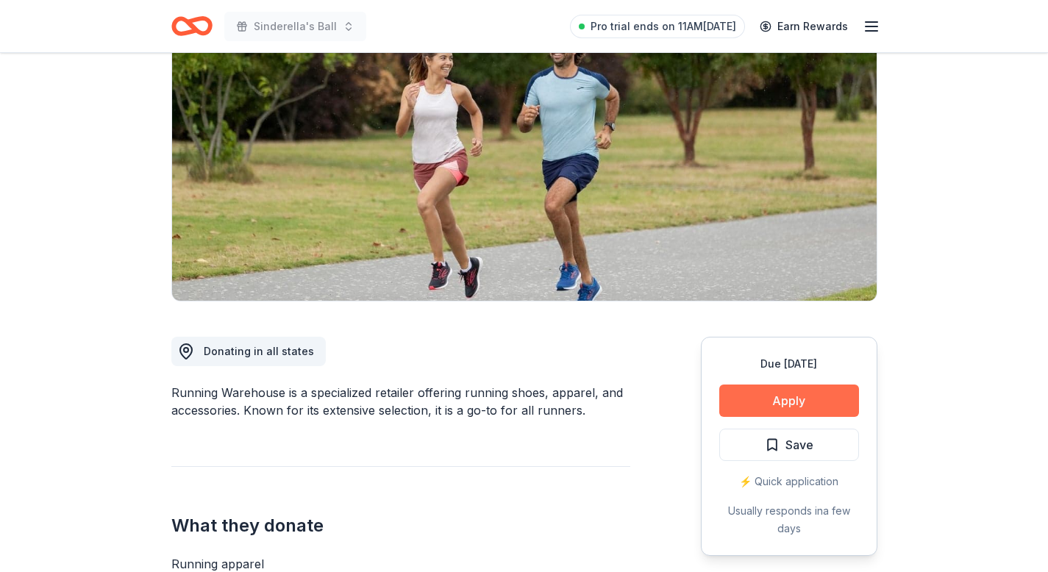
click at [776, 404] on button "Apply" at bounding box center [789, 401] width 140 height 32
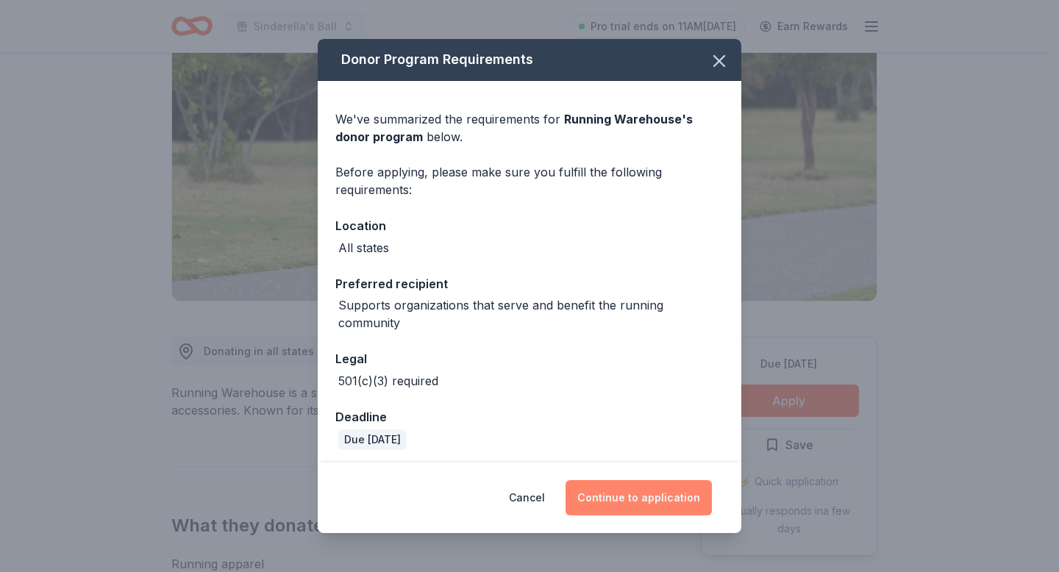
click at [665, 496] on button "Continue to application" at bounding box center [638, 497] width 146 height 35
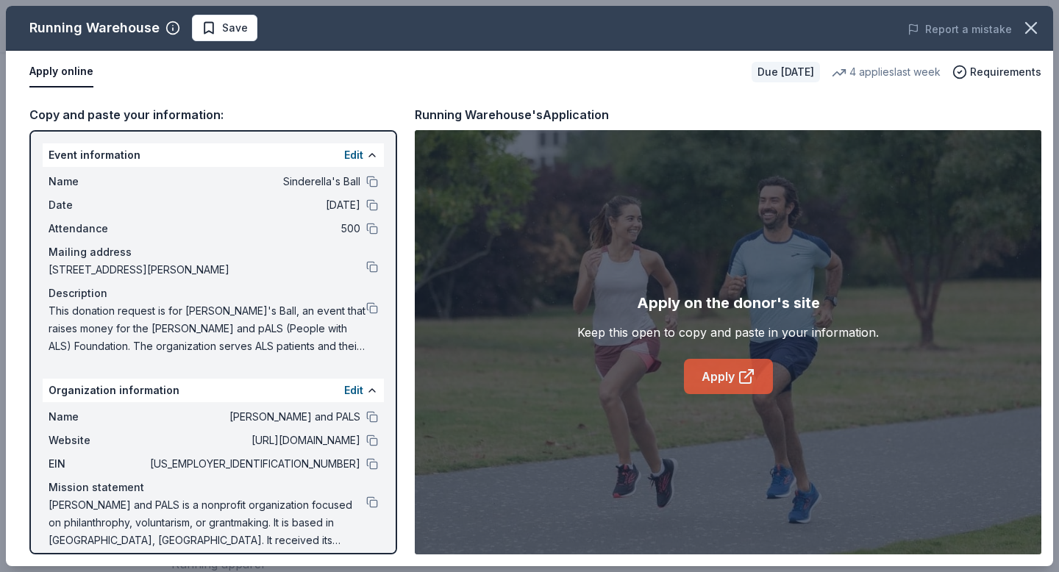
click at [730, 373] on link "Apply" at bounding box center [728, 376] width 89 height 35
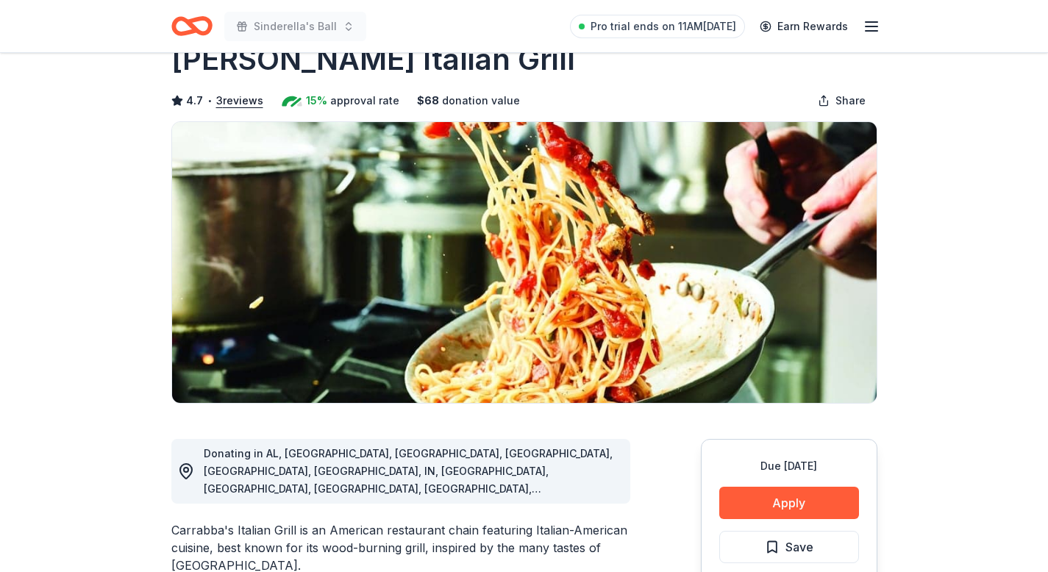
scroll to position [43, 0]
click at [776, 516] on button "Apply" at bounding box center [789, 503] width 140 height 32
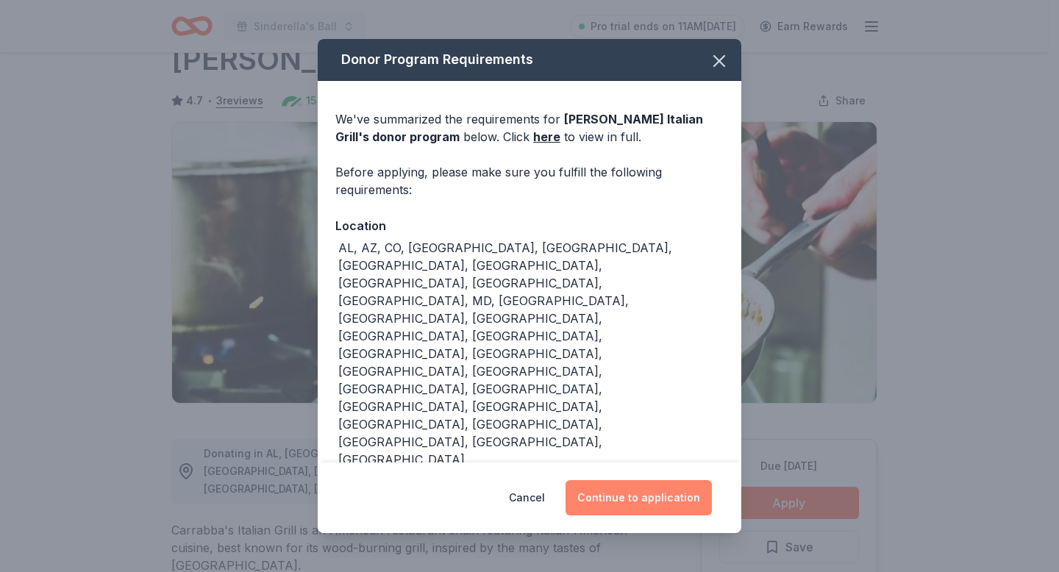
click at [693, 480] on button "Continue to application" at bounding box center [638, 497] width 146 height 35
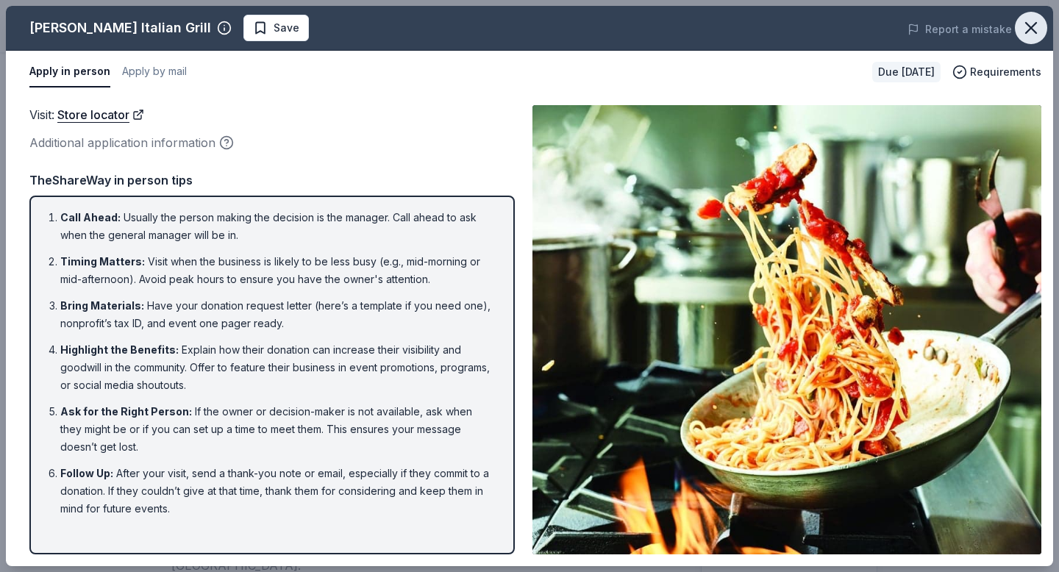
click at [1039, 36] on icon "button" at bounding box center [1030, 28] width 21 height 21
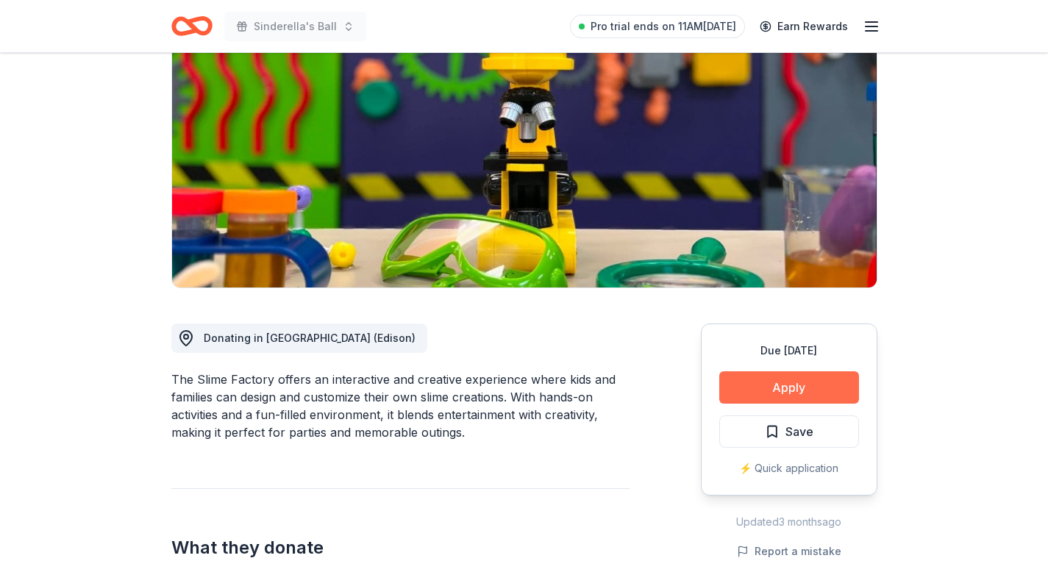
scroll to position [159, 0]
click at [787, 394] on button "Apply" at bounding box center [789, 387] width 140 height 32
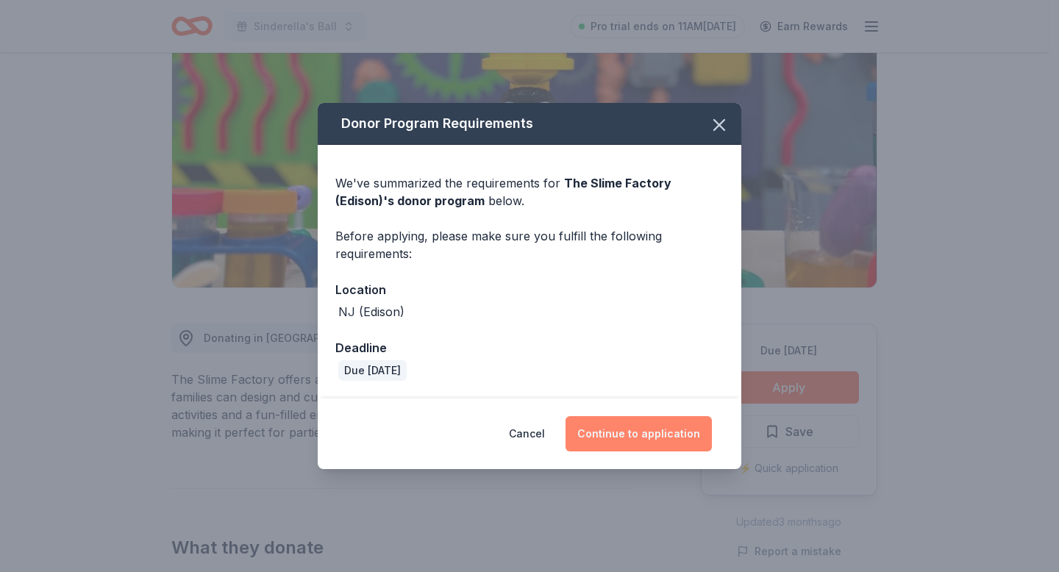
click at [637, 435] on button "Continue to application" at bounding box center [638, 433] width 146 height 35
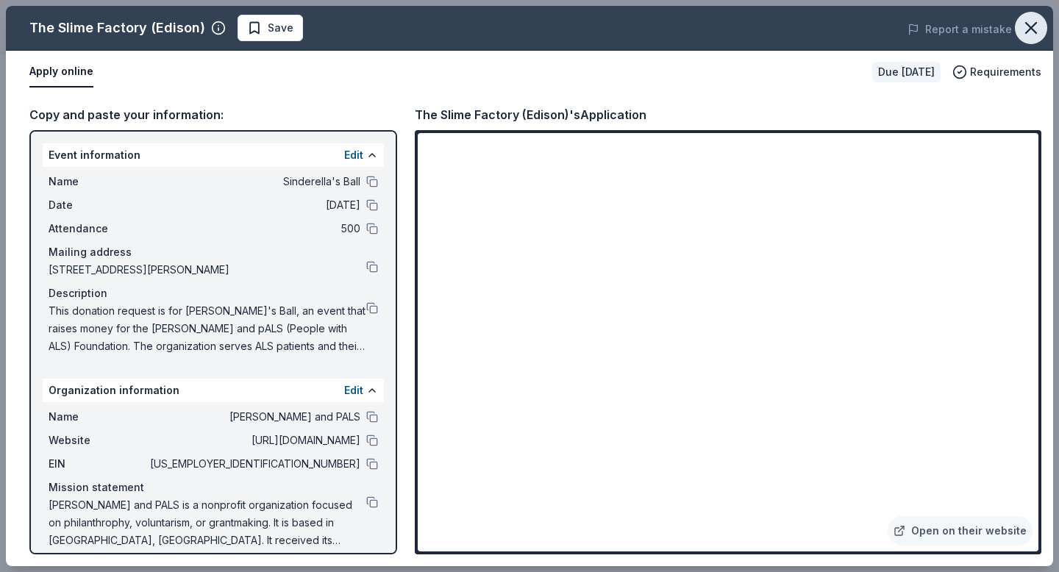
click at [1033, 40] on button "button" at bounding box center [1031, 28] width 32 height 32
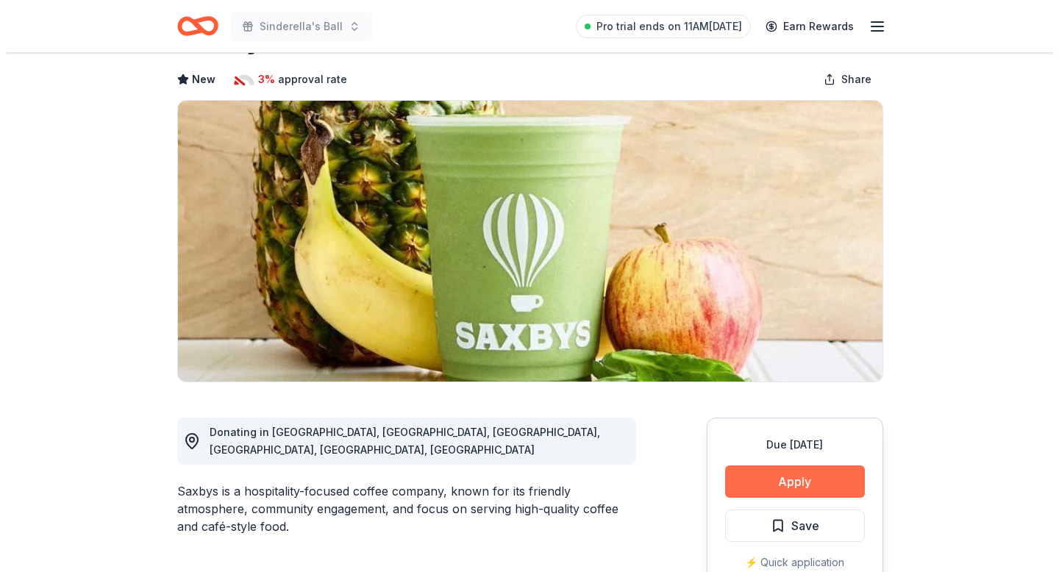
scroll to position [65, 0]
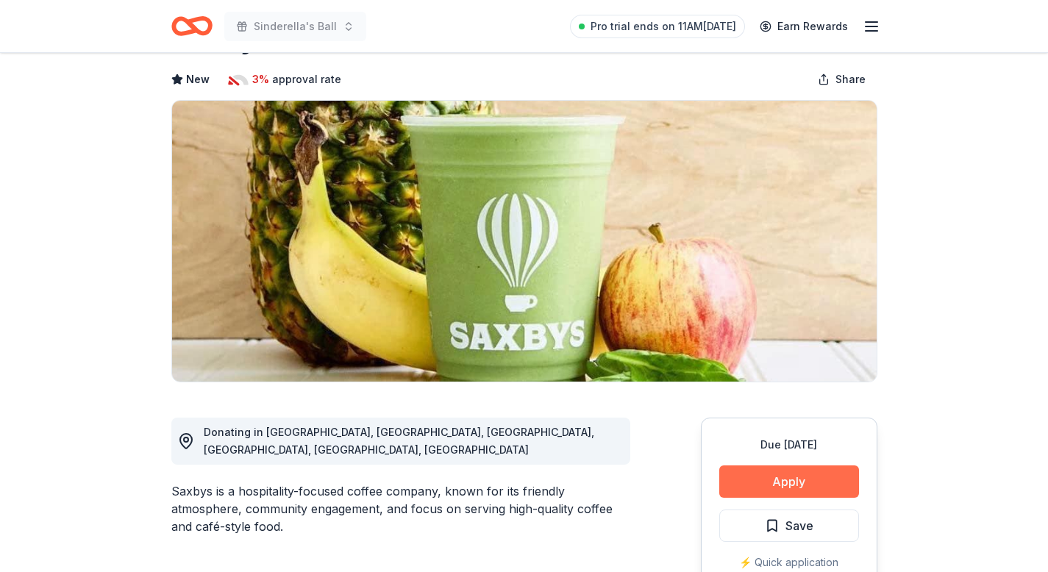
click at [783, 479] on button "Apply" at bounding box center [789, 481] width 140 height 32
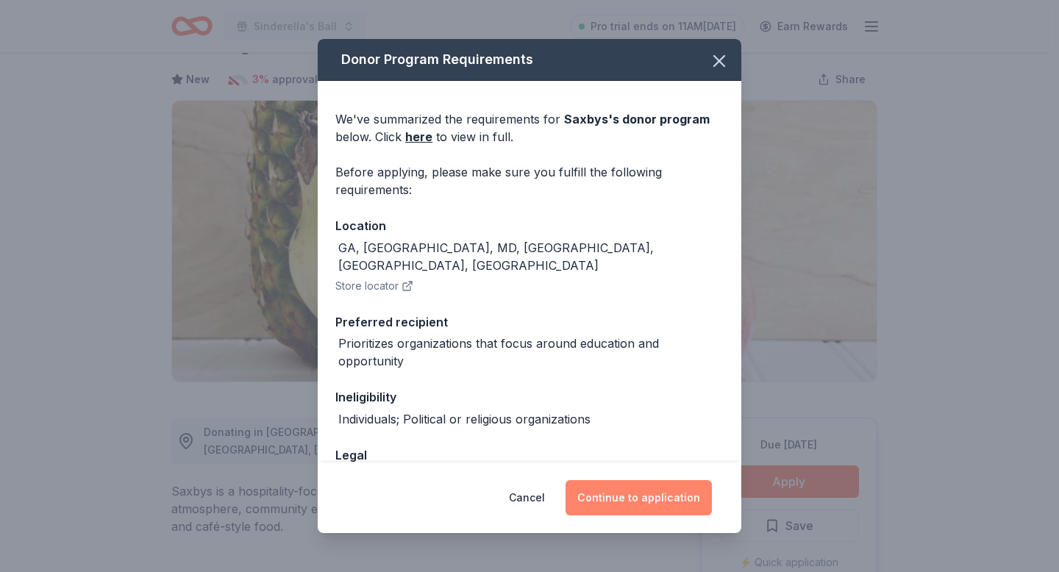
click at [664, 504] on button "Continue to application" at bounding box center [638, 497] width 146 height 35
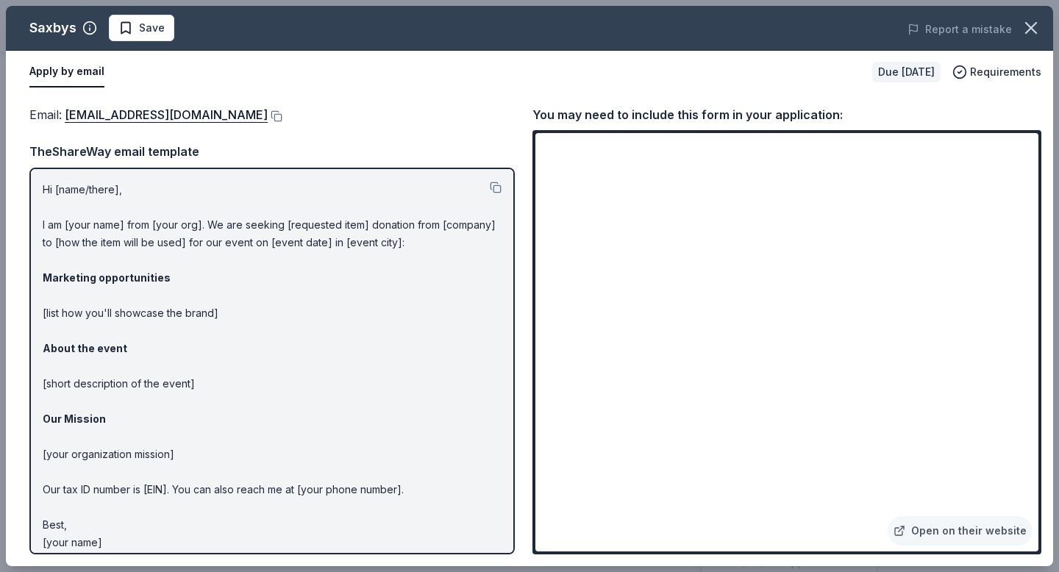
click at [246, 112] on div "Email : [EMAIL_ADDRESS][DOMAIN_NAME]" at bounding box center [271, 114] width 485 height 19
click at [268, 118] on button at bounding box center [275, 116] width 15 height 12
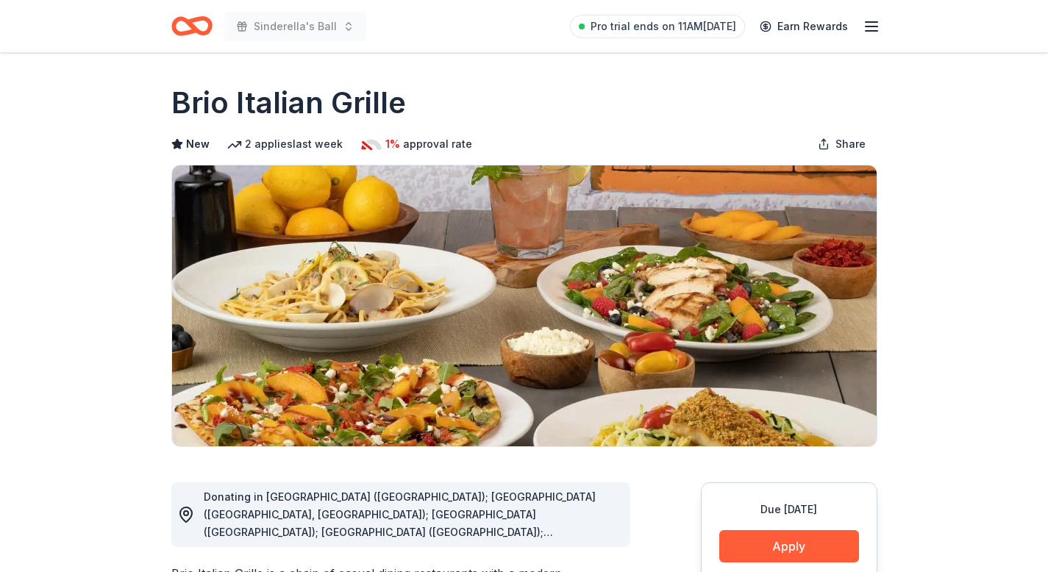
click at [371, 101] on h1 "Brio Italian Grille" at bounding box center [288, 102] width 235 height 41
drag, startPoint x: 419, startPoint y: 104, endPoint x: 210, endPoint y: 93, distance: 209.1
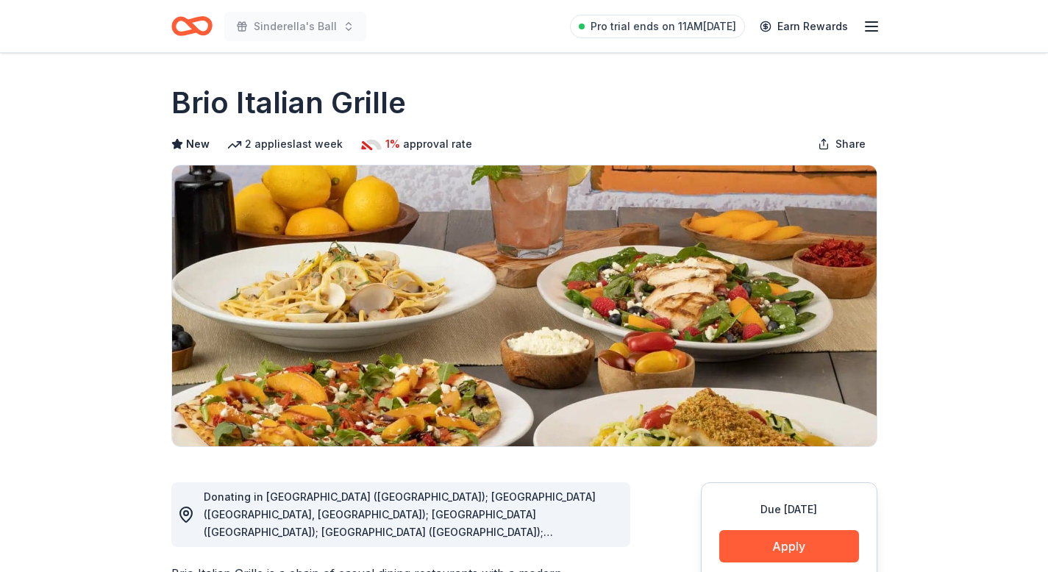
click at [196, 102] on div "Brio Italian Grille" at bounding box center [524, 102] width 706 height 41
click at [753, 532] on button "Apply" at bounding box center [789, 546] width 140 height 32
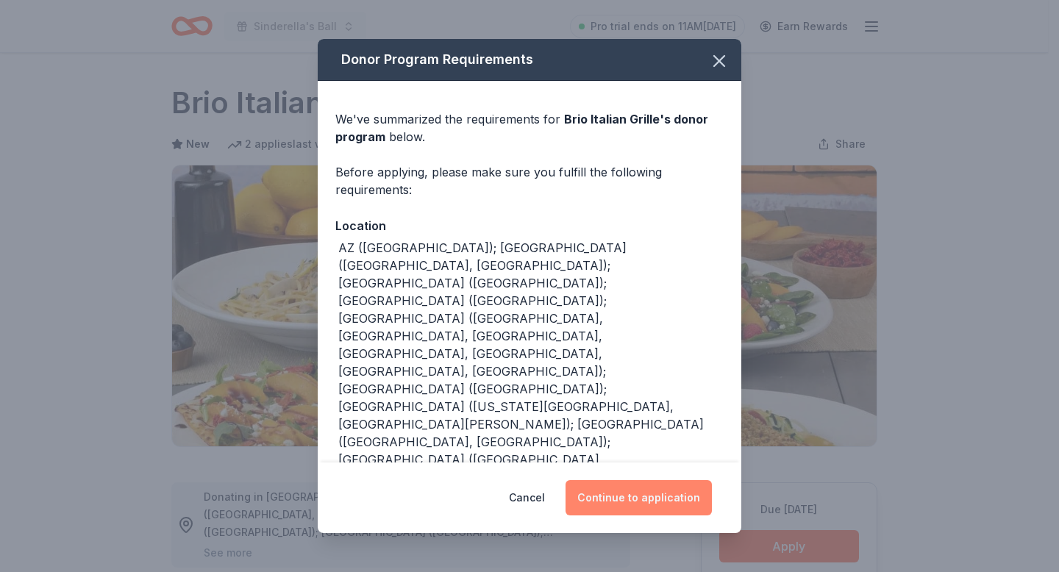
click at [683, 490] on button "Continue to application" at bounding box center [638, 497] width 146 height 35
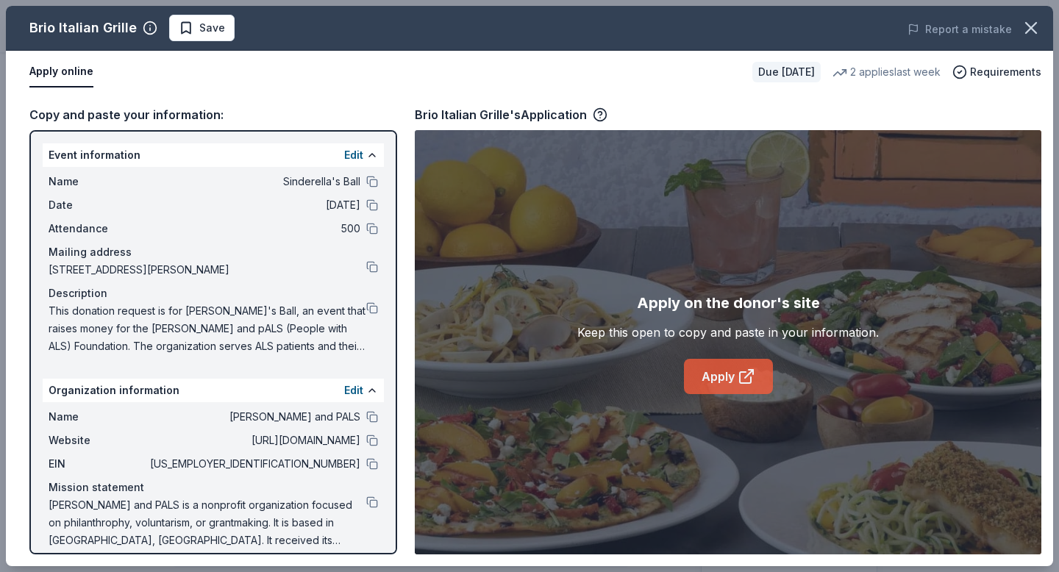
click at [715, 382] on link "Apply" at bounding box center [728, 376] width 89 height 35
click at [679, 346] on div "Apply on the donor's site Keep this open to copy and paste in your information.…" at bounding box center [727, 342] width 301 height 103
click at [699, 366] on link "Apply" at bounding box center [728, 376] width 89 height 35
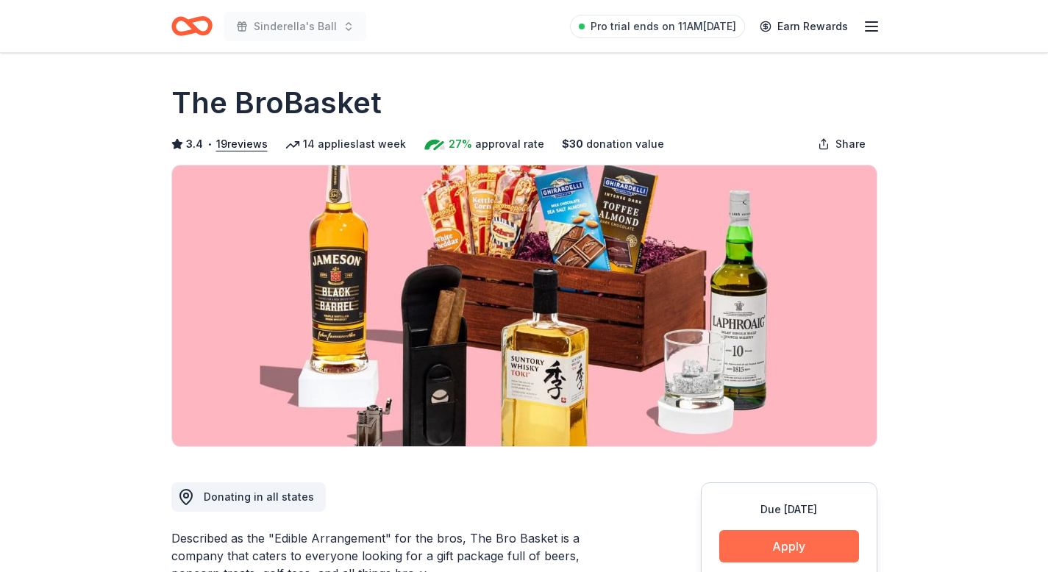
click at [783, 537] on button "Apply" at bounding box center [789, 546] width 140 height 32
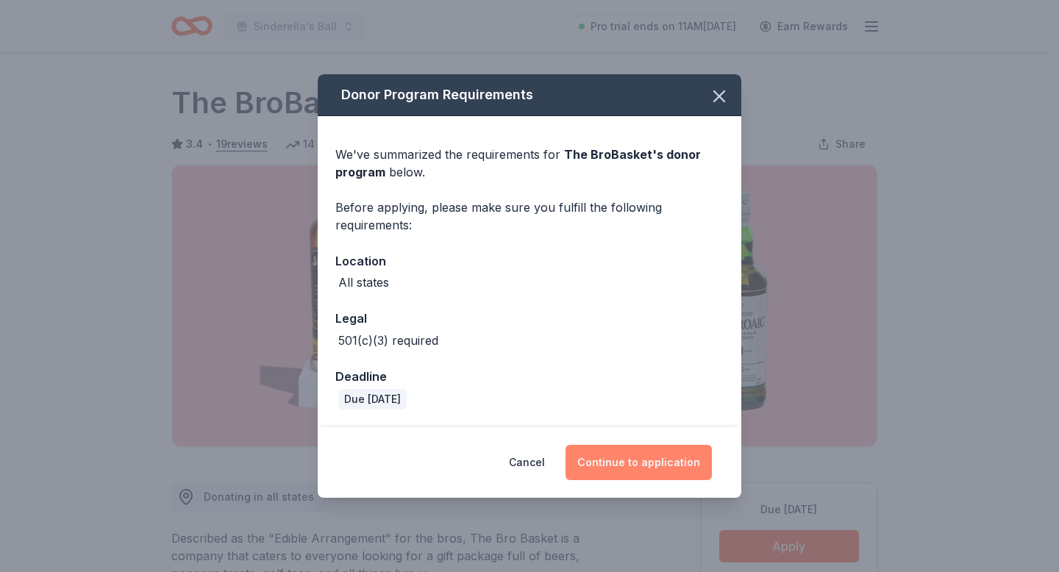
click at [694, 457] on button "Continue to application" at bounding box center [638, 462] width 146 height 35
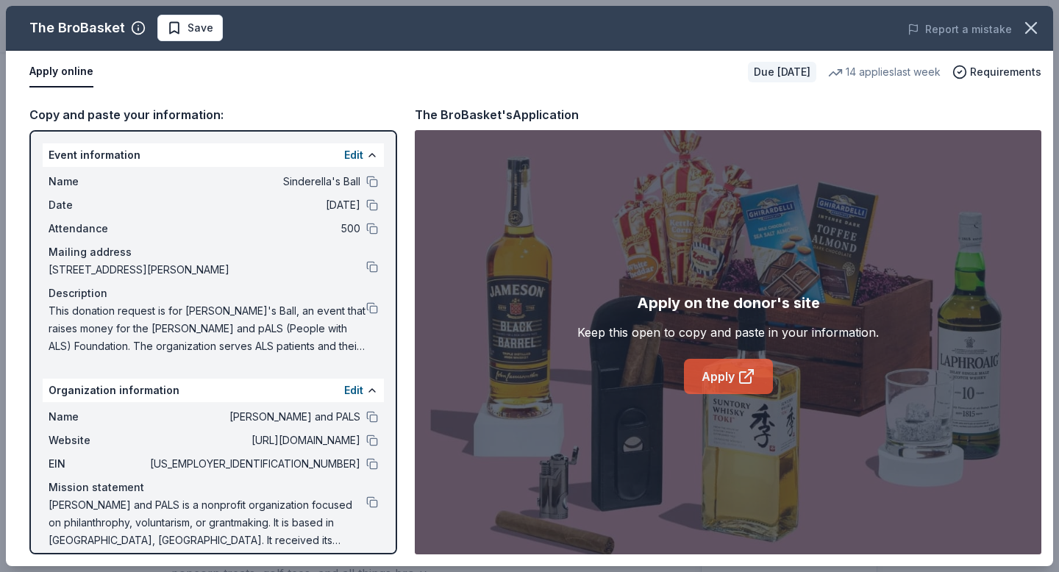
click at [736, 365] on link "Apply" at bounding box center [728, 376] width 89 height 35
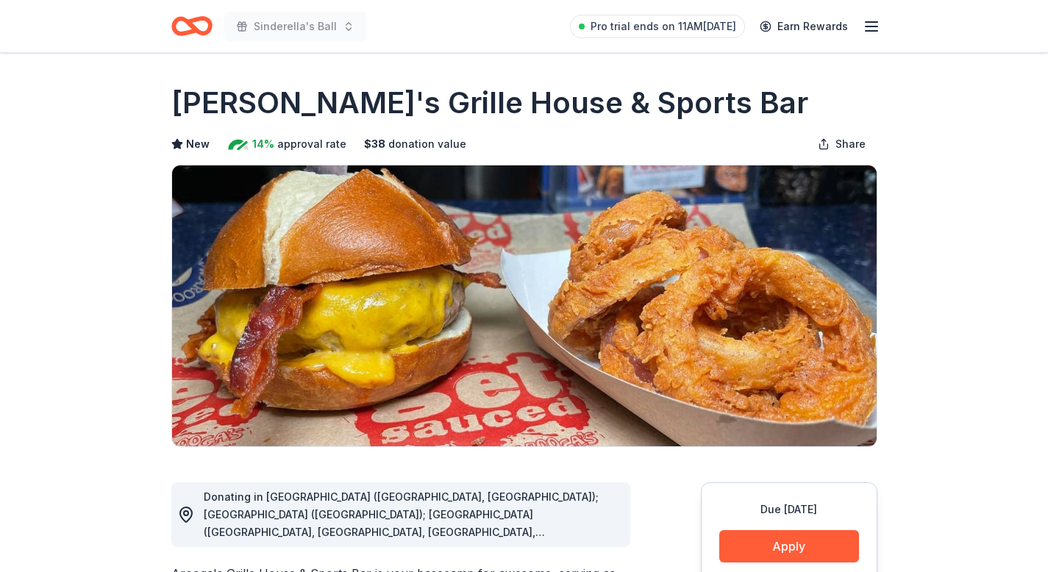
scroll to position [50, 0]
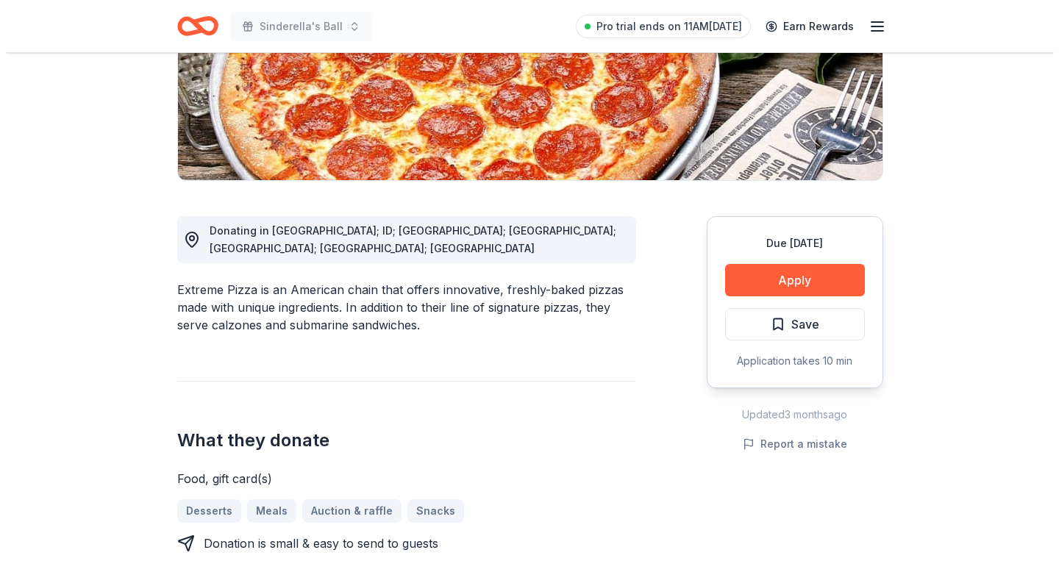
scroll to position [269, 0]
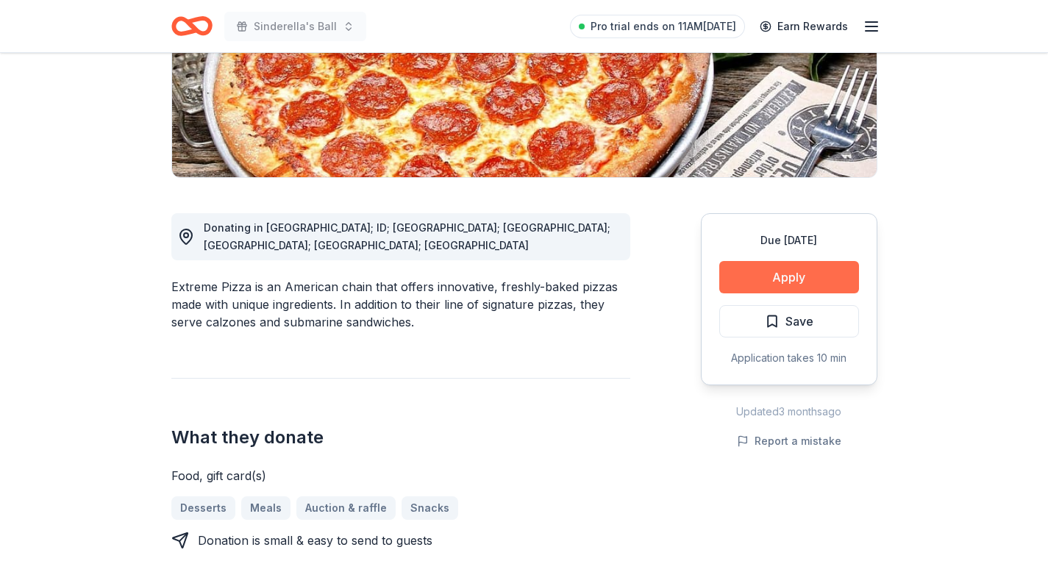
click at [841, 288] on button "Apply" at bounding box center [789, 277] width 140 height 32
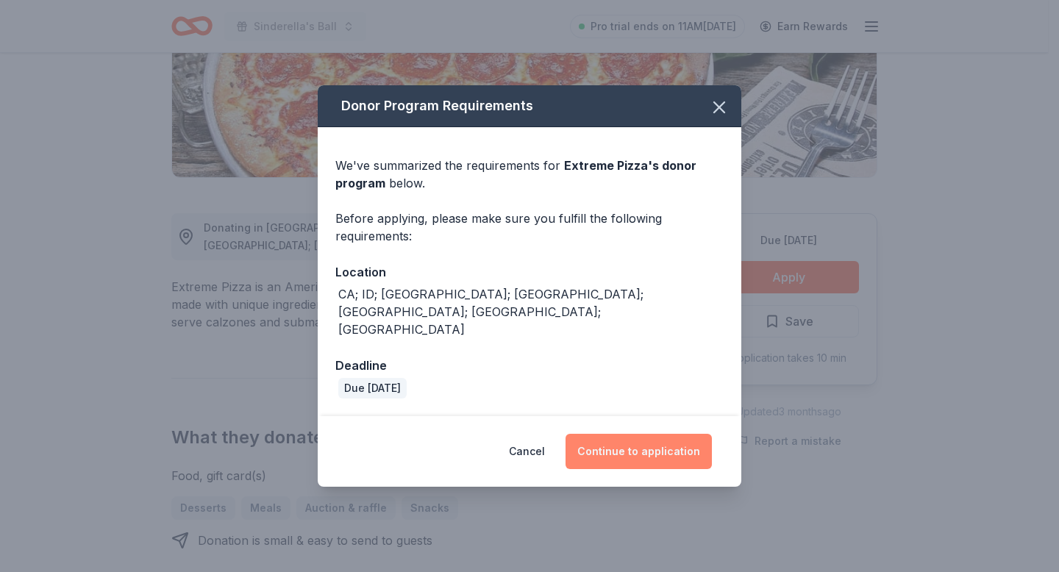
click at [668, 434] on button "Continue to application" at bounding box center [638, 451] width 146 height 35
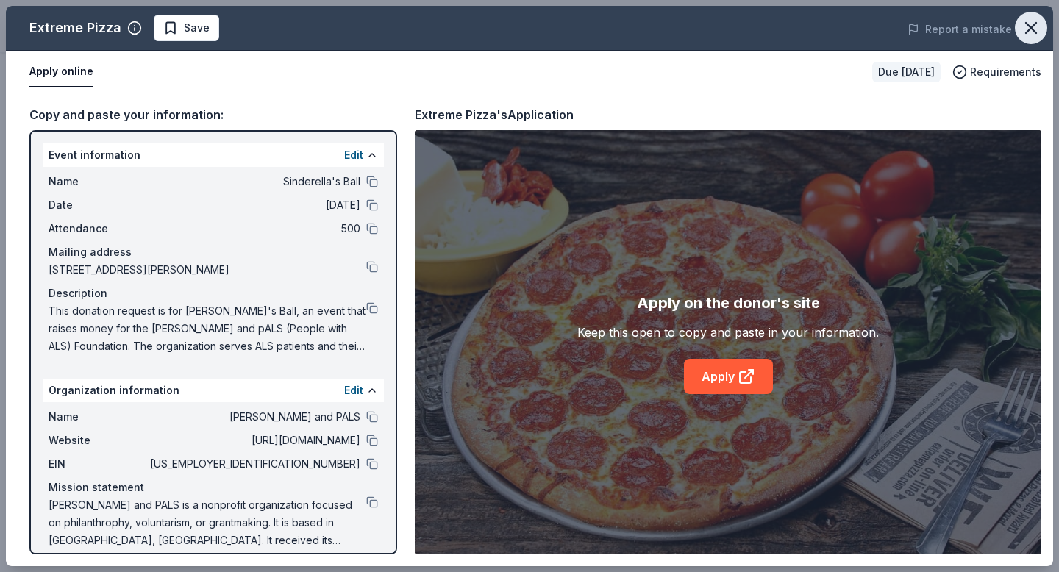
click at [1030, 21] on icon "button" at bounding box center [1030, 28] width 21 height 21
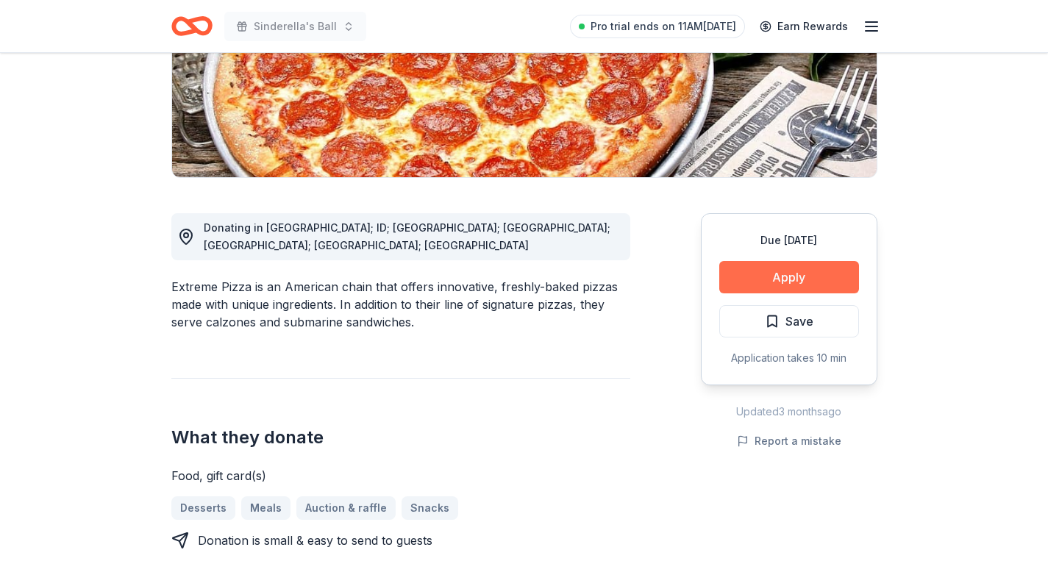
click at [748, 273] on button "Apply" at bounding box center [789, 277] width 140 height 32
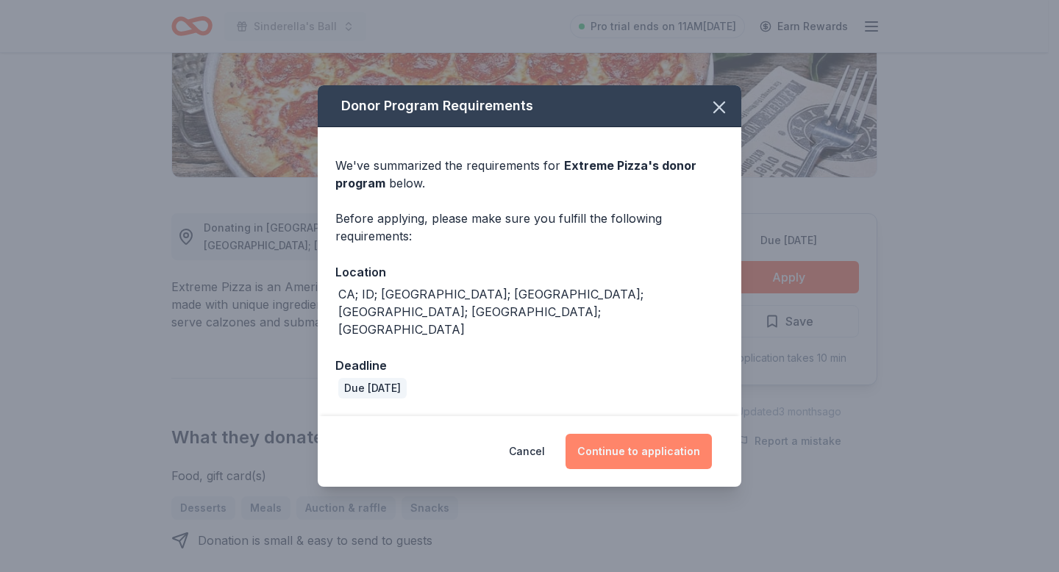
click at [606, 437] on button "Continue to application" at bounding box center [638, 451] width 146 height 35
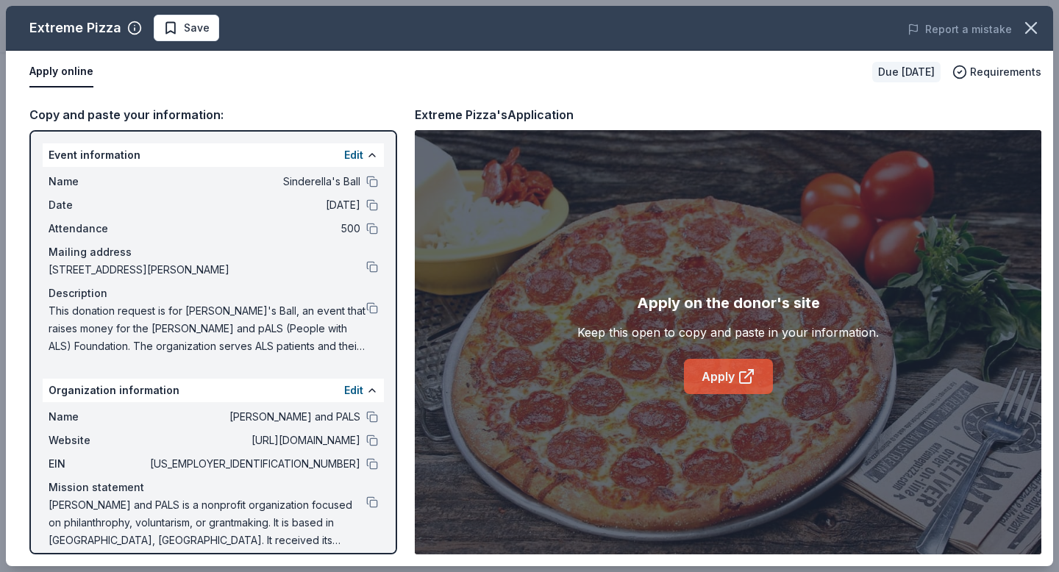
click at [729, 371] on link "Apply" at bounding box center [728, 376] width 89 height 35
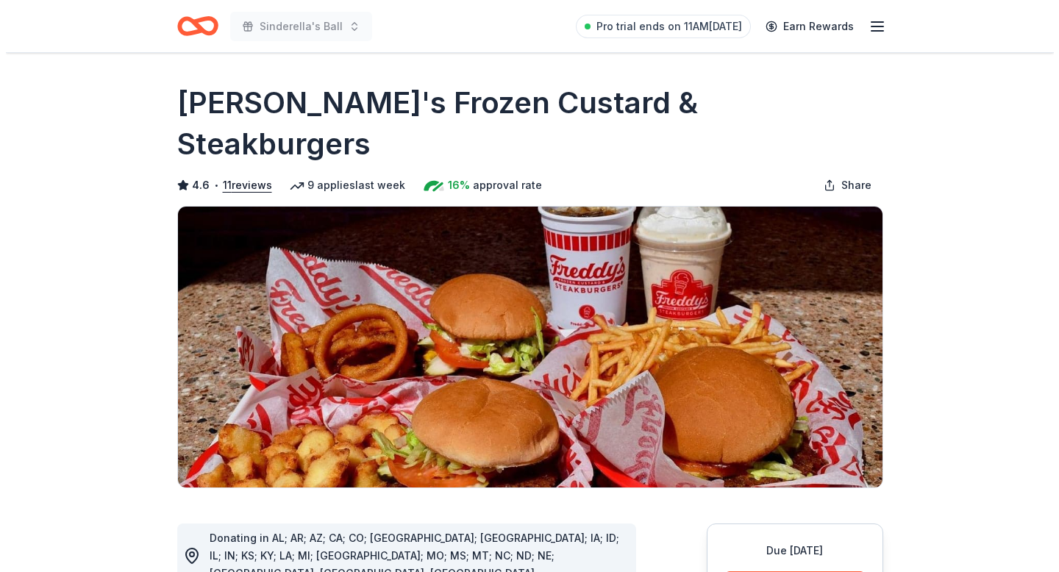
scroll to position [183, 0]
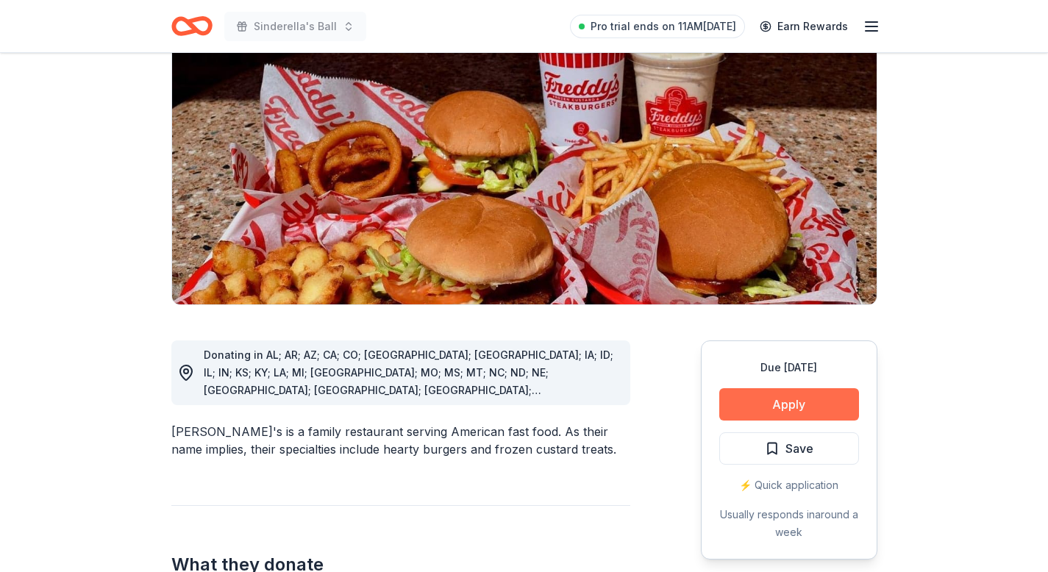
click at [759, 388] on button "Apply" at bounding box center [789, 404] width 140 height 32
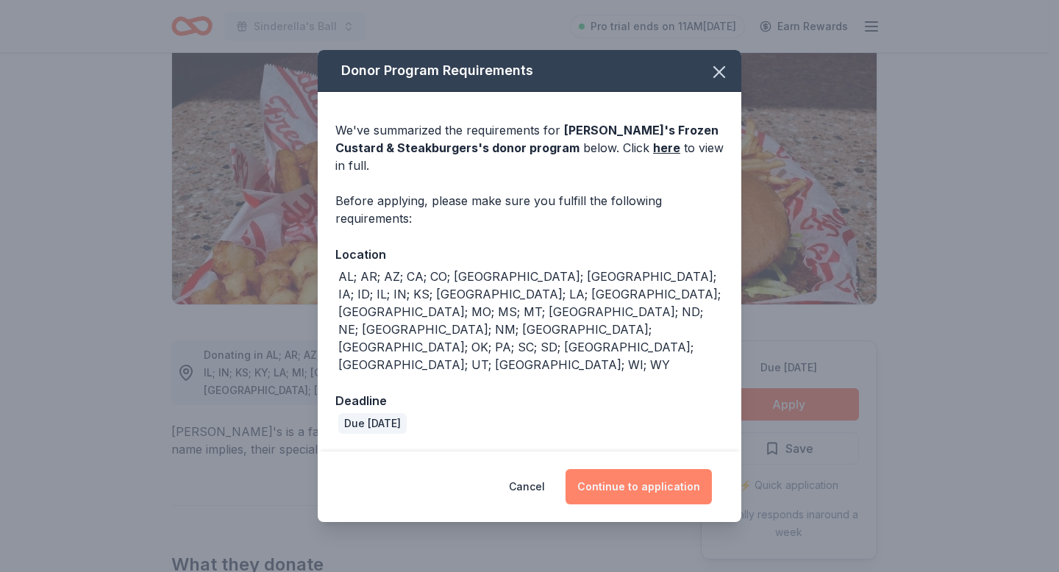
click at [662, 469] on button "Continue to application" at bounding box center [638, 486] width 146 height 35
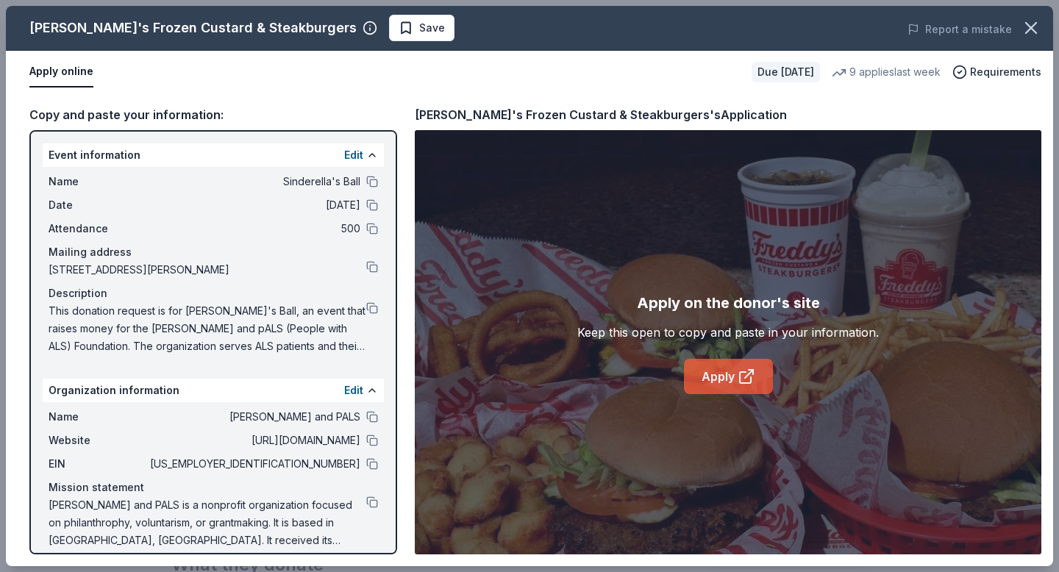
click at [737, 371] on icon at bounding box center [746, 377] width 18 height 18
click at [171, 31] on div "Freddy's Frozen Custard & Steakburgers" at bounding box center [192, 28] width 327 height 24
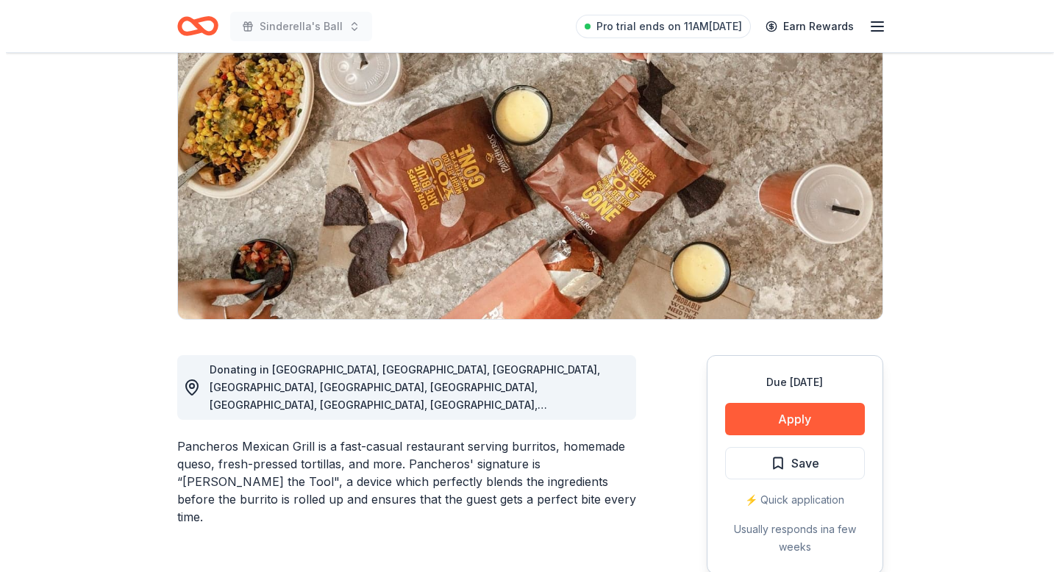
scroll to position [280, 0]
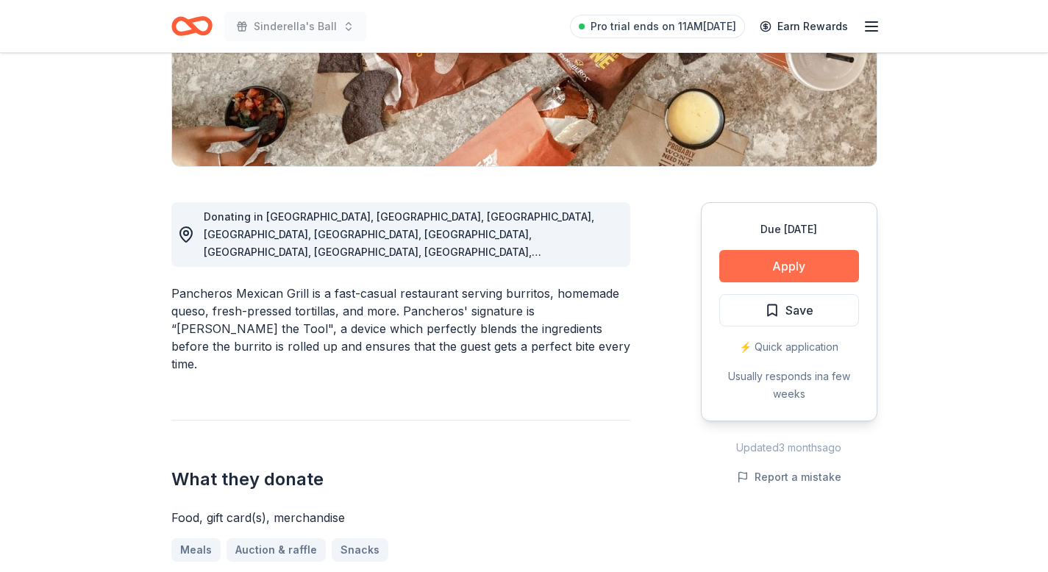
click at [754, 267] on button "Apply" at bounding box center [789, 266] width 140 height 32
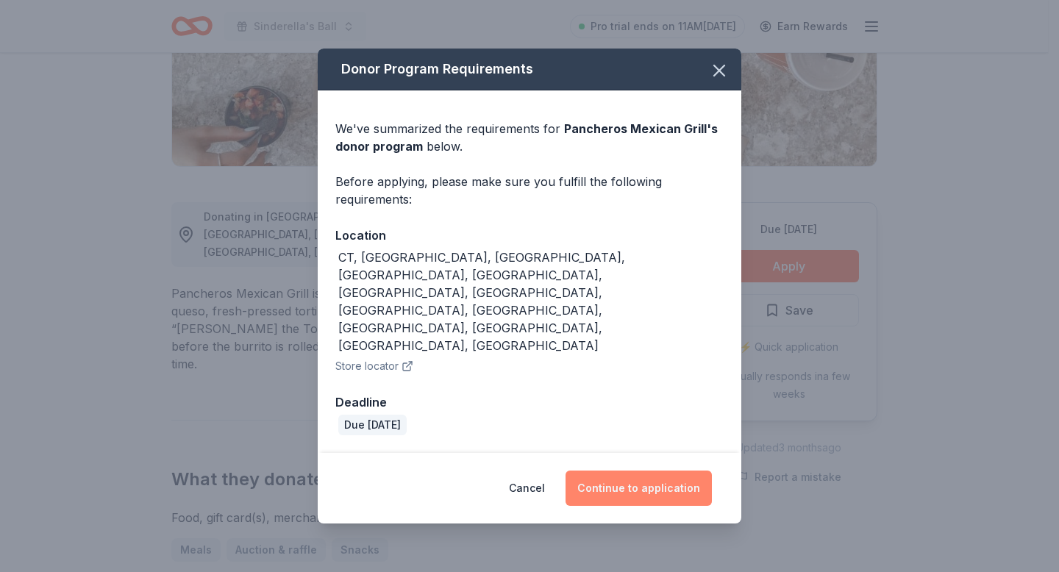
click at [683, 471] on button "Continue to application" at bounding box center [638, 488] width 146 height 35
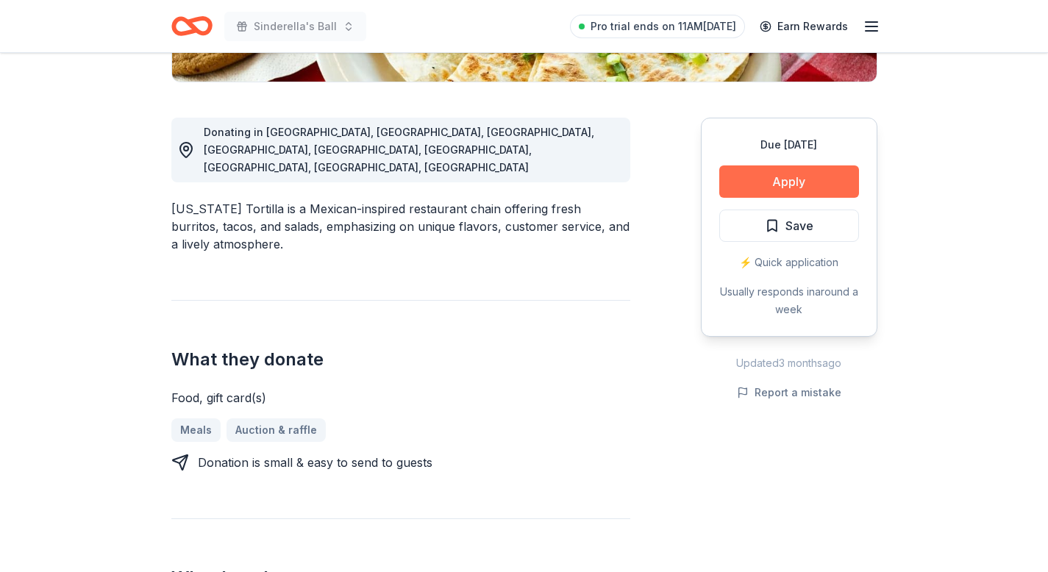
click at [766, 190] on button "Apply" at bounding box center [789, 181] width 140 height 32
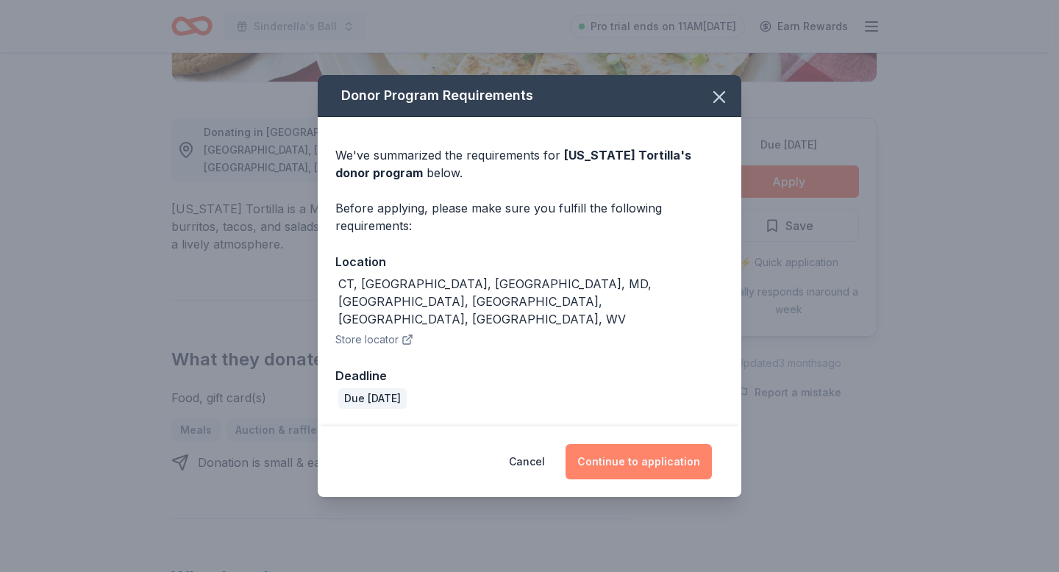
click at [660, 447] on button "Continue to application" at bounding box center [638, 461] width 146 height 35
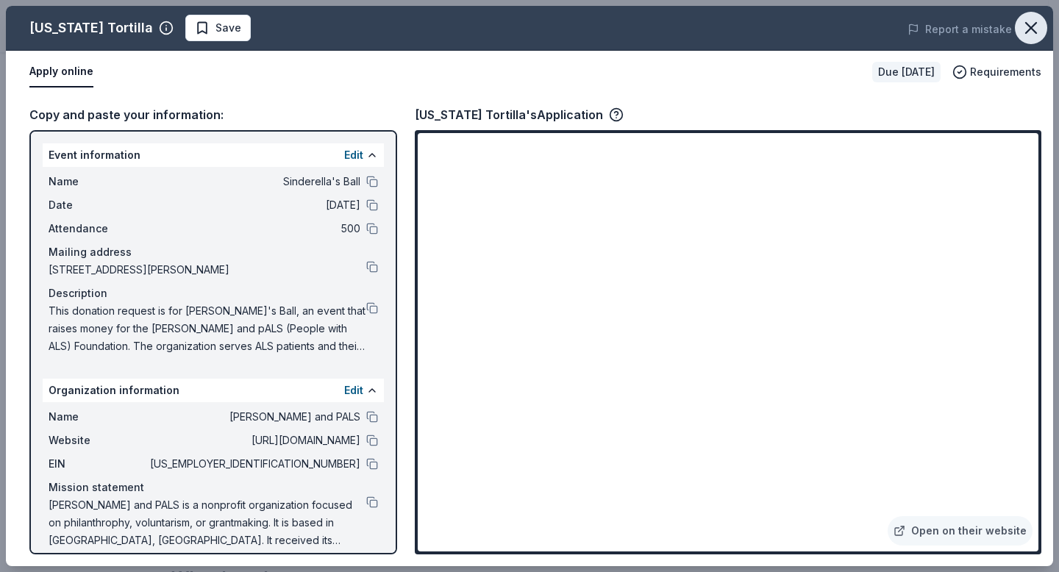
click at [1023, 29] on icon "button" at bounding box center [1030, 28] width 21 height 21
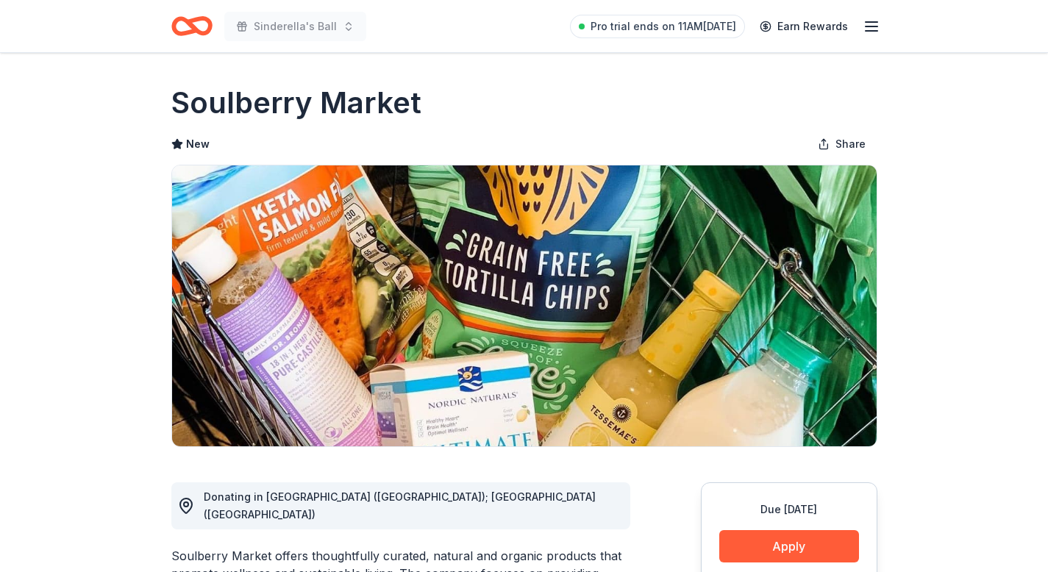
scroll to position [229, 0]
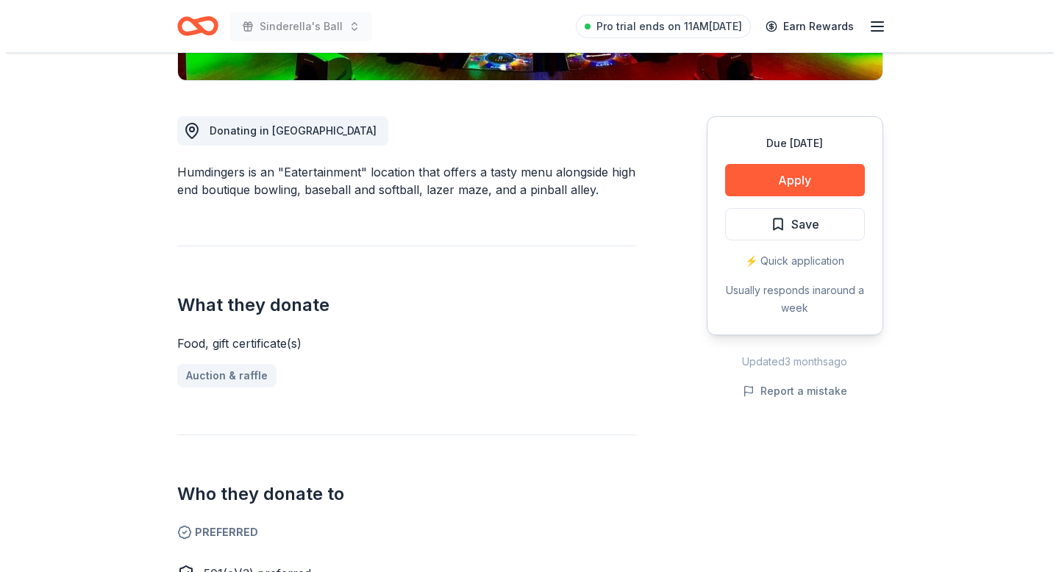
scroll to position [364, 0]
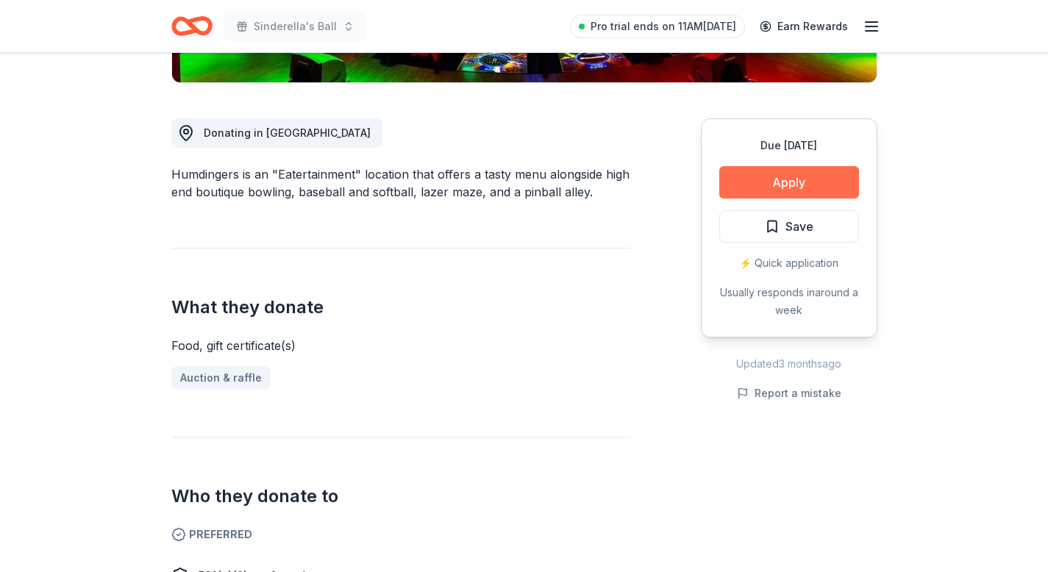
click at [821, 188] on button "Apply" at bounding box center [789, 182] width 140 height 32
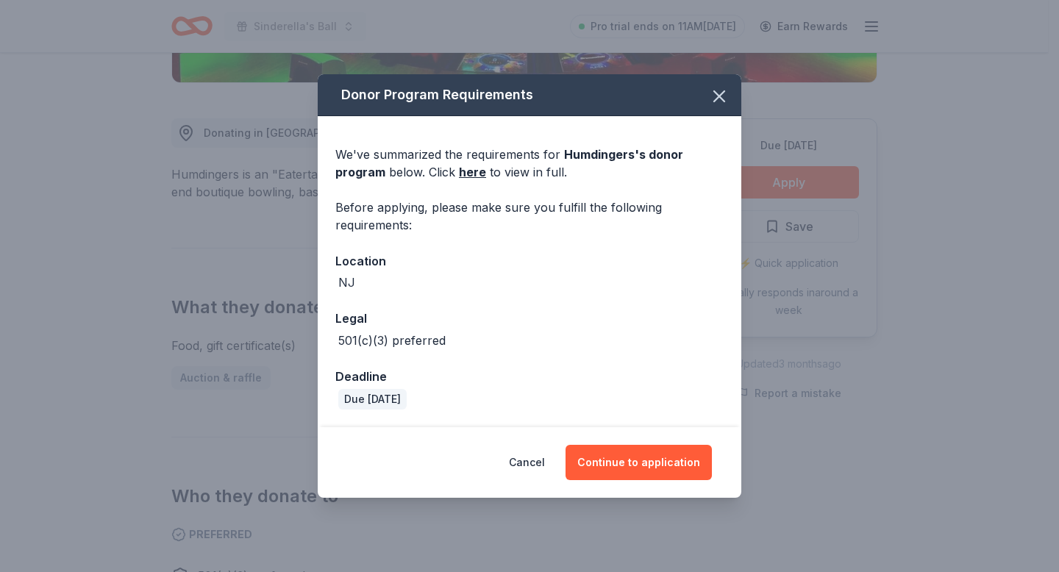
click at [656, 435] on div "Cancel Continue to application" at bounding box center [529, 462] width 423 height 71
click at [657, 462] on button "Continue to application" at bounding box center [638, 462] width 146 height 35
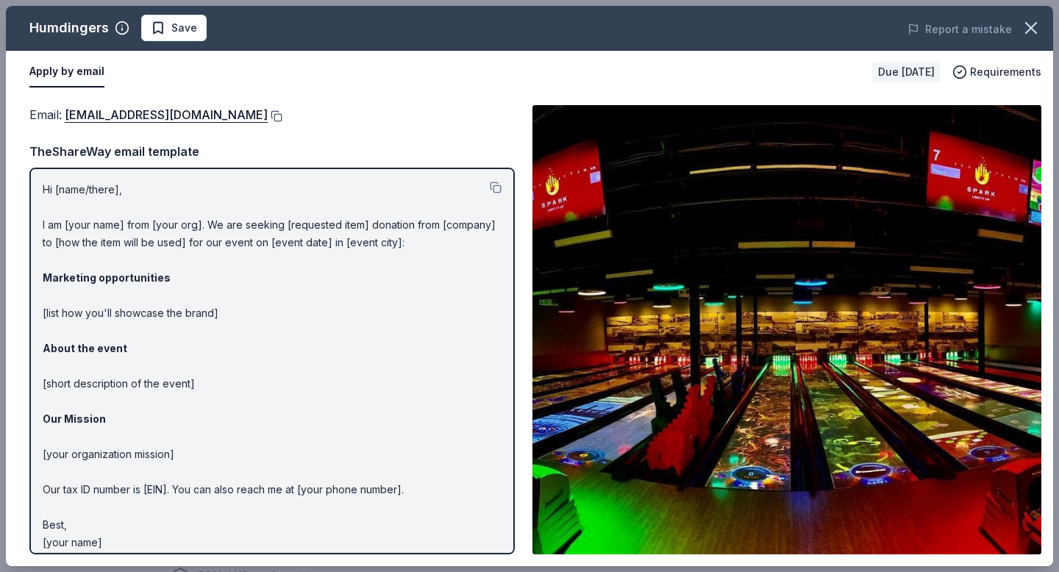
click at [268, 118] on button at bounding box center [275, 116] width 15 height 12
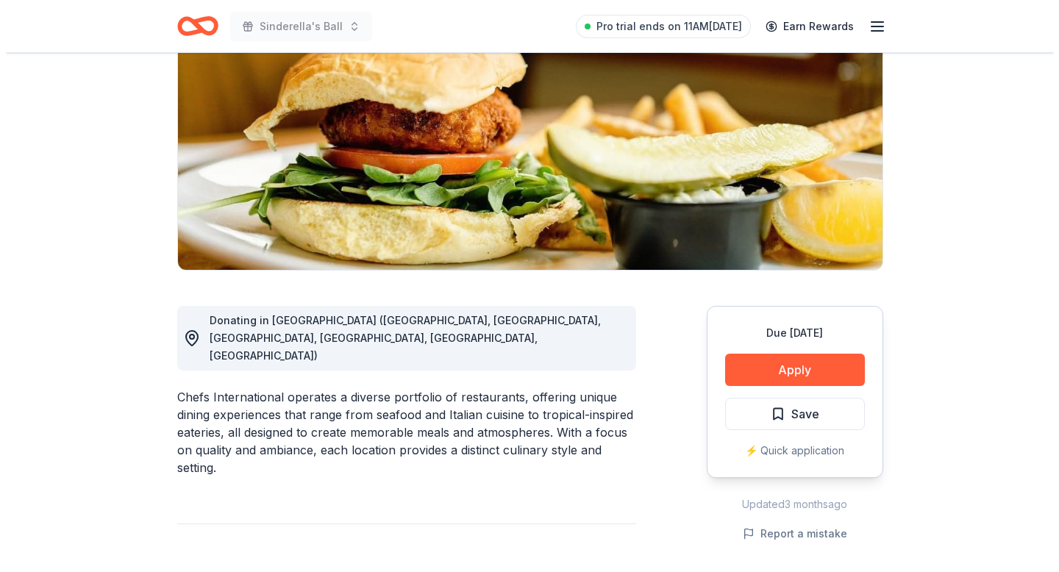
scroll to position [176, 0]
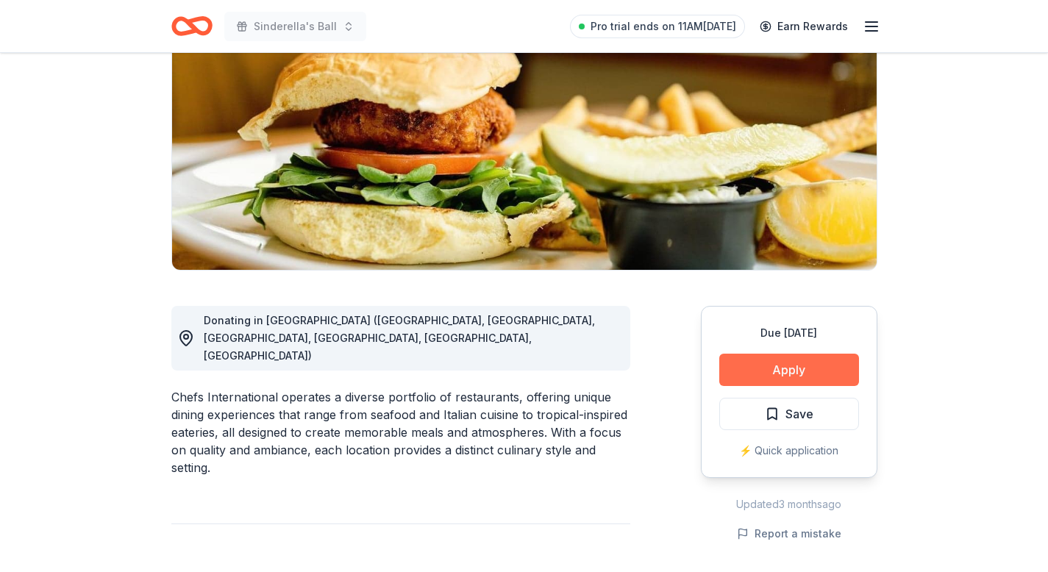
click at [759, 380] on button "Apply" at bounding box center [789, 370] width 140 height 32
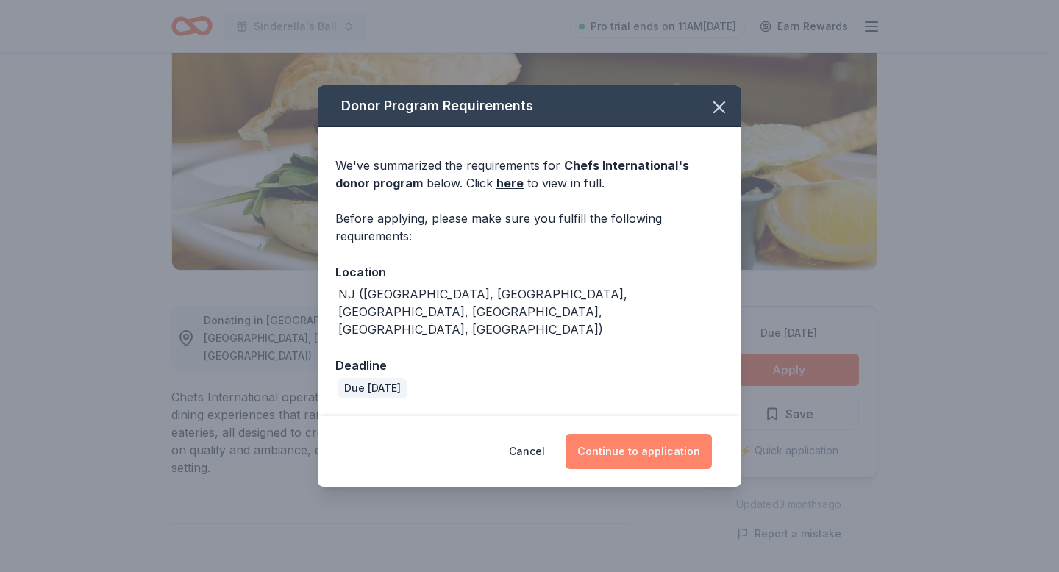
click at [690, 434] on button "Continue to application" at bounding box center [638, 451] width 146 height 35
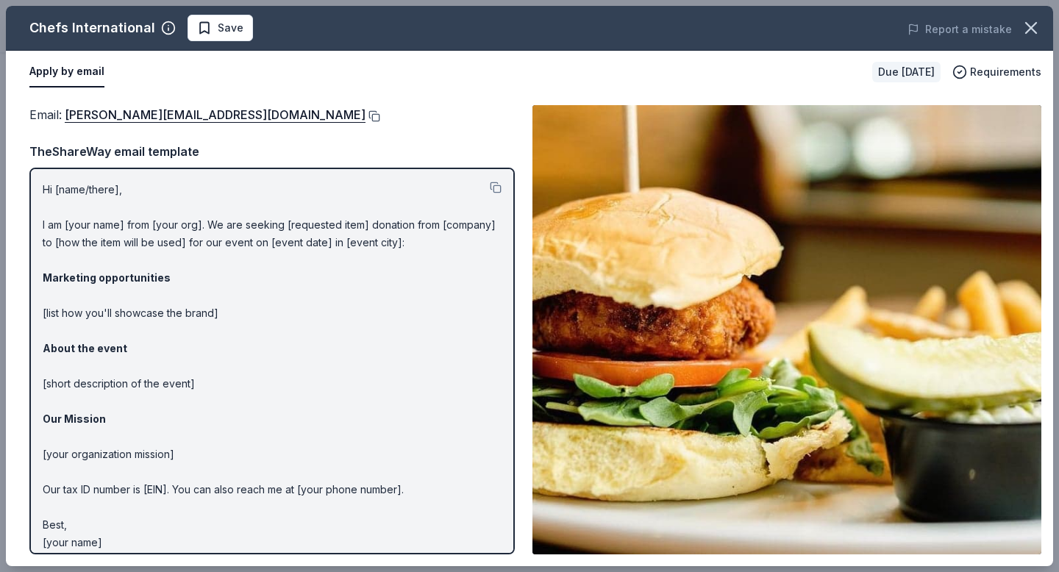
click at [365, 116] on button at bounding box center [372, 116] width 15 height 12
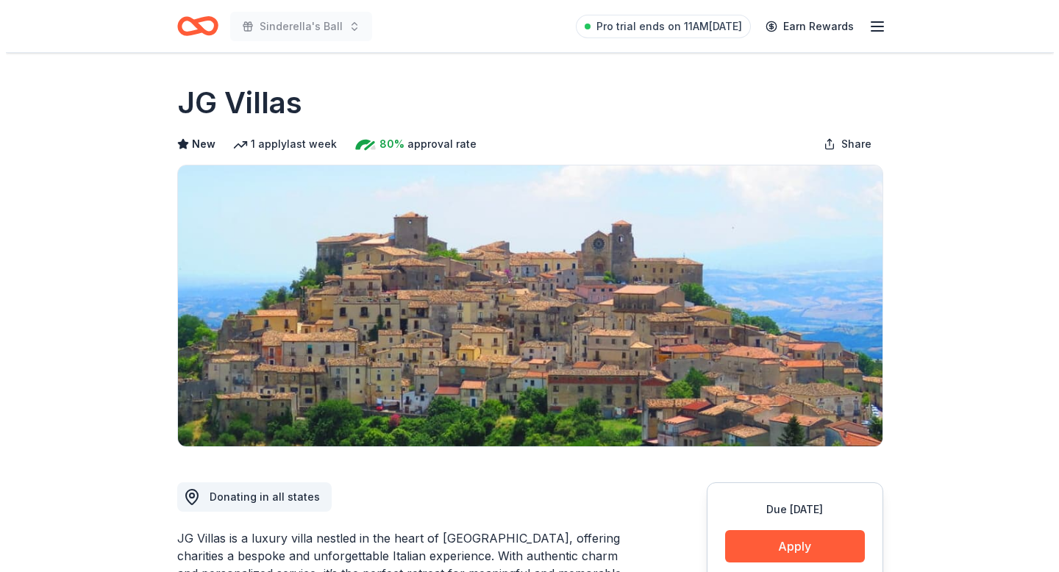
scroll to position [215, 0]
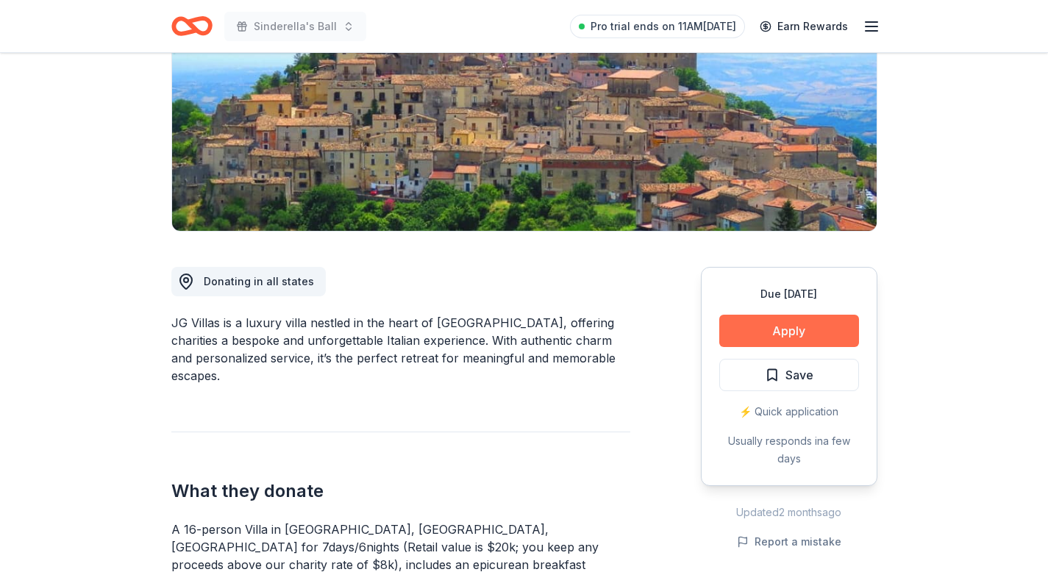
click at [784, 332] on button "Apply" at bounding box center [789, 331] width 140 height 32
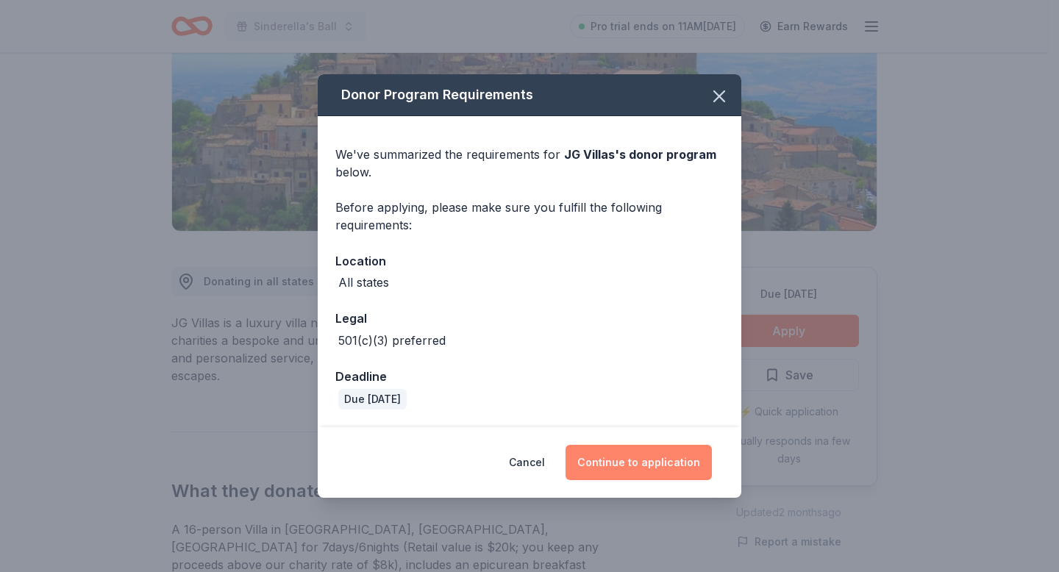
click at [643, 460] on button "Continue to application" at bounding box center [638, 462] width 146 height 35
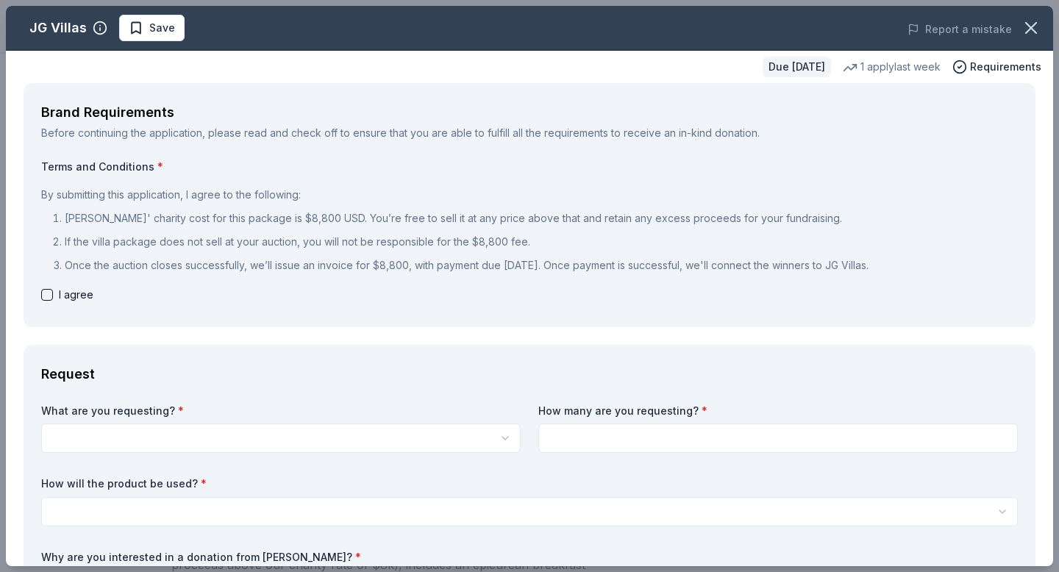
scroll to position [0, 0]
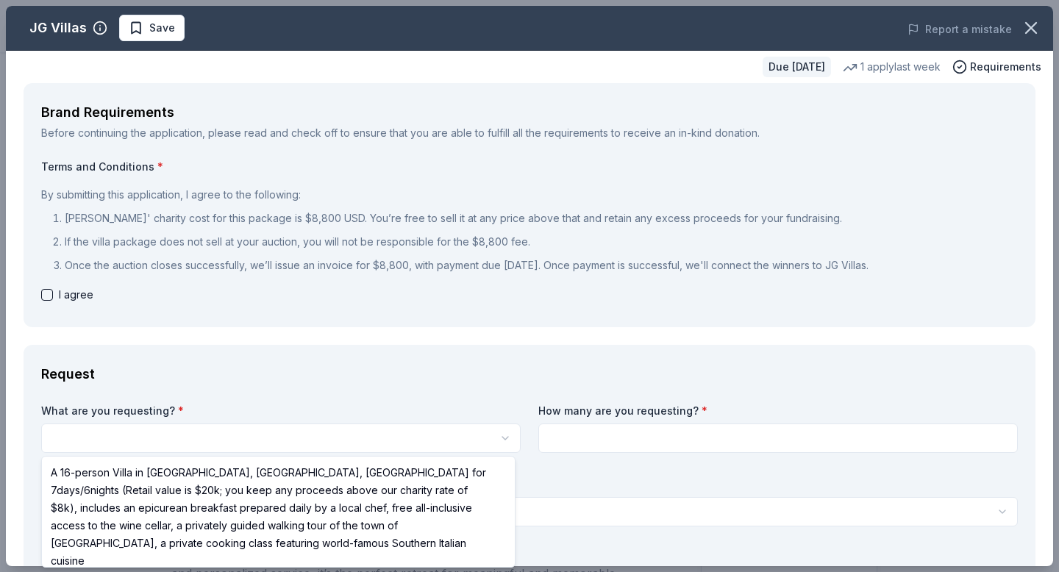
click at [272, 440] on html "Sinderella's Ball Pro trial ends on 11AM, 9/25 Earn Rewards Due in 72 days Shar…" at bounding box center [529, 286] width 1059 height 572
select select "A 16-person Villa in Altomonte, Calabria, Italy for 7days/6nights (Retail value…"
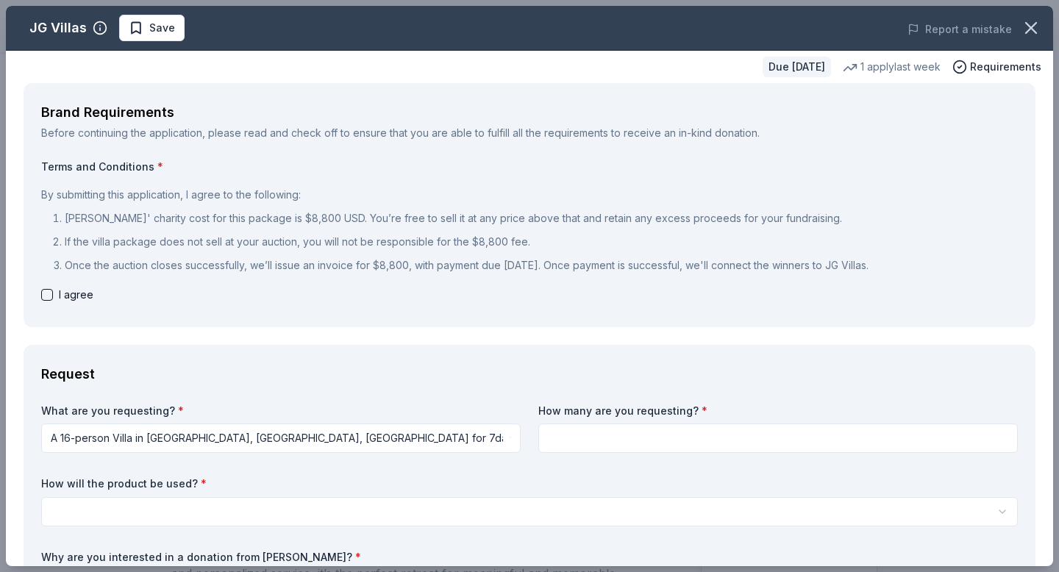
click at [674, 446] on input at bounding box center [777, 437] width 479 height 29
type input "1"
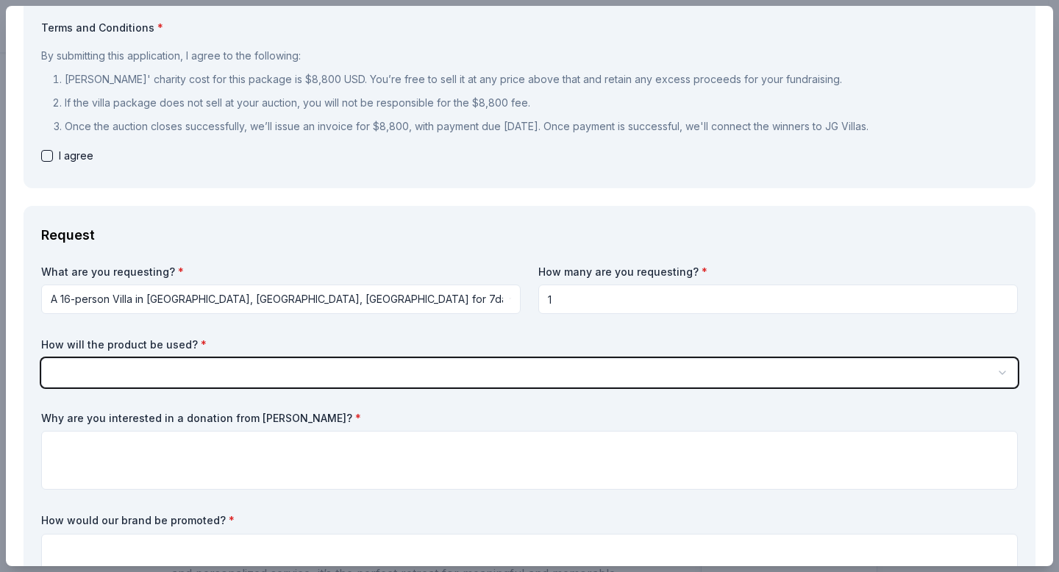
scroll to position [138, 0]
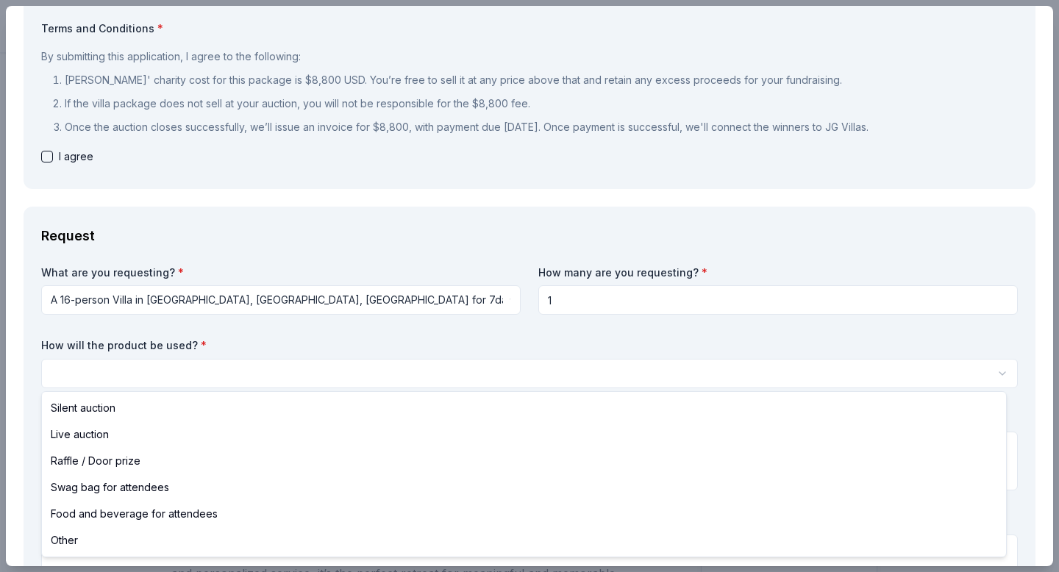
click at [673, 374] on html "Sinderella's Ball Pro trial ends on 11AM, 9/25 Earn Rewards Due in 72 days Shar…" at bounding box center [529, 286] width 1059 height 572
select select "liveAuction"
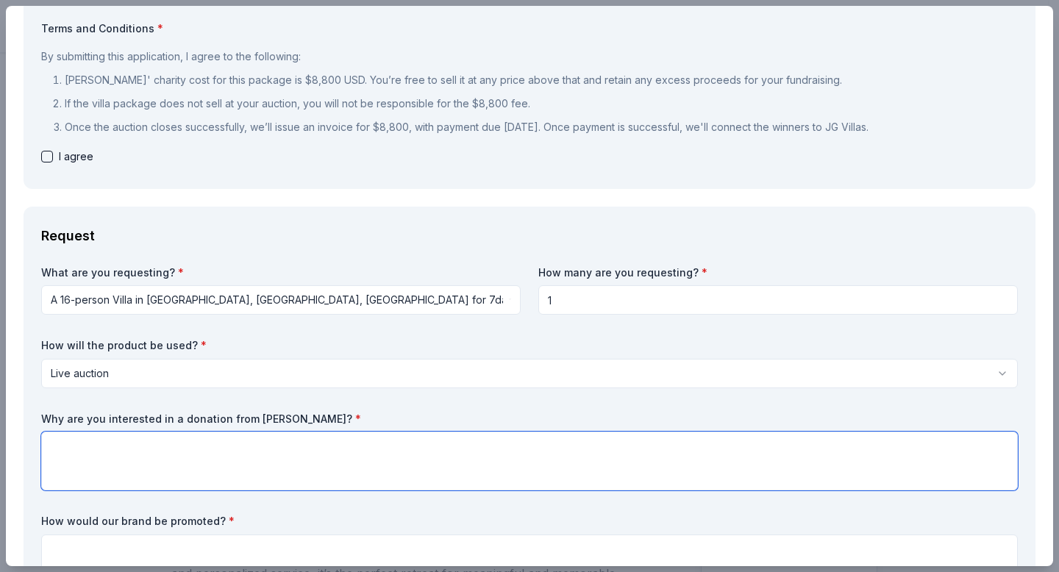
click at [471, 461] on textarea at bounding box center [529, 461] width 976 height 59
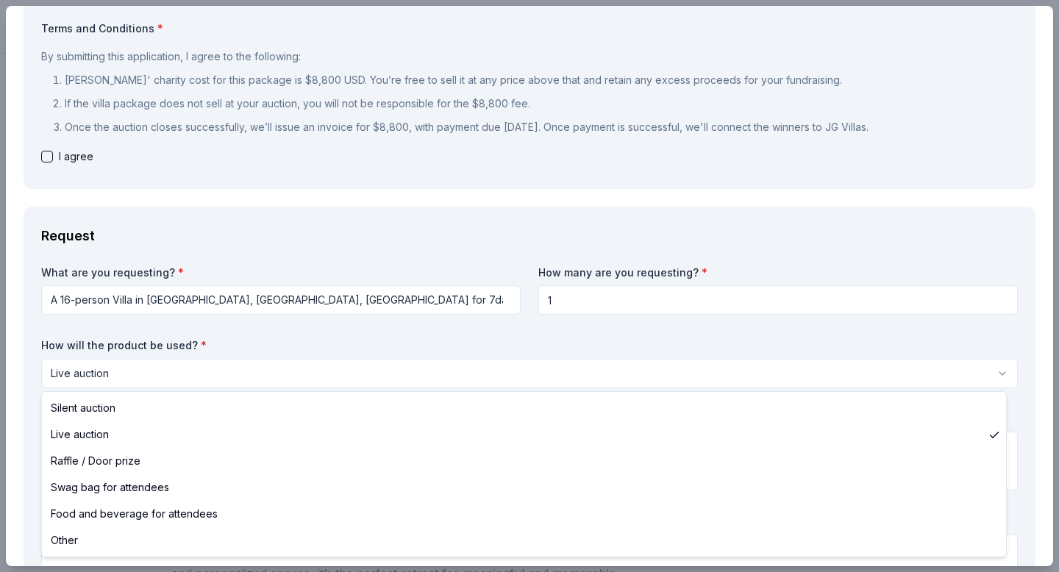
click at [369, 374] on html "Sinderella's Ball Pro trial ends on 11AM, 9/25 Earn Rewards Due in 72 days Shar…" at bounding box center [529, 286] width 1059 height 572
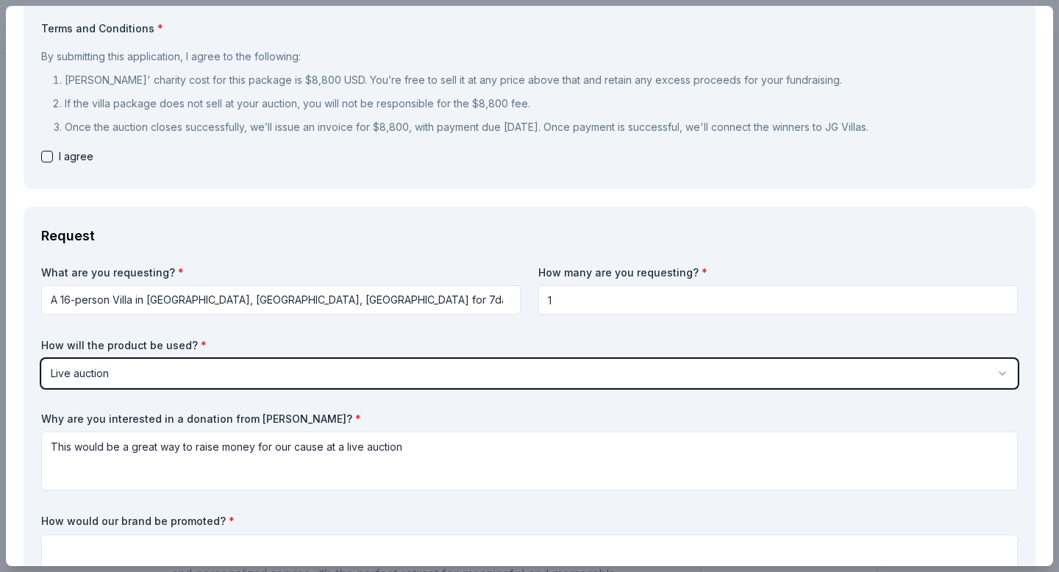
click at [360, 353] on html "Sinderella's Ball Pro trial ends on 11AM, 9/25 Earn Rewards Due in 72 days Shar…" at bounding box center [529, 286] width 1059 height 572
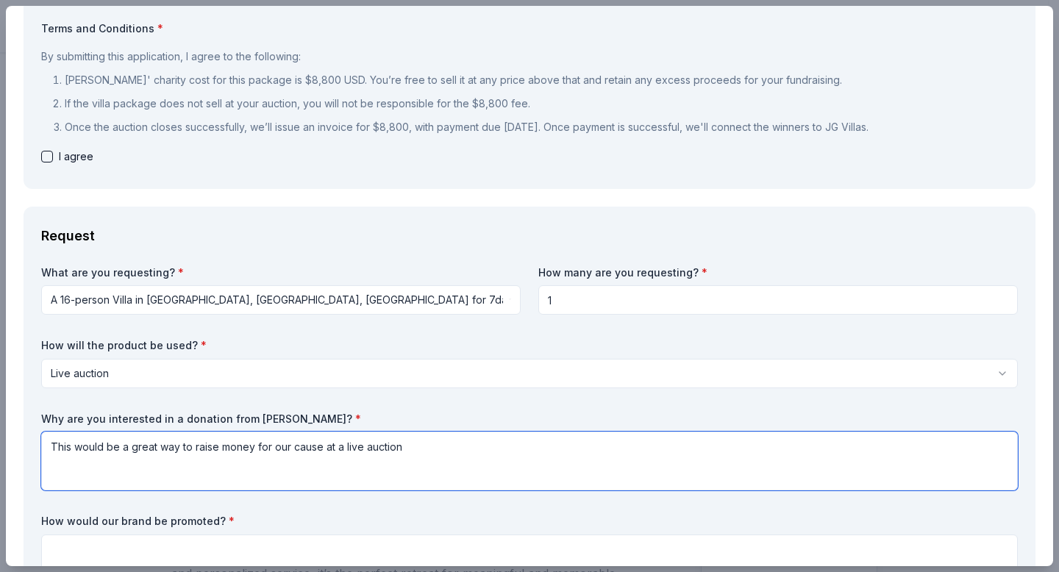
click at [454, 466] on textarea "This would be a great way to raise money for our cause at a live auction" at bounding box center [529, 461] width 976 height 59
type textarea "This would be a great way to raise money for our cause at a live auction or sil…"
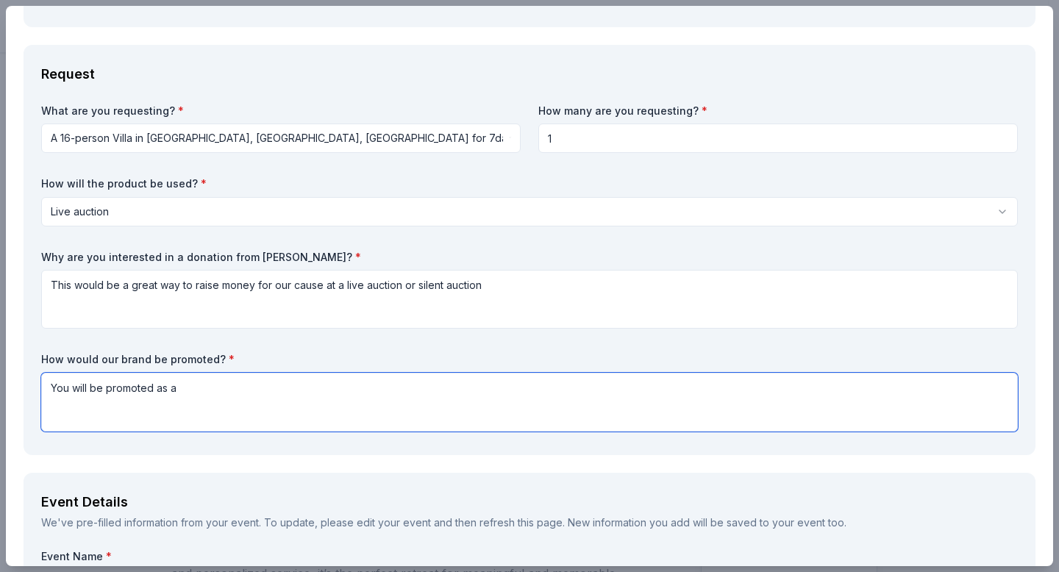
scroll to position [311, 0]
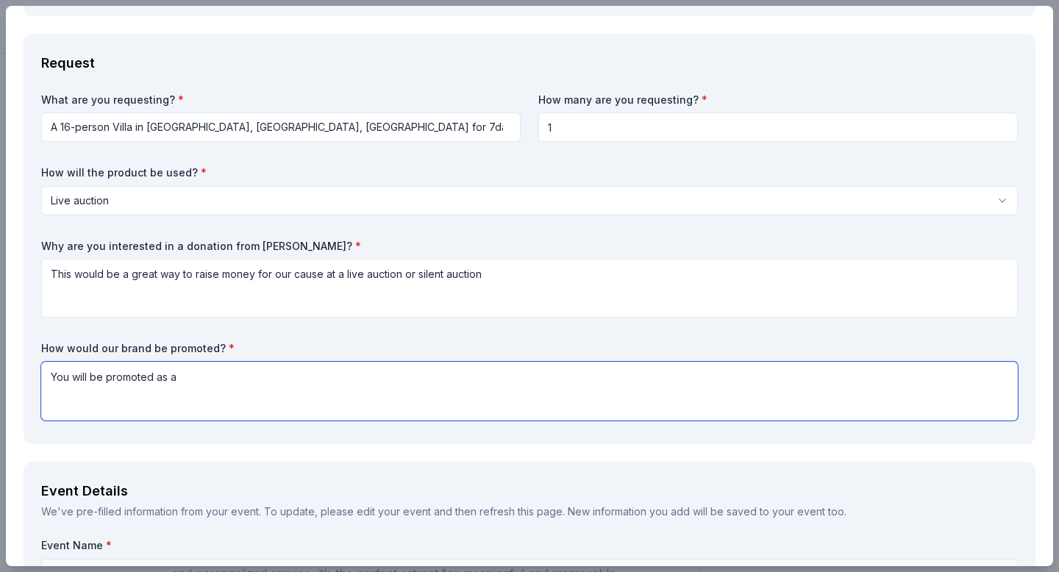
click at [423, 394] on textarea "You will be promoted as a" at bounding box center [529, 391] width 976 height 59
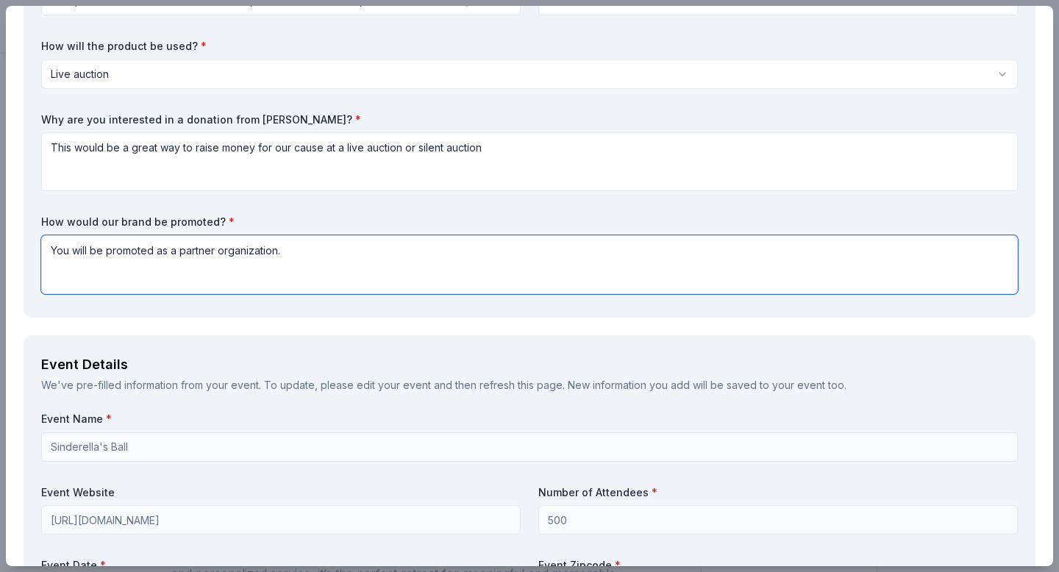
scroll to position [443, 0]
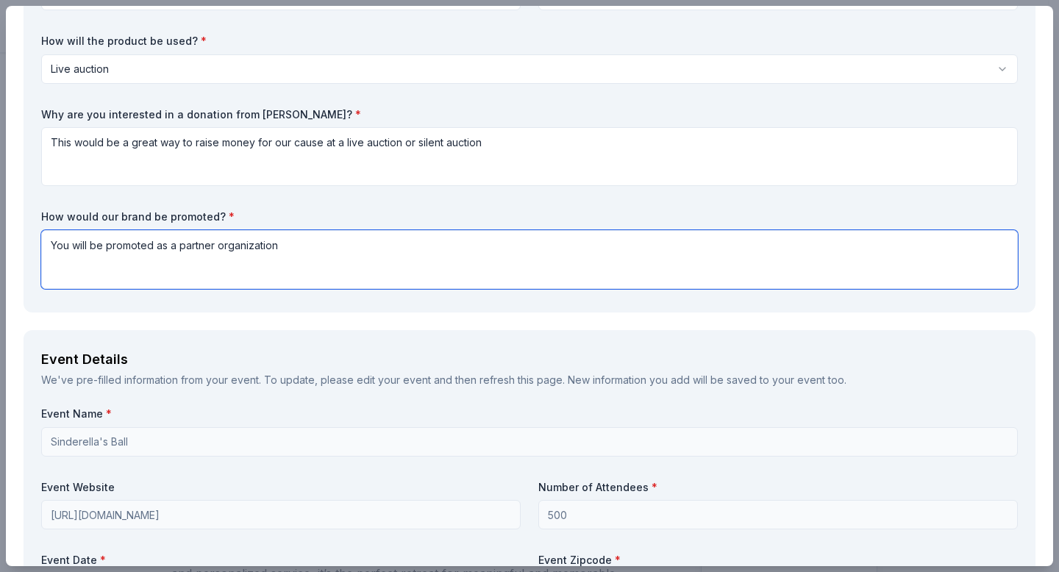
click at [200, 251] on textarea "You will be promoted as a partner organization" at bounding box center [529, 259] width 976 height 59
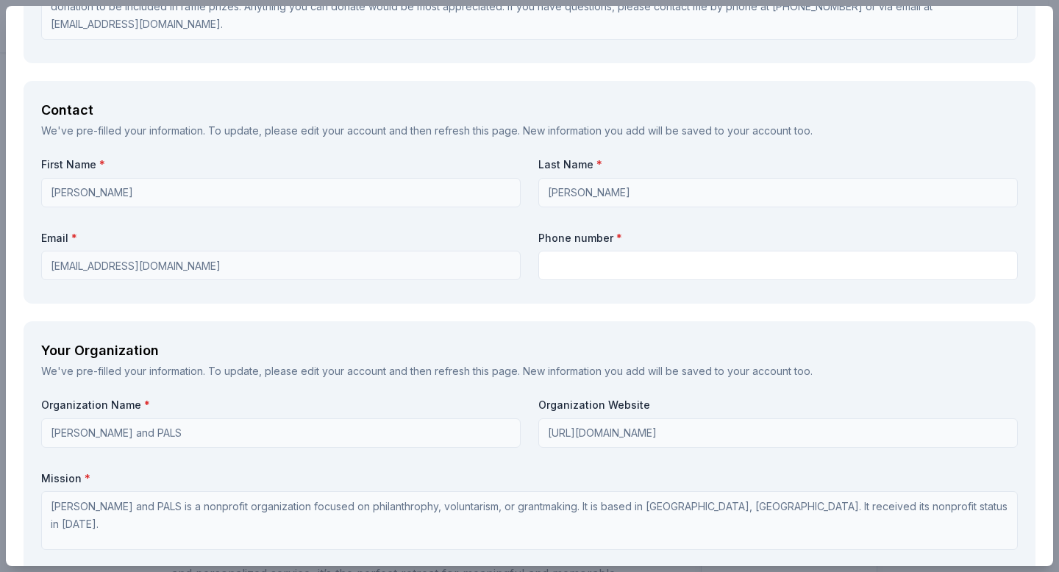
scroll to position [1238, 0]
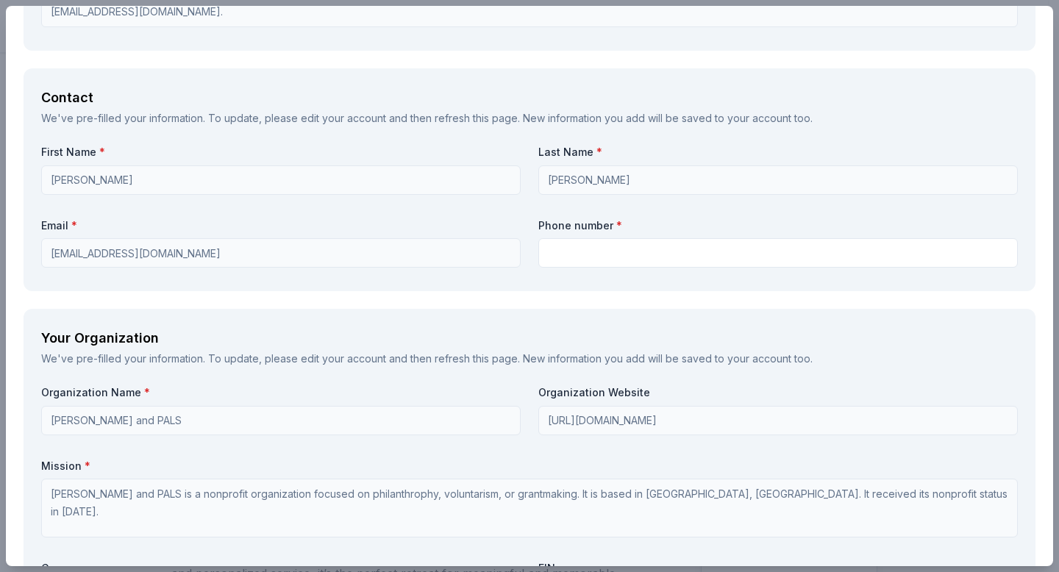
type textarea "You will be promoted as a donating organization"
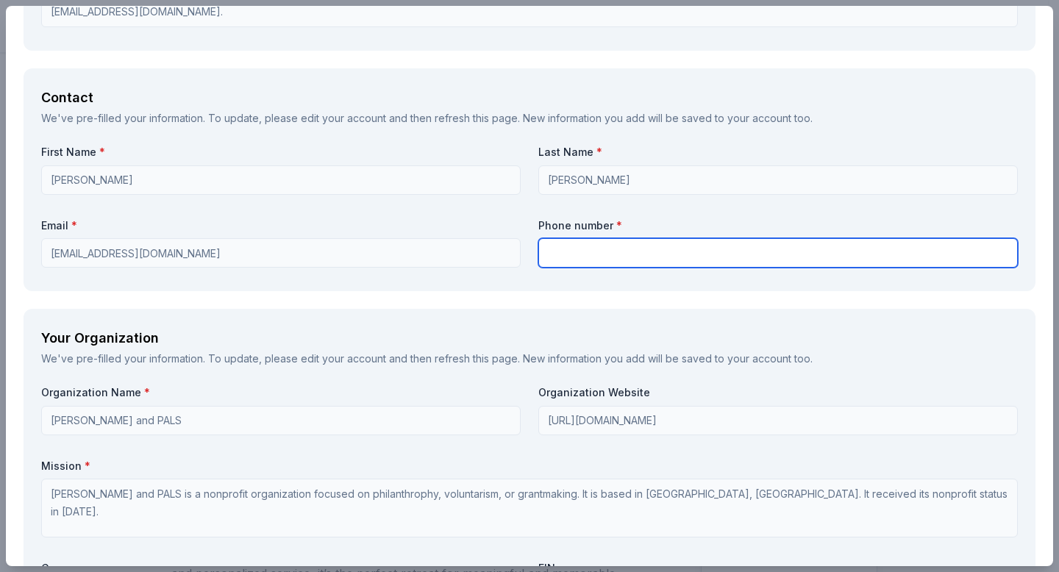
click at [552, 265] on input "text" at bounding box center [777, 252] width 479 height 29
type input "8456411769"
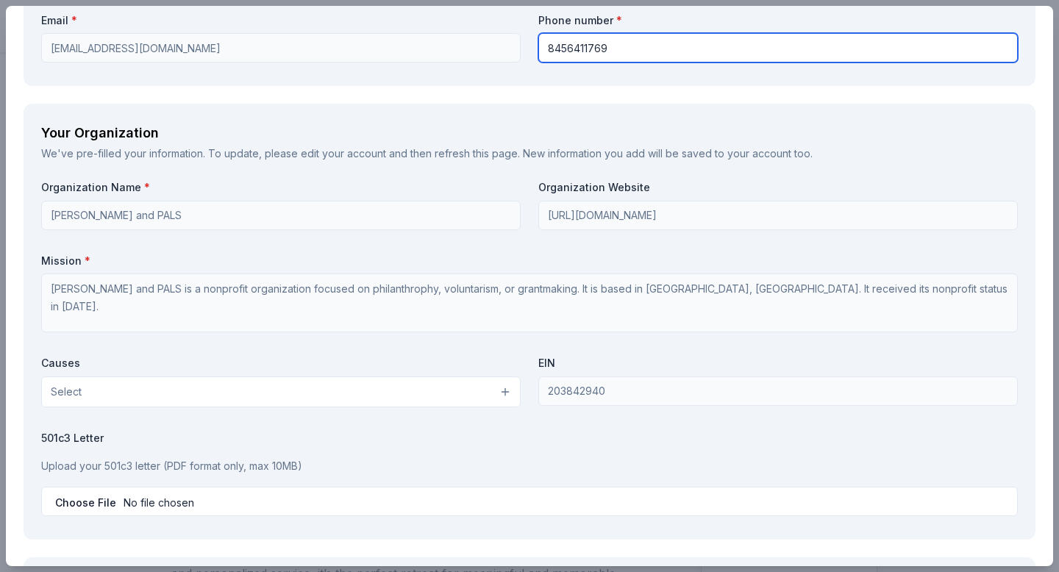
scroll to position [1447, 0]
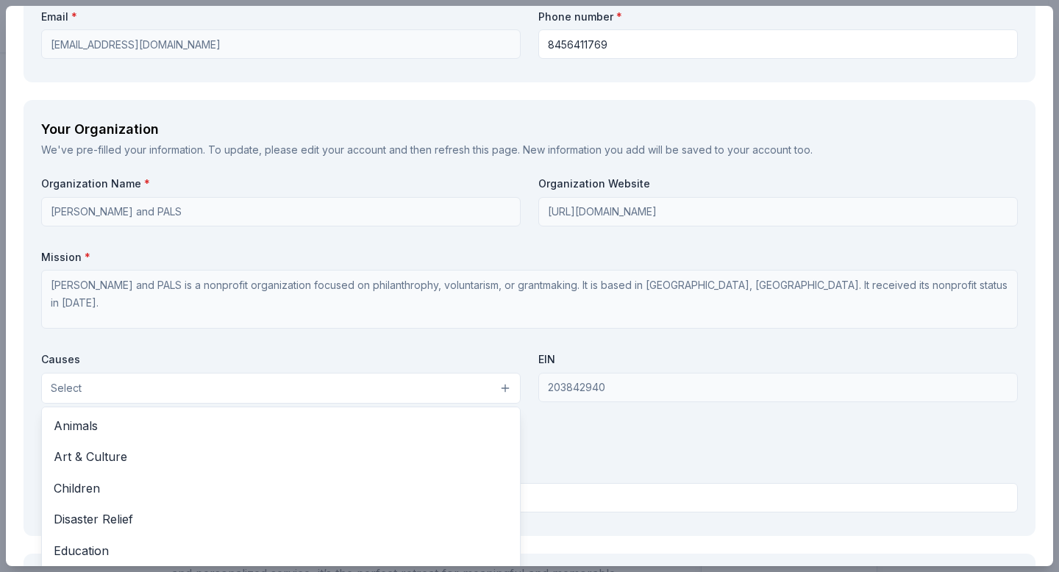
click at [417, 384] on button "Select" at bounding box center [280, 388] width 479 height 31
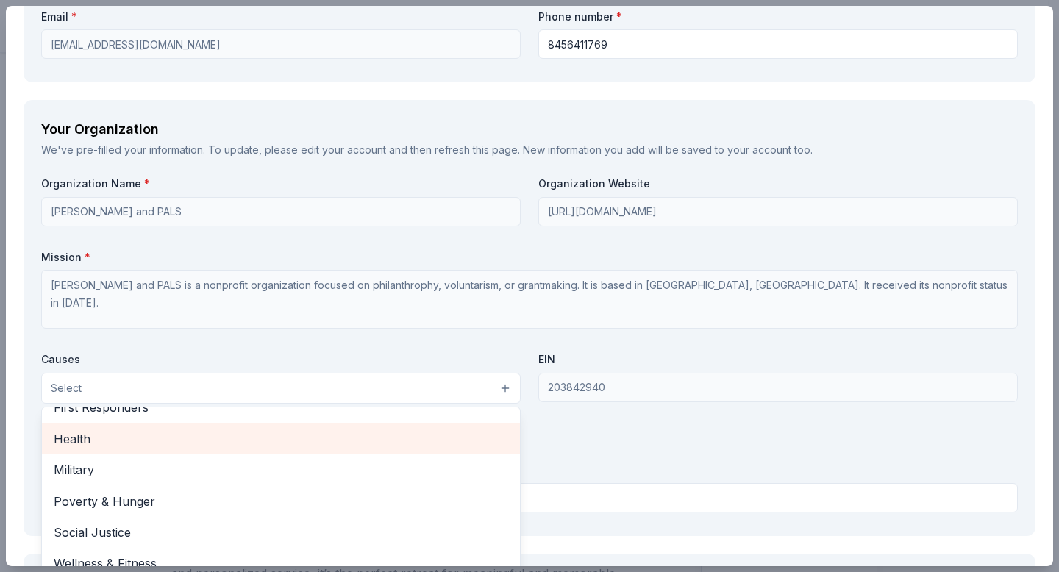
click at [361, 436] on span "Health" at bounding box center [281, 438] width 454 height 19
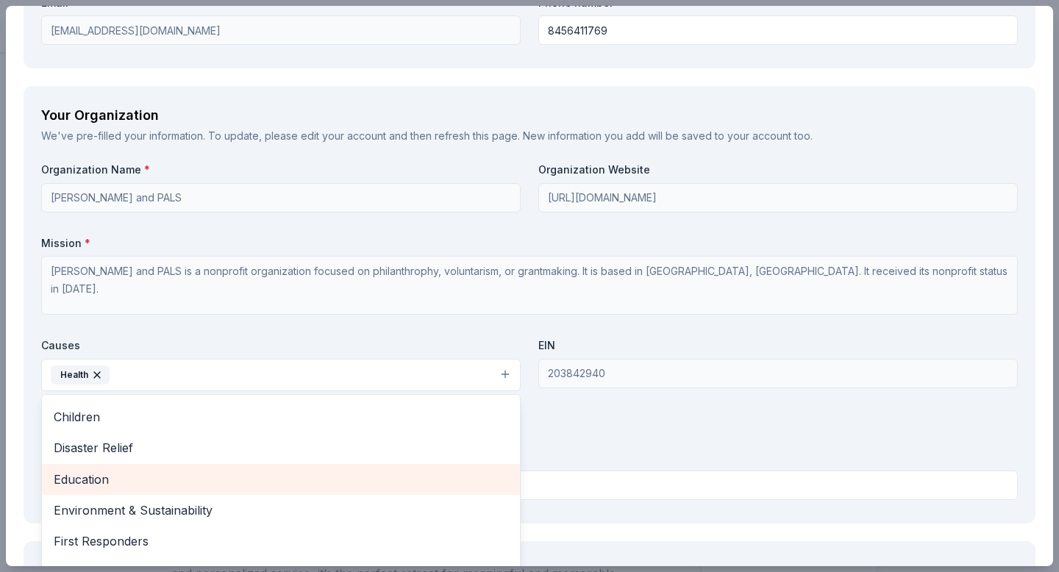
scroll to position [57, 0]
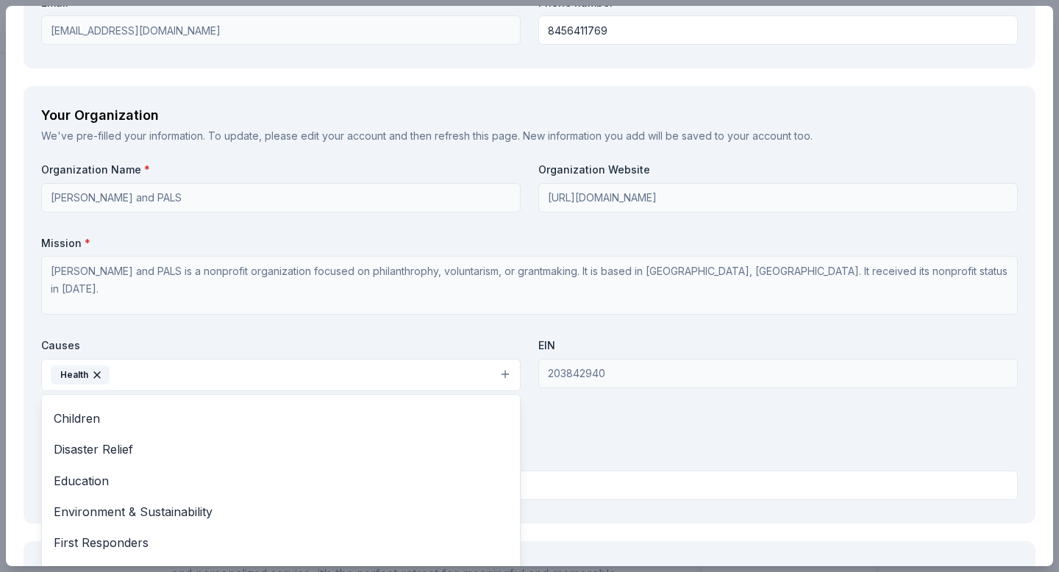
click at [382, 339] on div "Causes Health Animals Art & Culture Children Disaster Relief Education Environm…" at bounding box center [280, 364] width 479 height 53
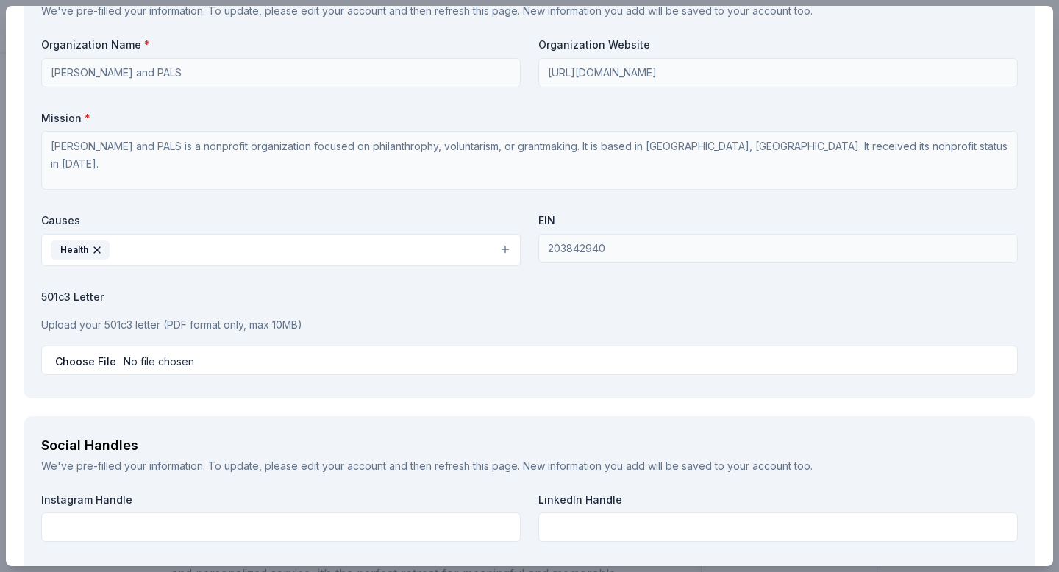
scroll to position [1616, 0]
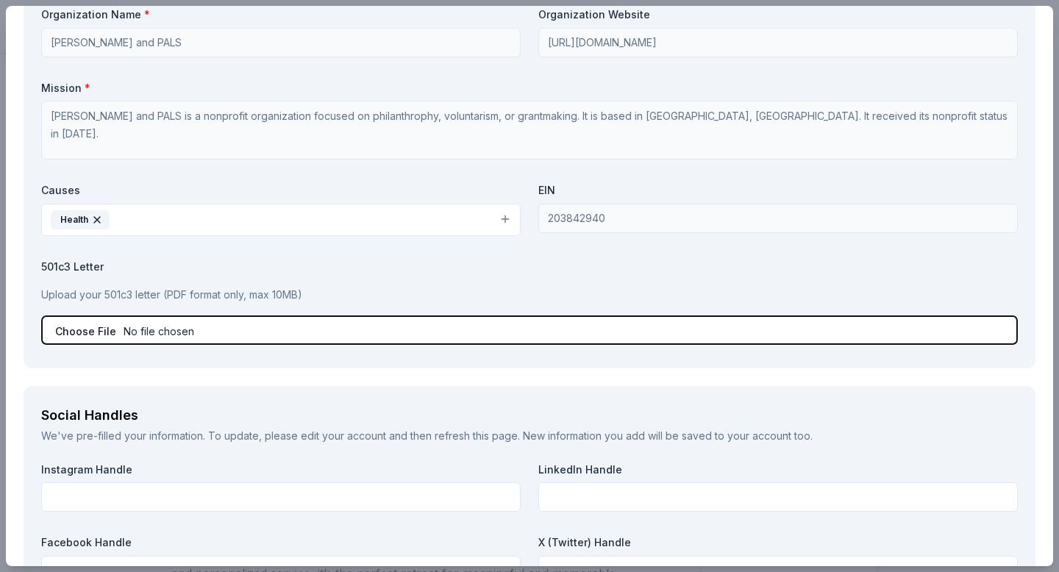
click at [318, 327] on input "file" at bounding box center [529, 329] width 976 height 29
type input "C:\fakepath\Sinderella's Ball 2025.pdf"
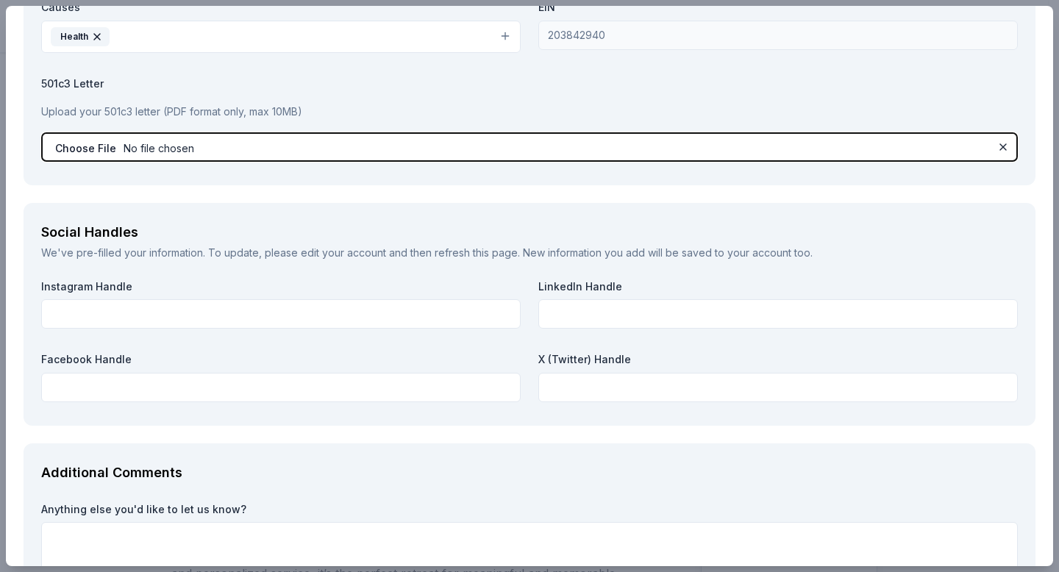
scroll to position [1827, 0]
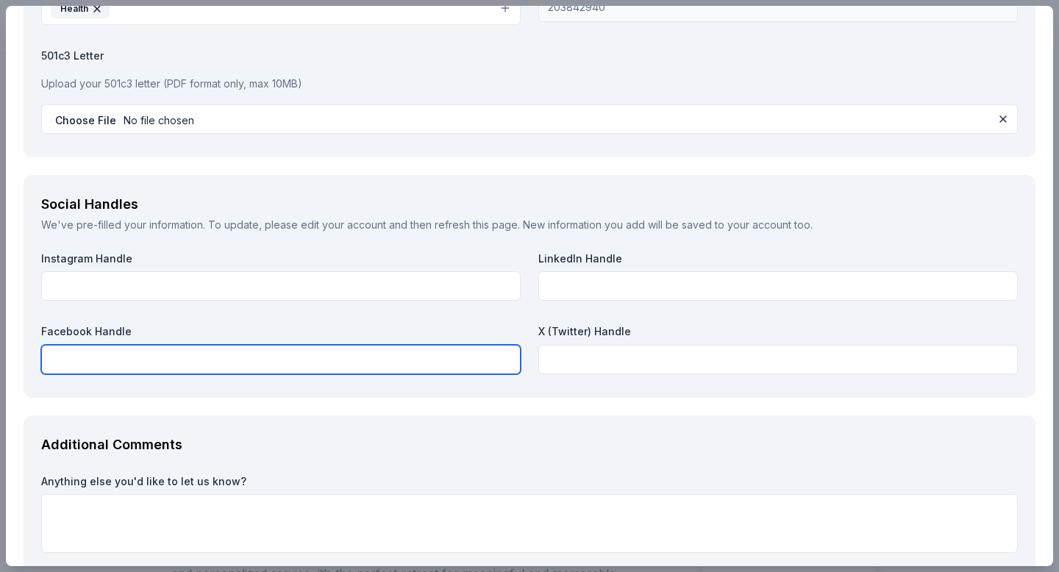
click at [308, 368] on input "text" at bounding box center [280, 359] width 479 height 29
paste input "https://www.facebook.com/sinderellasball/"
type input "https://www.facebook.com/sinderellasball/"
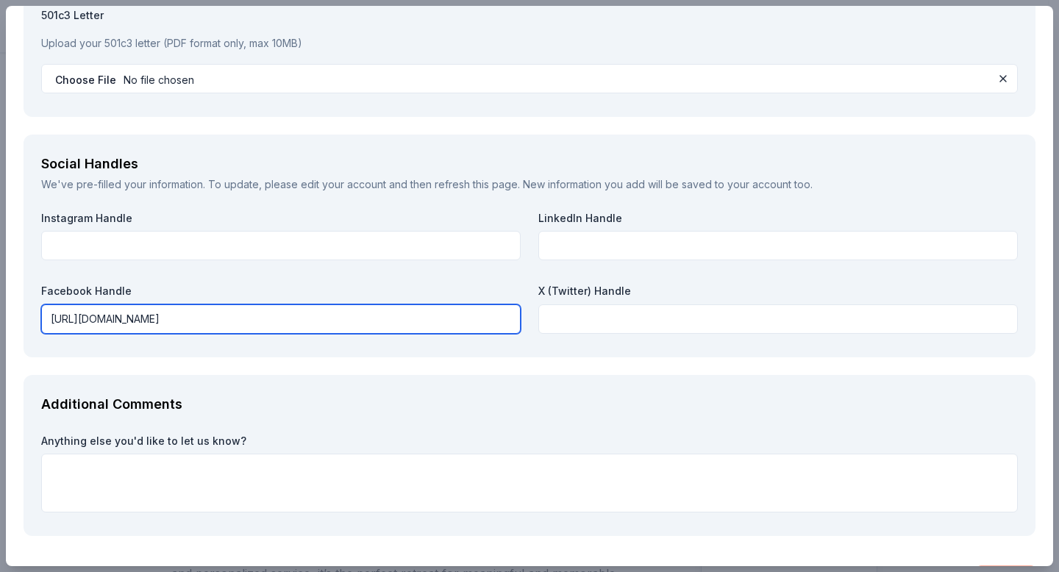
scroll to position [1914, 0]
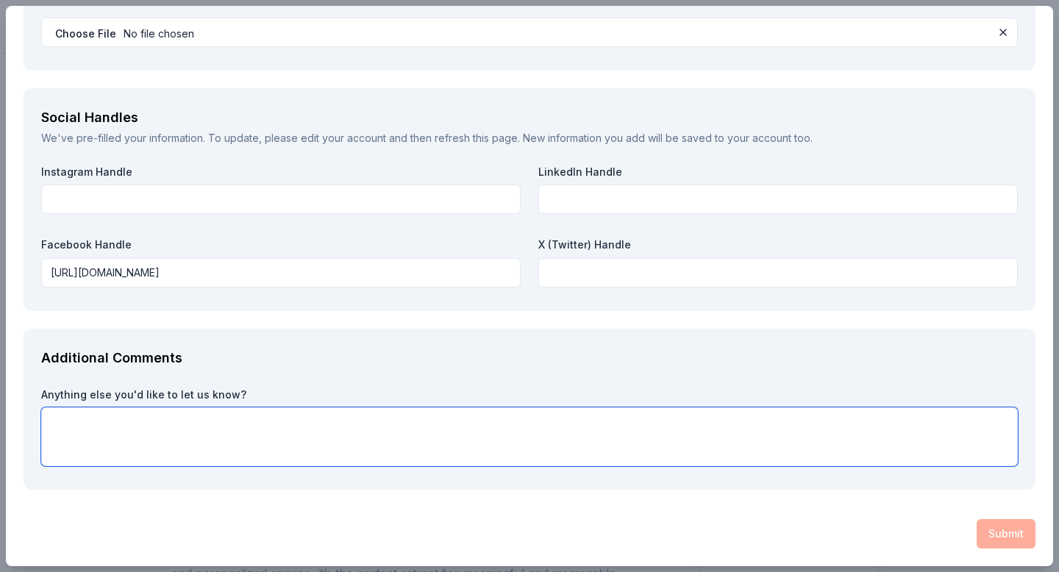
click at [221, 415] on textarea at bounding box center [529, 436] width 976 height 59
paste textarea "Hello - I am reaching out to request a donation of a gift card/products to be i…"
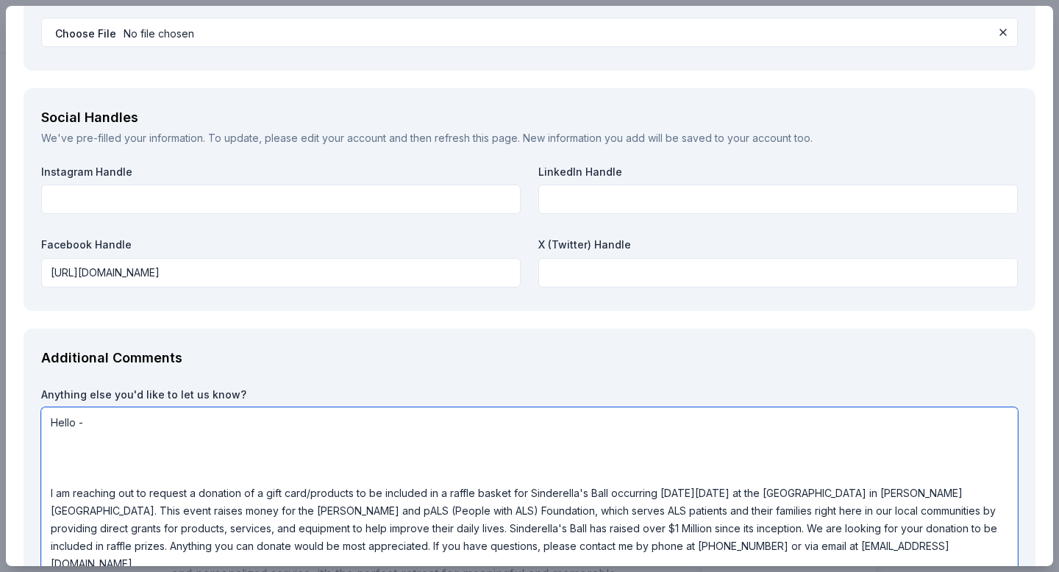
scroll to position [2077, 0]
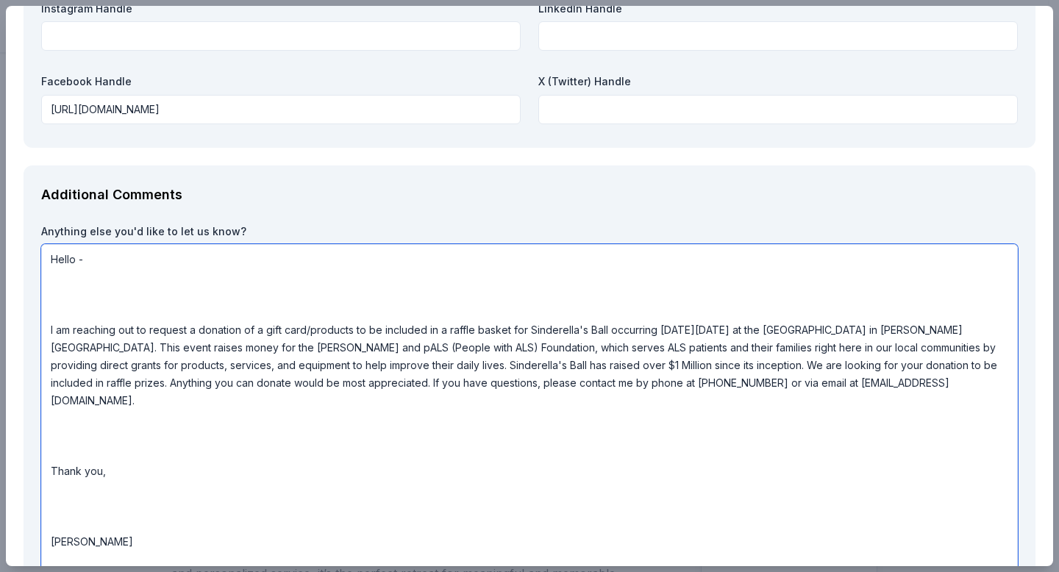
click at [143, 496] on textarea "Hello - I am reaching out to request a donation of a gift card/products to be i…" at bounding box center [529, 408] width 976 height 329
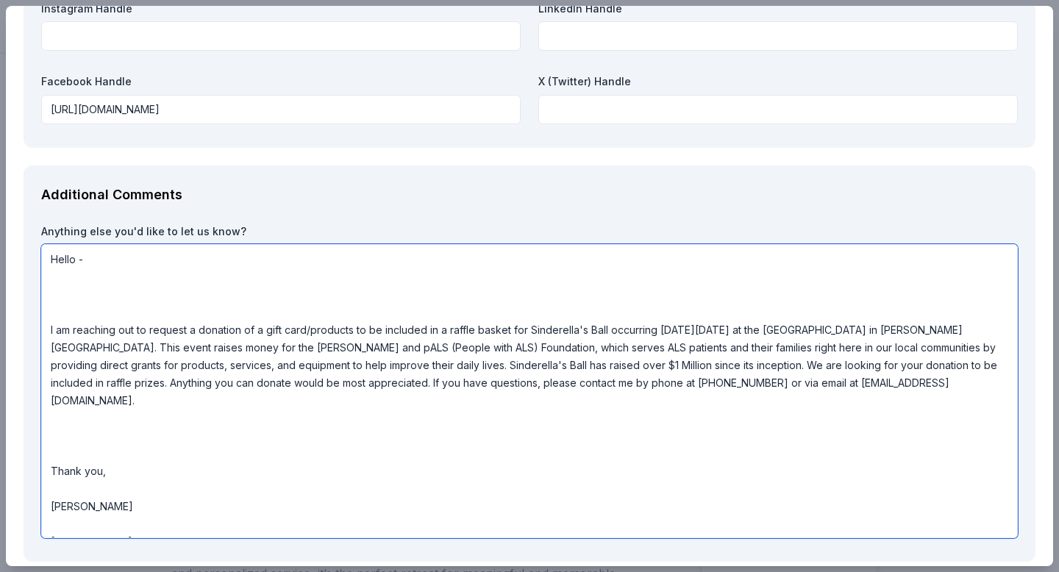
click at [171, 426] on textarea "Hello - I am reaching out to request a donation of a gift card/products to be i…" at bounding box center [529, 391] width 976 height 294
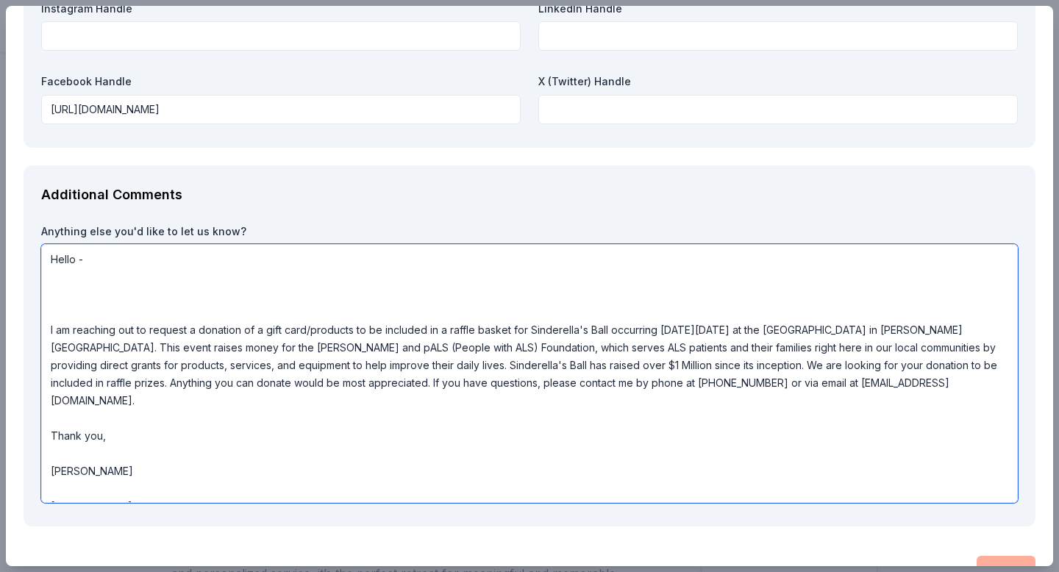
click at [205, 310] on textarea "Hello - I am reaching out to request a donation of a gift card/products to be i…" at bounding box center [529, 373] width 976 height 259
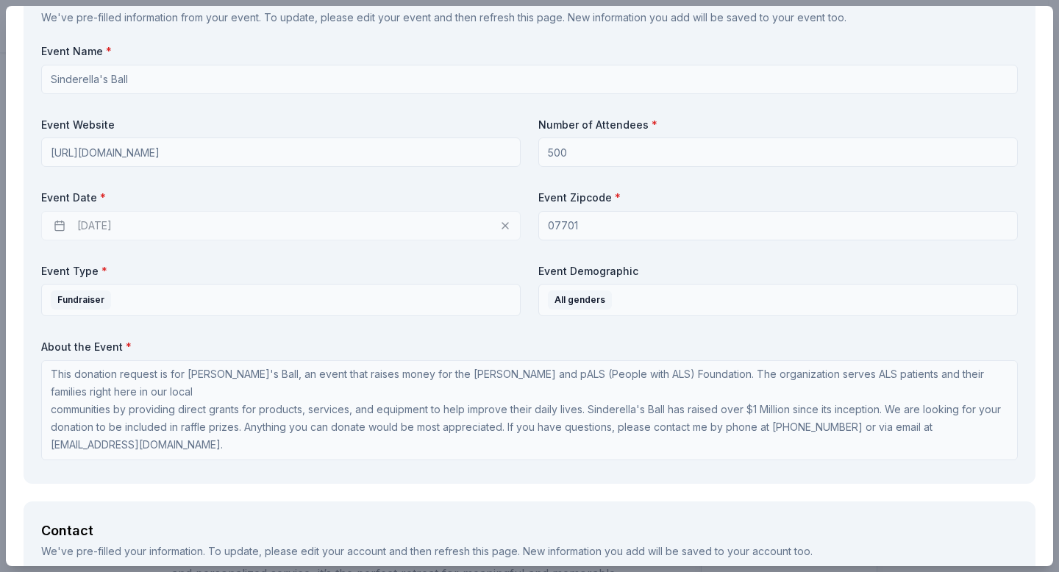
scroll to position [0, 0]
type textarea "Hello - I am reaching out to request a donation of a gift card/products to be i…"
click at [1047, 208] on div "JG Villas Save Report a mistake Due in 72 days 1 apply last week Requirements B…" at bounding box center [529, 286] width 1059 height 572
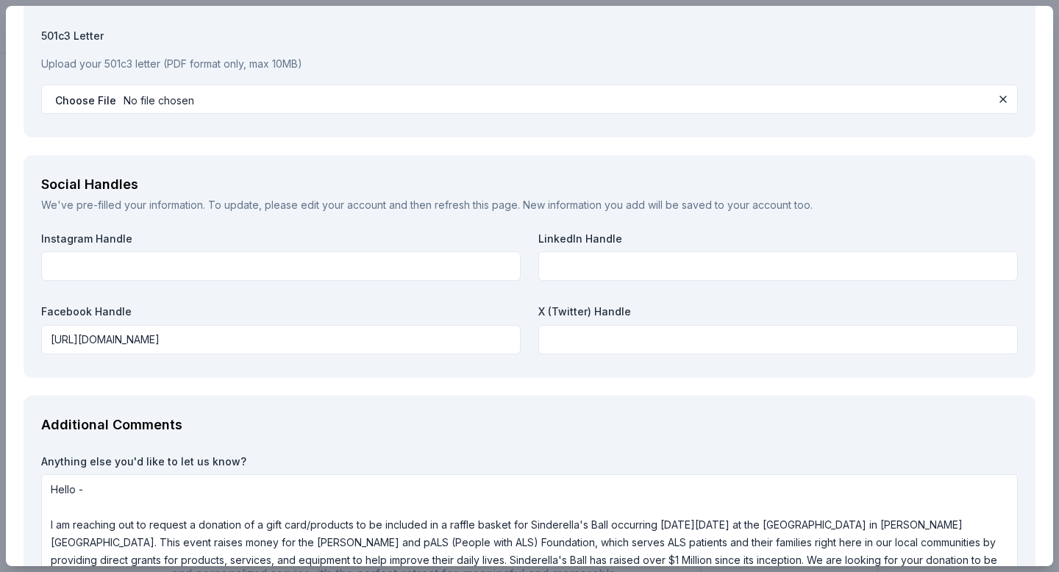
scroll to position [2078, 0]
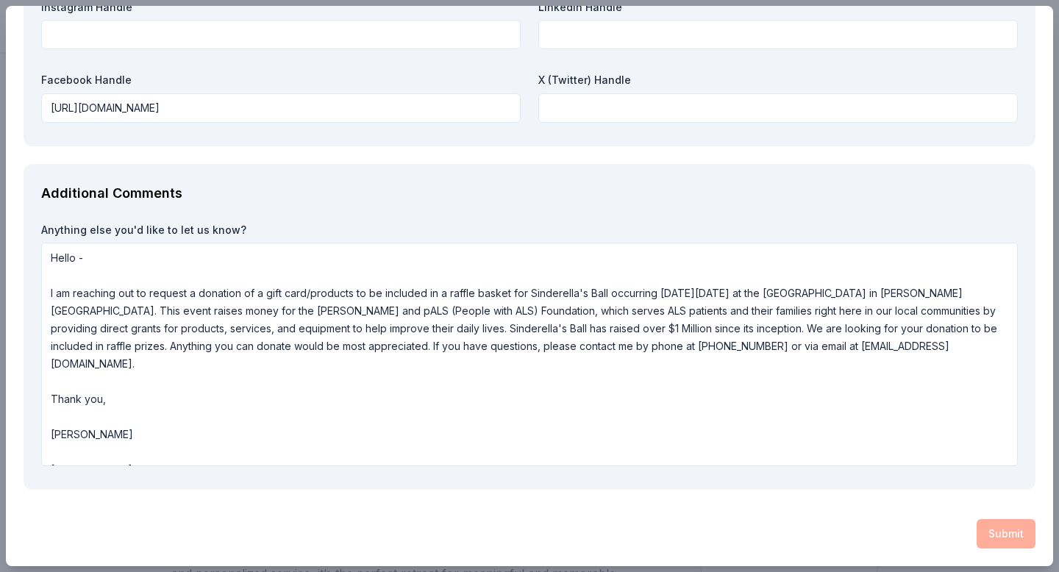
click at [1000, 540] on div "Submit" at bounding box center [530, 533] width 1012 height 29
click at [1047, 394] on div "JG Villas Save Report a mistake Due in 72 days 1 apply last week Requirements B…" at bounding box center [529, 286] width 1059 height 572
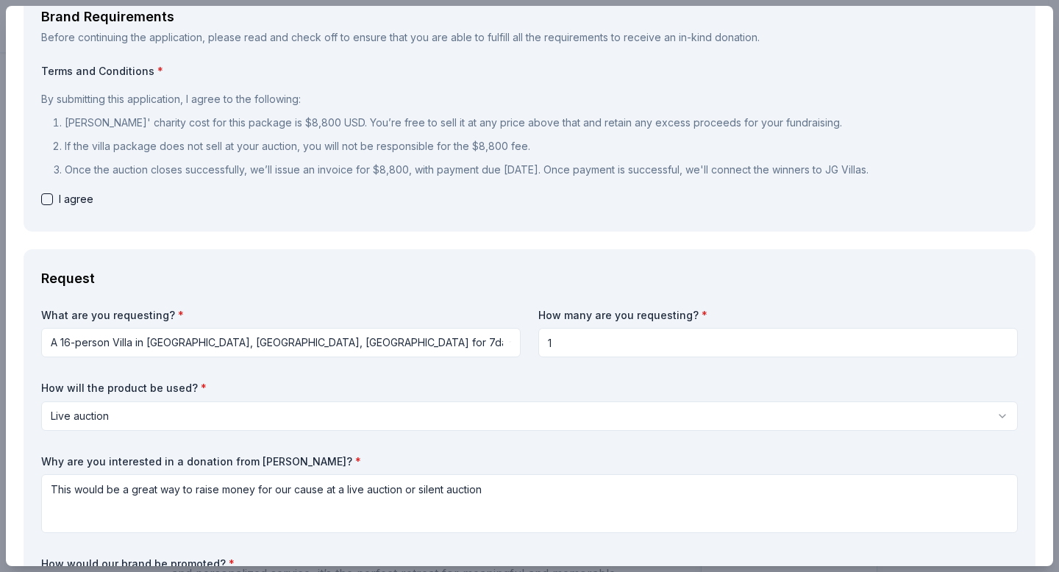
scroll to position [85, 0]
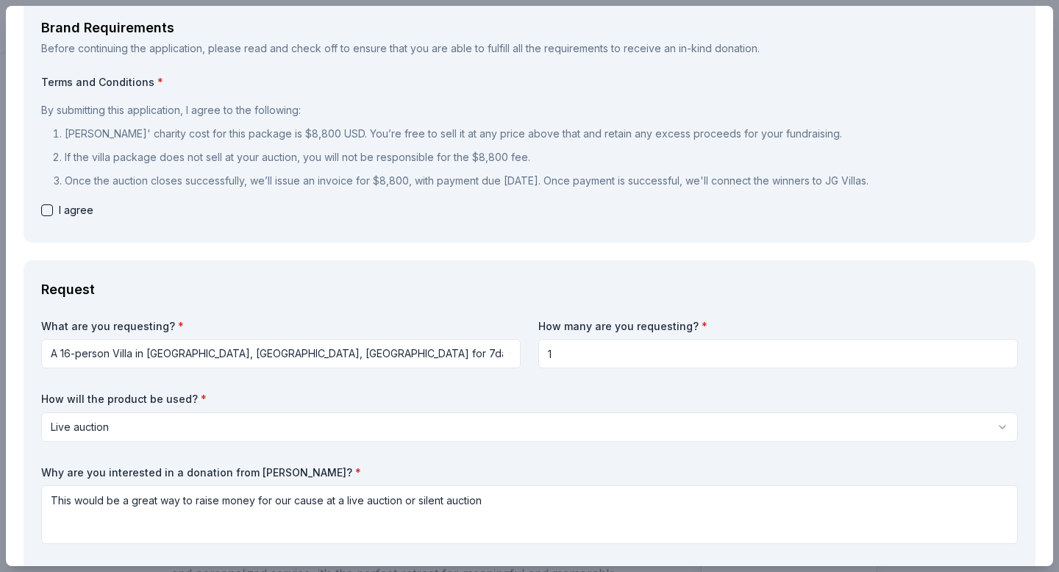
click at [76, 212] on span "I agree" at bounding box center [76, 210] width 35 height 18
click at [46, 210] on button "button" at bounding box center [47, 210] width 12 height 12
checkbox input "true"
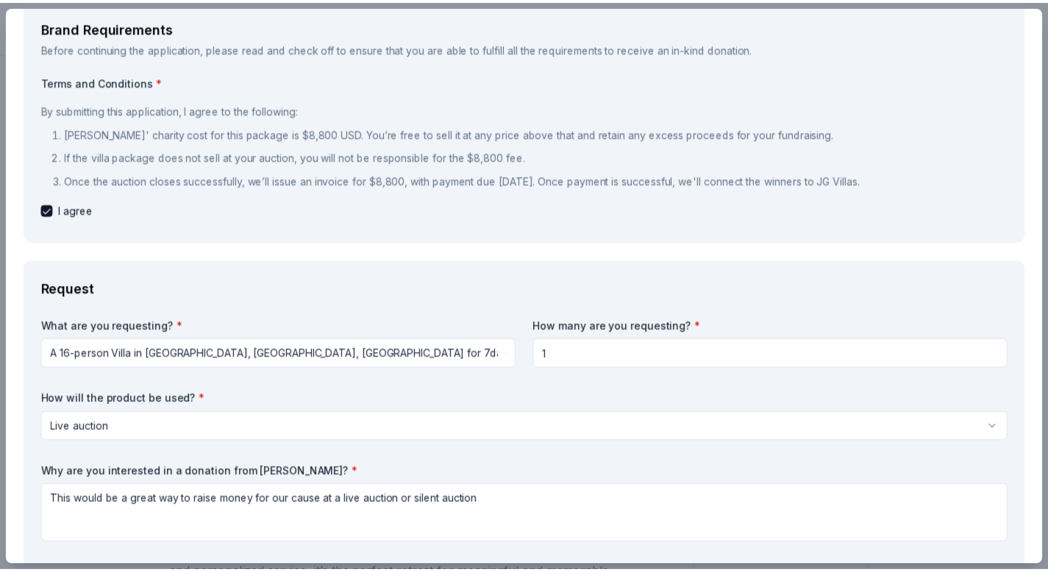
scroll to position [2078, 0]
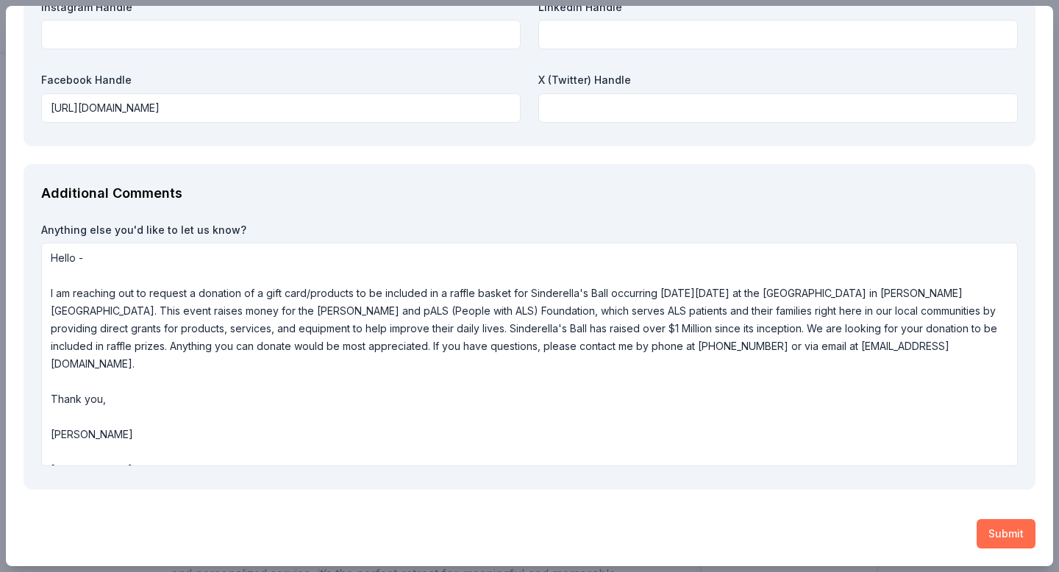
click at [991, 531] on button "Submit" at bounding box center [1005, 533] width 59 height 29
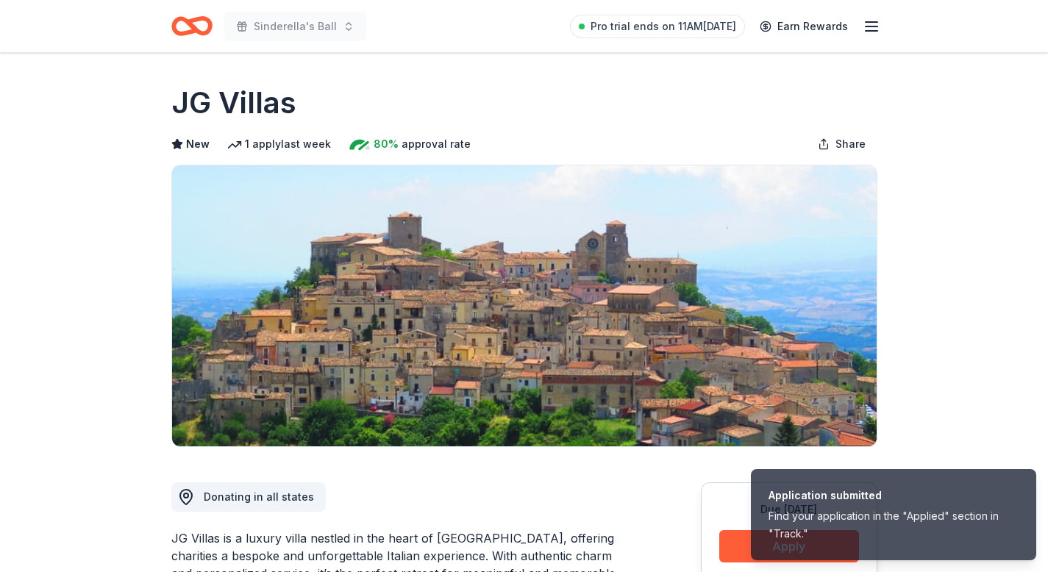
drag, startPoint x: 219, startPoint y: 537, endPoint x: 172, endPoint y: 538, distance: 47.1
click at [172, 538] on div "JG Villas is a luxury villa nestled in the heart of Calabria, offering charitie…" at bounding box center [400, 564] width 459 height 71
